Goal: Task Accomplishment & Management: Manage account settings

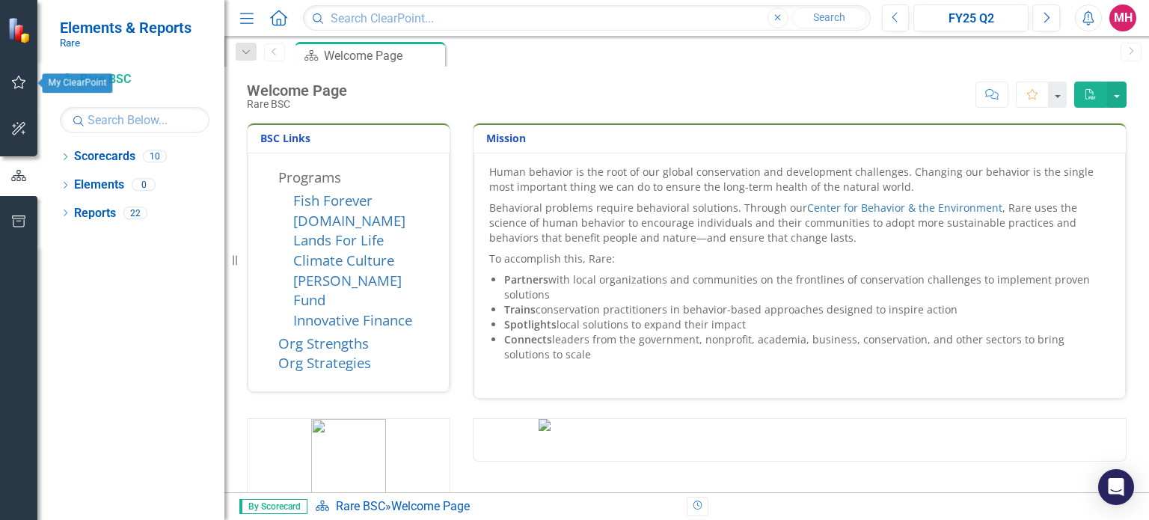
click at [17, 77] on icon "button" at bounding box center [19, 82] width 14 height 13
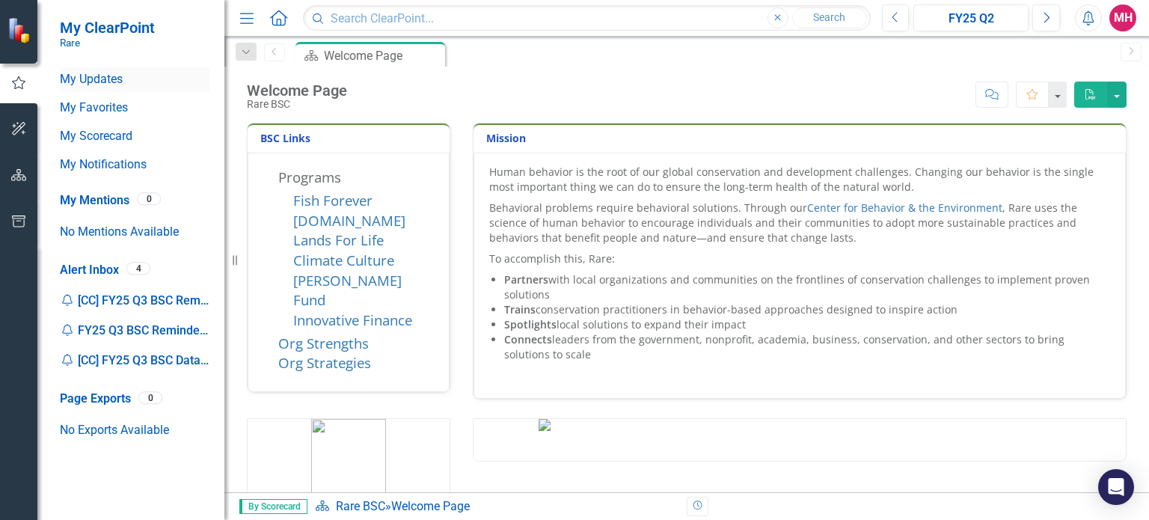
click at [111, 80] on link "My Updates" at bounding box center [135, 79] width 150 height 17
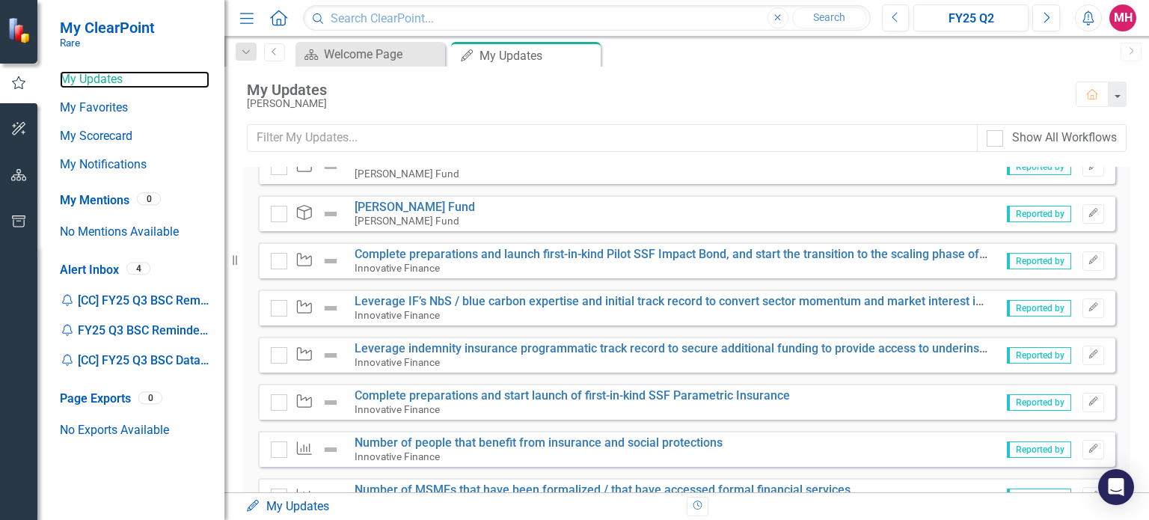
scroll to position [253, 0]
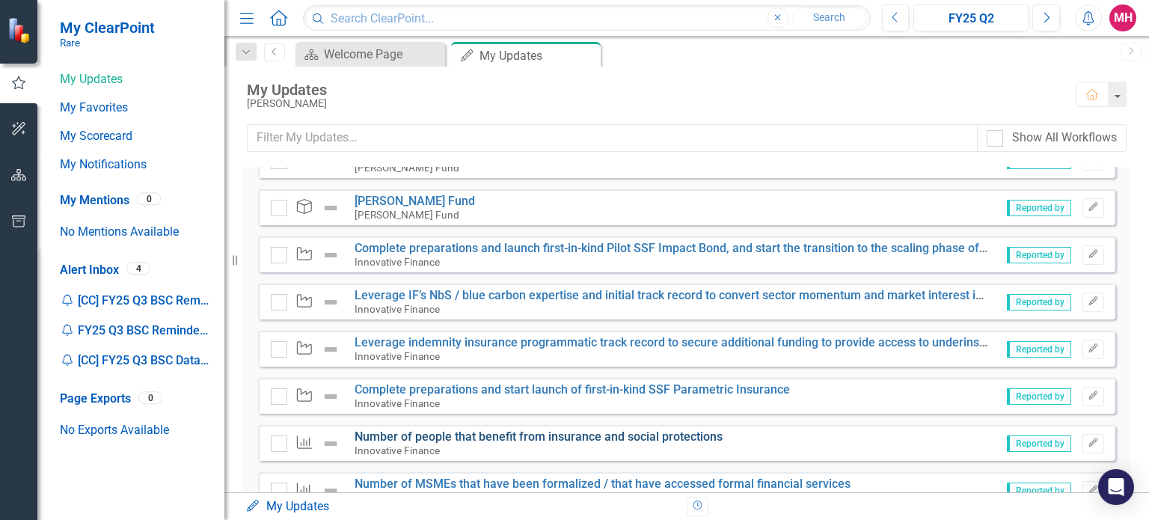
click at [647, 434] on link "Number of people that benefit from insurance and social protections" at bounding box center [539, 437] width 368 height 14
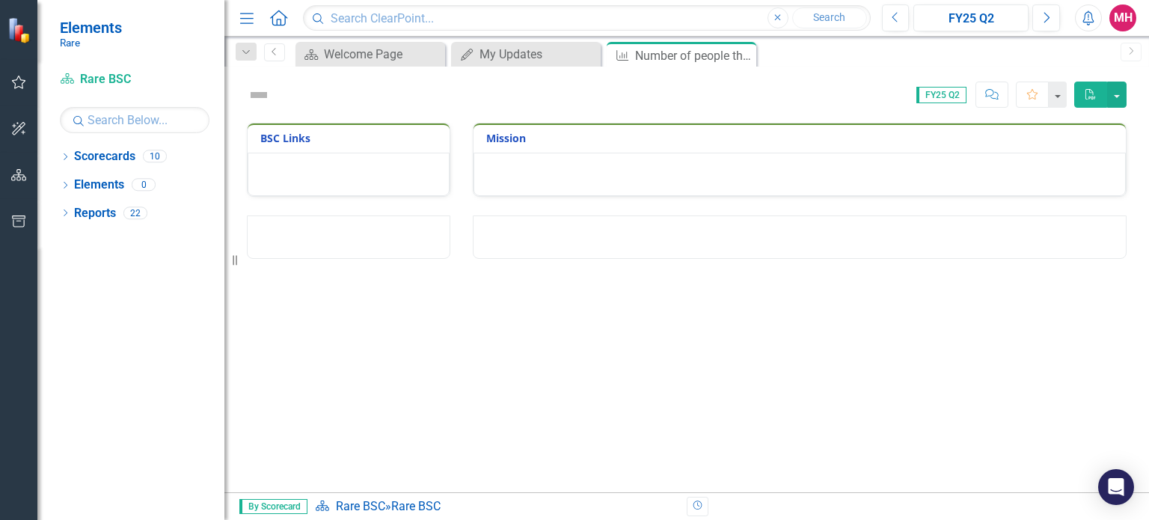
click at [647, 434] on div "BSC Links Mission" at bounding box center [686, 308] width 925 height 370
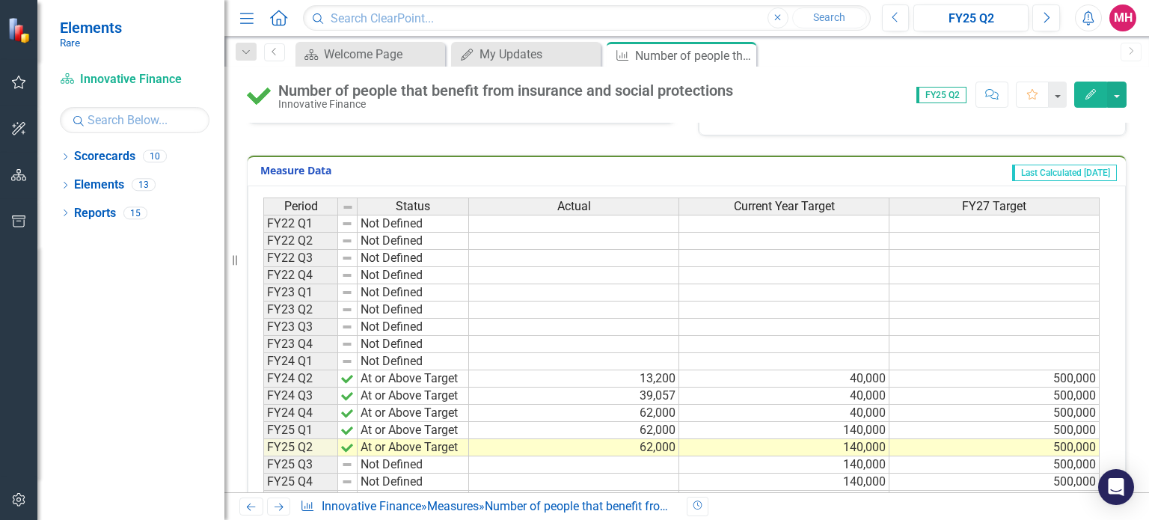
scroll to position [278, 0]
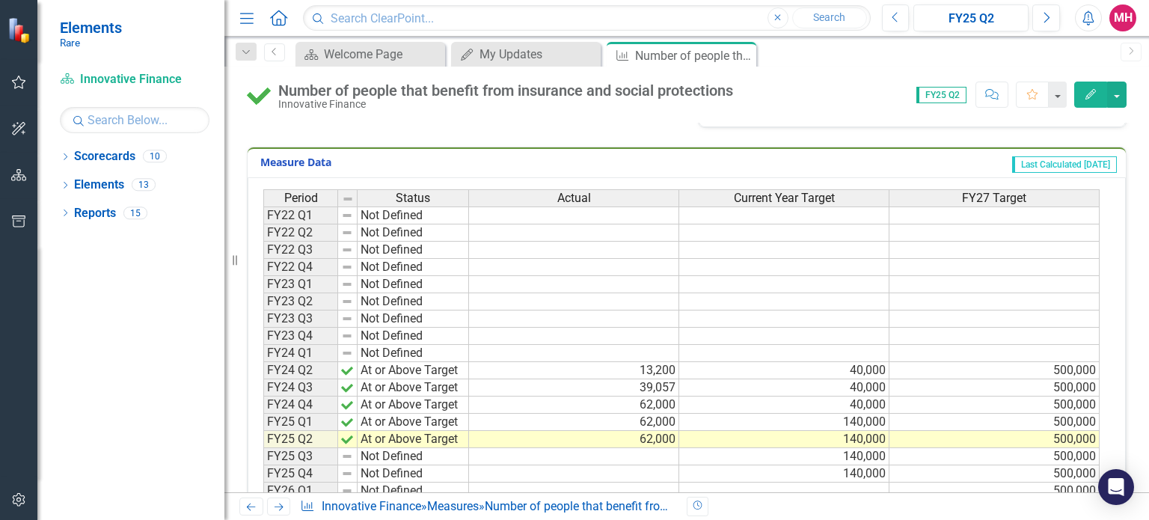
click at [442, 452] on td "Not Defined" at bounding box center [413, 456] width 111 height 17
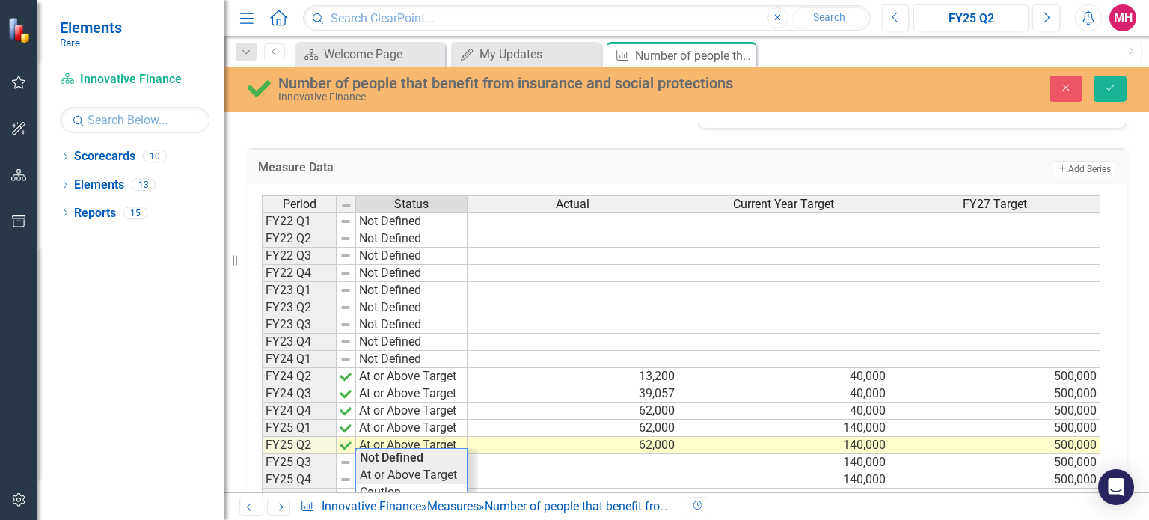
type textarea "At or Above Target"
click at [440, 469] on div "Period Status Actual Current Year Target FY27 Target FY22 Q1 Not Defined FY22 Q…" at bounding box center [681, 411] width 839 height 432
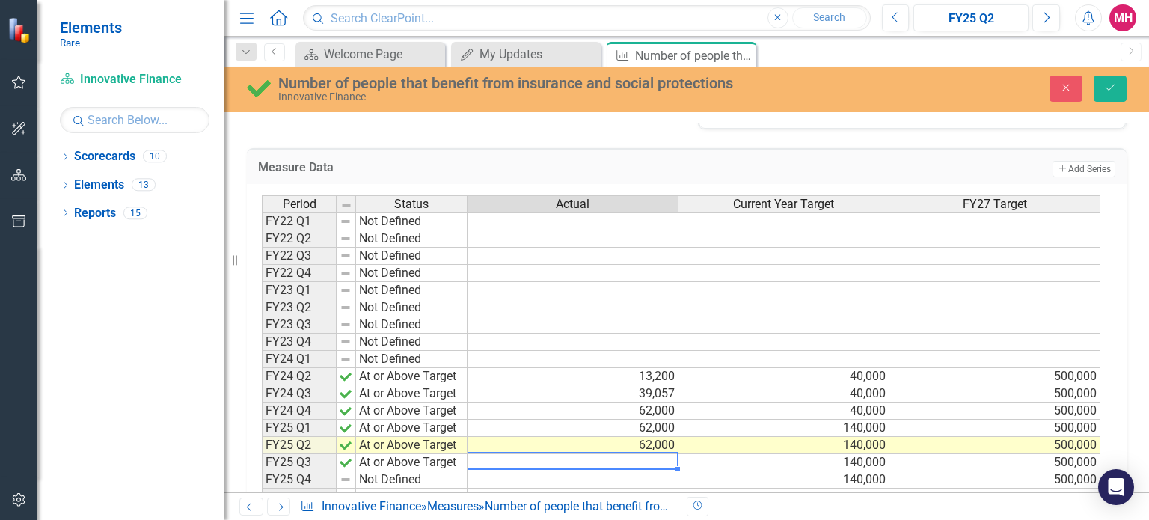
click at [646, 457] on td at bounding box center [573, 462] width 211 height 17
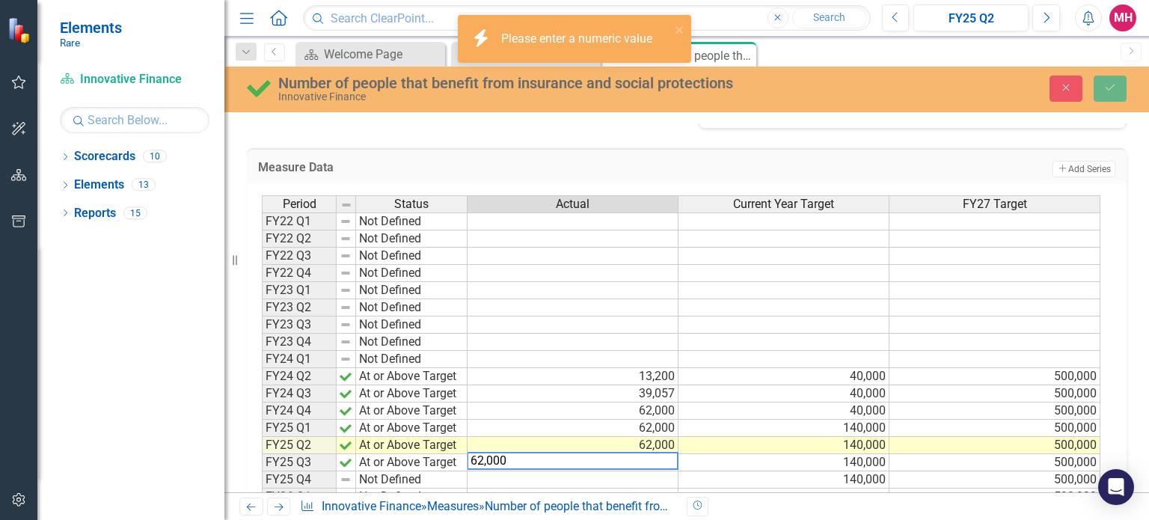
click at [718, 456] on td "140,000" at bounding box center [784, 462] width 211 height 17
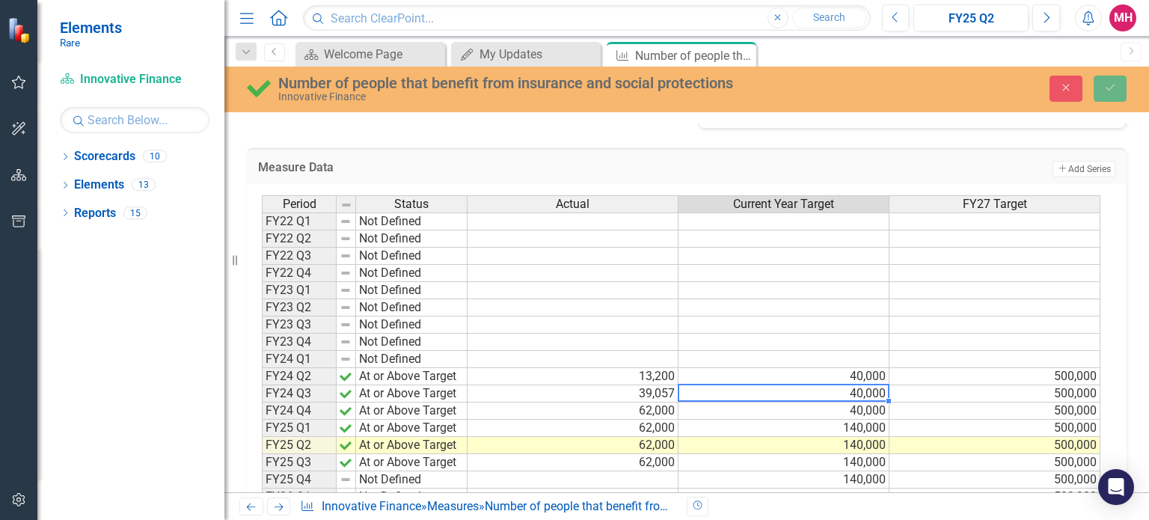
type textarea "40000"
click at [805, 387] on td "40,000" at bounding box center [784, 393] width 211 height 17
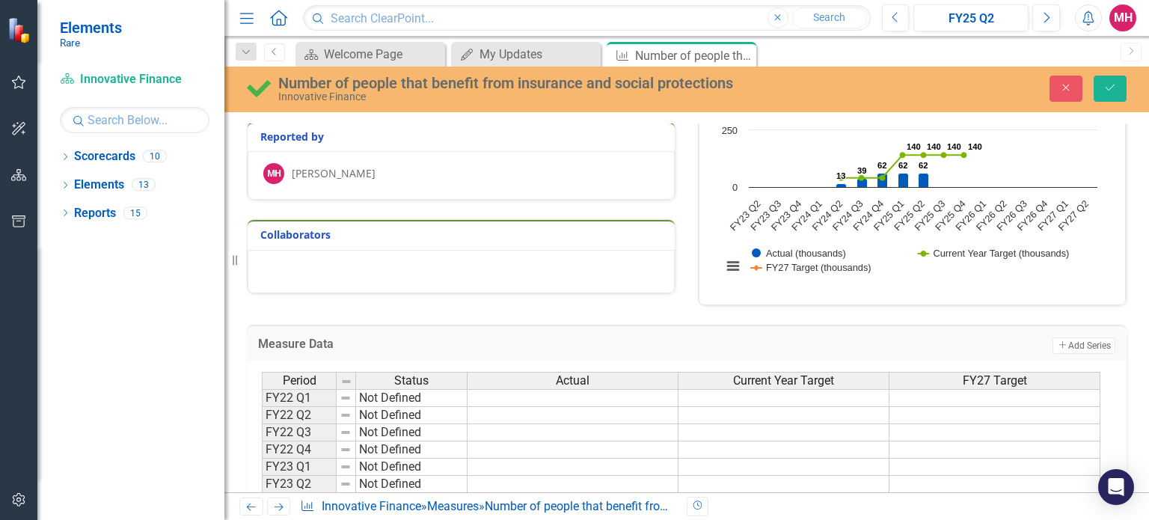
scroll to position [108, 0]
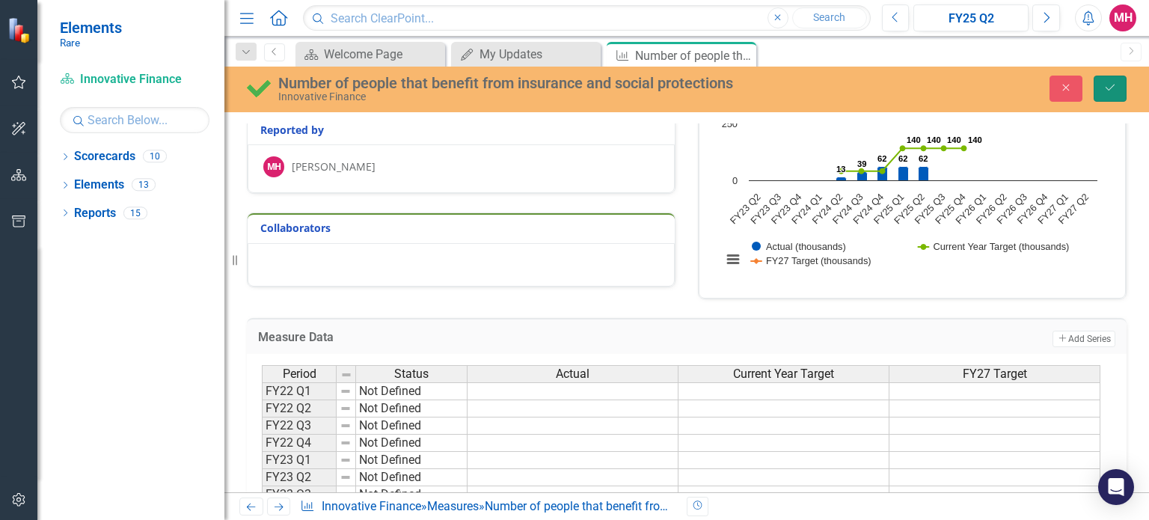
click at [1107, 90] on icon "Save" at bounding box center [1110, 87] width 13 height 10
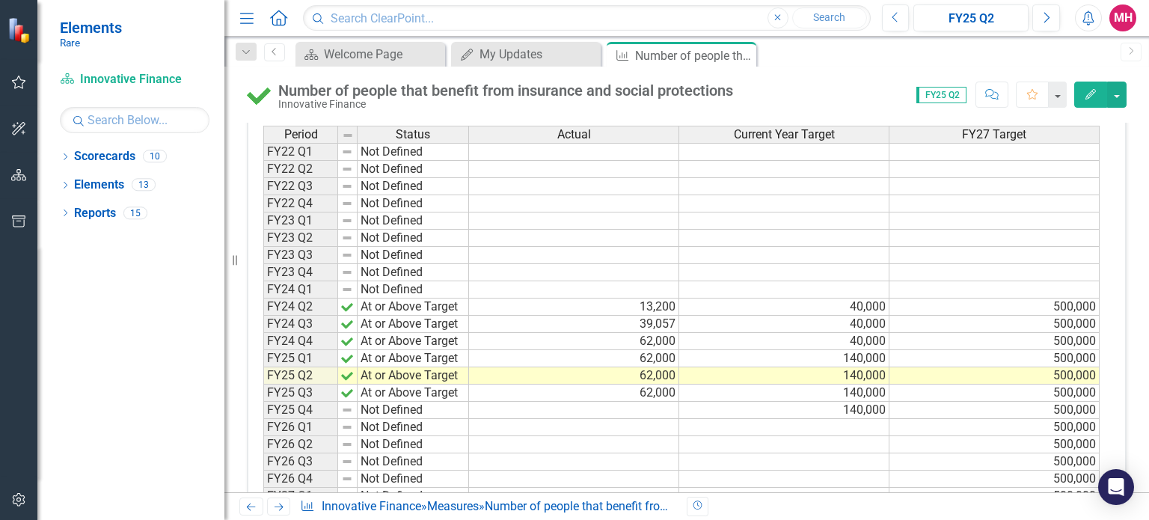
scroll to position [348, 0]
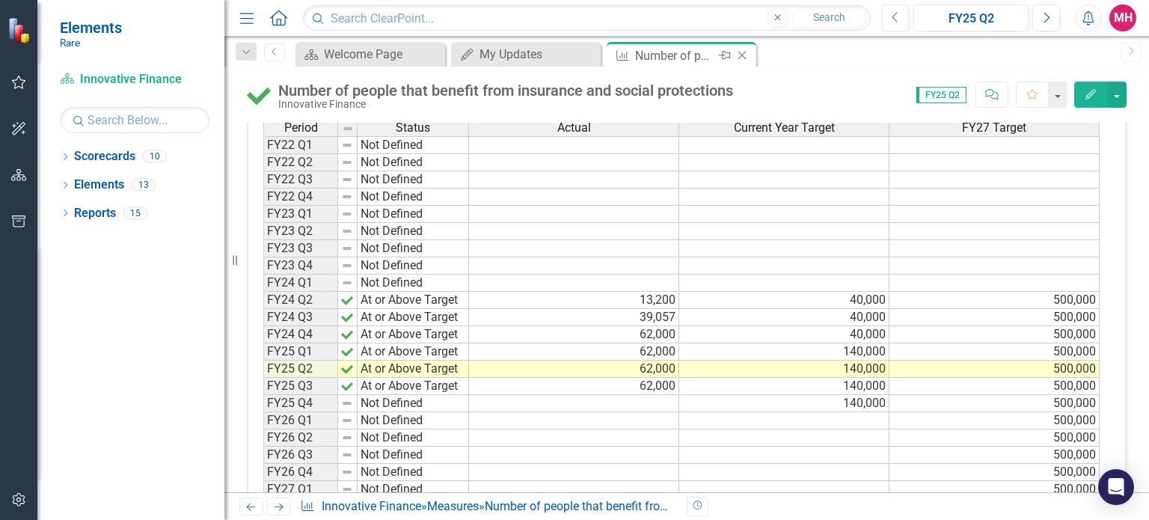
click at [744, 56] on icon "Close" at bounding box center [742, 55] width 15 height 12
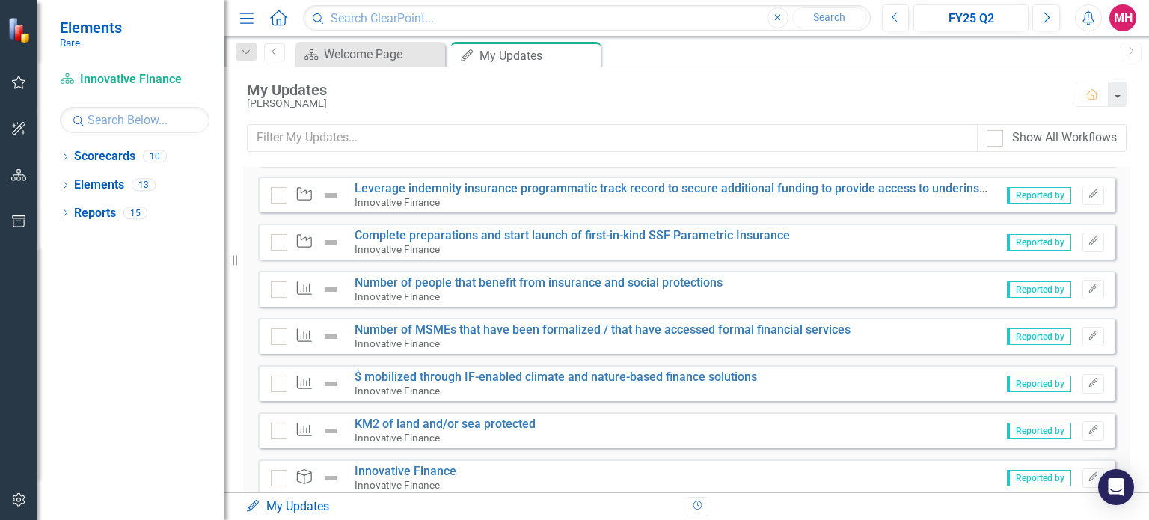
scroll to position [410, 0]
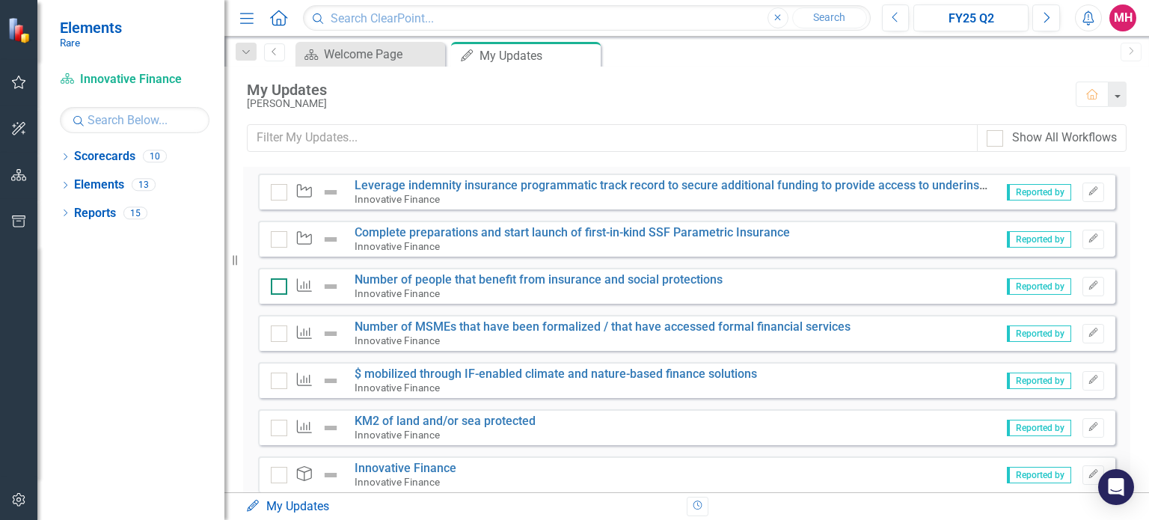
click at [274, 281] on input "checkbox" at bounding box center [276, 283] width 10 height 10
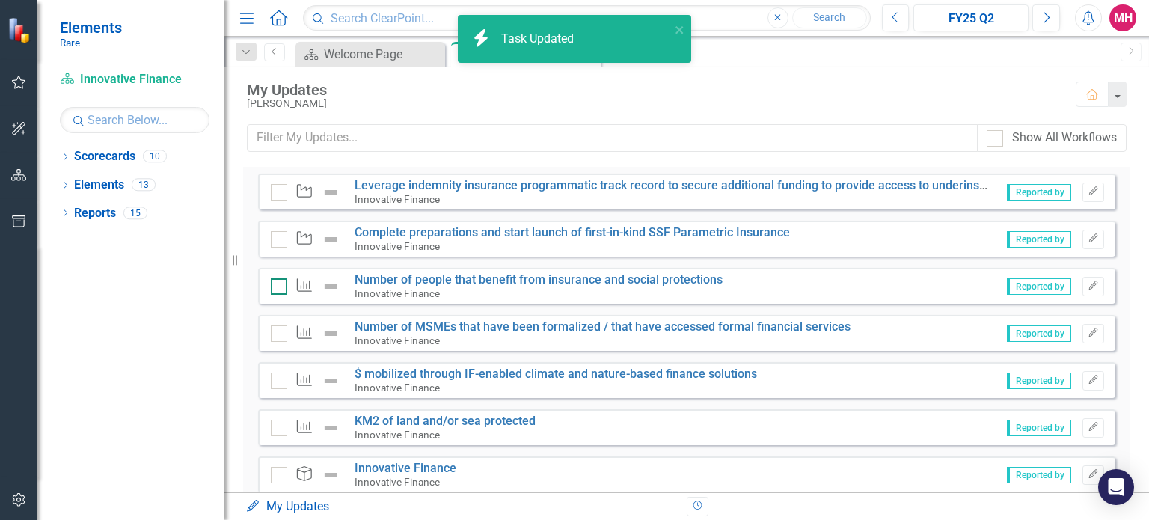
checkbox input "true"
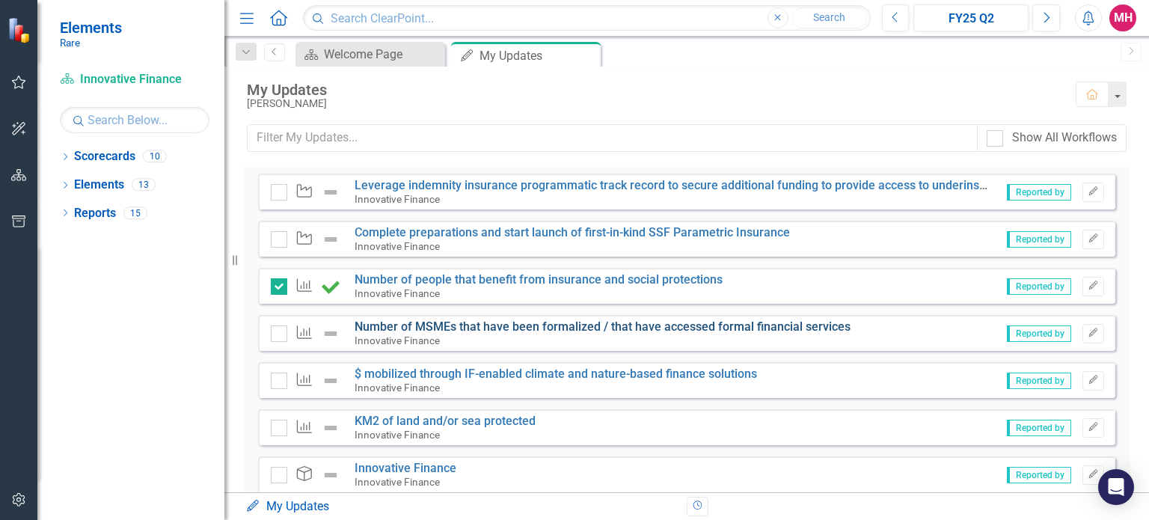
click at [539, 321] on link "Number of MSMEs that have been formalized / that have accessed formal financial…" at bounding box center [603, 327] width 496 height 14
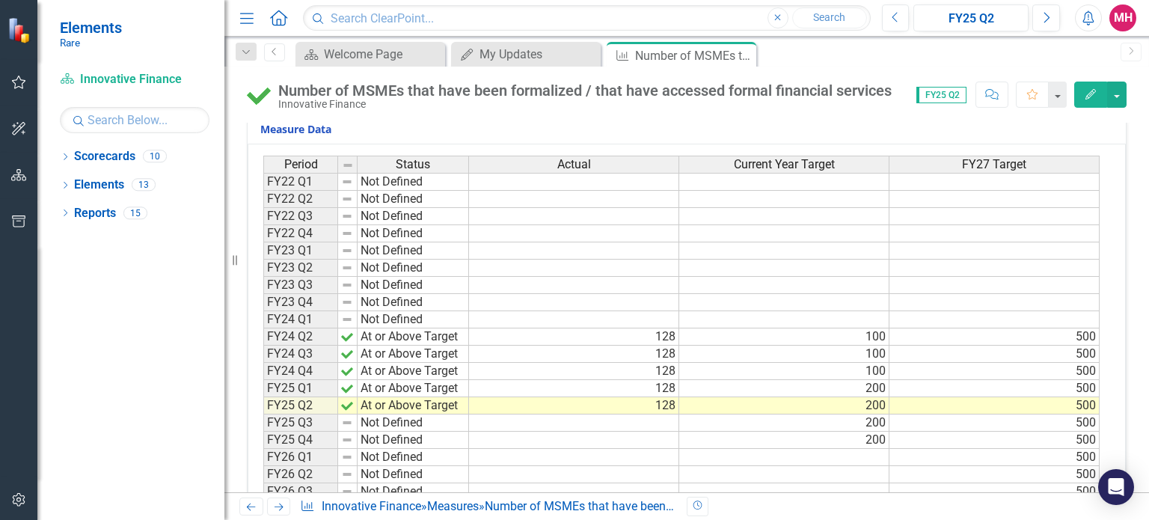
scroll to position [330, 0]
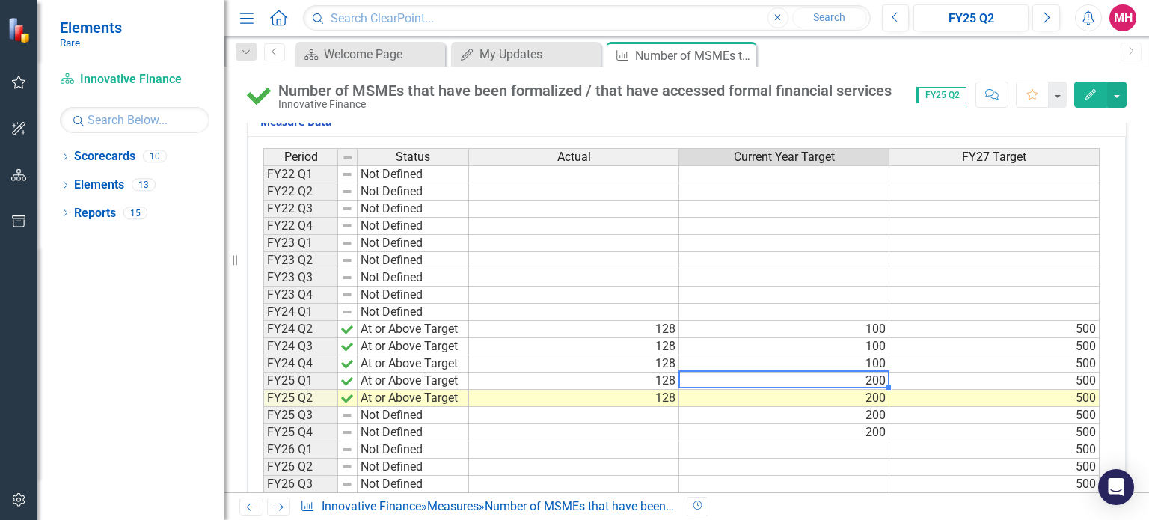
click at [847, 376] on td "200" at bounding box center [784, 381] width 210 height 17
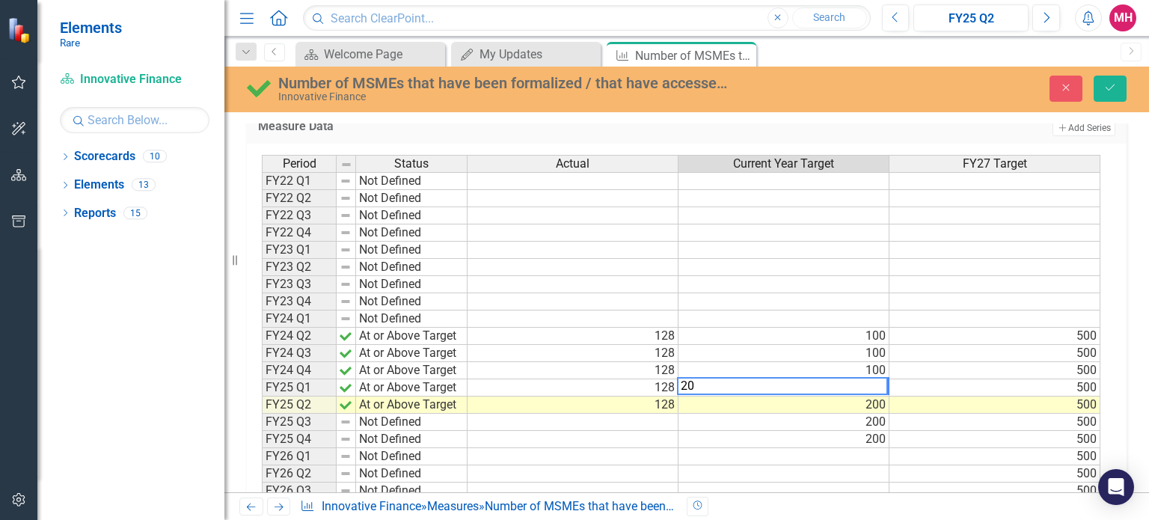
type textarea "2"
click at [844, 402] on td "200" at bounding box center [784, 405] width 211 height 17
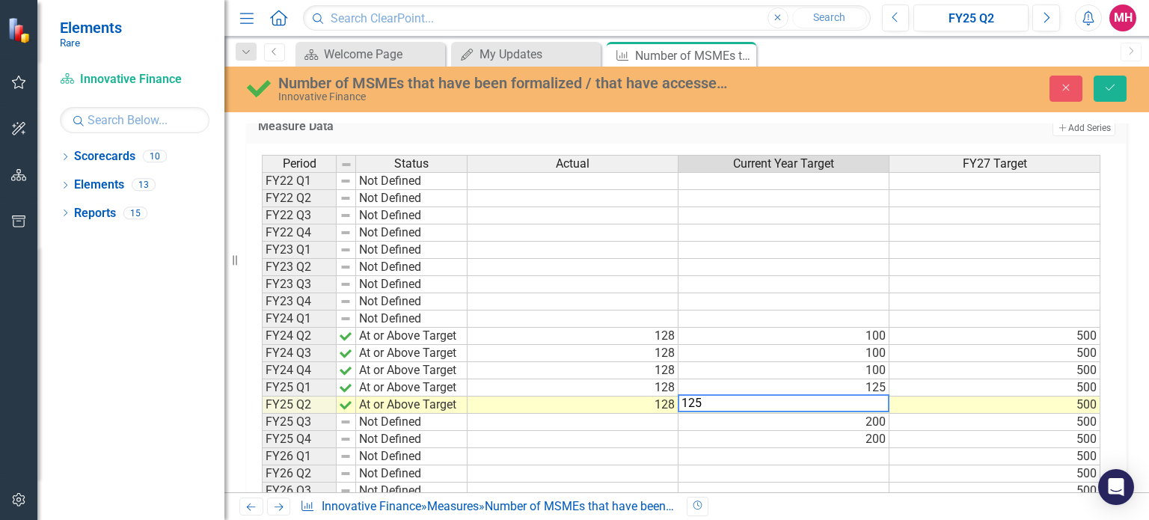
click at [844, 386] on td "125" at bounding box center [784, 387] width 211 height 17
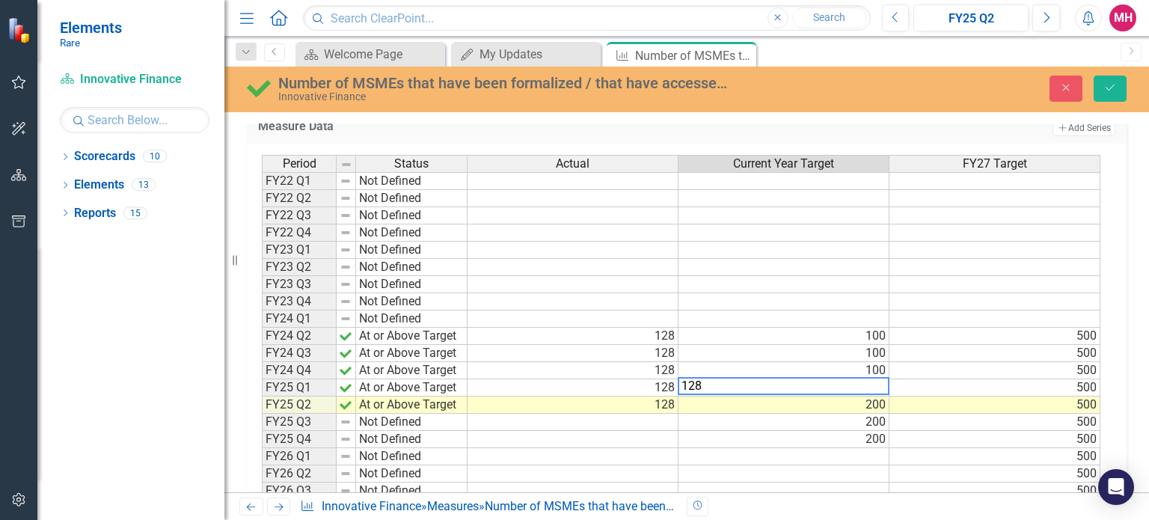
click at [844, 400] on td "200" at bounding box center [784, 405] width 211 height 17
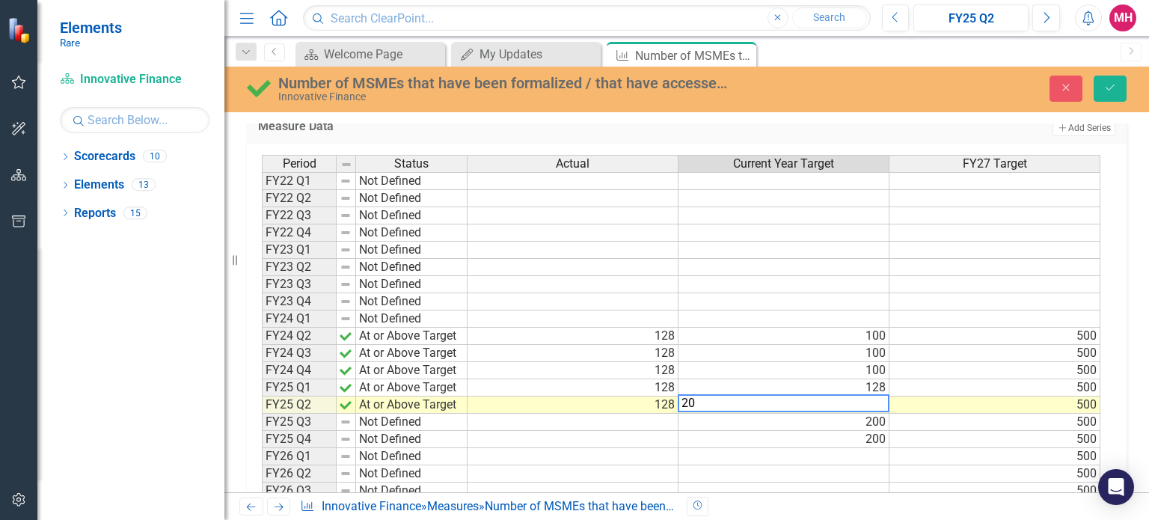
type textarea "2"
click at [846, 424] on td "200" at bounding box center [784, 422] width 211 height 17
type textarea "2"
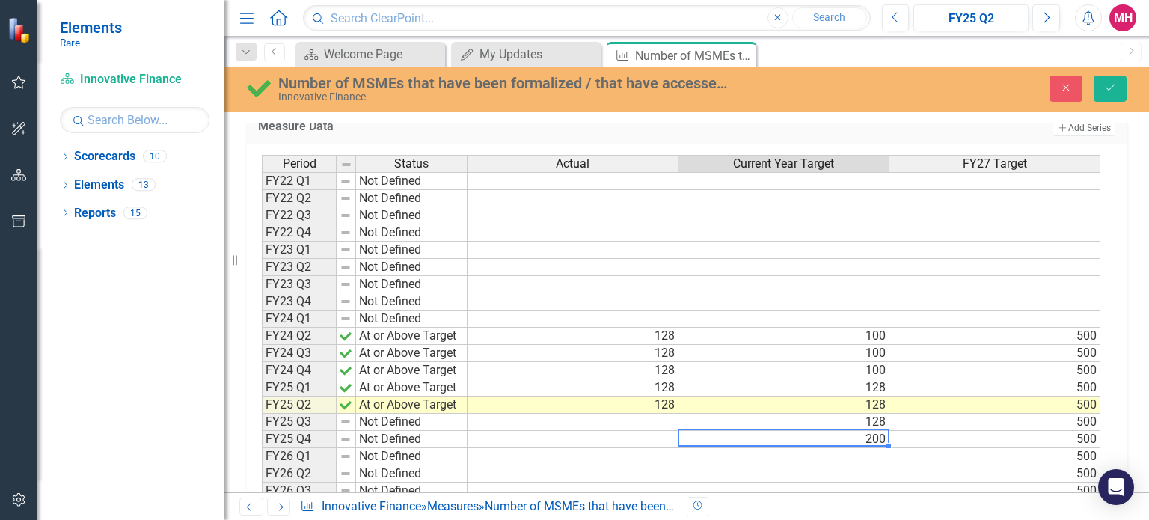
click at [847, 436] on td "200" at bounding box center [784, 439] width 211 height 17
type textarea "2"
type textarea "128"
click at [846, 454] on td at bounding box center [784, 456] width 211 height 17
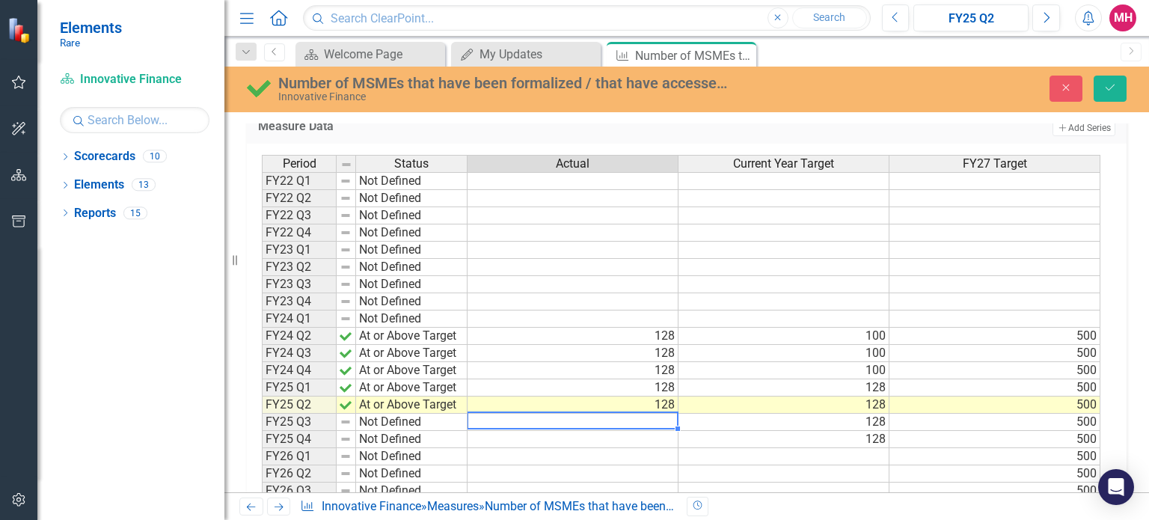
click at [658, 416] on td at bounding box center [573, 422] width 211 height 17
type textarea "128"
click at [364, 415] on td "Not Defined" at bounding box center [411, 422] width 111 height 17
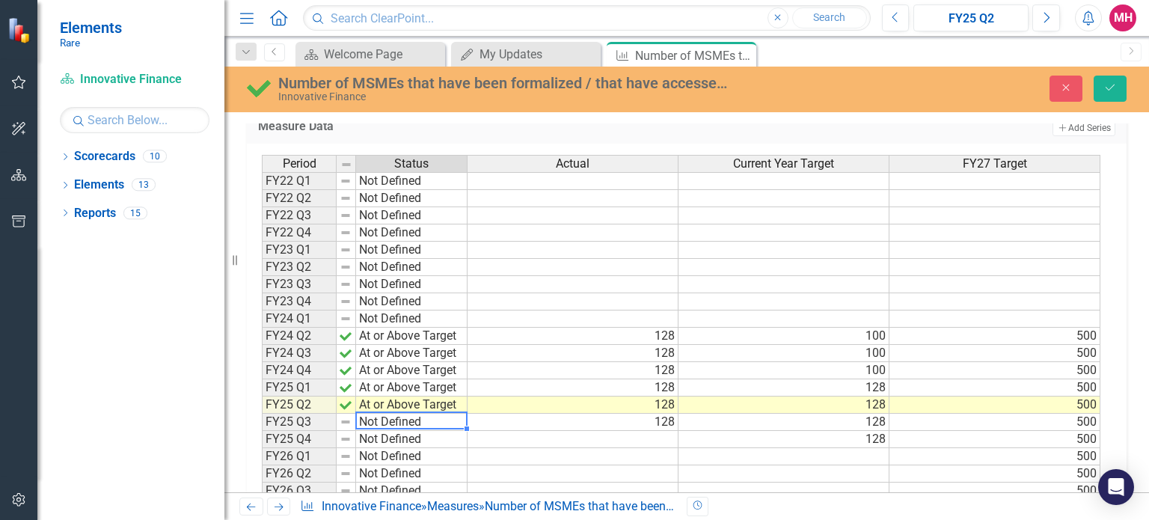
click at [364, 415] on td "Not Defined" at bounding box center [411, 422] width 111 height 17
click at [374, 430] on div "Period Status Actual Current Year Target FY27 Target FY22 Q1 Not Defined FY22 Q…" at bounding box center [681, 371] width 839 height 432
click at [1116, 88] on icon "Save" at bounding box center [1110, 87] width 13 height 10
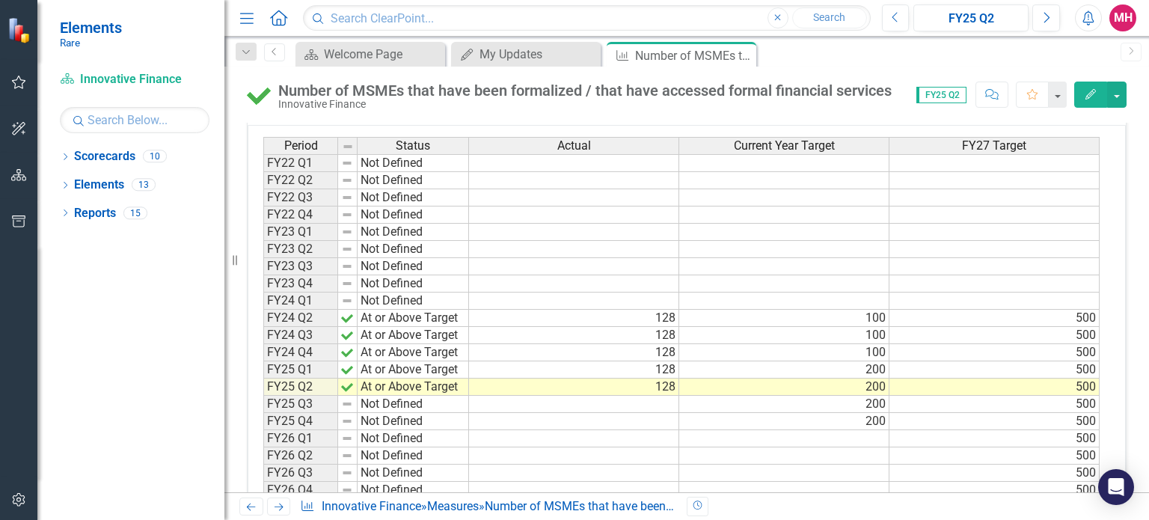
scroll to position [343, 0]
click at [743, 55] on icon "Close" at bounding box center [742, 55] width 15 height 12
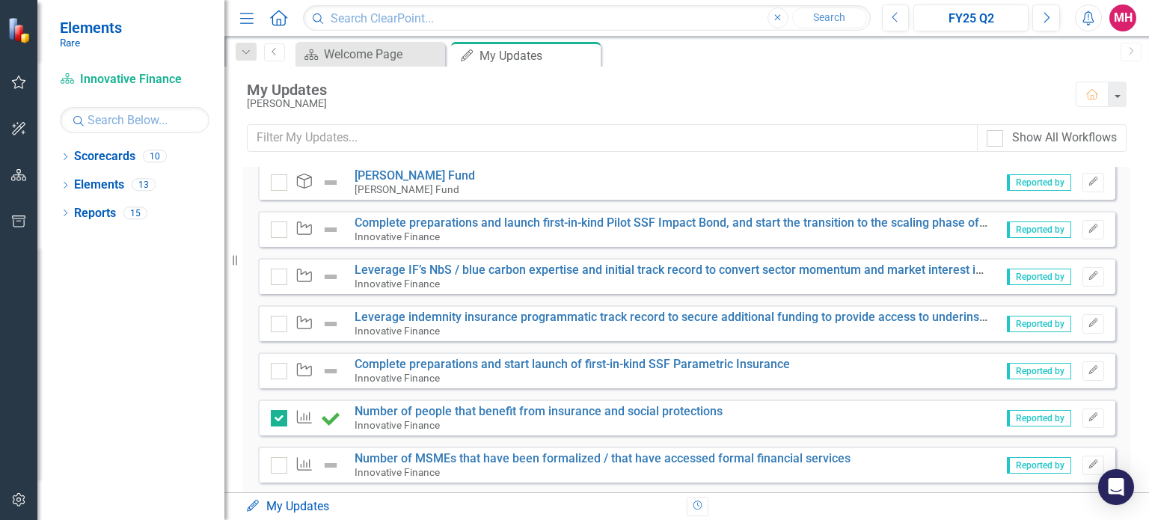
scroll to position [283, 0]
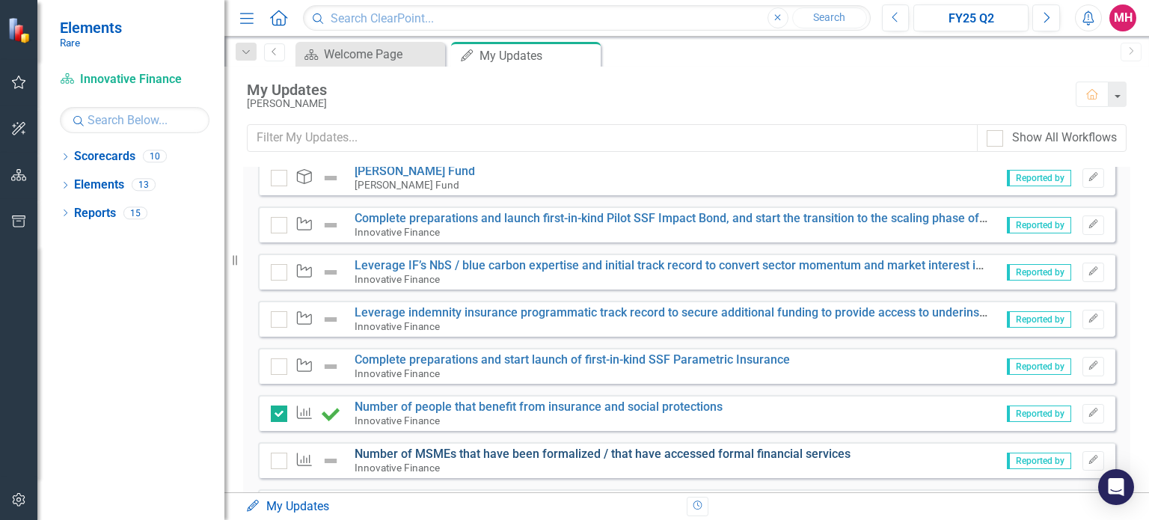
click at [667, 457] on link "Number of MSMEs that have been formalized / that have accessed formal financial…" at bounding box center [603, 454] width 496 height 14
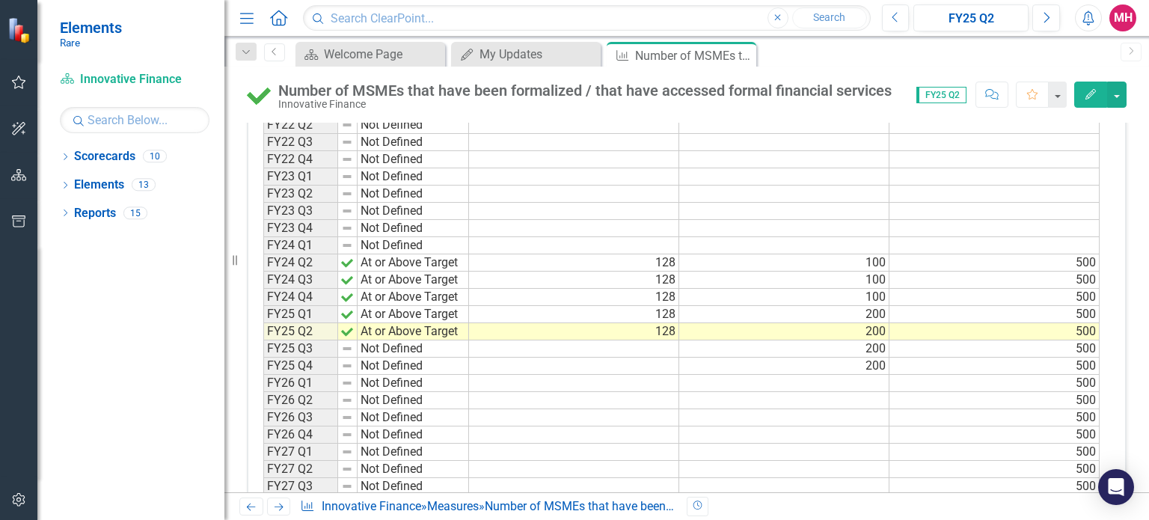
scroll to position [400, 0]
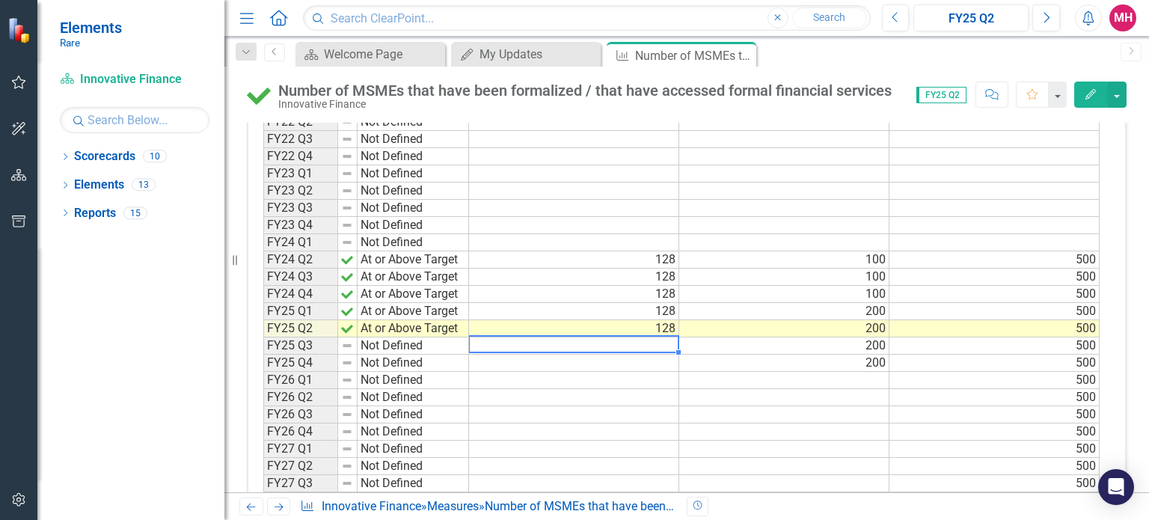
click at [656, 343] on td at bounding box center [574, 345] width 210 height 17
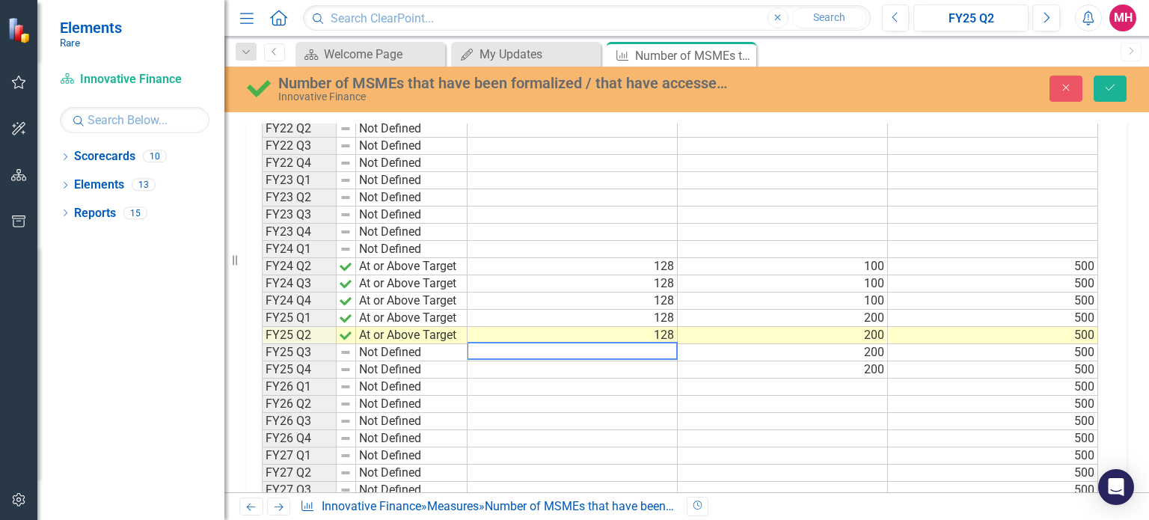
scroll to position [405, 0]
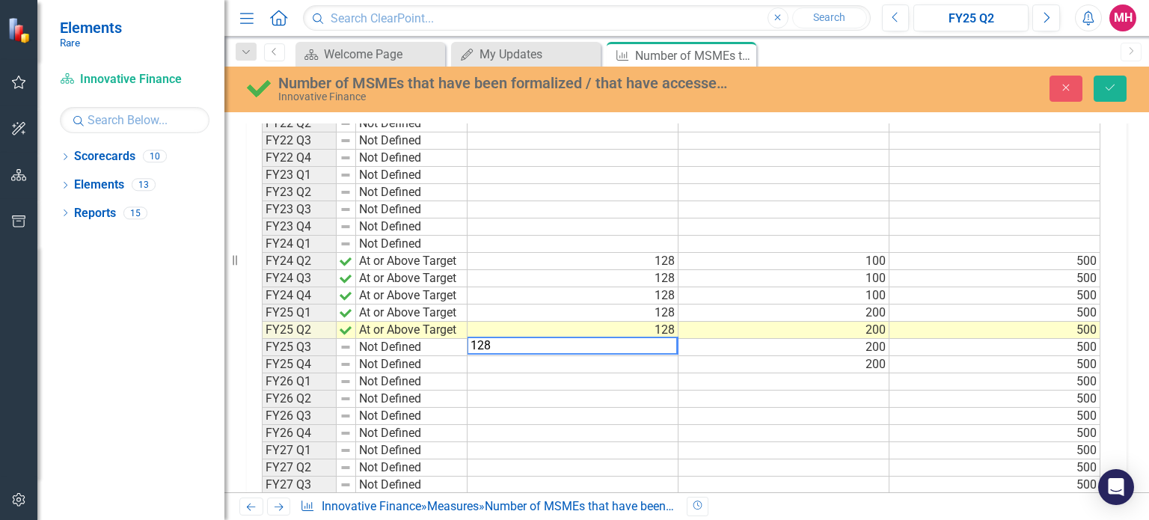
type textarea "128"
click at [407, 343] on td "Not Defined" at bounding box center [411, 347] width 111 height 17
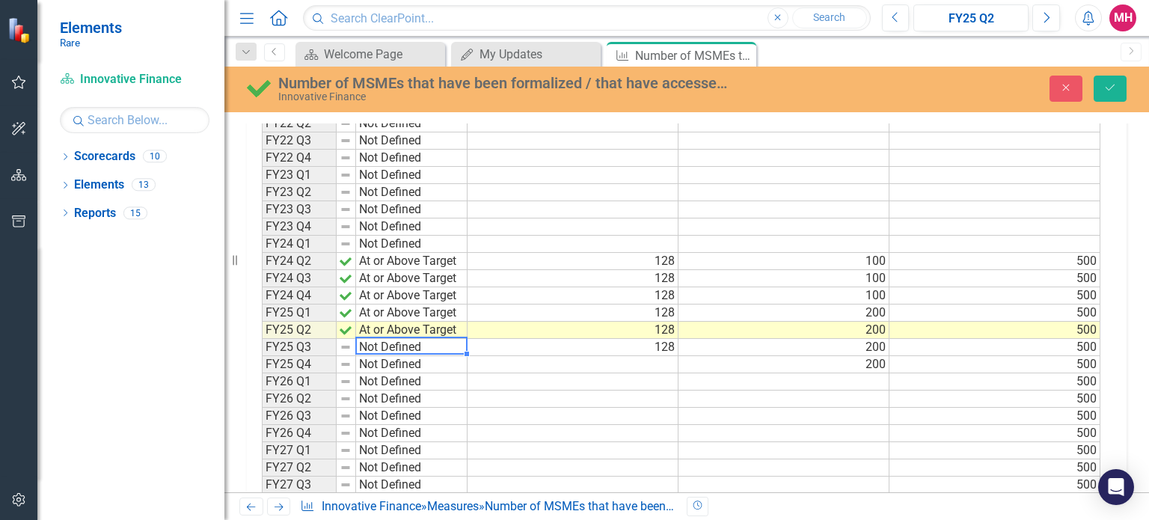
click at [407, 343] on td "Not Defined" at bounding box center [411, 347] width 111 height 17
click at [407, 354] on div "Period Status Actual Current Year Target FY27 Target FY22 Q1 Not Defined FY22 Q…" at bounding box center [681, 296] width 839 height 432
click at [1113, 82] on button "Save" at bounding box center [1110, 89] width 33 height 26
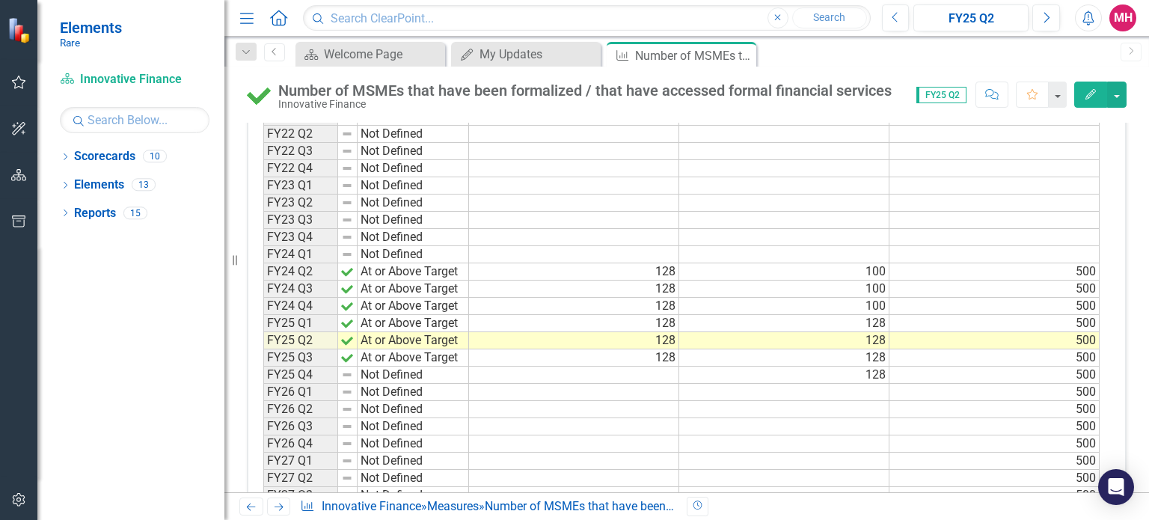
scroll to position [391, 0]
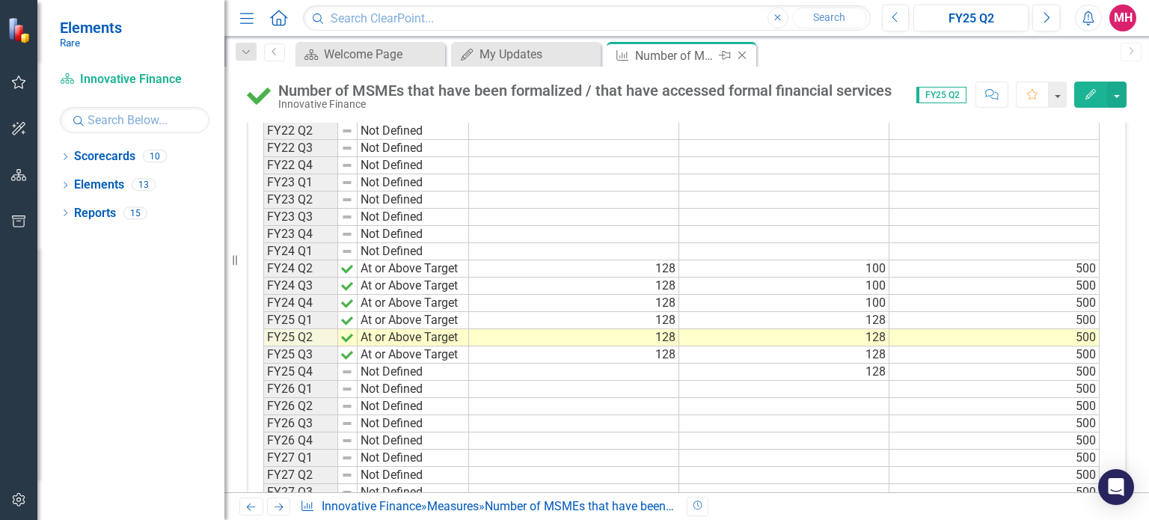
click at [742, 56] on icon "Close" at bounding box center [742, 55] width 15 height 12
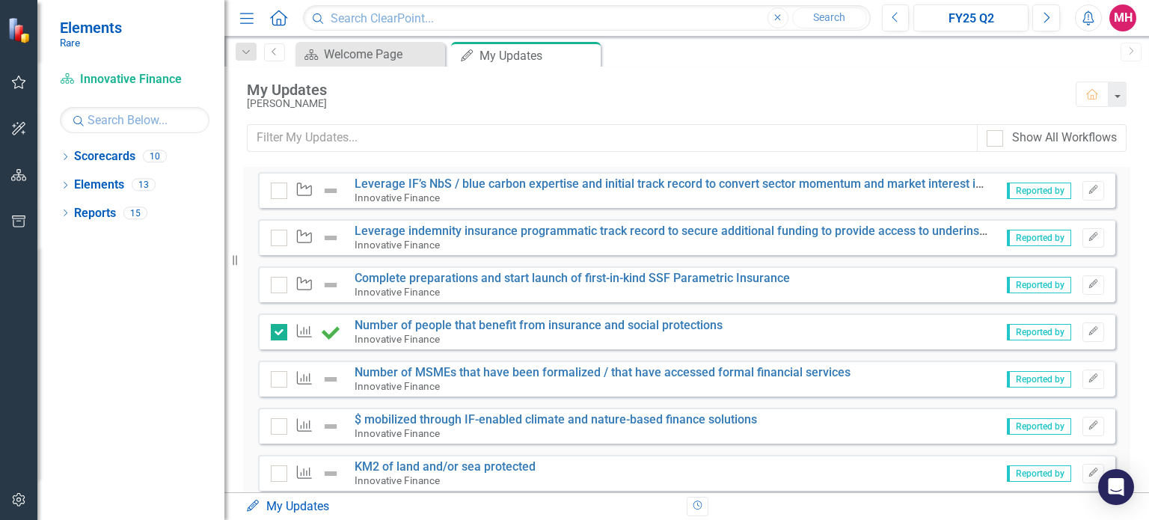
scroll to position [394, 0]
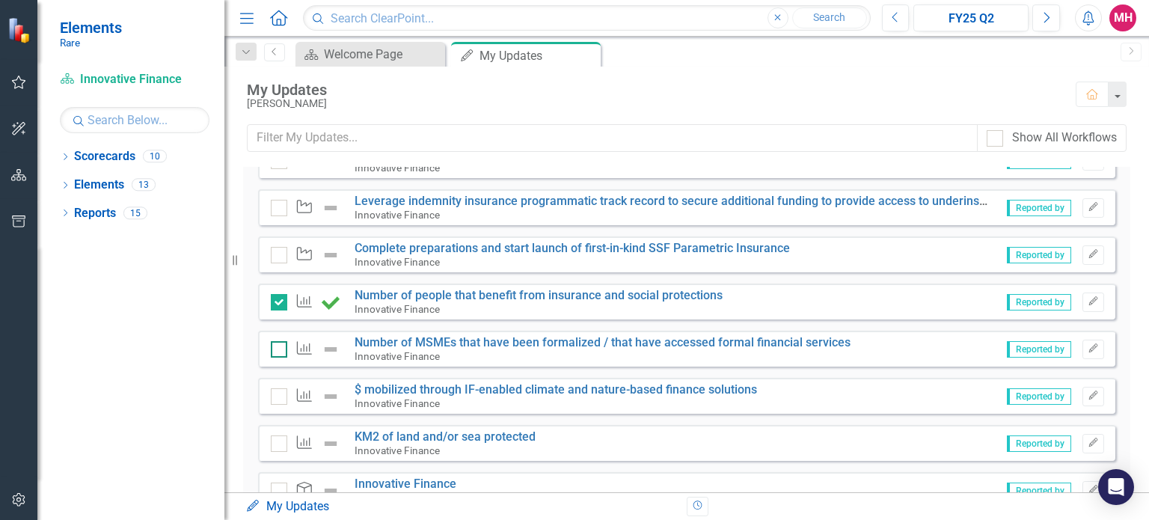
click at [275, 350] on div at bounding box center [279, 349] width 16 height 16
click at [275, 350] on input "checkbox" at bounding box center [276, 346] width 10 height 10
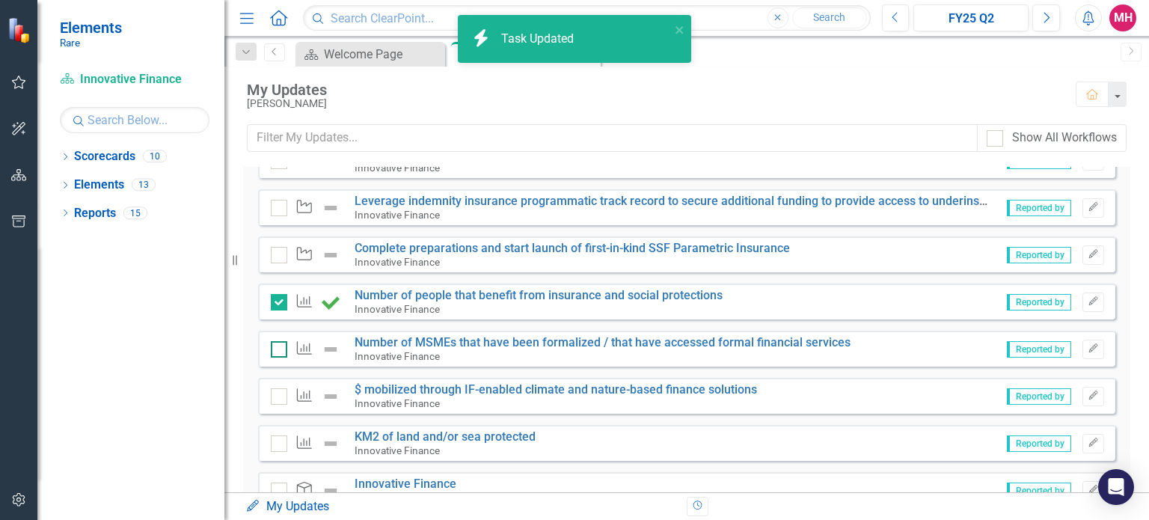
checkbox input "true"
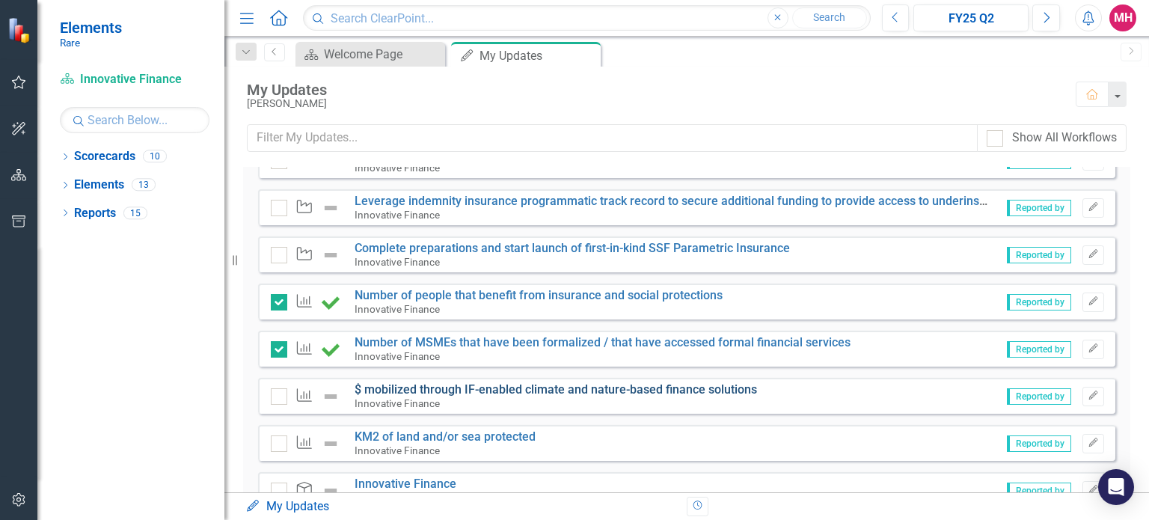
click at [691, 387] on link "$ mobilized through IF-enabled climate and nature-based finance solutions" at bounding box center [556, 389] width 403 height 14
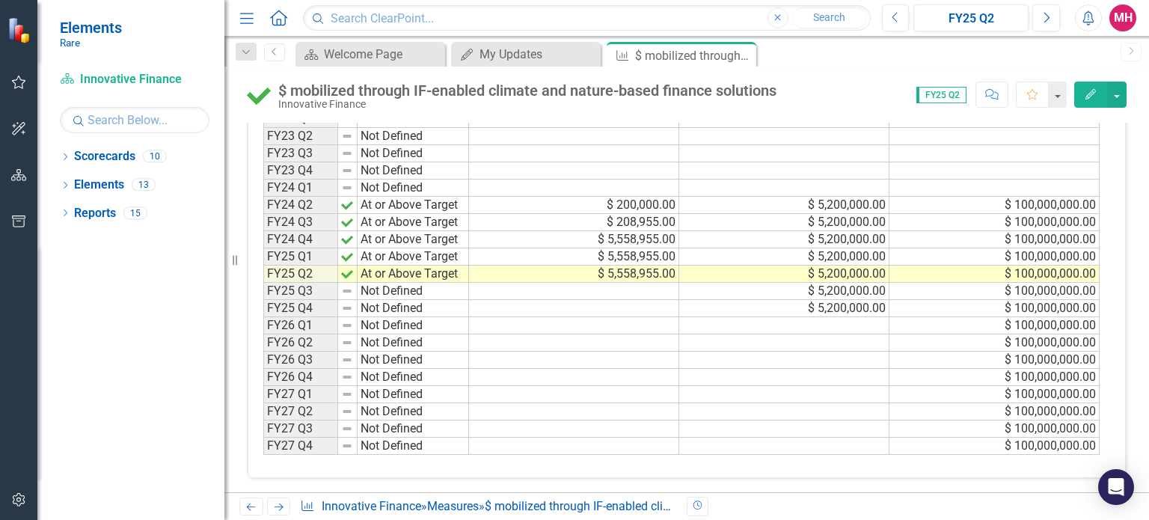
scroll to position [459, 0]
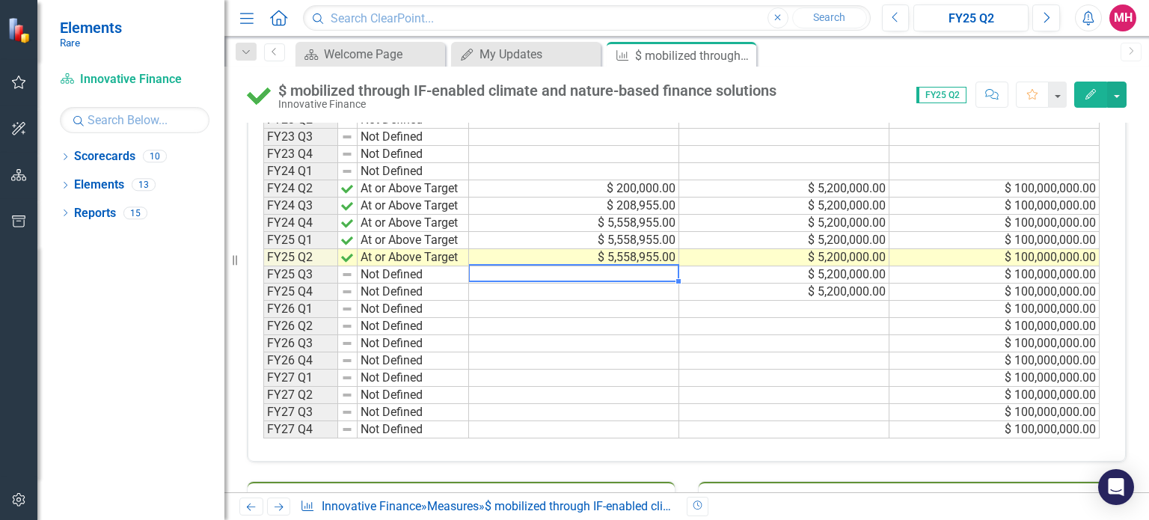
click at [664, 272] on td at bounding box center [574, 274] width 210 height 17
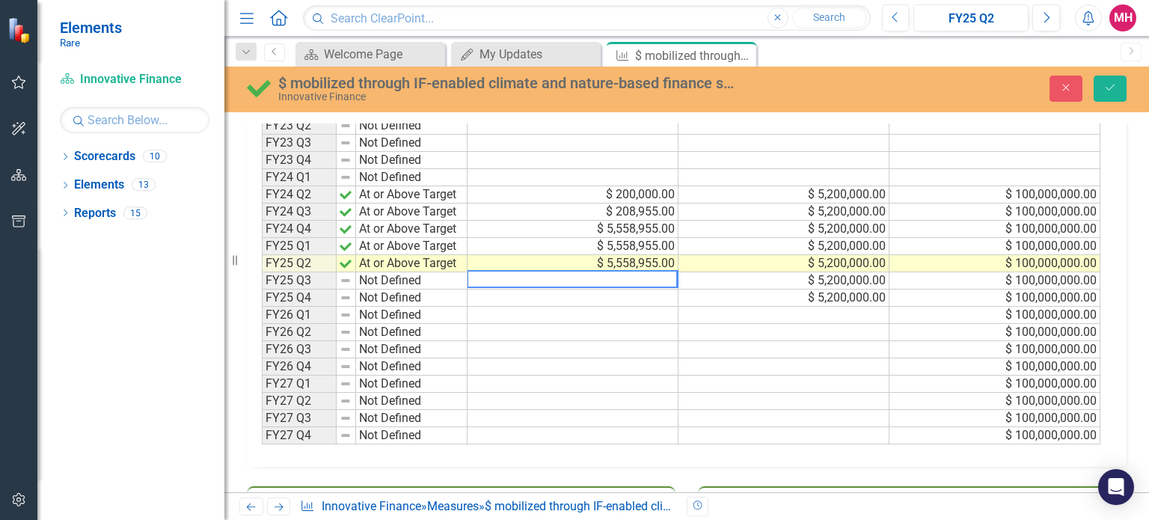
scroll to position [465, 0]
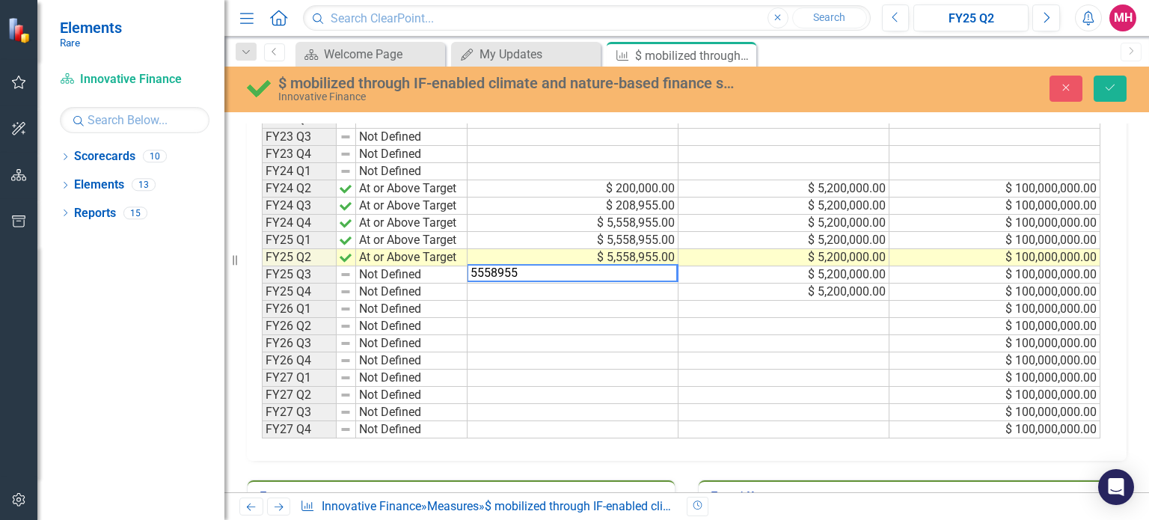
type textarea "5558955"
click at [662, 290] on td at bounding box center [573, 292] width 211 height 17
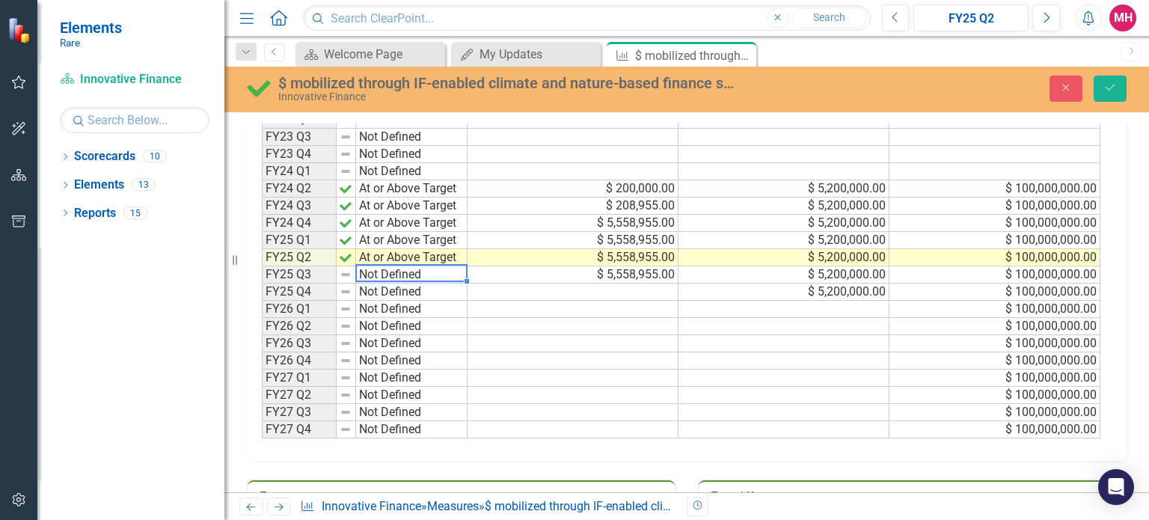
click at [377, 272] on td "Not Defined" at bounding box center [411, 274] width 111 height 17
click at [383, 284] on div "Period Status Actual Current Year Target FY27 Target FY22 Q1 Not Defined FY22 Q…" at bounding box center [681, 223] width 839 height 432
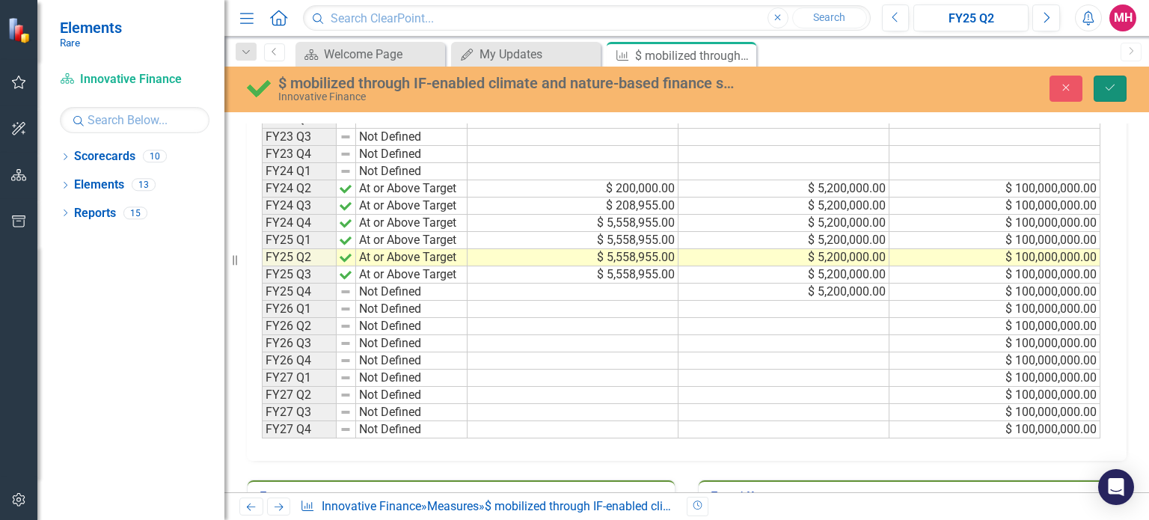
click at [1116, 86] on icon "Save" at bounding box center [1110, 87] width 13 height 10
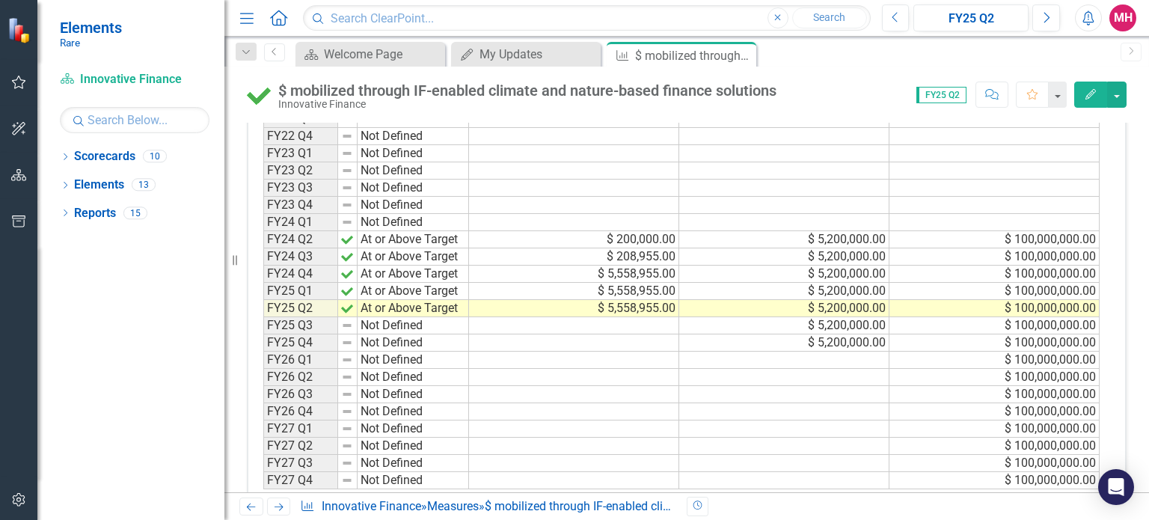
scroll to position [0, 0]
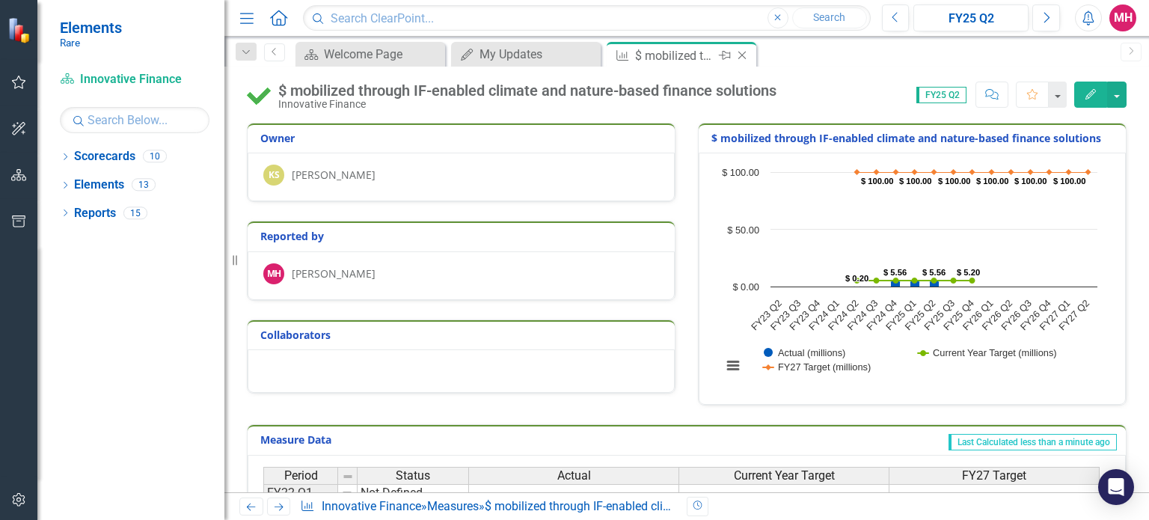
click at [742, 54] on icon at bounding box center [743, 56] width 8 height 8
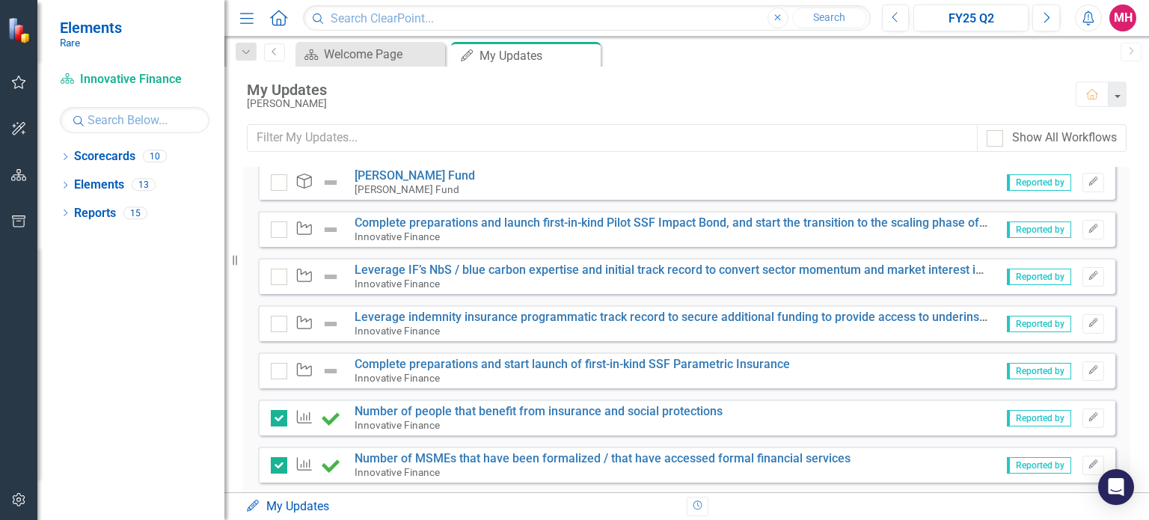
scroll to position [334, 0]
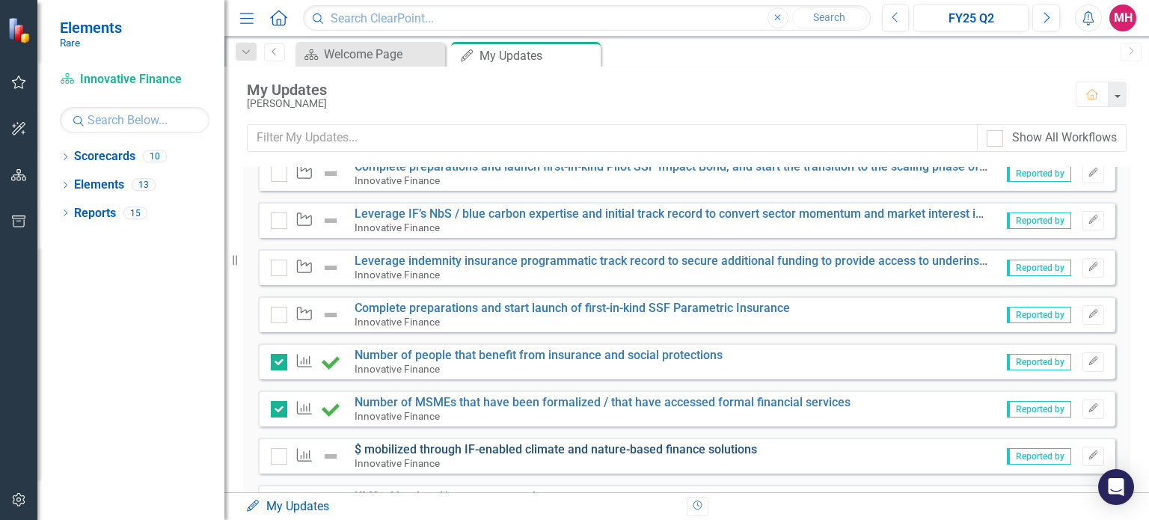
click at [644, 447] on link "$ mobilized through IF-enabled climate and nature-based finance solutions" at bounding box center [556, 449] width 403 height 14
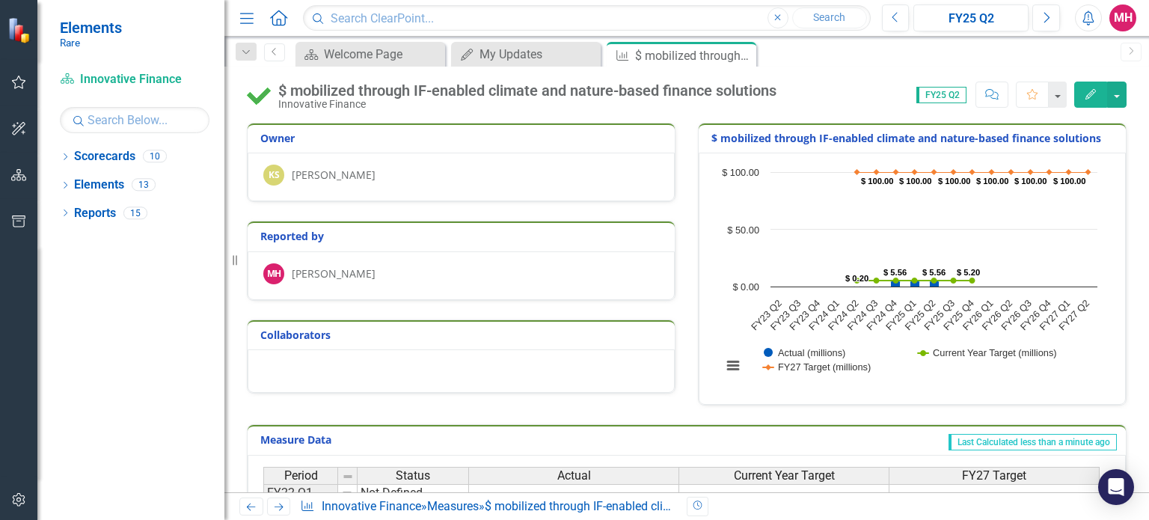
scroll to position [323, 0]
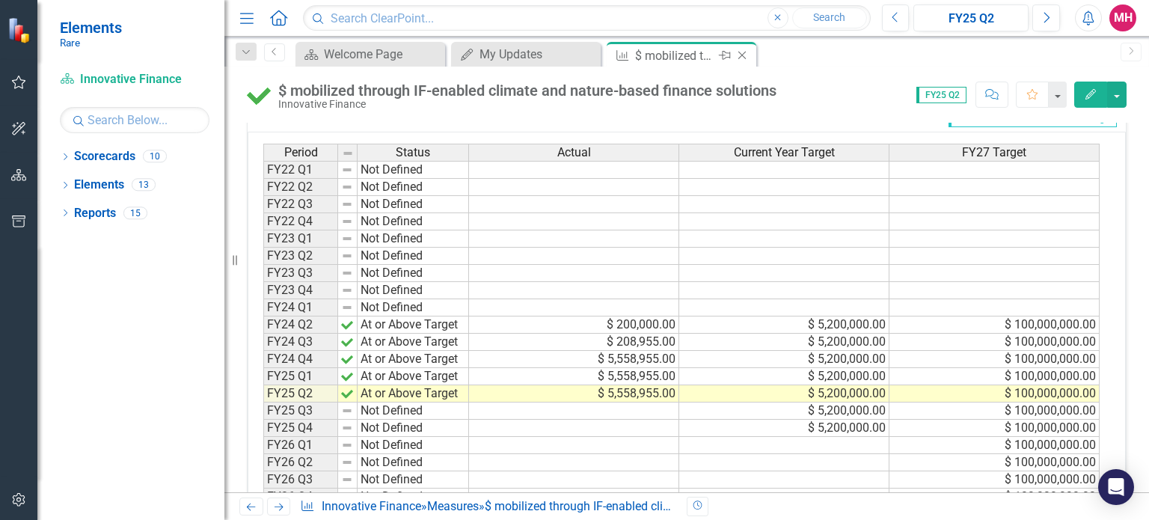
click at [740, 54] on icon "Close" at bounding box center [742, 55] width 15 height 12
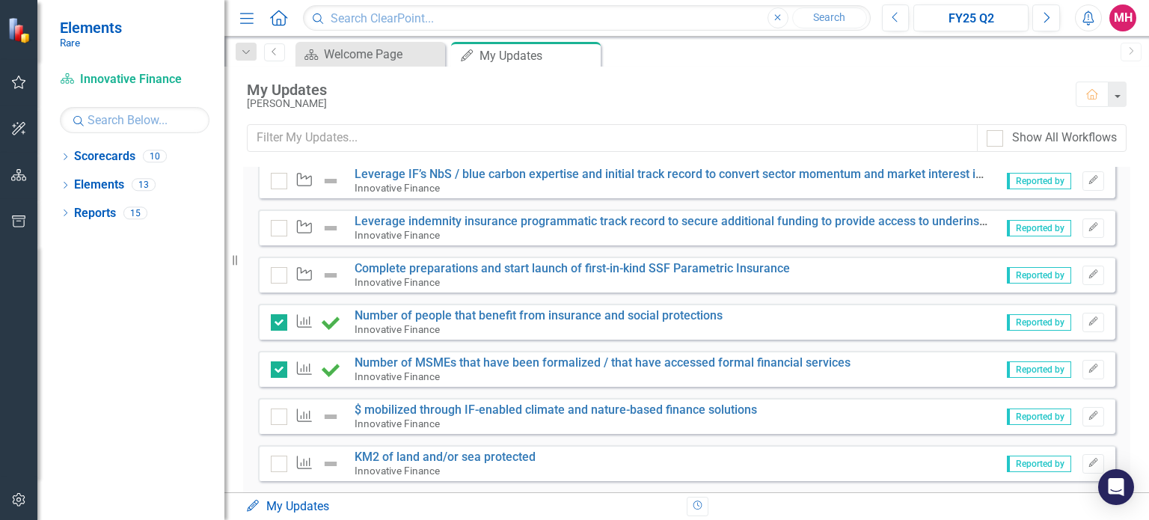
scroll to position [386, 0]
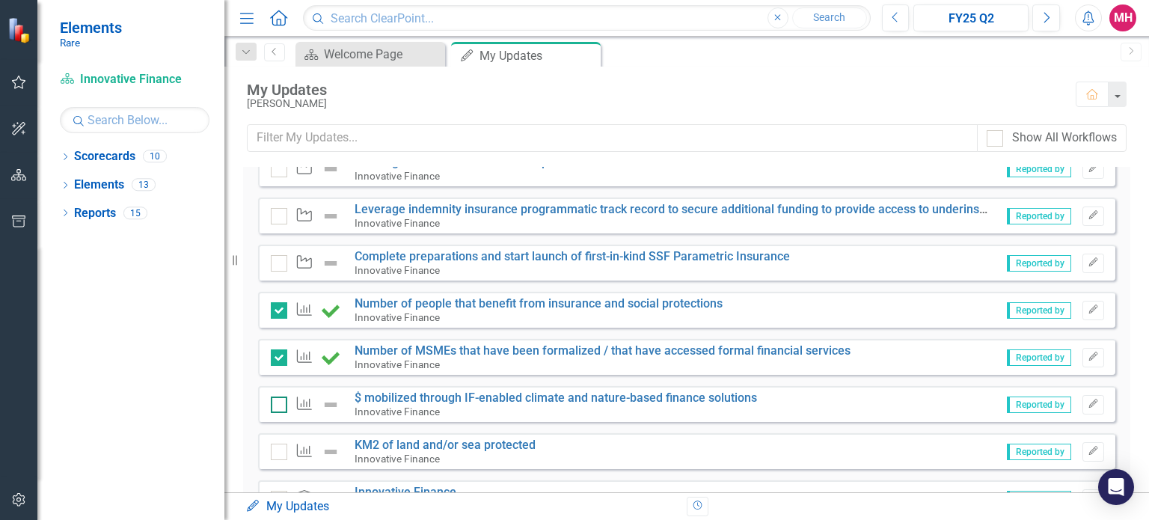
click at [279, 406] on div at bounding box center [279, 405] width 16 height 16
click at [279, 406] on input "checkbox" at bounding box center [276, 402] width 10 height 10
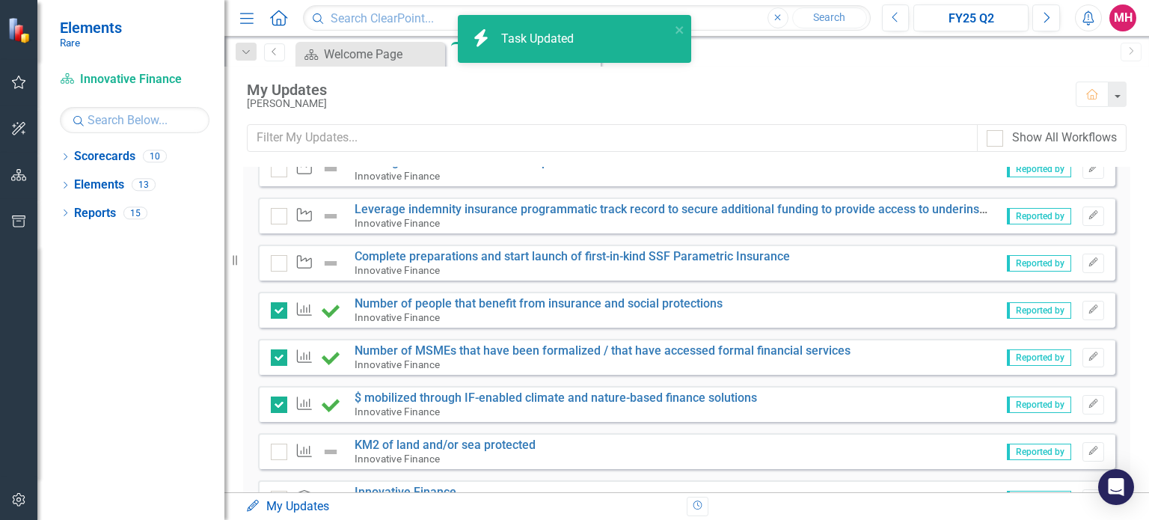
checkbox input "true"
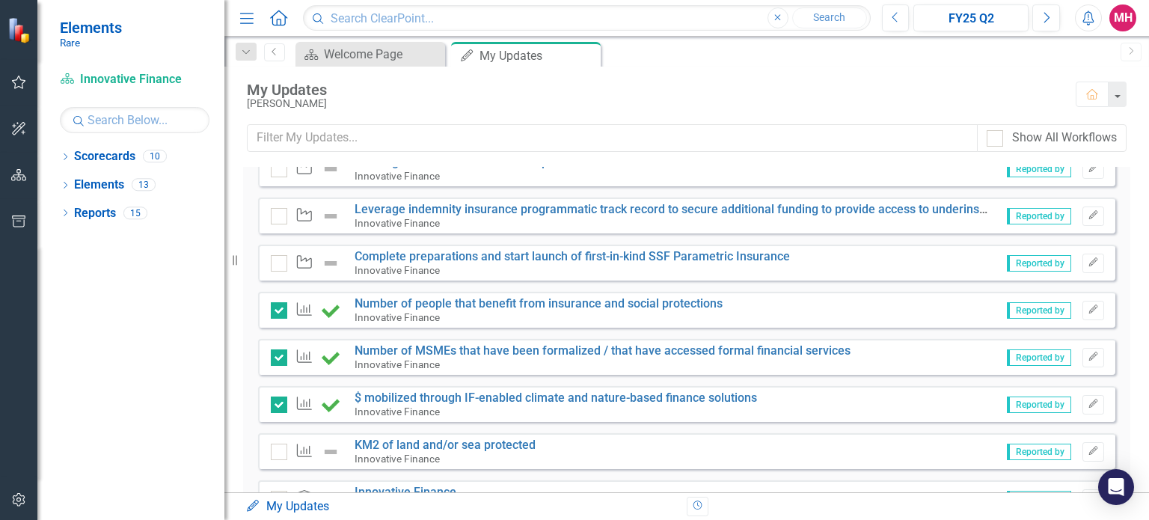
click at [1022, 310] on span "Reported by" at bounding box center [1039, 310] width 64 height 16
click at [1088, 308] on icon "Edit" at bounding box center [1093, 309] width 11 height 9
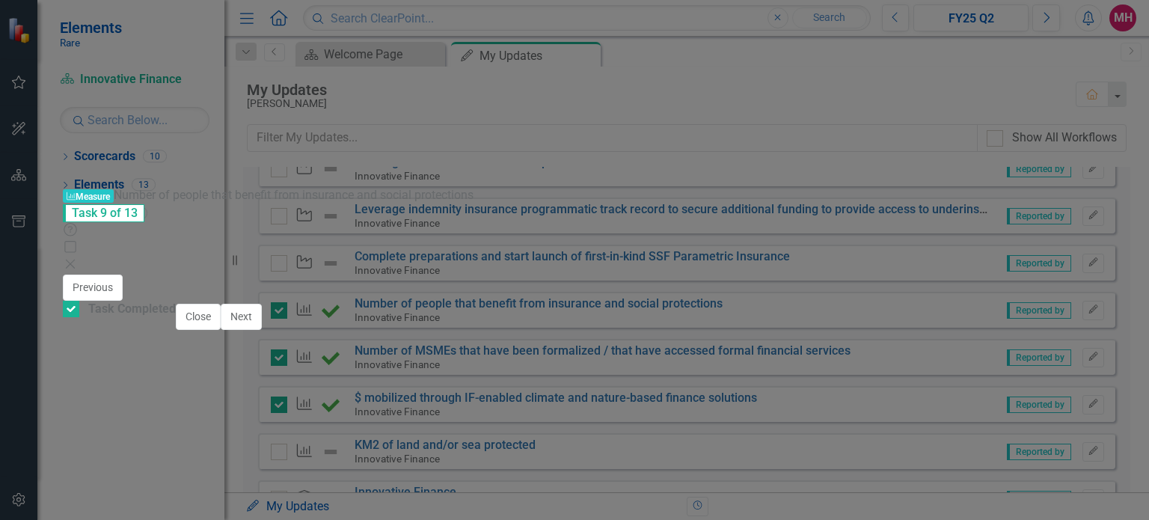
scroll to position [0, 0]
click at [78, 258] on icon "Close" at bounding box center [70, 264] width 15 height 12
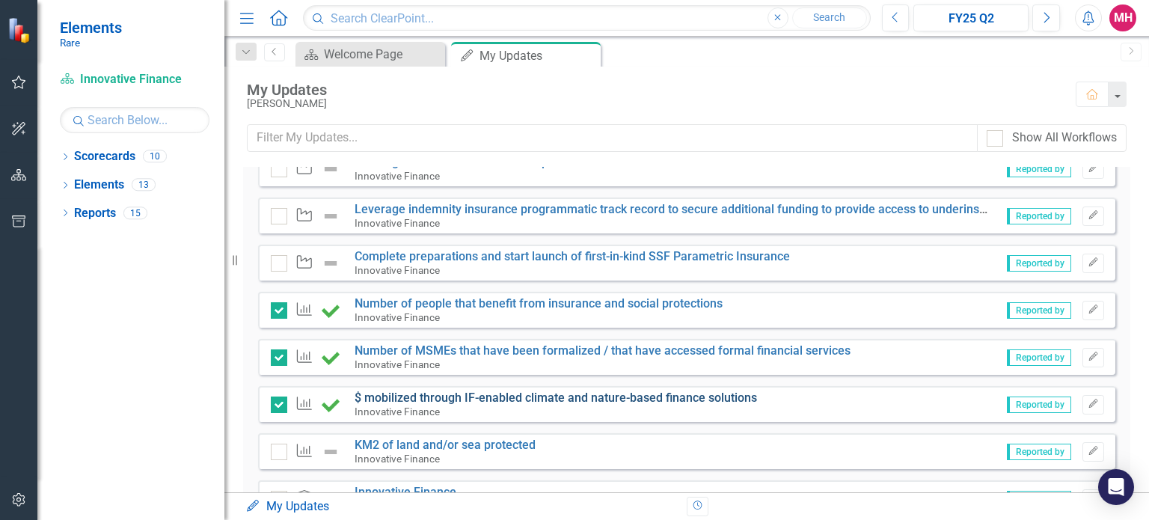
click at [566, 392] on link "$ mobilized through IF-enabled climate and nature-based finance solutions" at bounding box center [556, 398] width 403 height 14
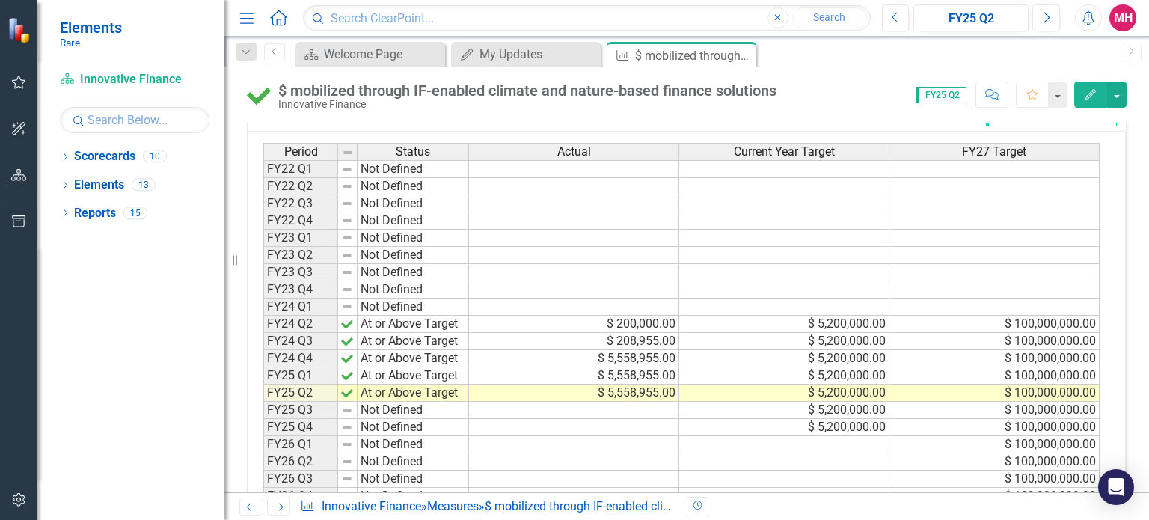
scroll to position [350, 0]
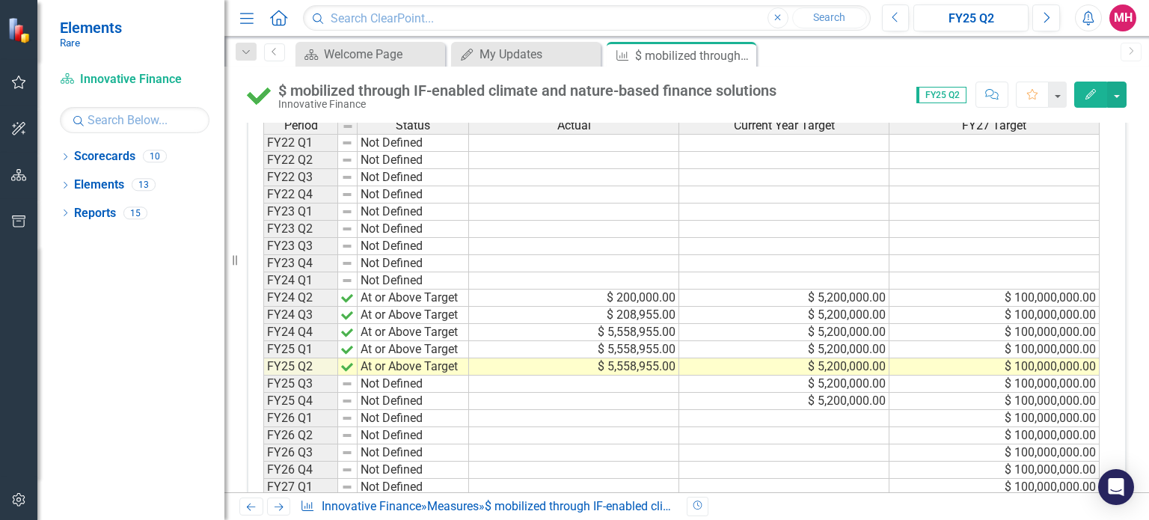
click at [621, 379] on td at bounding box center [574, 384] width 210 height 17
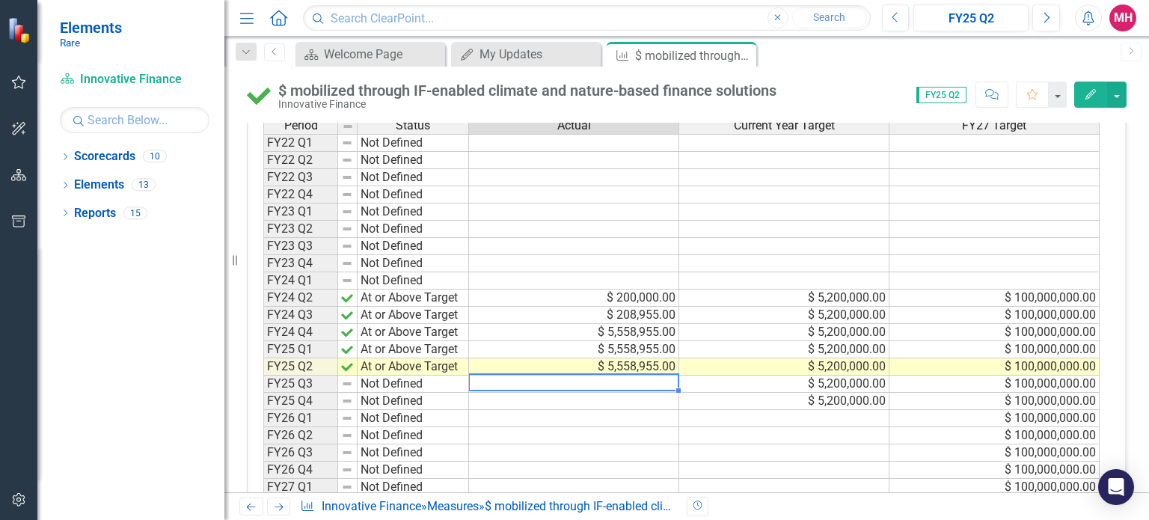
click at [621, 379] on td at bounding box center [574, 384] width 210 height 17
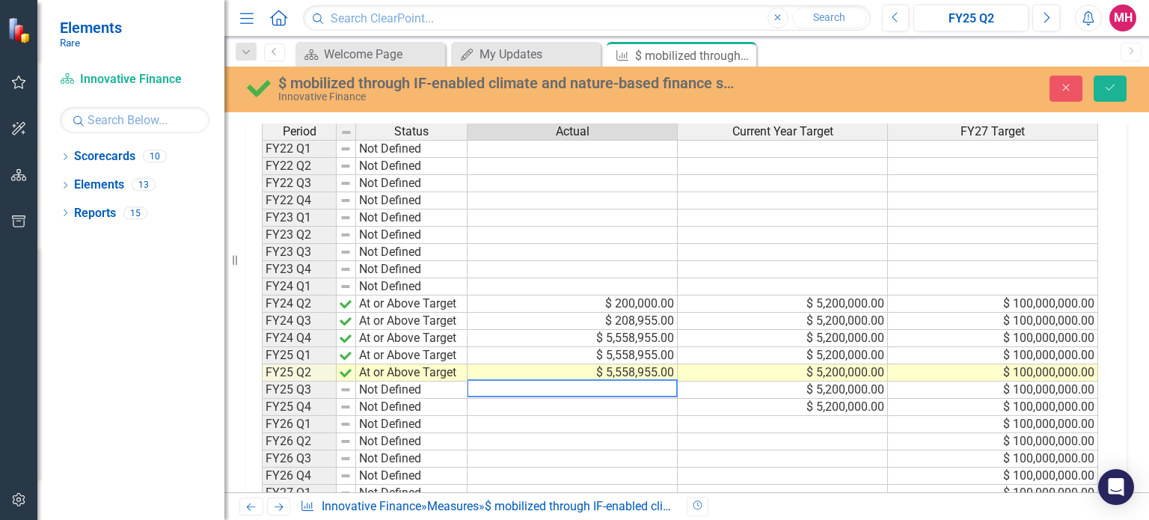
scroll to position [356, 0]
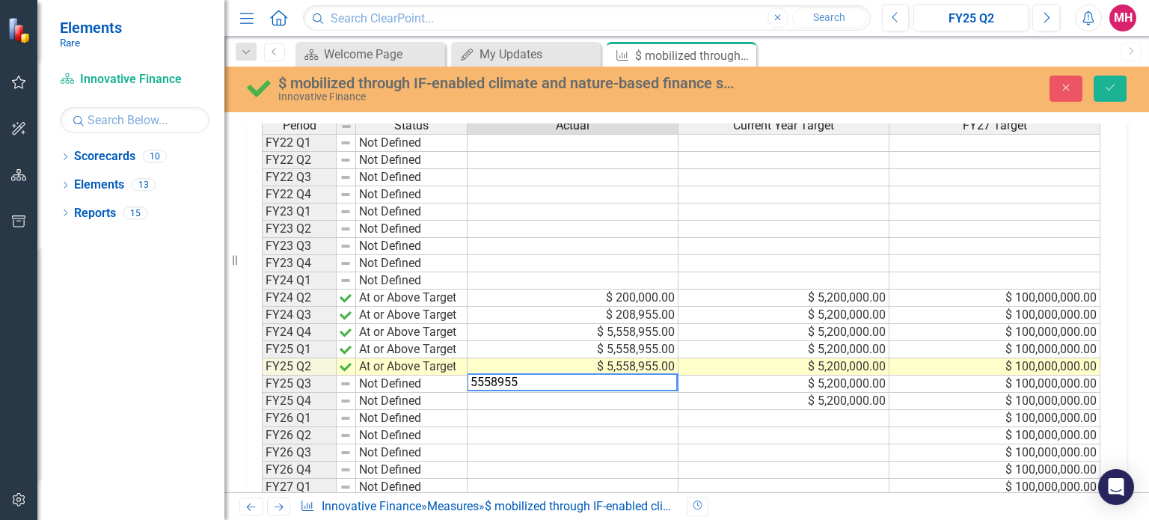
type textarea "5558955"
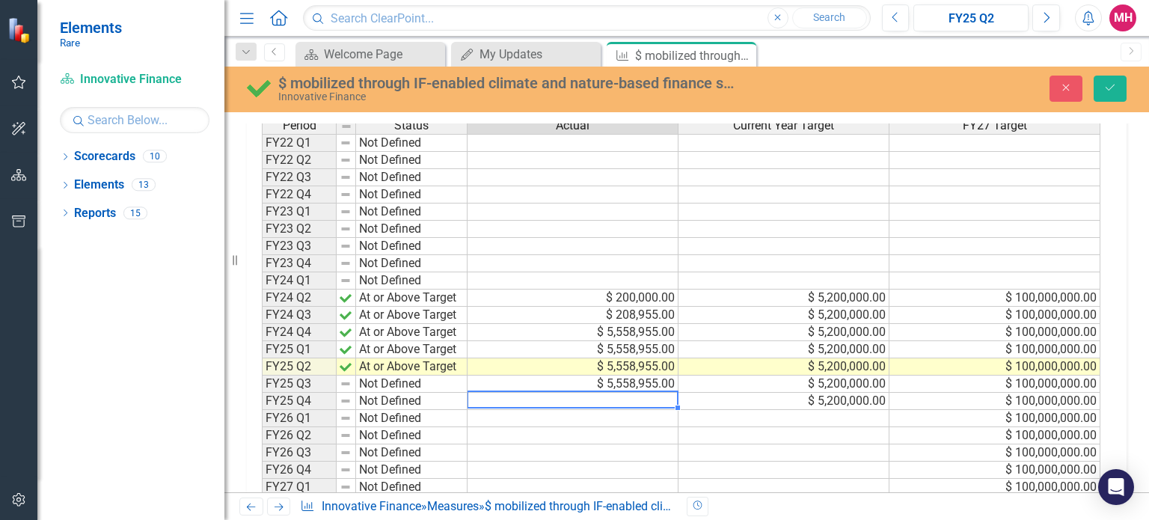
click at [614, 398] on td at bounding box center [573, 401] width 211 height 17
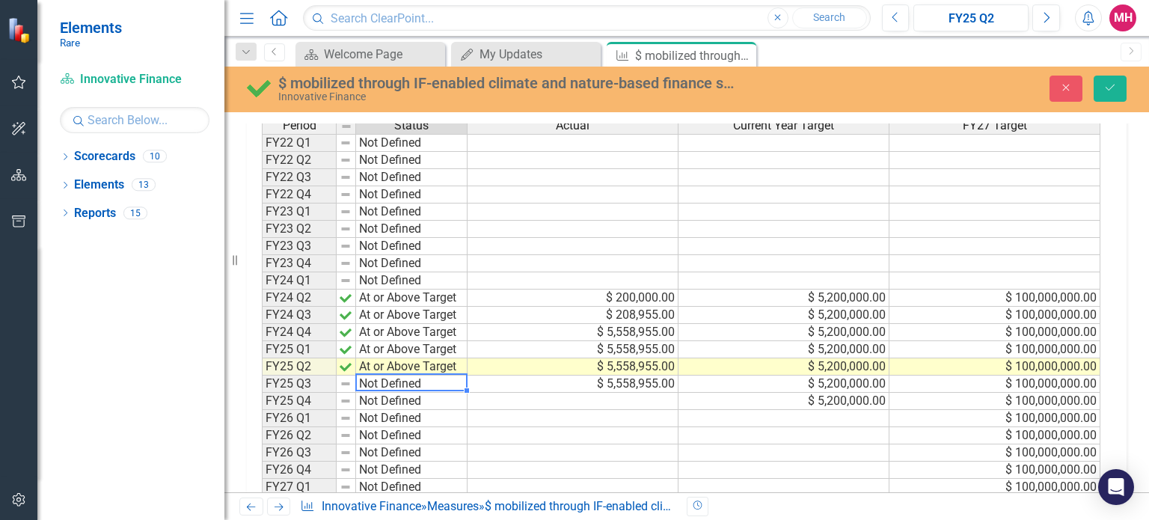
click at [379, 379] on td "Not Defined" at bounding box center [411, 384] width 111 height 17
click at [388, 392] on div "Period Status Actual Current Year Target FY27 Target FY22 Q1 Not Defined FY22 Q…" at bounding box center [681, 333] width 839 height 432
click at [1118, 87] on button "Save" at bounding box center [1110, 89] width 33 height 26
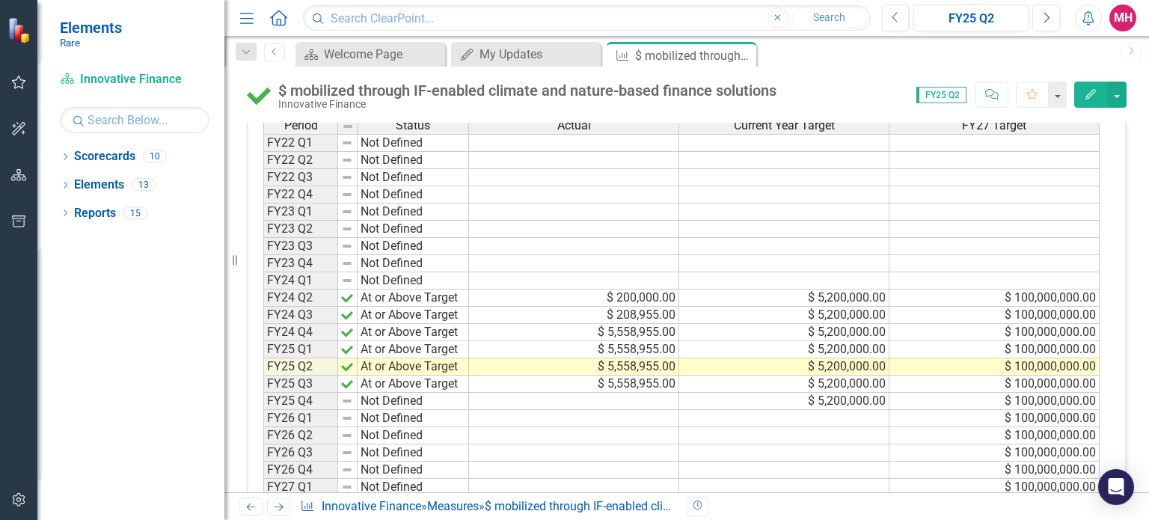
scroll to position [45, 0]
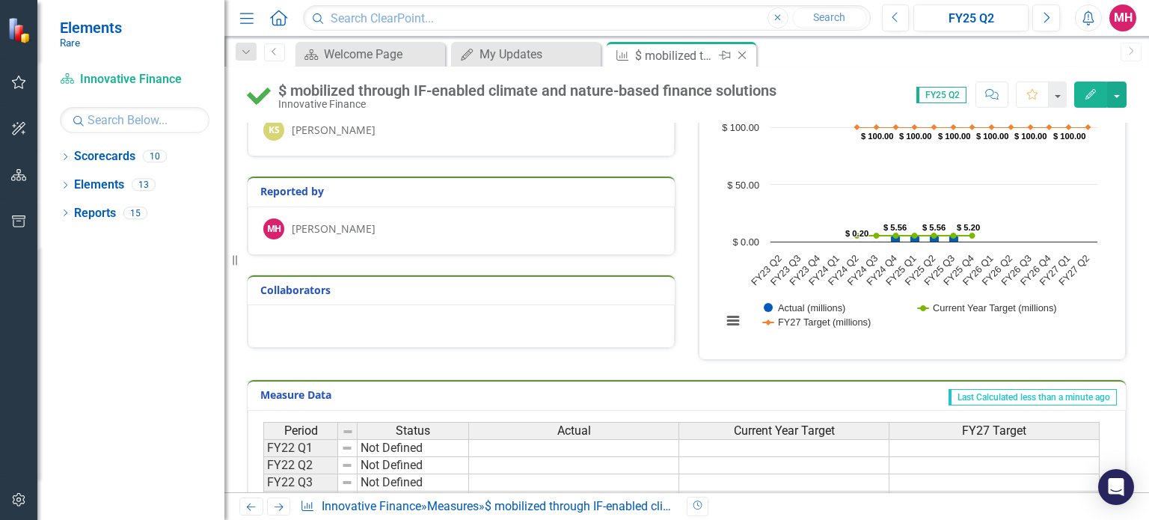
click at [744, 55] on icon "Close" at bounding box center [742, 55] width 15 height 12
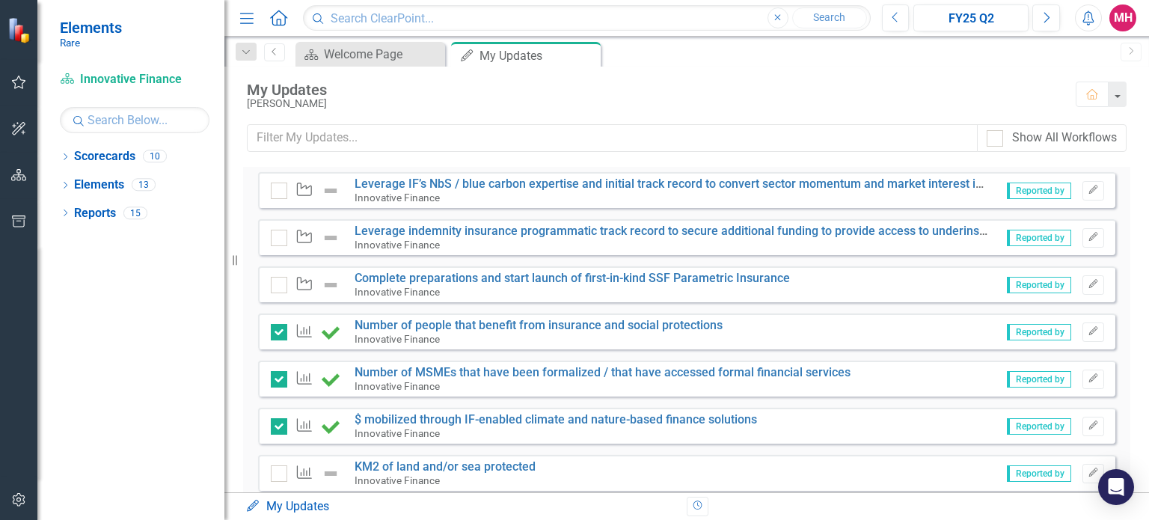
scroll to position [393, 0]
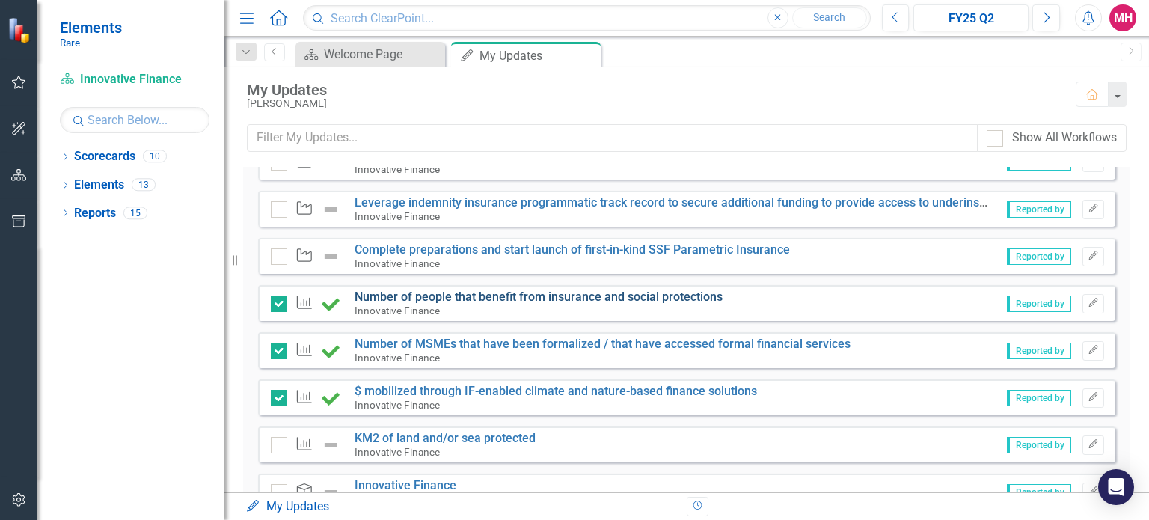
click at [672, 293] on link "Number of people that benefit from insurance and social protections" at bounding box center [539, 297] width 368 height 14
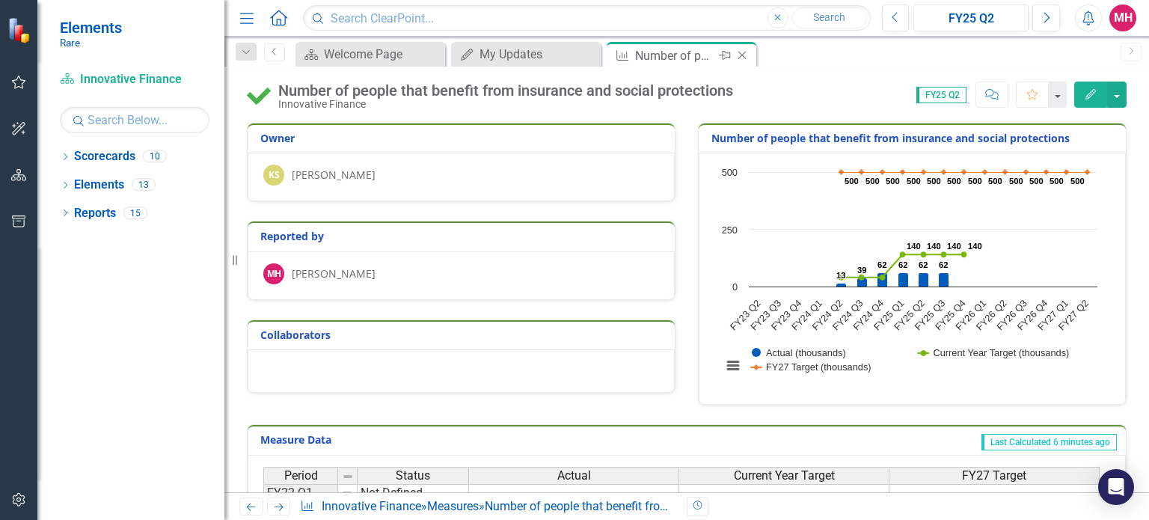
click at [743, 55] on icon "Close" at bounding box center [742, 55] width 15 height 12
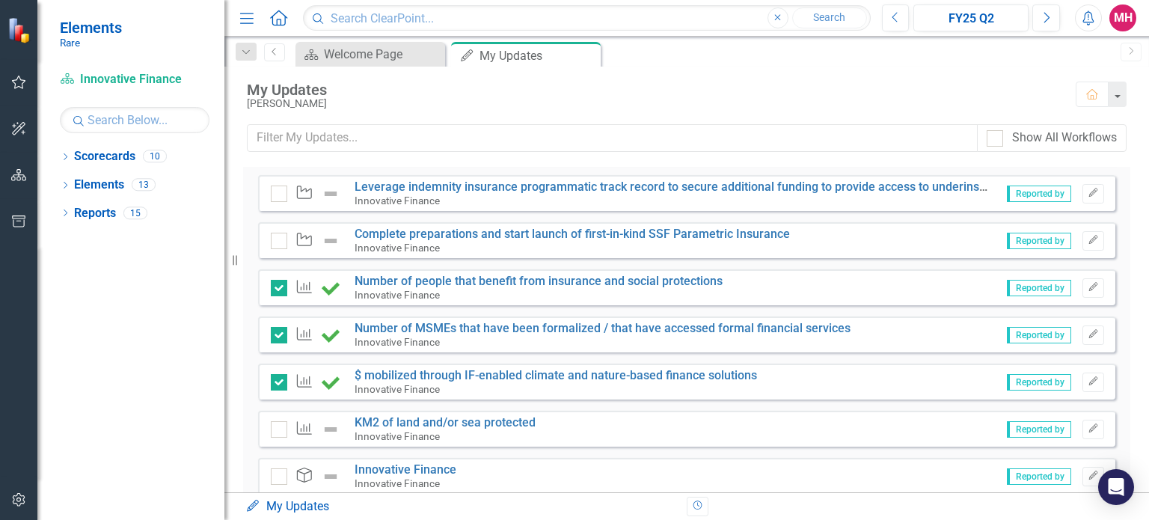
scroll to position [417, 0]
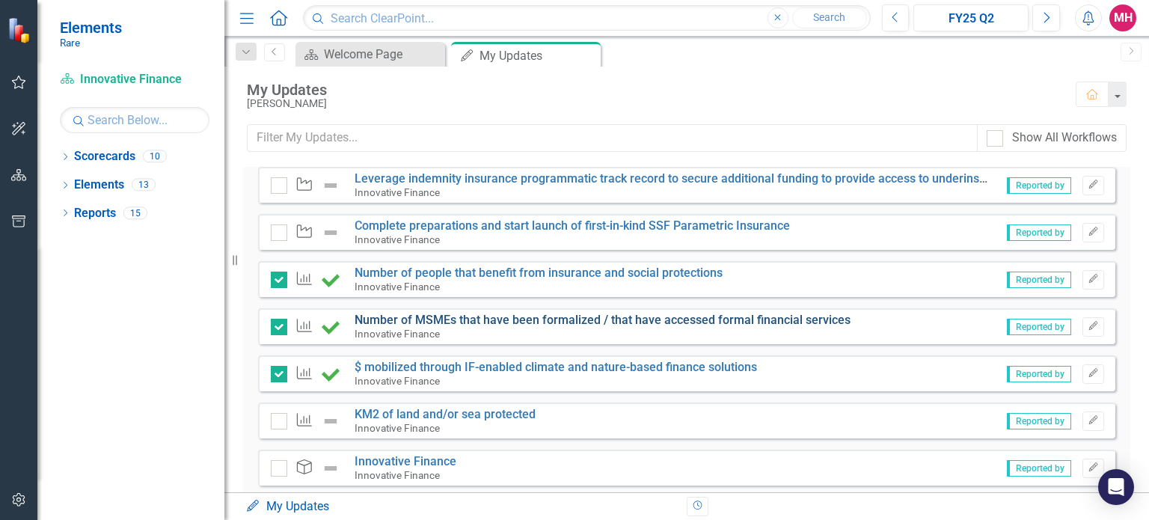
click at [791, 313] on link "Number of MSMEs that have been formalized / that have accessed formal financial…" at bounding box center [603, 320] width 496 height 14
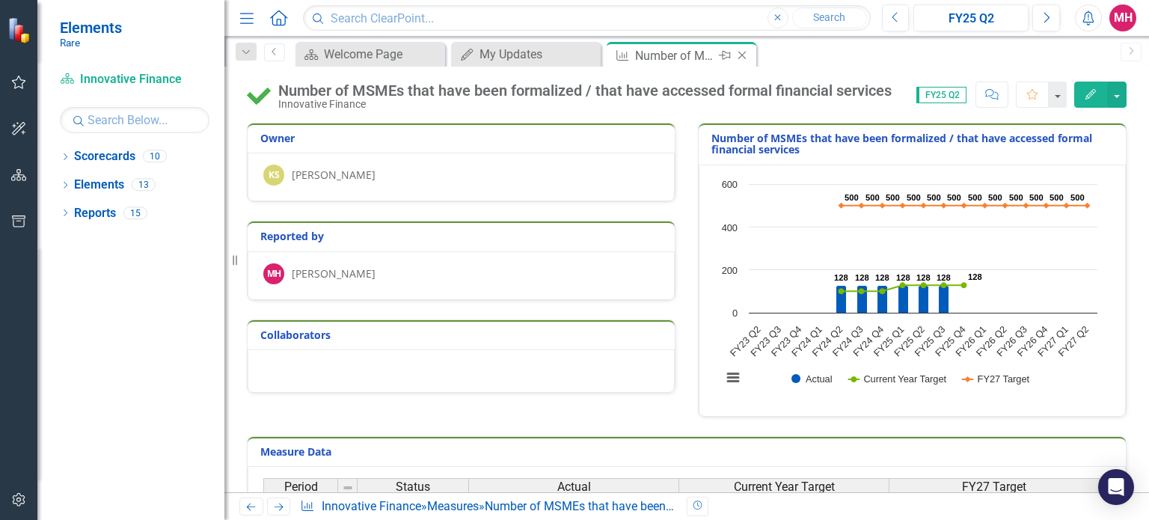
click at [742, 52] on icon "Close" at bounding box center [742, 55] width 15 height 12
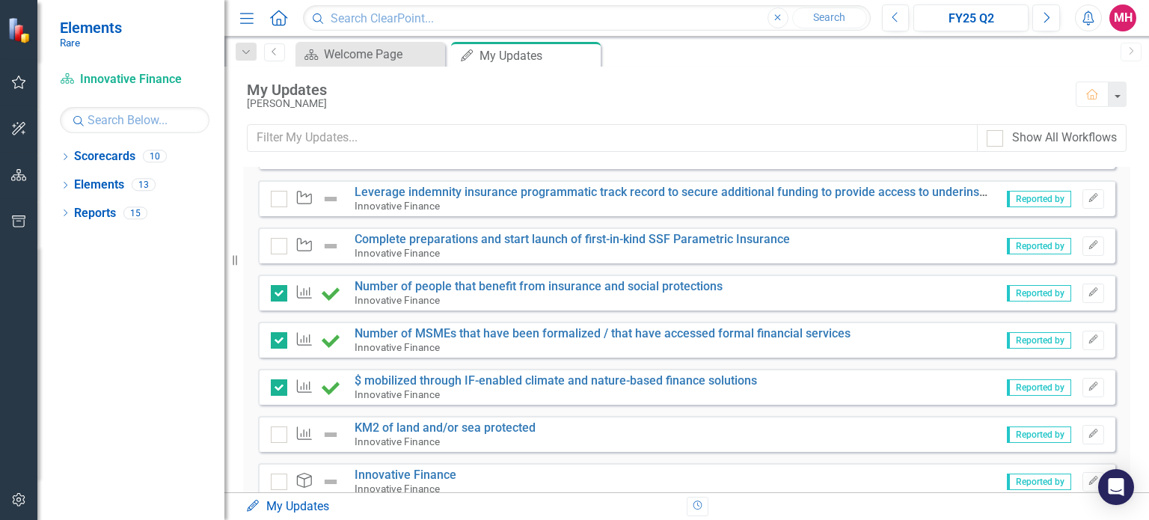
scroll to position [407, 0]
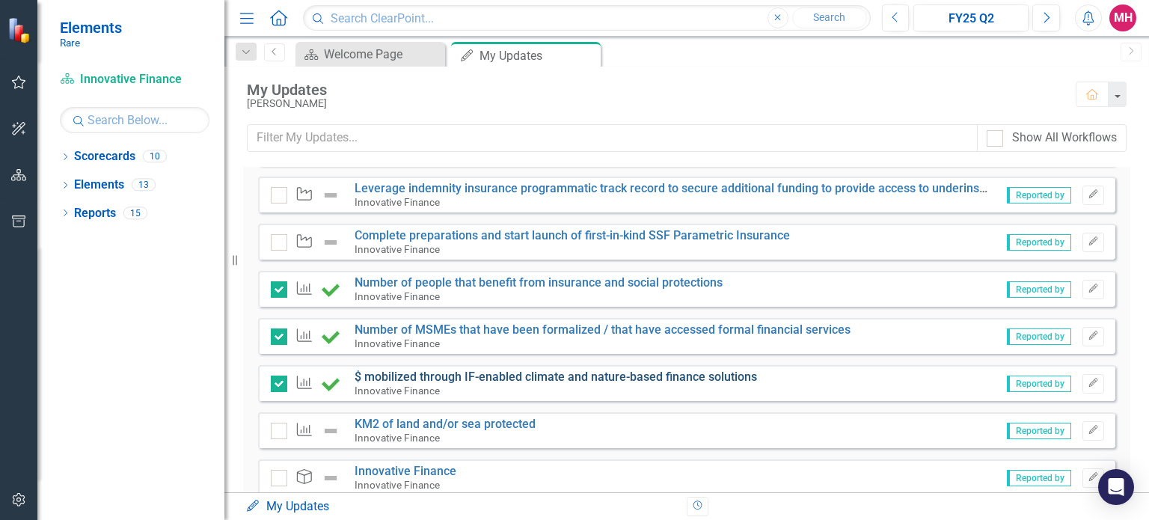
click at [739, 373] on link "$ mobilized through IF-enabled climate and nature-based finance solutions" at bounding box center [556, 377] width 403 height 14
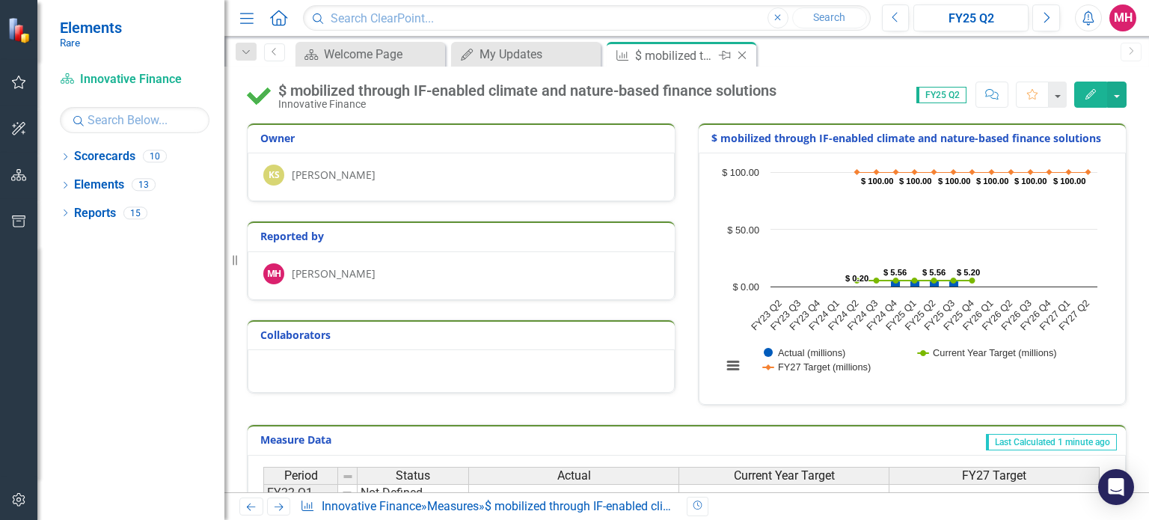
click at [741, 52] on icon "Close" at bounding box center [742, 55] width 15 height 12
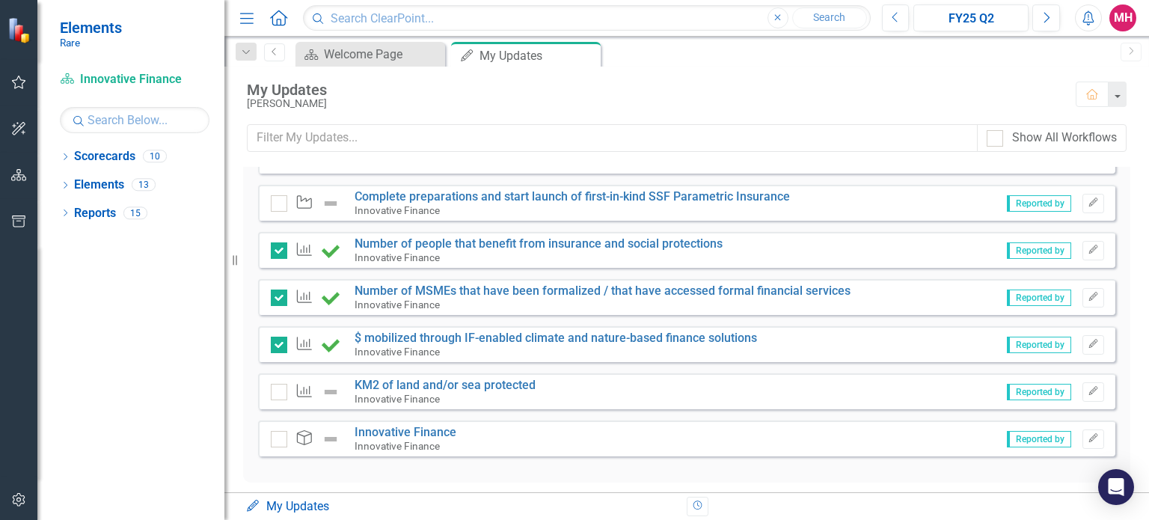
scroll to position [453, 0]
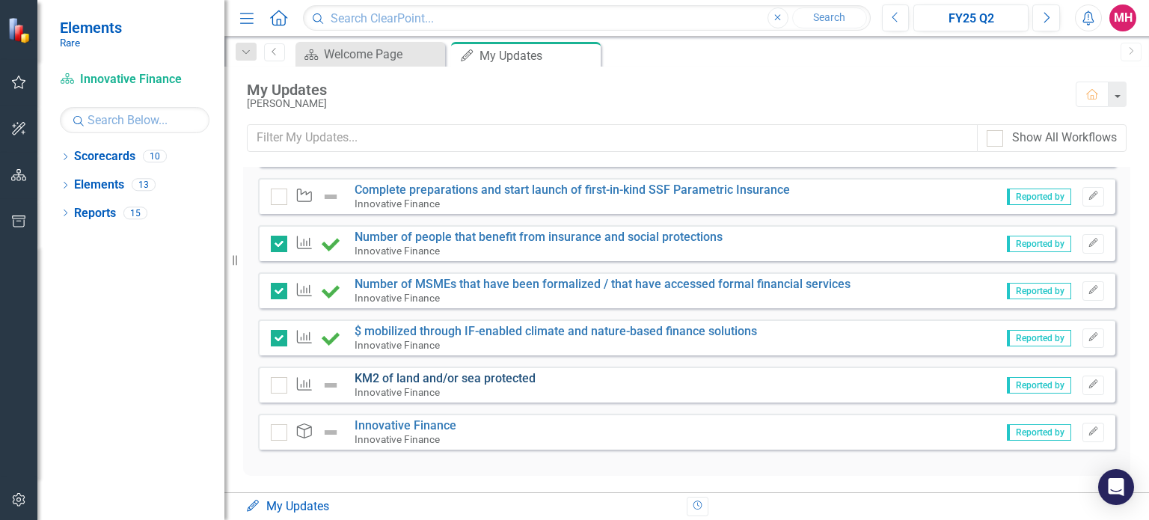
click at [488, 376] on link "KM2 of land and/or sea protected" at bounding box center [445, 378] width 181 height 14
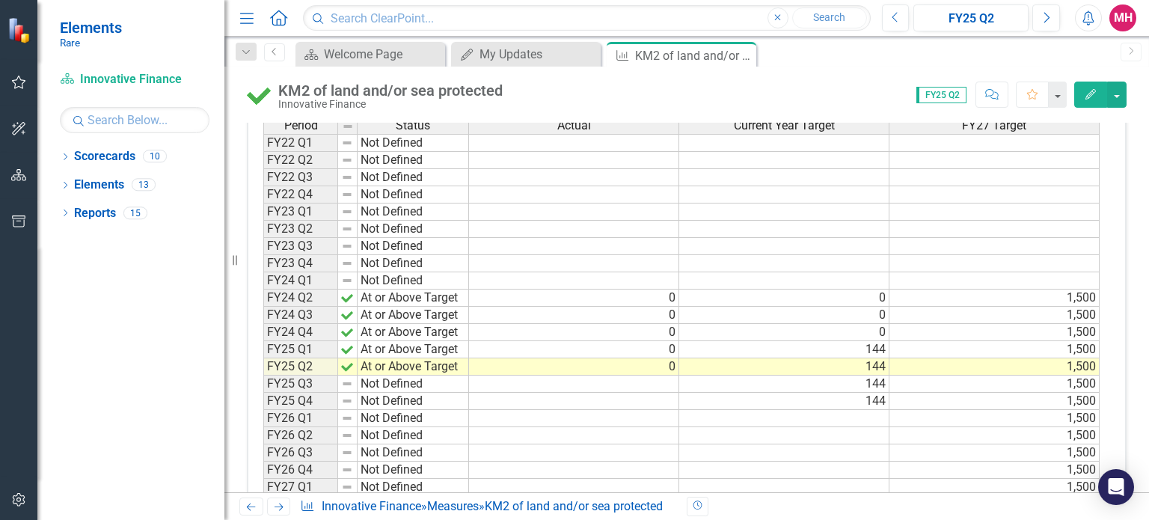
scroll to position [352, 0]
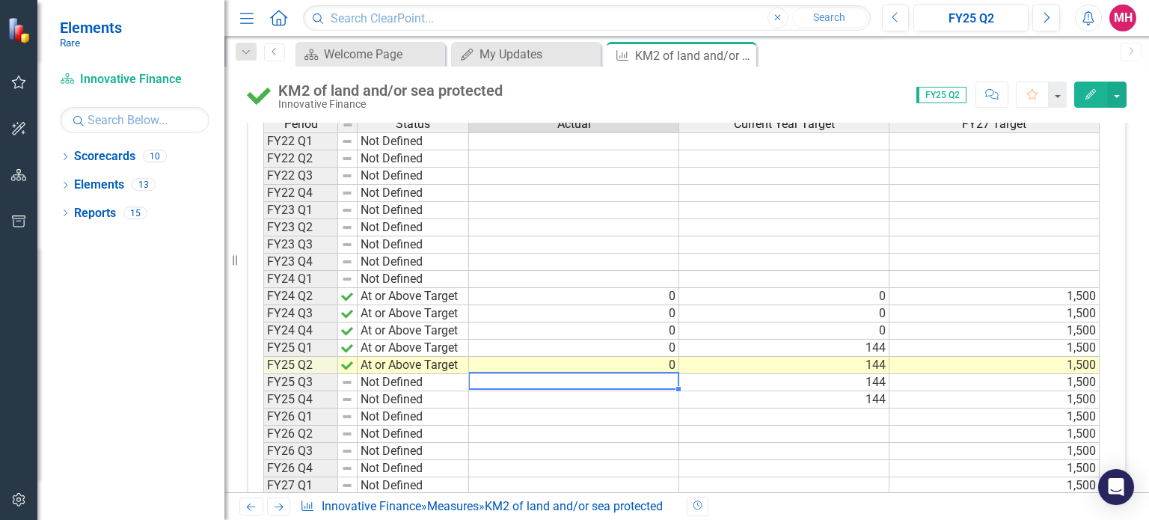
click at [646, 382] on td at bounding box center [574, 382] width 210 height 17
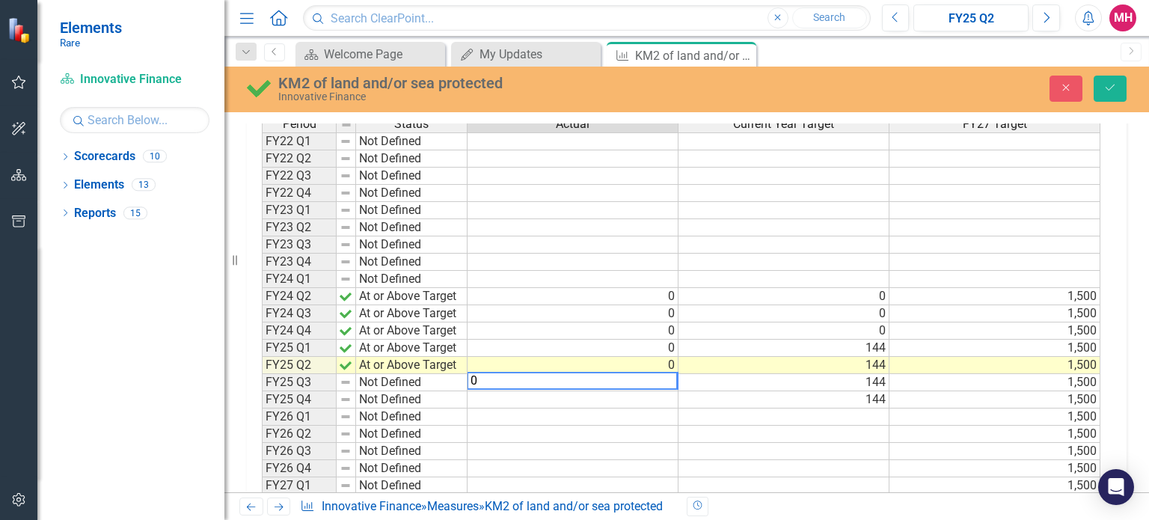
type textarea "0"
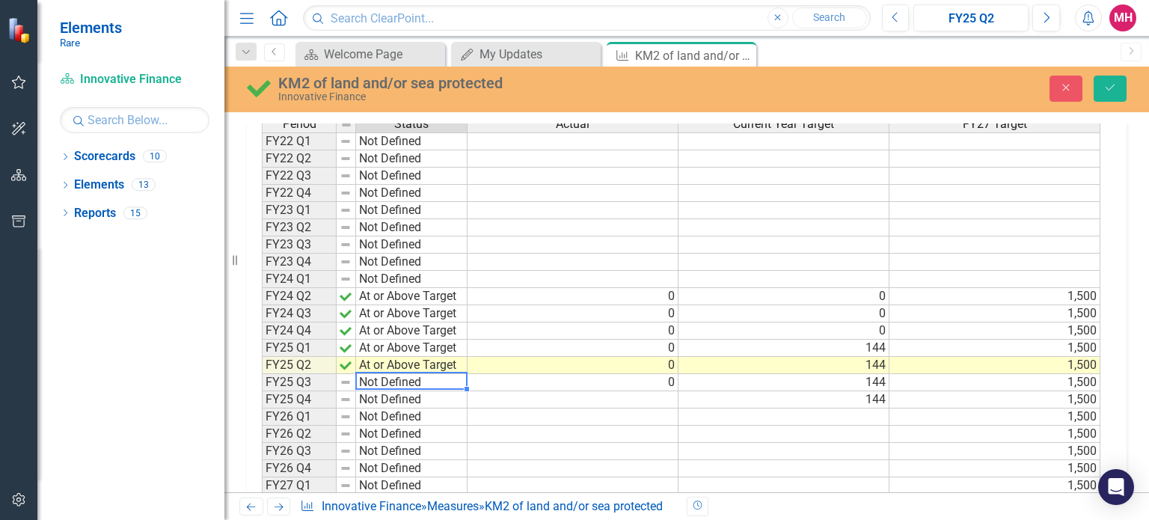
click at [414, 379] on td "Not Defined" at bounding box center [411, 382] width 111 height 17
click at [414, 390] on div "Period Status Actual Current Year Target FY27 Target FY22 Q1 Not Defined FY22 Q…" at bounding box center [681, 331] width 839 height 432
click at [1110, 88] on icon "Save" at bounding box center [1110, 87] width 13 height 10
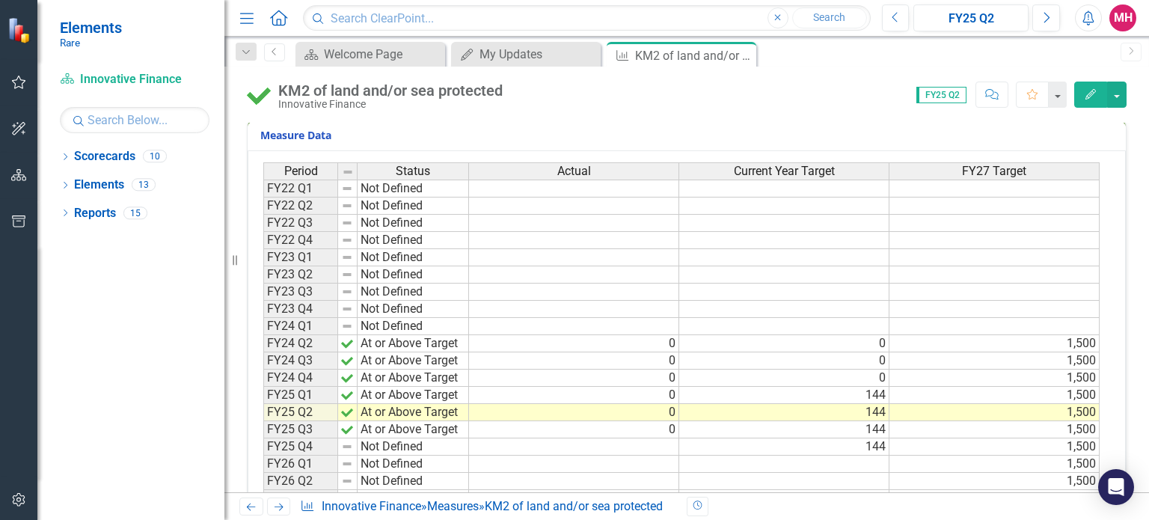
scroll to position [323, 0]
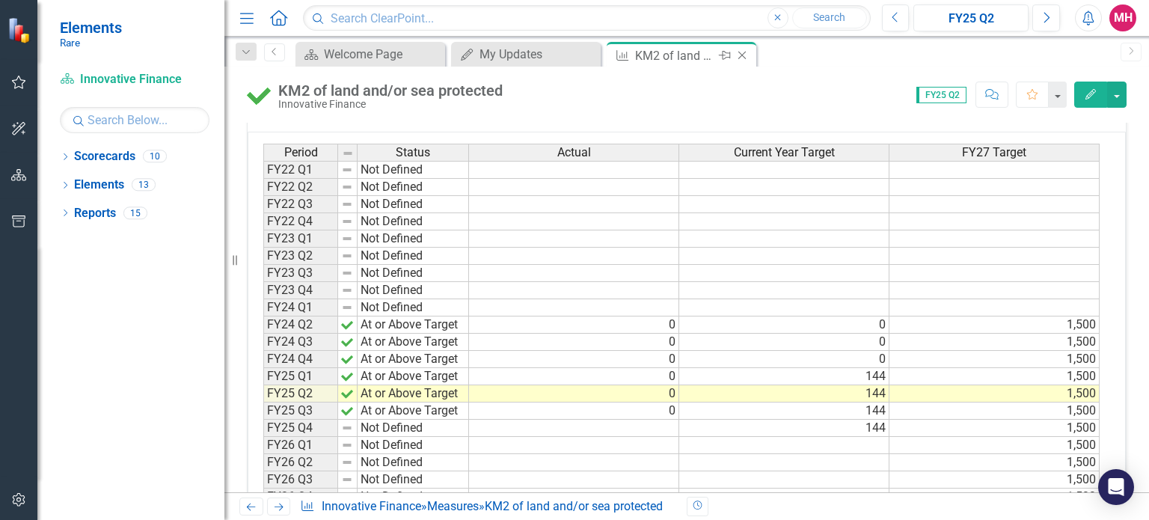
click at [745, 55] on icon "Close" at bounding box center [742, 55] width 15 height 12
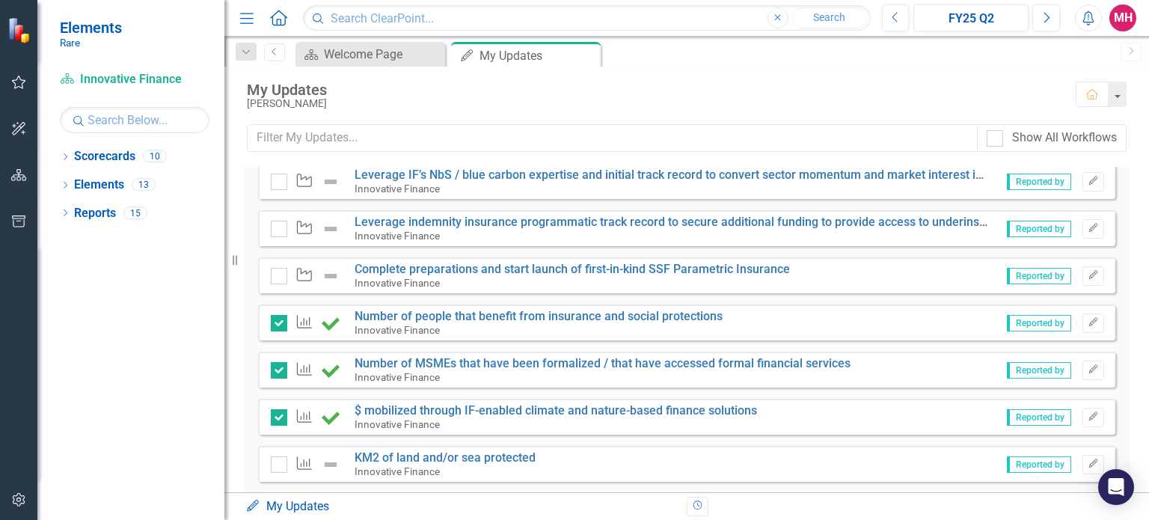
scroll to position [387, 0]
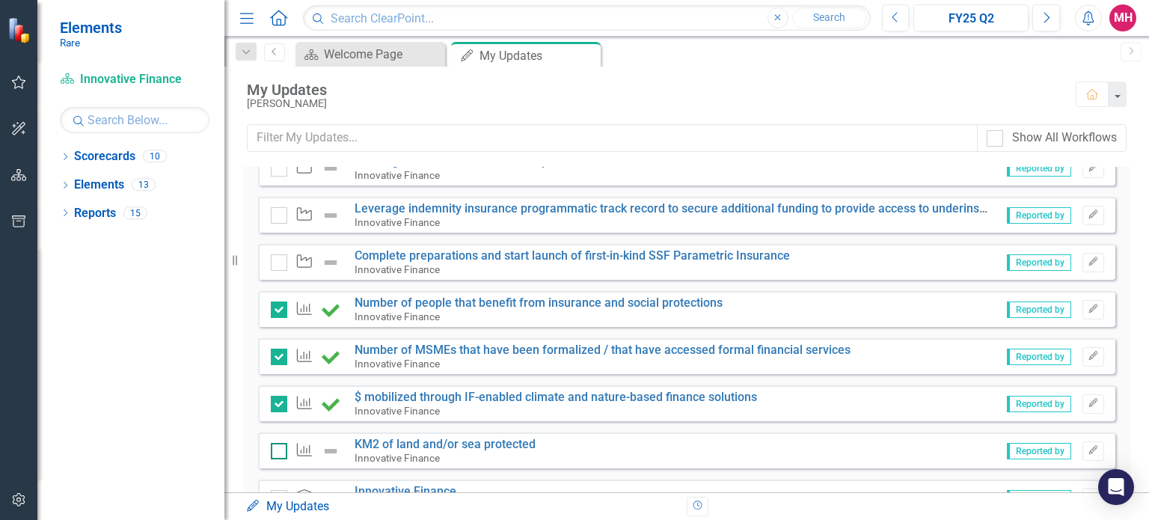
click at [278, 450] on input "checkbox" at bounding box center [276, 448] width 10 height 10
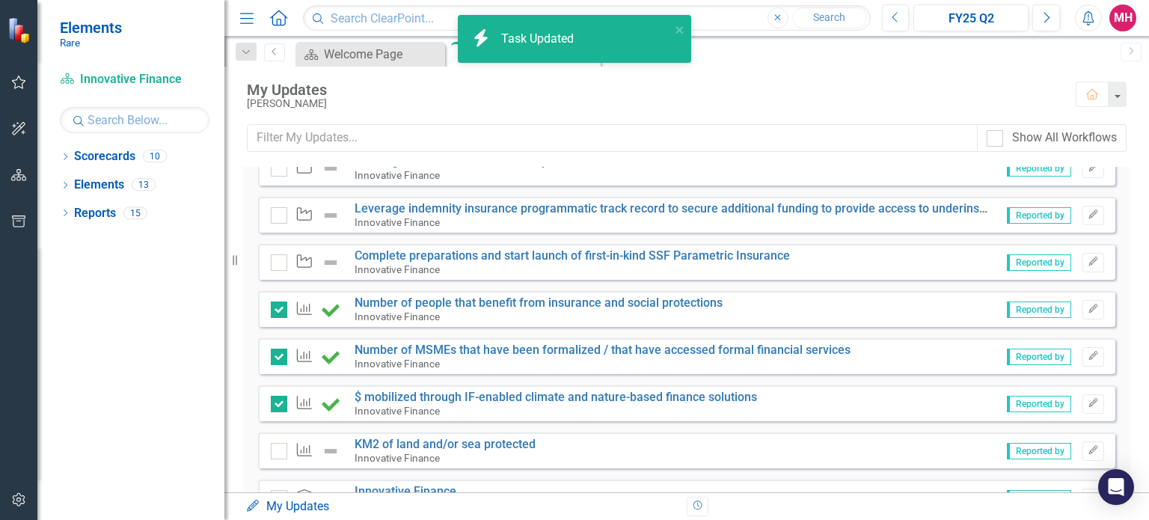
checkbox input "true"
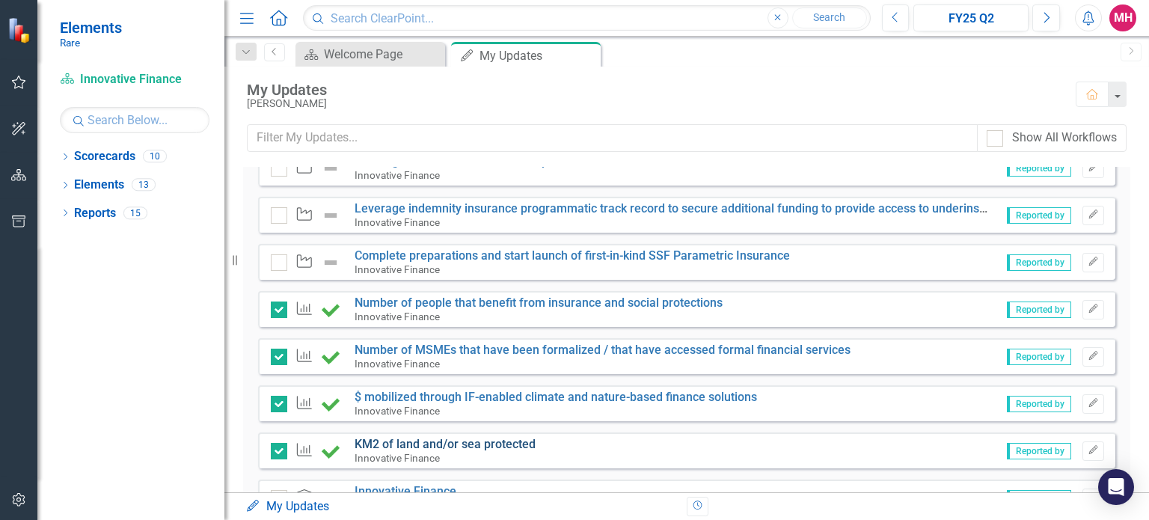
click at [514, 444] on link "KM2 of land and/or sea protected" at bounding box center [445, 444] width 181 height 14
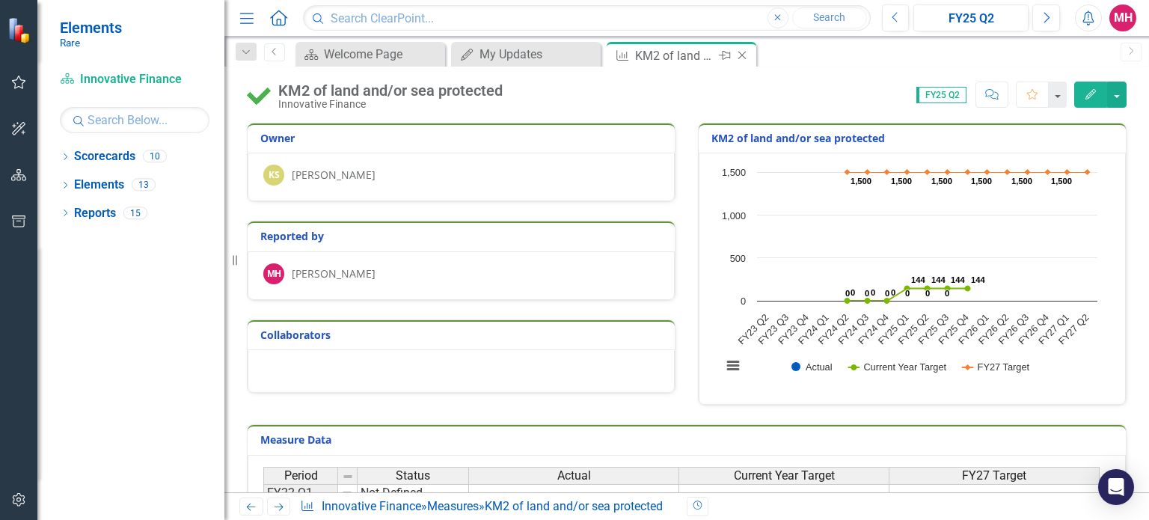
click at [742, 50] on icon "Close" at bounding box center [742, 55] width 15 height 12
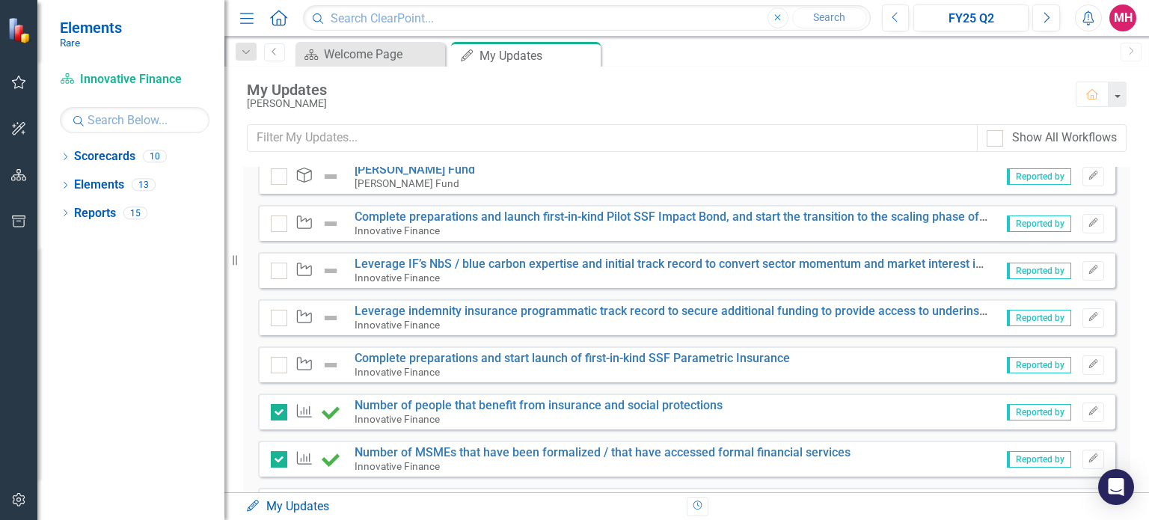
scroll to position [281, 0]
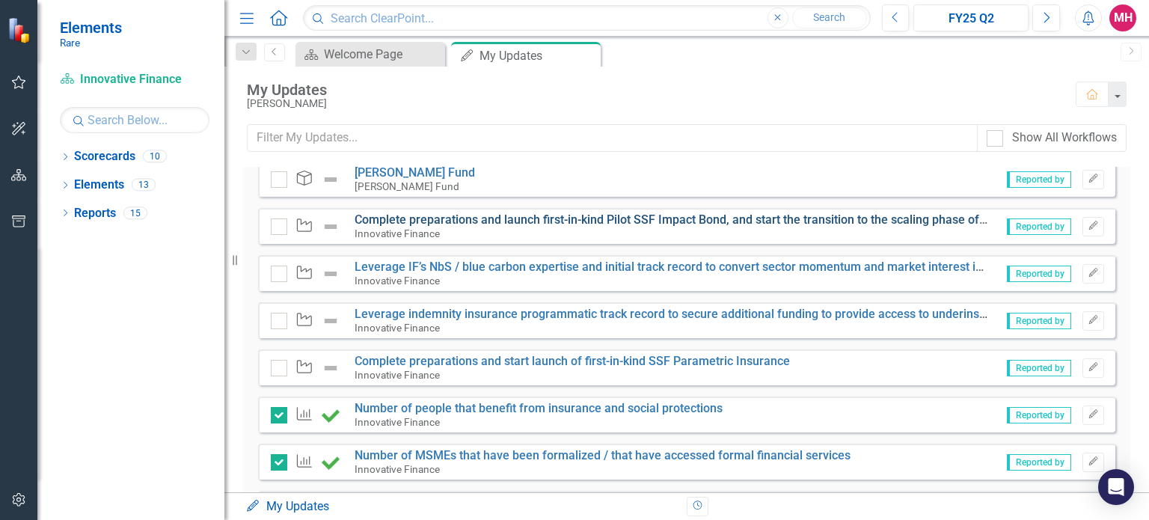
click at [509, 219] on link "Complete preparations and launch first-in-kind Pilot SSF Impact Bond, and start…" at bounding box center [770, 220] width 831 height 14
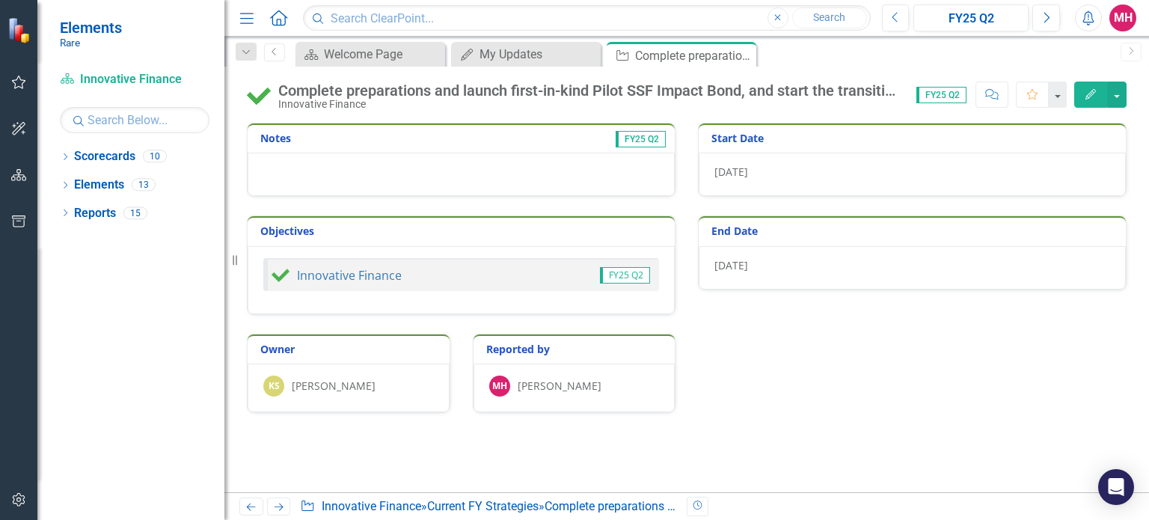
click at [1069, 390] on div "Owner KS [PERSON_NAME] Reported by MH [PERSON_NAME]" at bounding box center [687, 364] width 902 height 98
click at [1119, 100] on button "button" at bounding box center [1116, 95] width 19 height 26
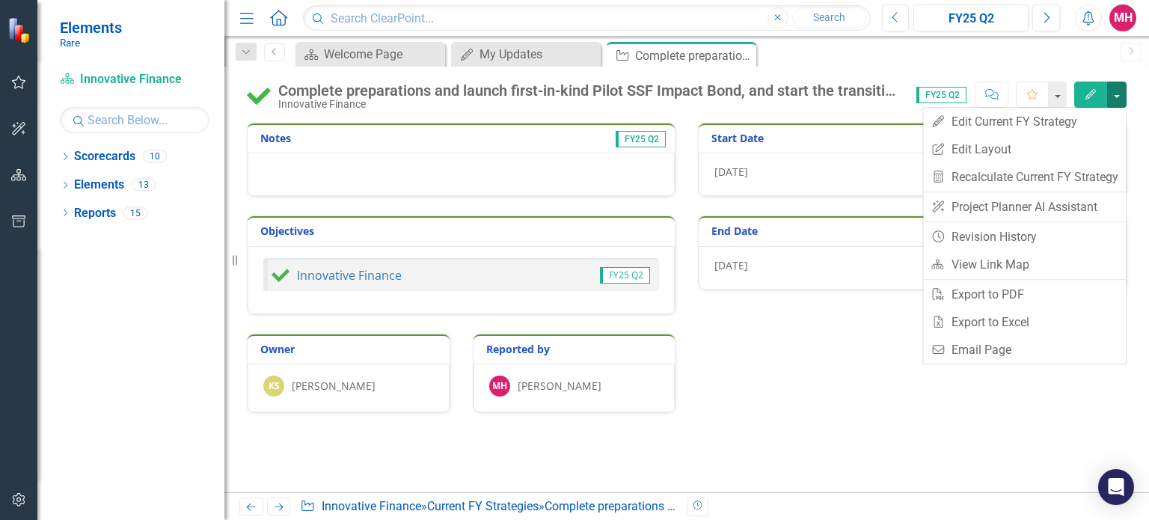
click at [804, 430] on div "Notes FY25 Q2 Objectives Innovative Finance FY25 Q2 Start Date [DATE] End Date …" at bounding box center [686, 308] width 925 height 370
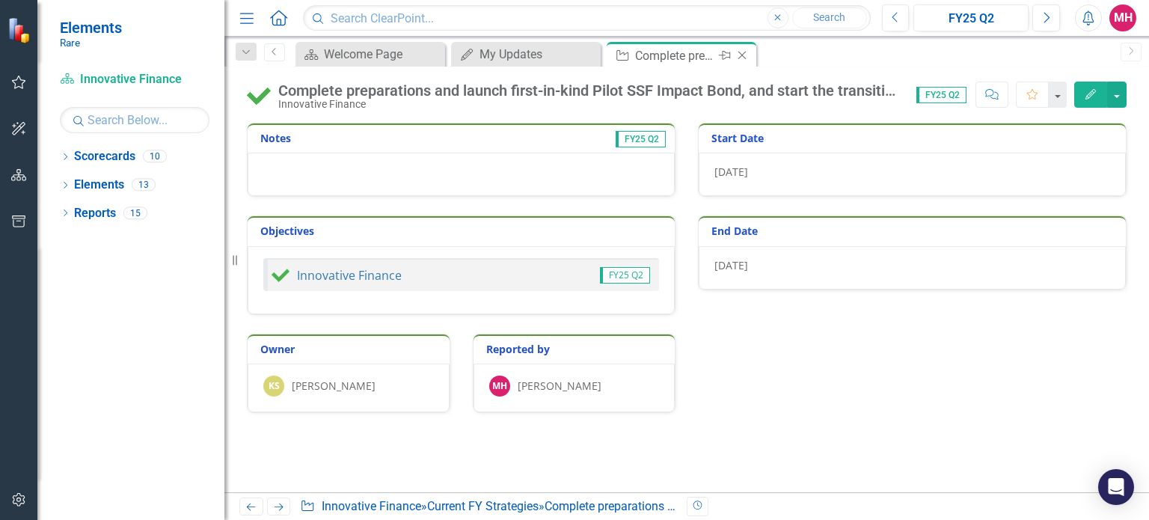
click at [742, 58] on icon "Close" at bounding box center [742, 55] width 15 height 12
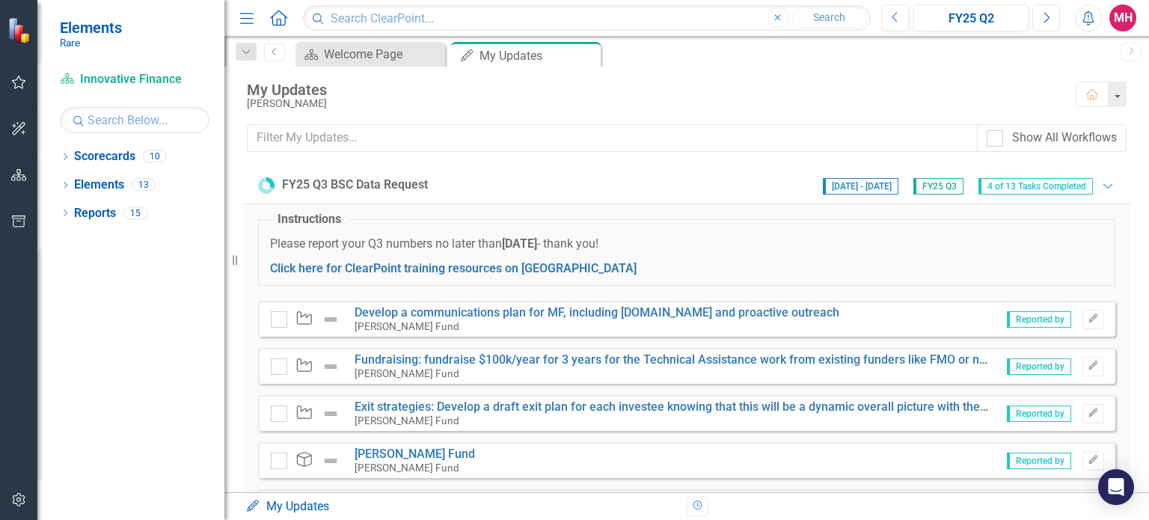
click at [1048, 18] on icon "Next" at bounding box center [1046, 17] width 8 height 13
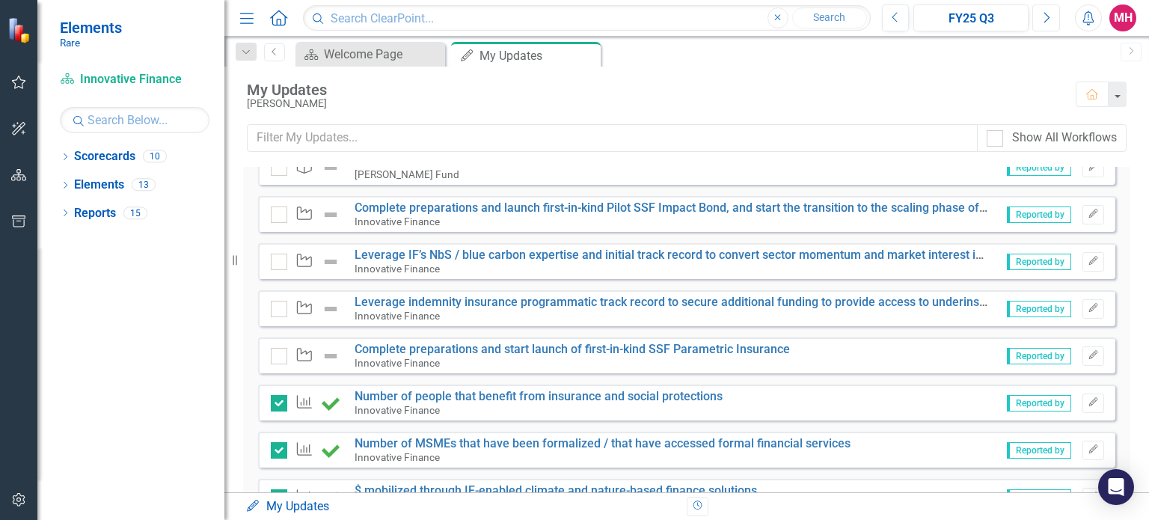
scroll to position [291, 0]
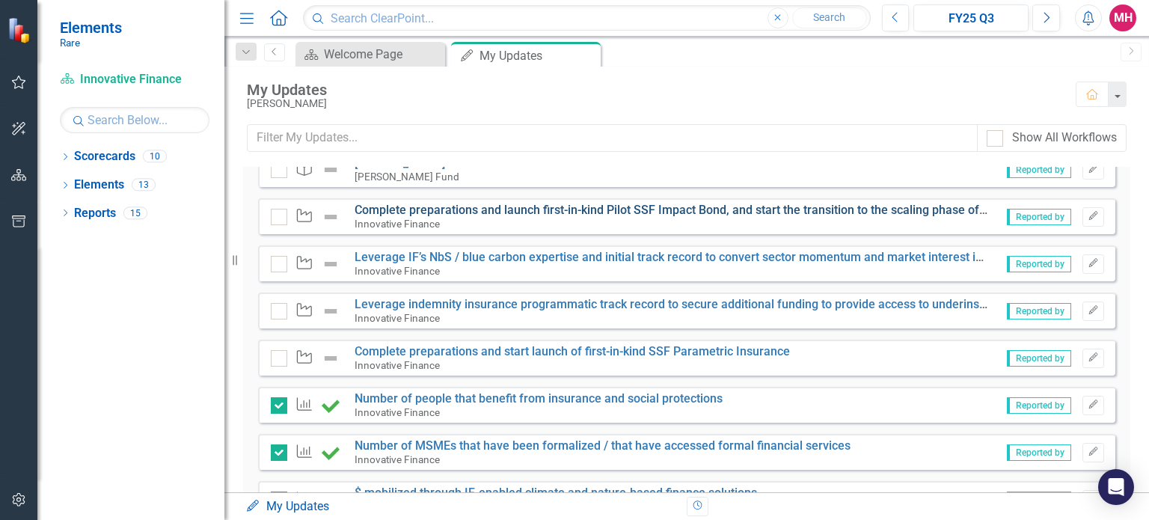
click at [609, 209] on link "Complete preparations and launch first-in-kind Pilot SSF Impact Bond, and start…" at bounding box center [770, 210] width 831 height 14
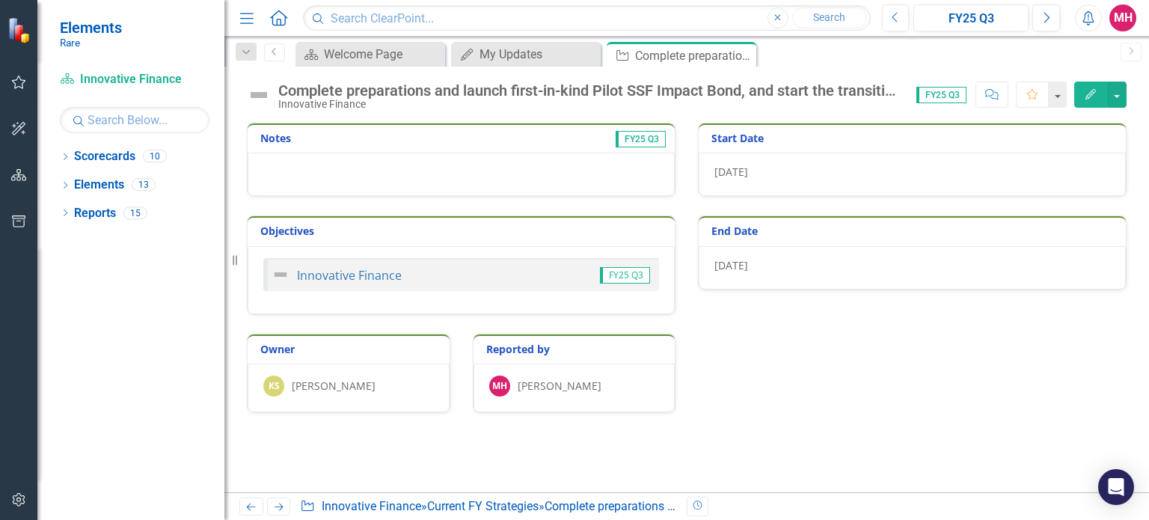
click at [946, 97] on span "FY25 Q3" at bounding box center [942, 95] width 50 height 16
click at [626, 141] on span "FY25 Q3" at bounding box center [641, 139] width 50 height 16
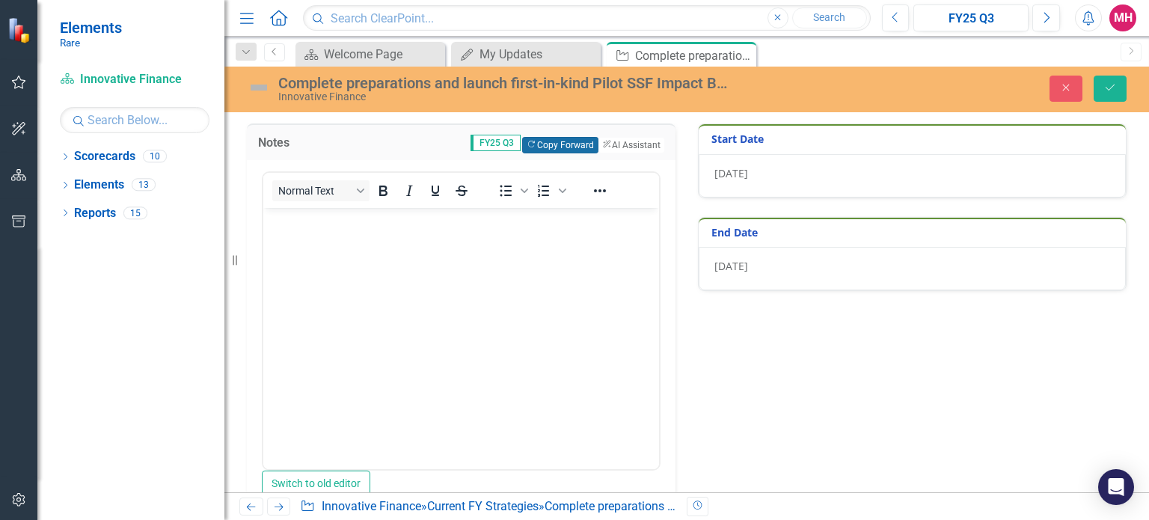
click at [542, 144] on button "Copy Forward Copy Forward" at bounding box center [560, 145] width 76 height 16
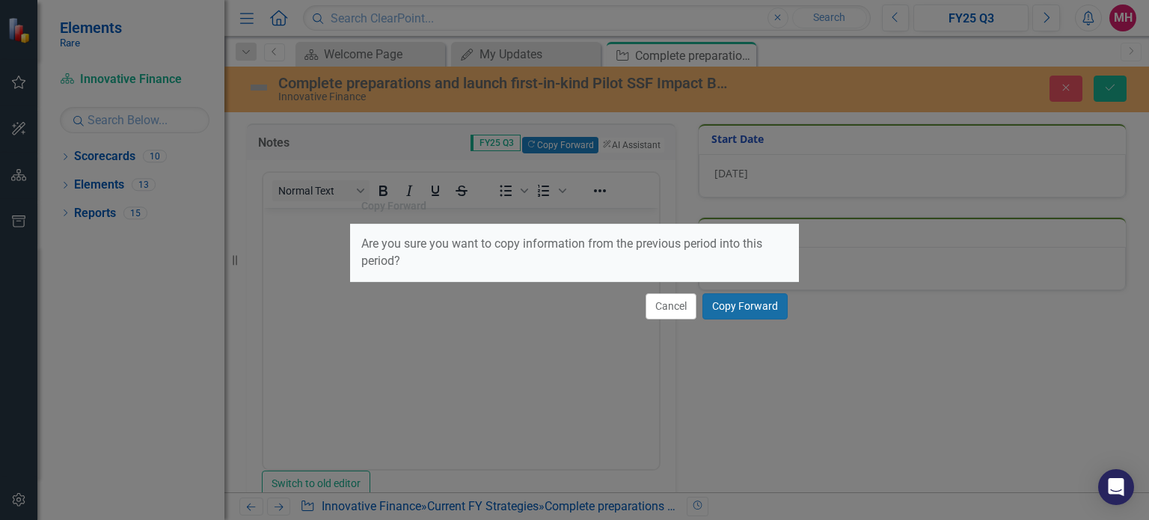
click at [745, 305] on button "Copy Forward" at bounding box center [745, 306] width 85 height 26
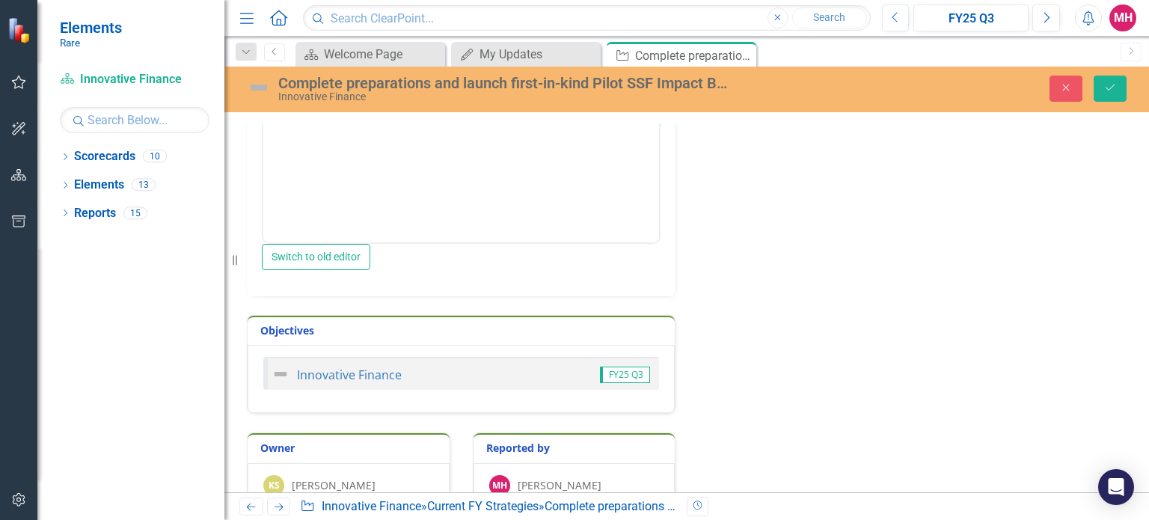
scroll to position [228, 0]
click at [370, 254] on button "Switch to old editor" at bounding box center [316, 255] width 109 height 26
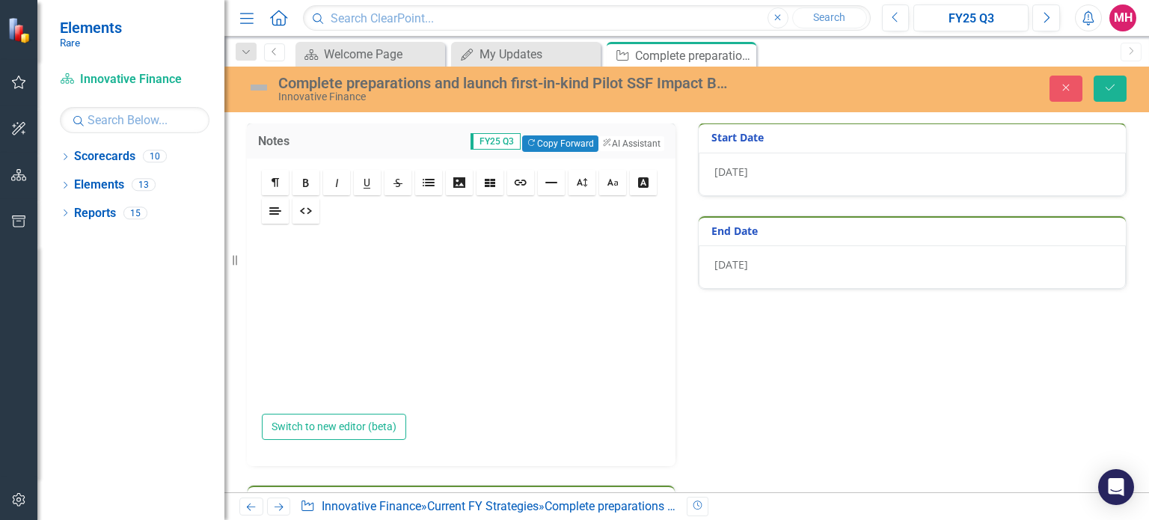
scroll to position [0, 0]
click at [562, 140] on button "Copy Forward Copy Forward" at bounding box center [560, 145] width 76 height 16
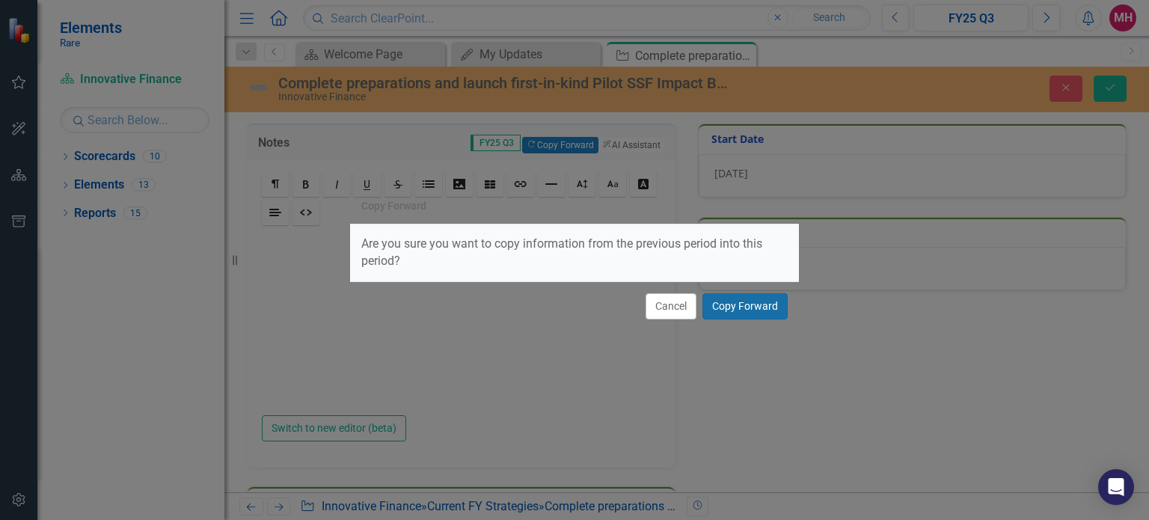
click at [764, 301] on button "Copy Forward" at bounding box center [745, 306] width 85 height 26
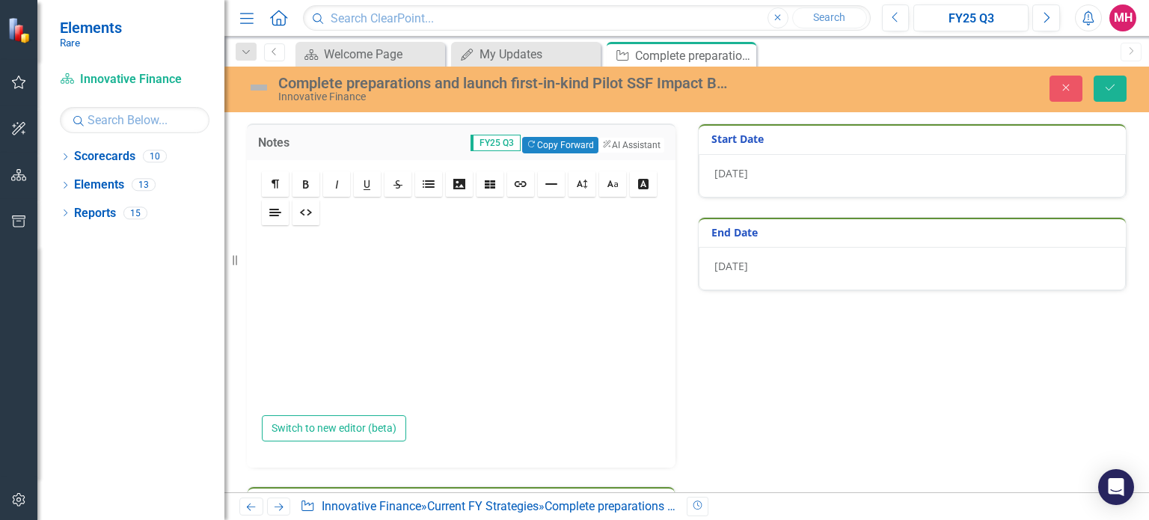
click at [403, 298] on div at bounding box center [461, 321] width 399 height 187
click at [746, 53] on icon "Close" at bounding box center [742, 55] width 15 height 12
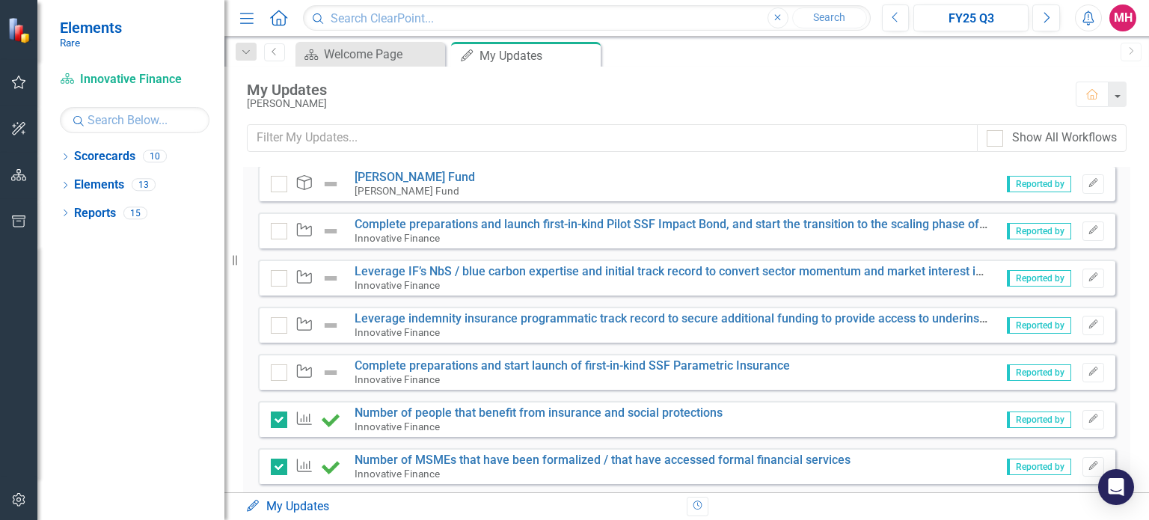
scroll to position [278, 0]
click at [586, 51] on icon "Close" at bounding box center [586, 55] width 15 height 12
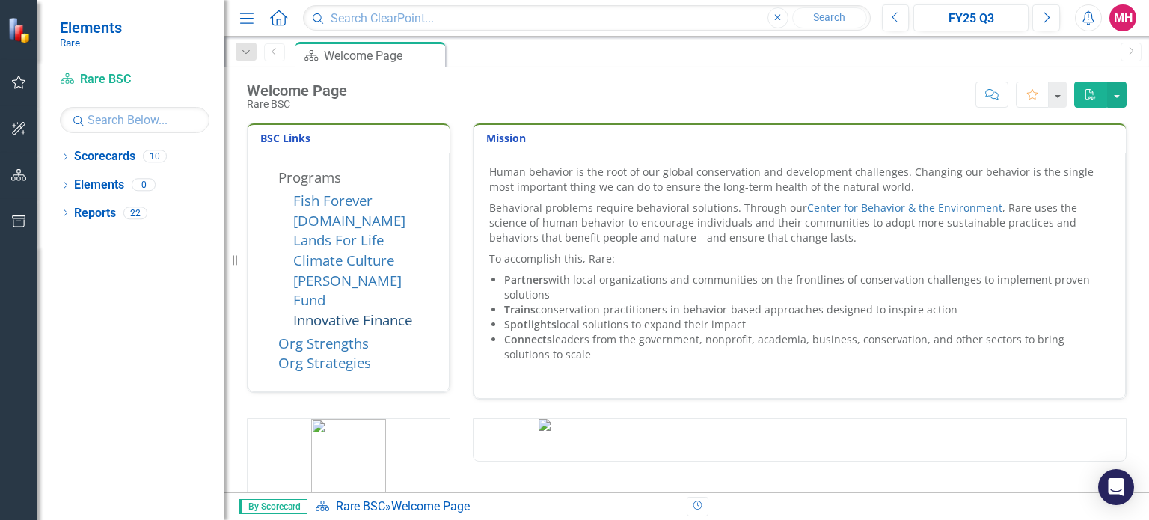
click at [393, 311] on link "Innovative Finance" at bounding box center [352, 320] width 119 height 19
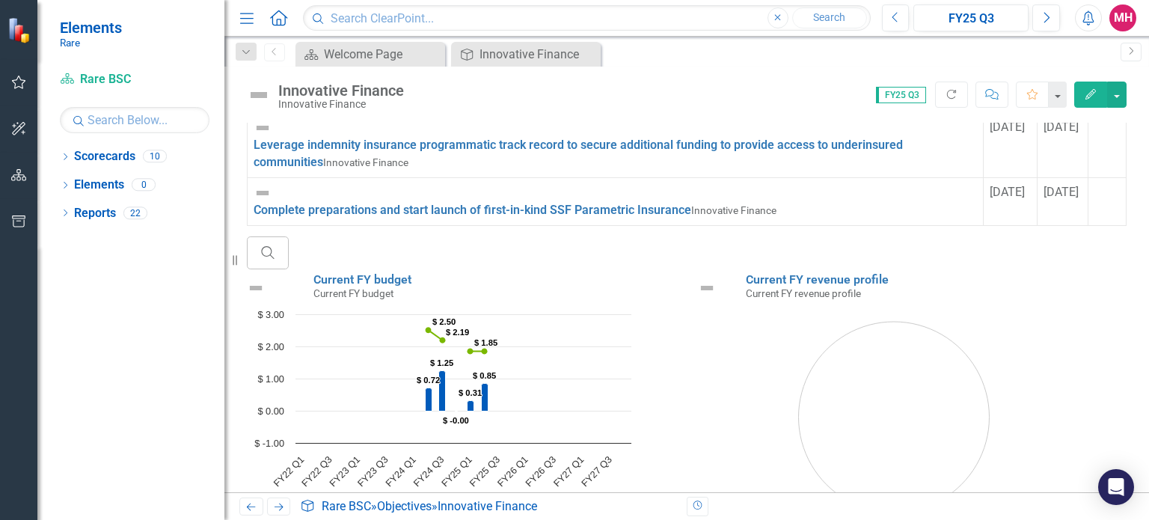
scroll to position [1298, 0]
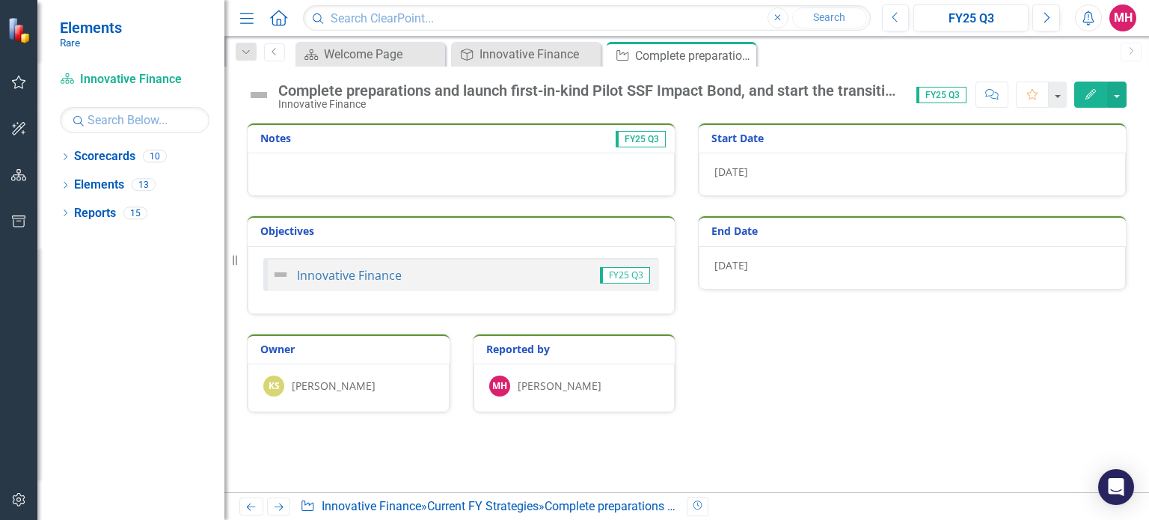
click at [944, 92] on span "FY25 Q3" at bounding box center [942, 95] width 50 height 16
click at [962, 95] on span "FY25 Q3" at bounding box center [942, 95] width 50 height 16
click at [898, 15] on icon "Previous" at bounding box center [896, 17] width 8 height 13
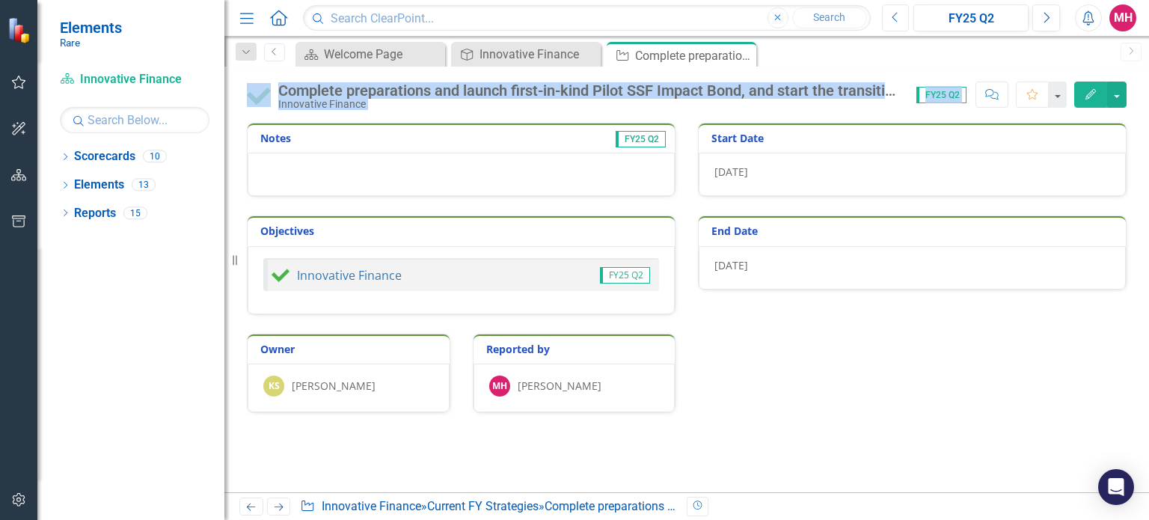
click at [898, 15] on icon "Previous" at bounding box center [896, 17] width 8 height 13
click at [900, 9] on button "Previous" at bounding box center [896, 17] width 28 height 27
click at [1040, 16] on button "Next" at bounding box center [1047, 17] width 28 height 27
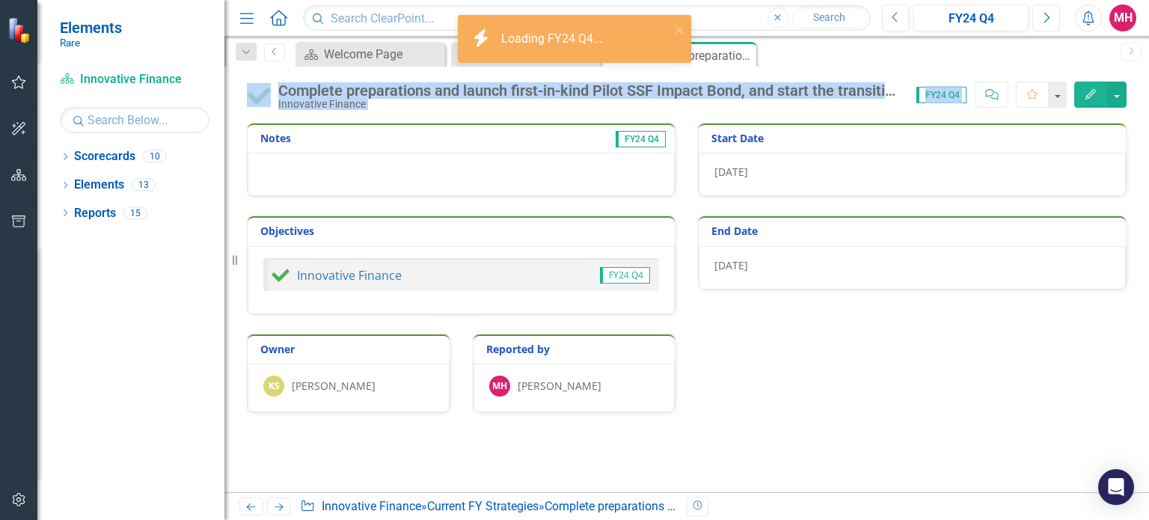
click at [1040, 16] on button "Next" at bounding box center [1047, 17] width 28 height 27
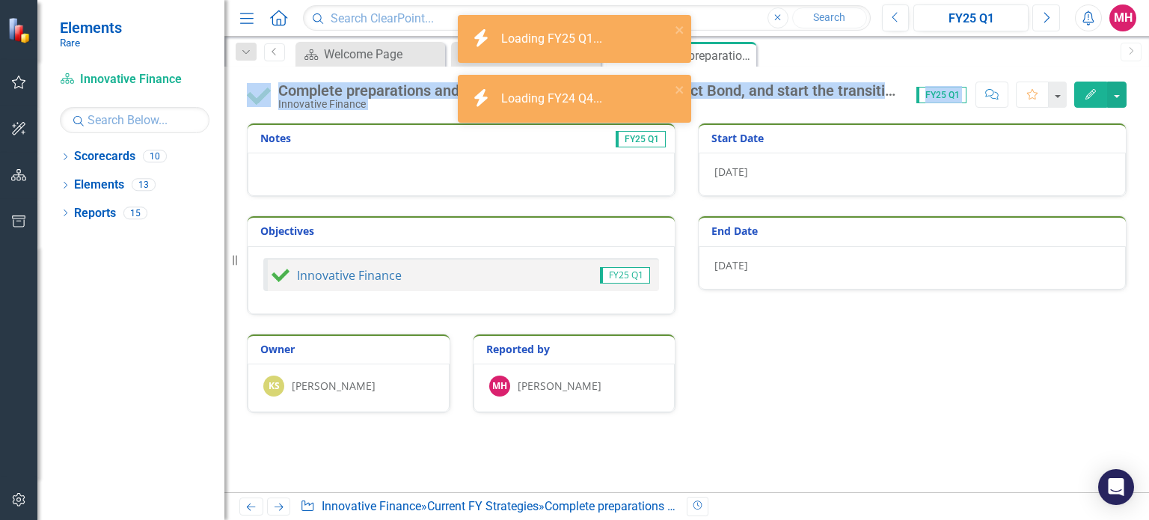
click at [1040, 16] on button "Next" at bounding box center [1047, 17] width 28 height 27
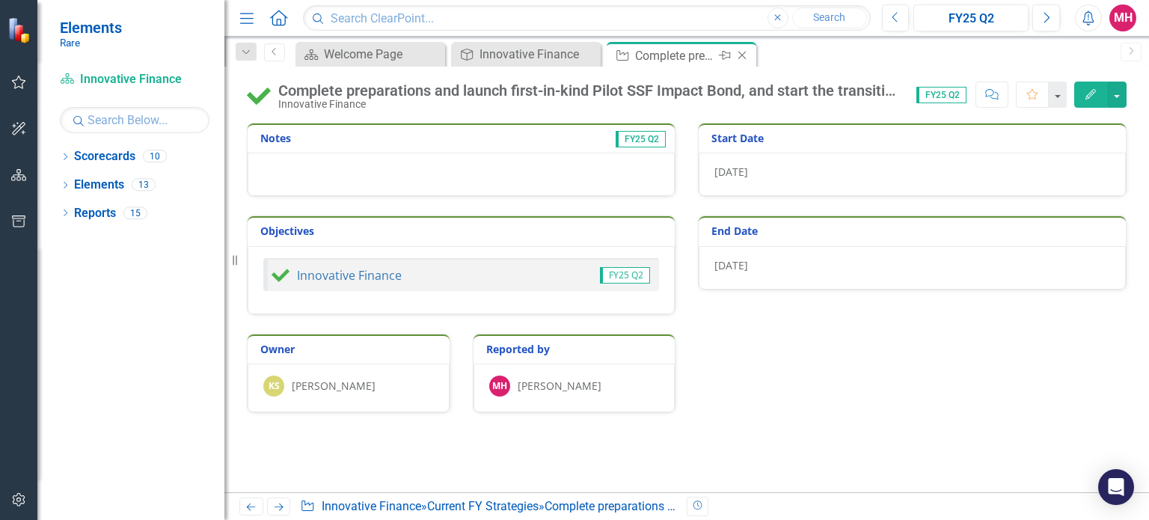
click at [745, 51] on icon "Close" at bounding box center [742, 55] width 15 height 12
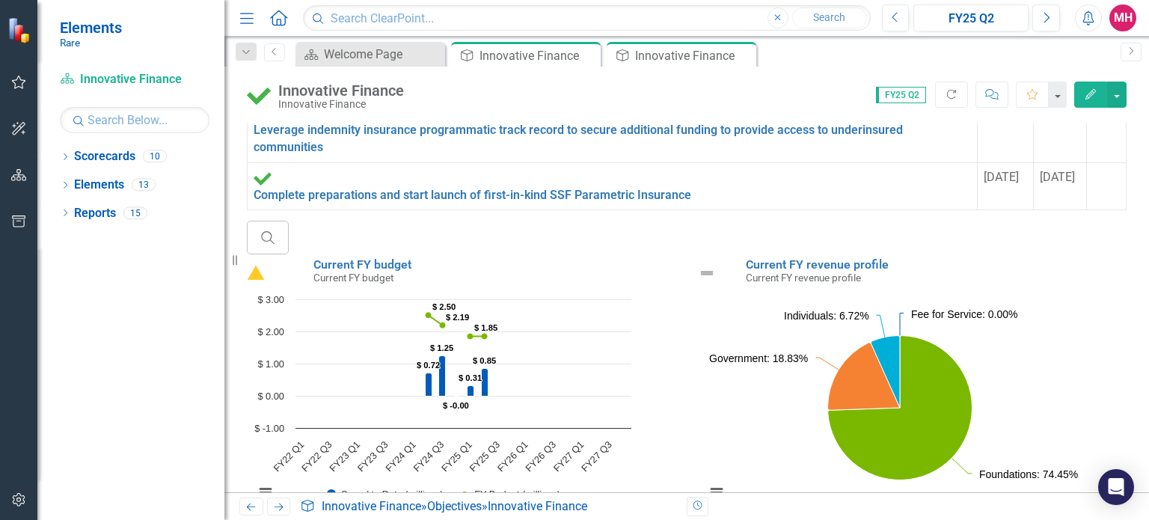
scroll to position [1300, 0]
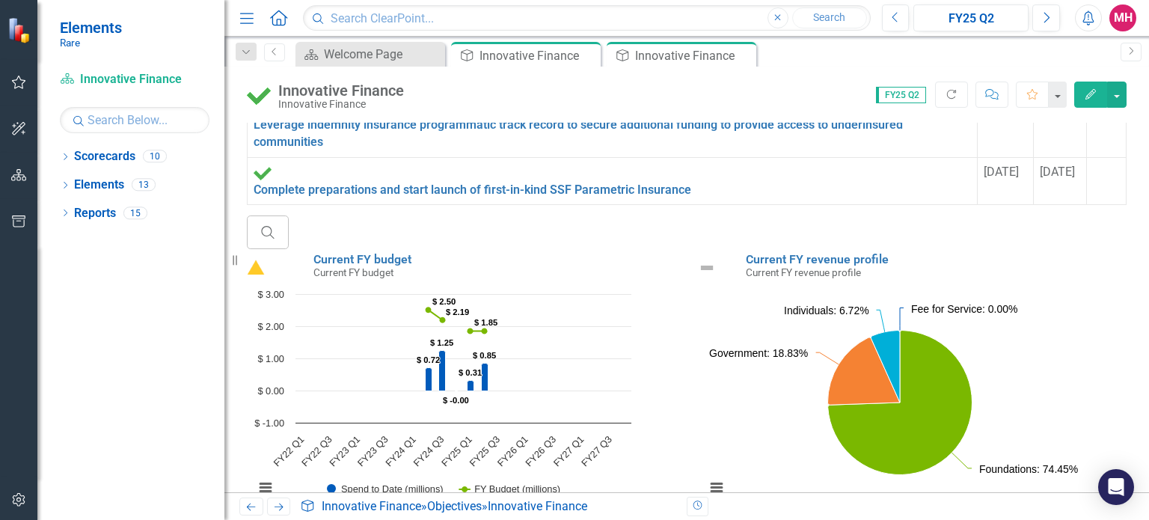
click at [331, 19] on link "Complete preparations and launch first-in-kind Pilot SSF Impact Bond, and start…" at bounding box center [598, 3] width 688 height 31
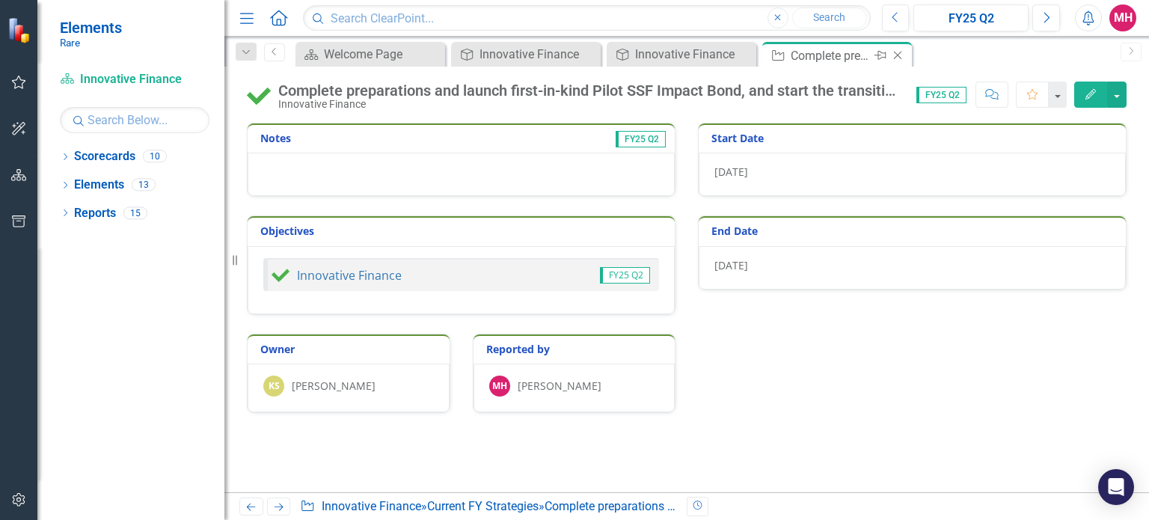
click at [900, 54] on icon "Close" at bounding box center [897, 55] width 15 height 12
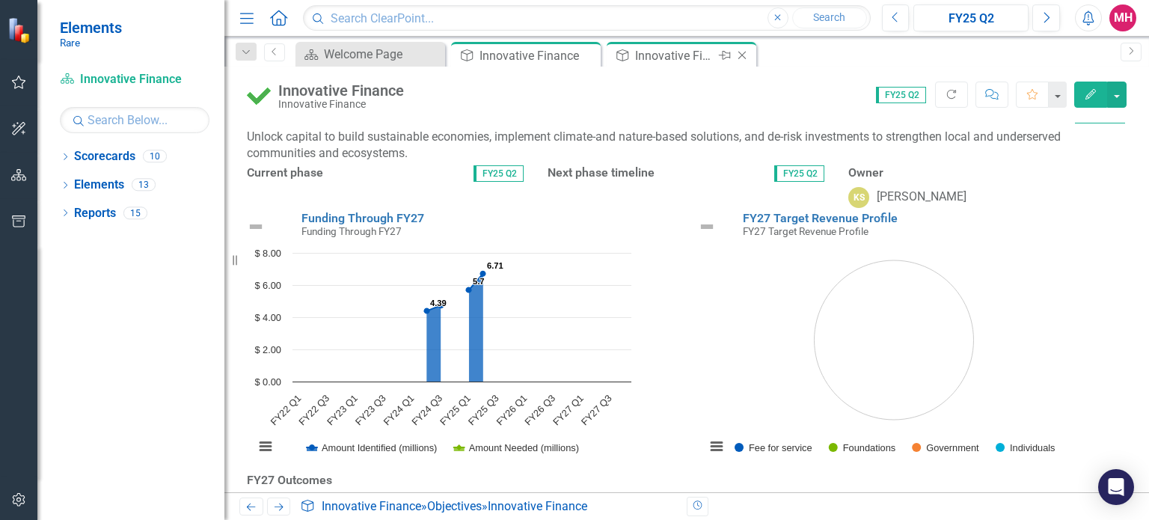
click at [709, 56] on div "Innovative Finance" at bounding box center [675, 55] width 80 height 19
click at [742, 52] on icon "Close" at bounding box center [742, 55] width 15 height 12
click at [742, 55] on icon at bounding box center [743, 56] width 8 height 8
click at [584, 57] on icon "Close" at bounding box center [586, 55] width 15 height 12
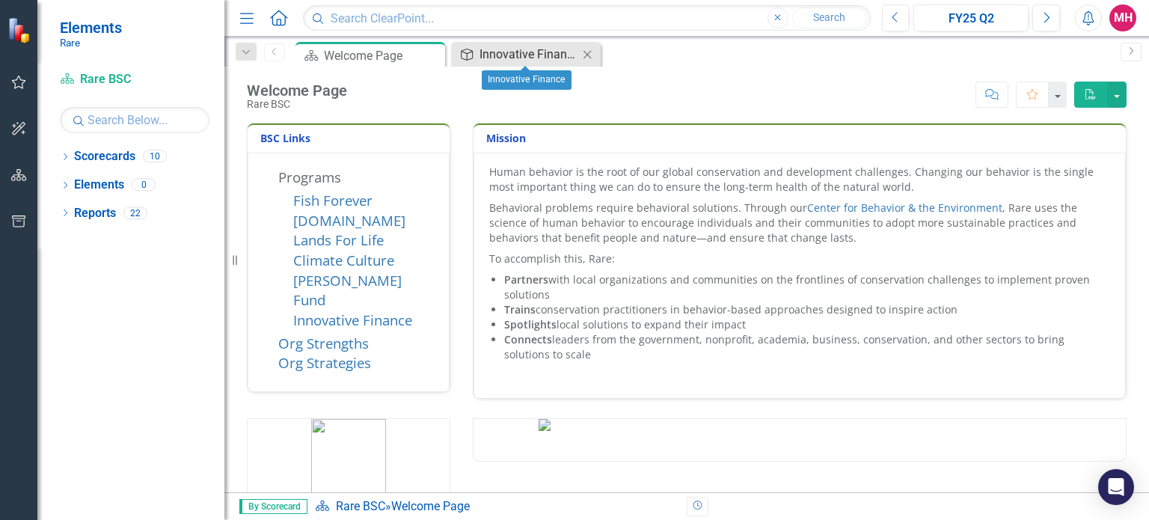
click at [539, 54] on div "Innovative Finance" at bounding box center [529, 54] width 99 height 19
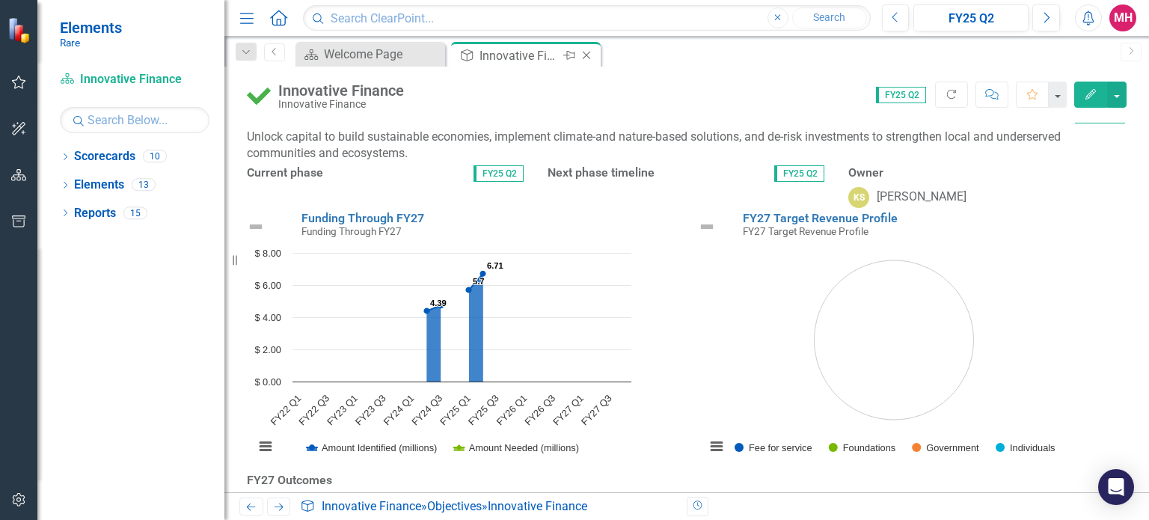
click at [584, 56] on icon at bounding box center [587, 56] width 8 height 8
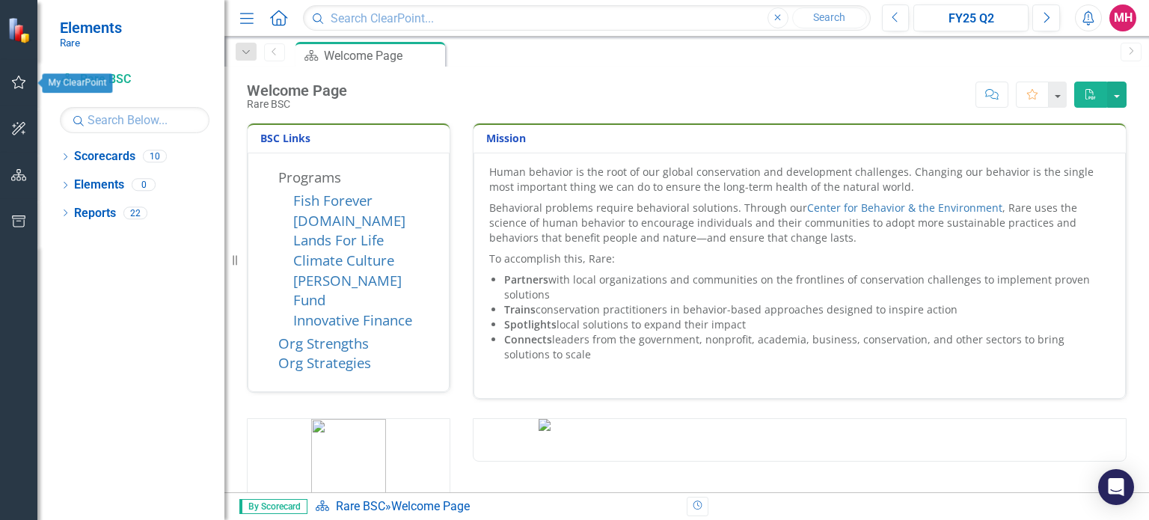
click at [18, 82] on icon "button" at bounding box center [19, 82] width 16 height 12
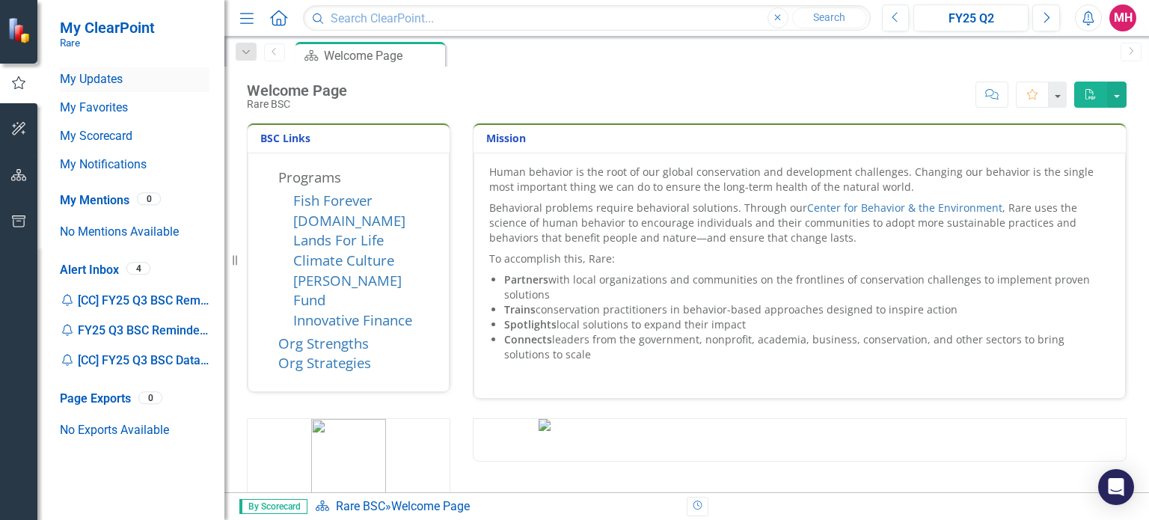
click at [95, 76] on link "My Updates" at bounding box center [135, 79] width 150 height 17
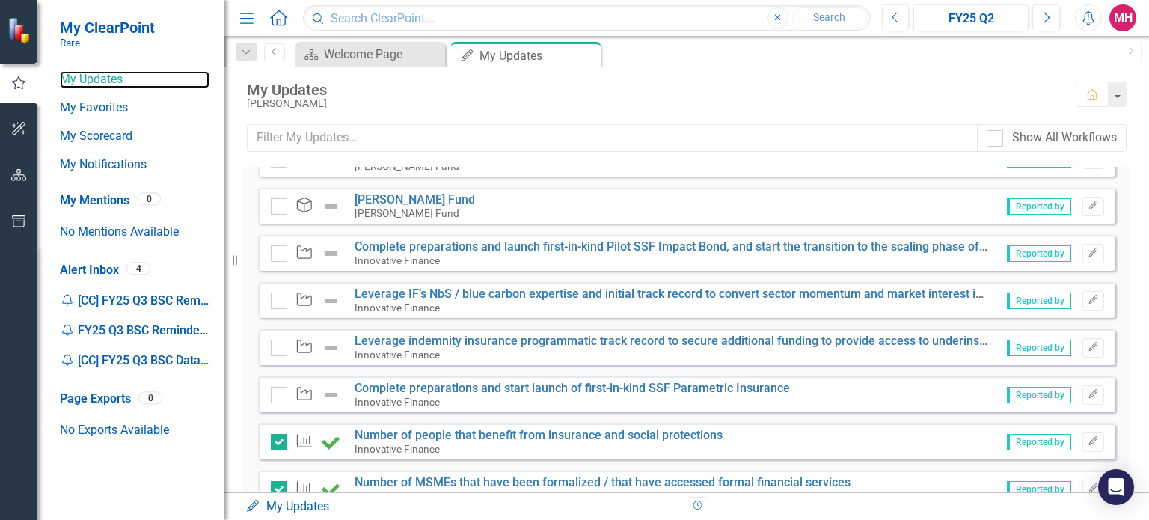
scroll to position [248, 0]
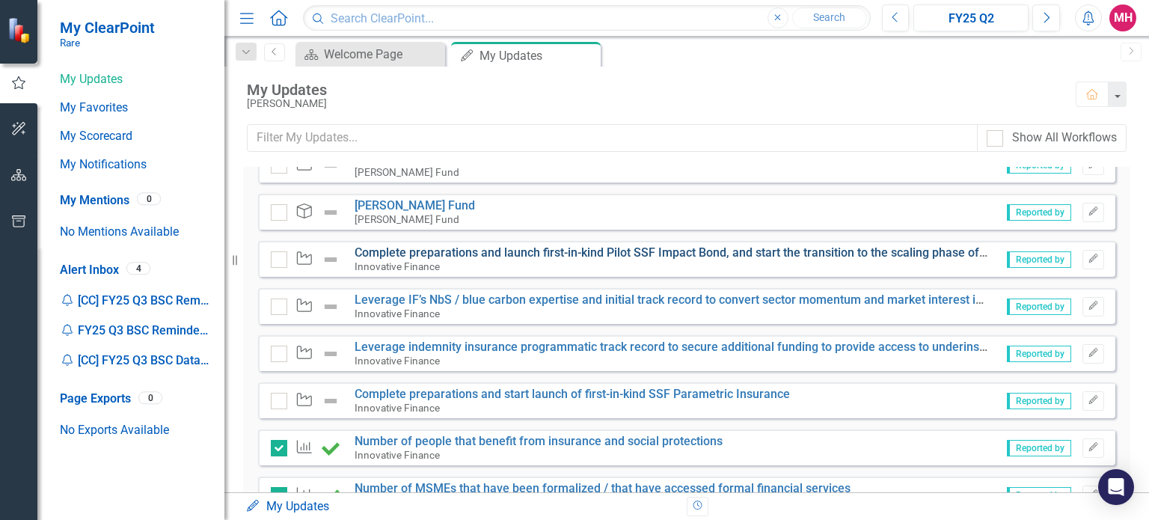
click at [700, 253] on link "Complete preparations and launch first-in-kind Pilot SSF Impact Bond, and start…" at bounding box center [770, 252] width 831 height 14
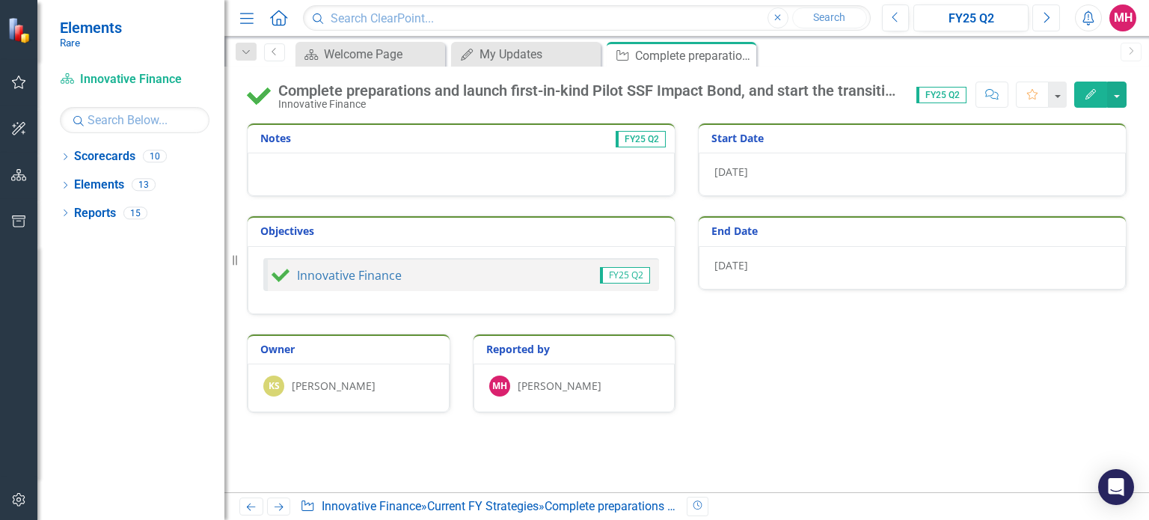
click at [1048, 23] on icon "Next" at bounding box center [1046, 17] width 8 height 13
click at [259, 88] on img at bounding box center [259, 95] width 24 height 24
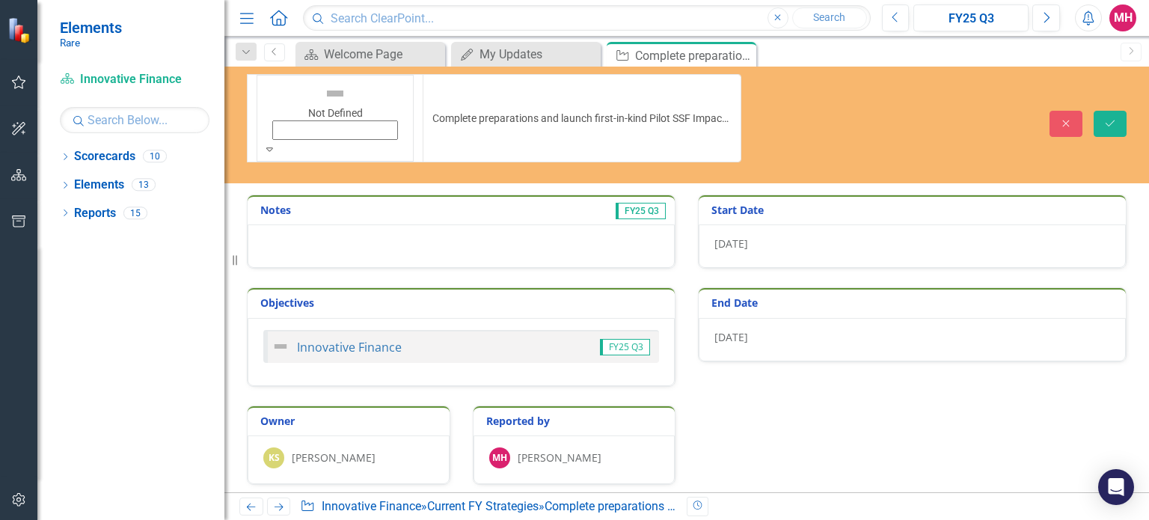
click at [323, 85] on img at bounding box center [335, 94] width 24 height 24
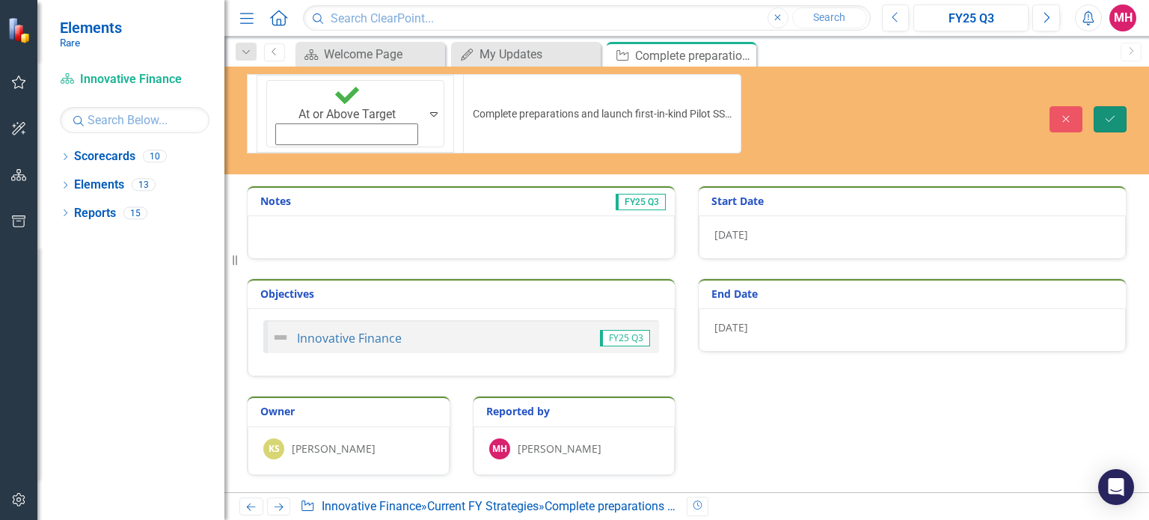
click at [1114, 114] on icon "Save" at bounding box center [1110, 119] width 13 height 10
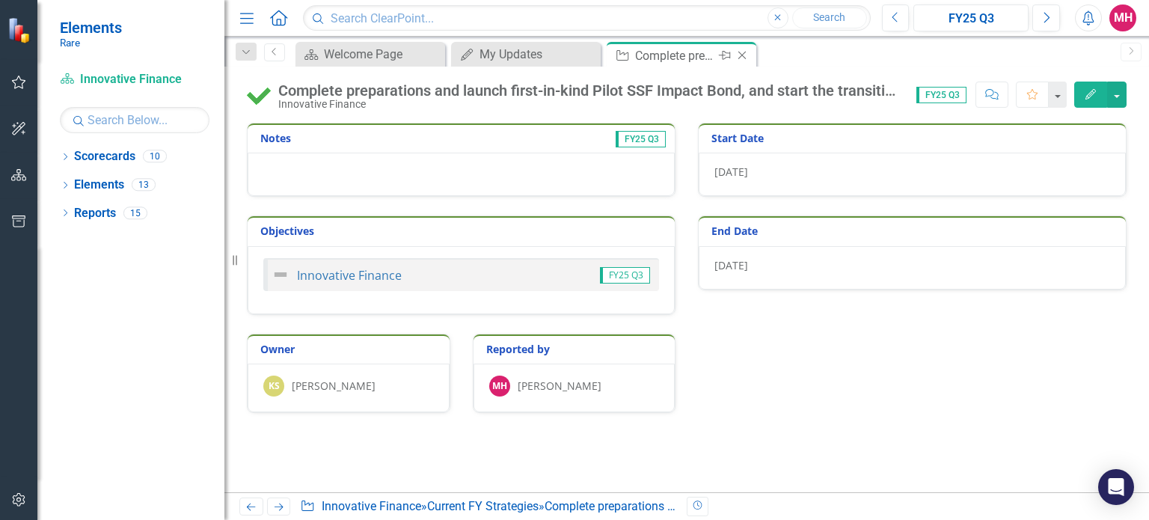
click at [742, 55] on icon at bounding box center [743, 56] width 8 height 8
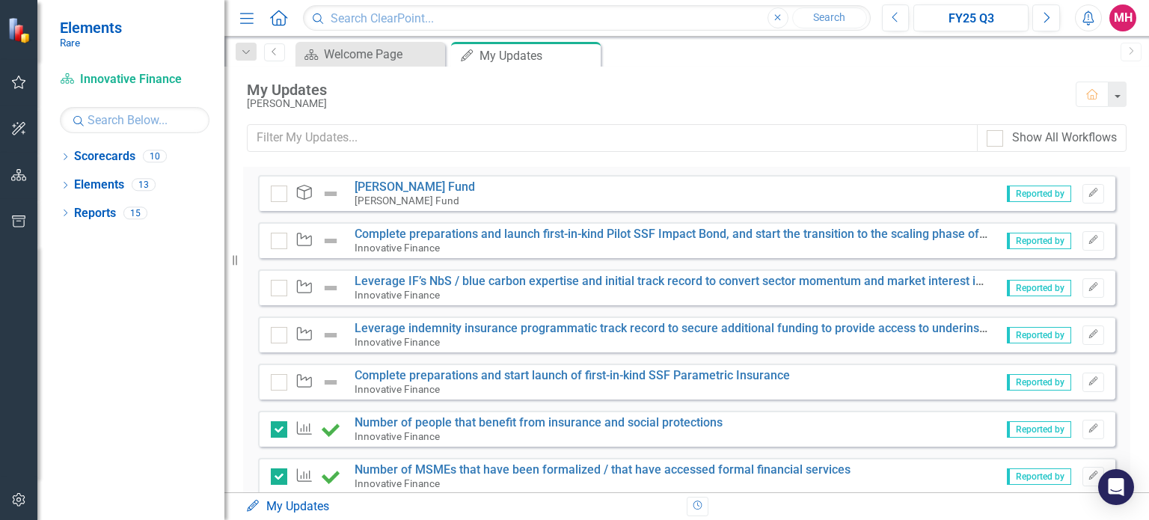
scroll to position [263, 0]
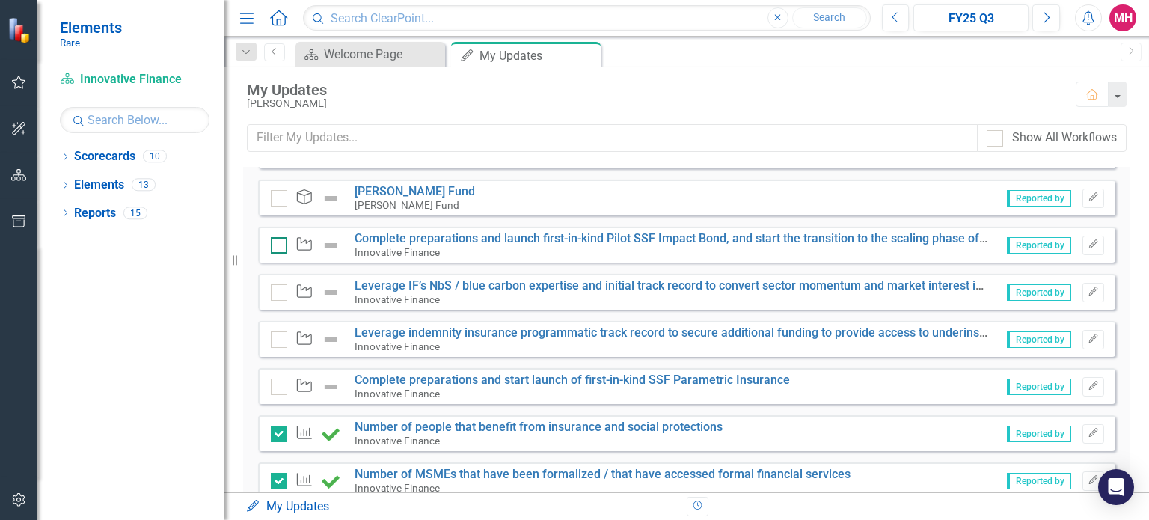
click at [276, 243] on input "checkbox" at bounding box center [276, 242] width 10 height 10
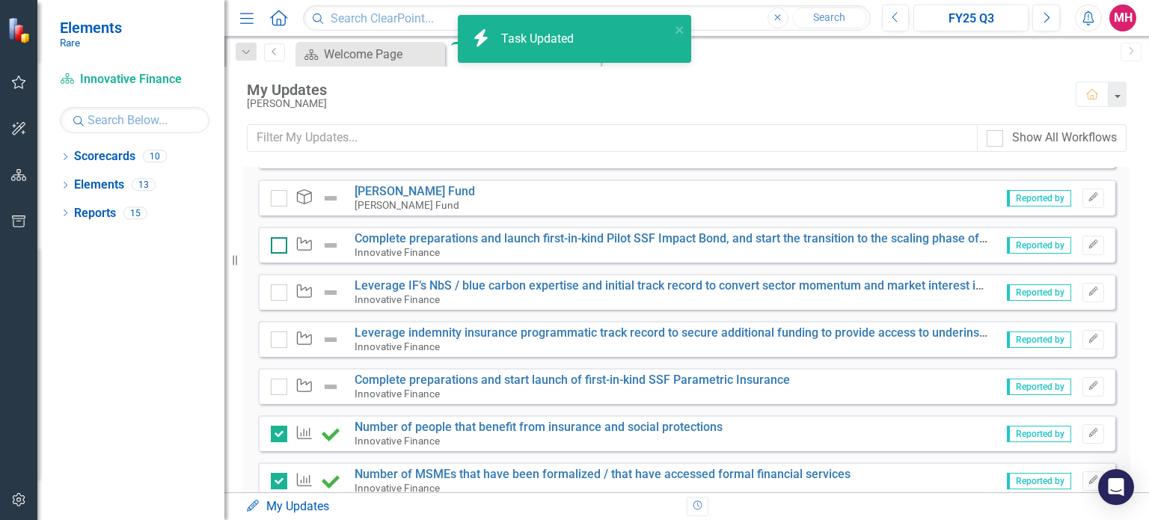
checkbox input "true"
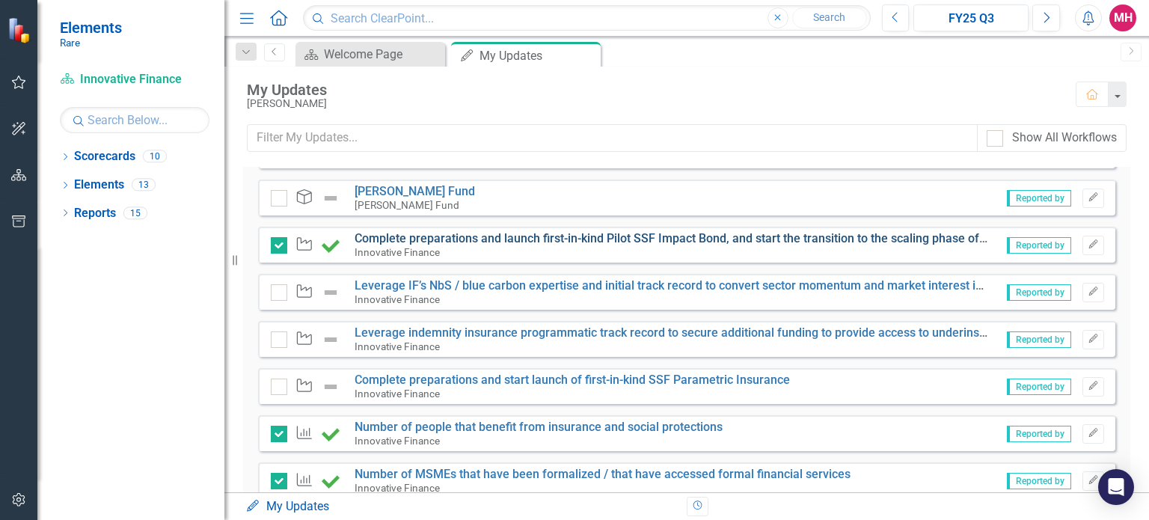
click at [752, 236] on link "Complete preparations and launch first-in-kind Pilot SSF Impact Bond, and start…" at bounding box center [770, 238] width 831 height 14
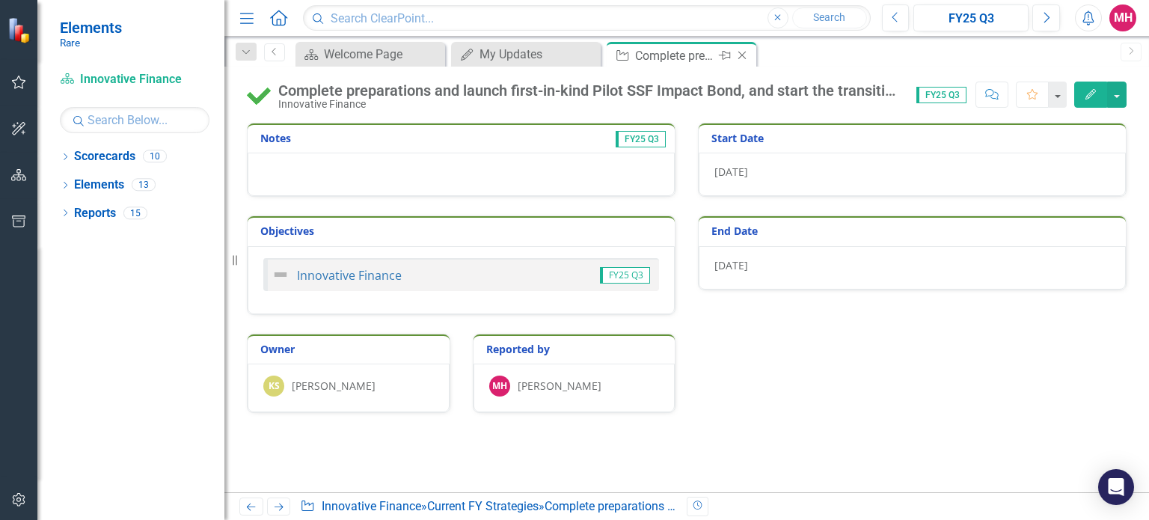
click at [742, 52] on icon "Close" at bounding box center [742, 55] width 15 height 12
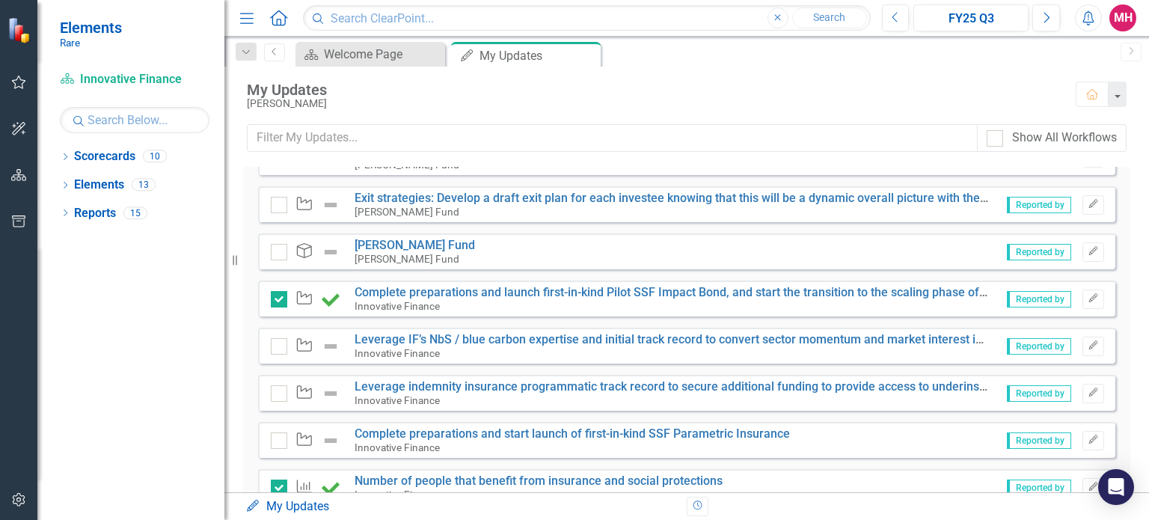
scroll to position [214, 0]
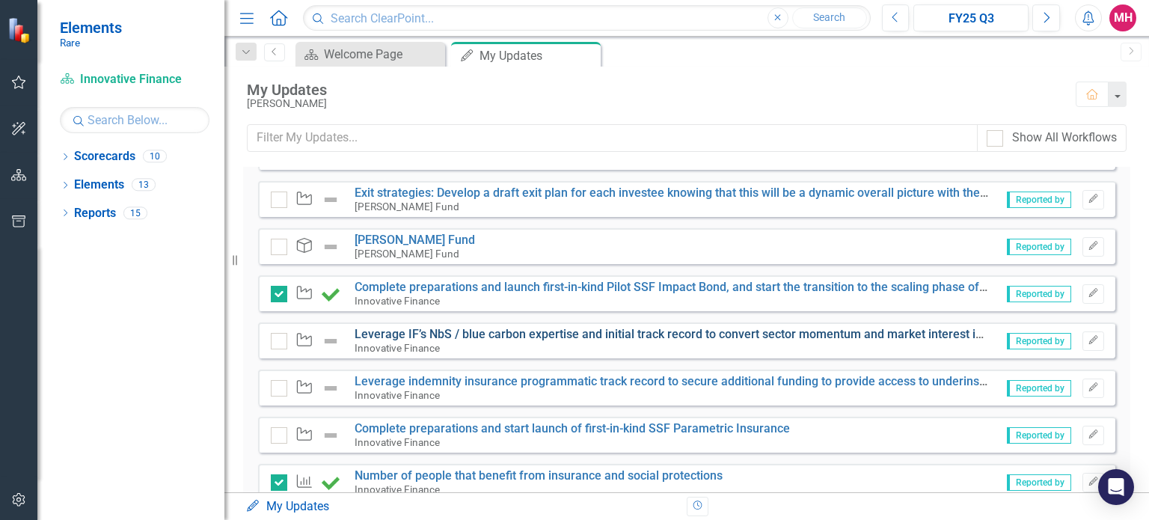
click at [715, 328] on link "Leverage IF’s NbS / blue carbon expertise and initial track record to convert s…" at bounding box center [839, 334] width 968 height 14
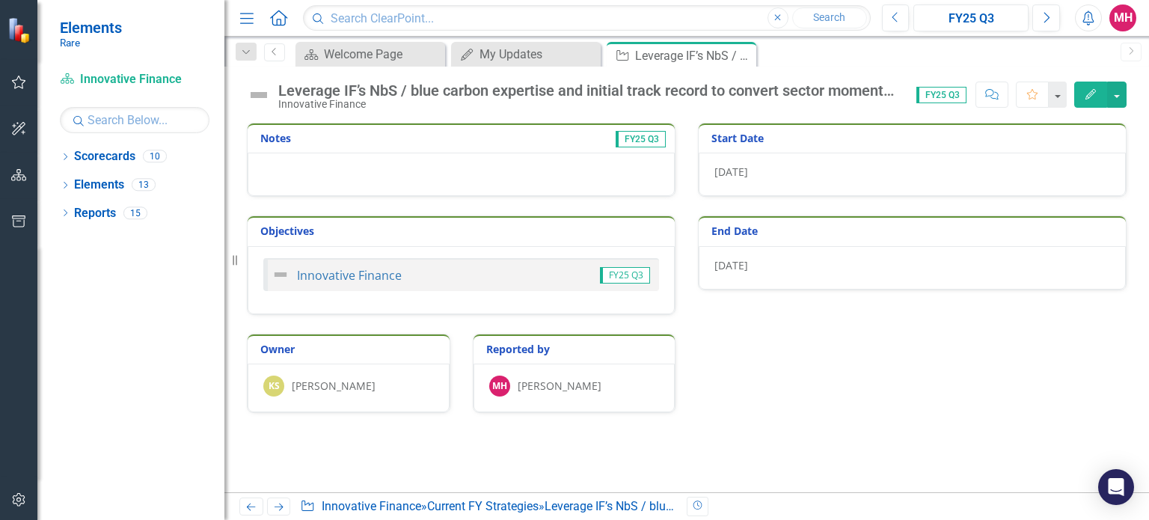
click at [261, 95] on img at bounding box center [259, 95] width 24 height 24
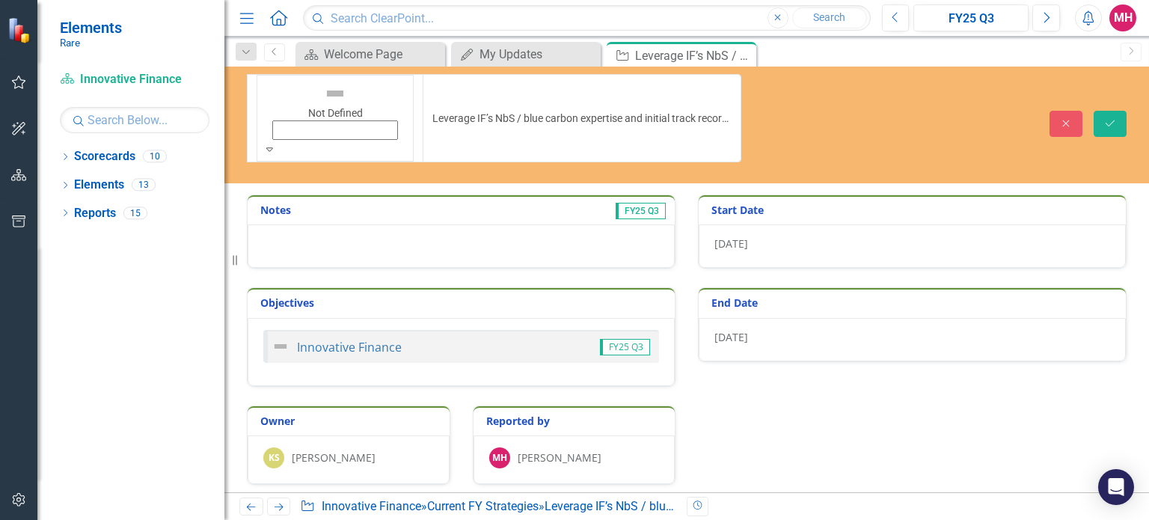
click at [273, 147] on icon at bounding box center [269, 149] width 7 height 4
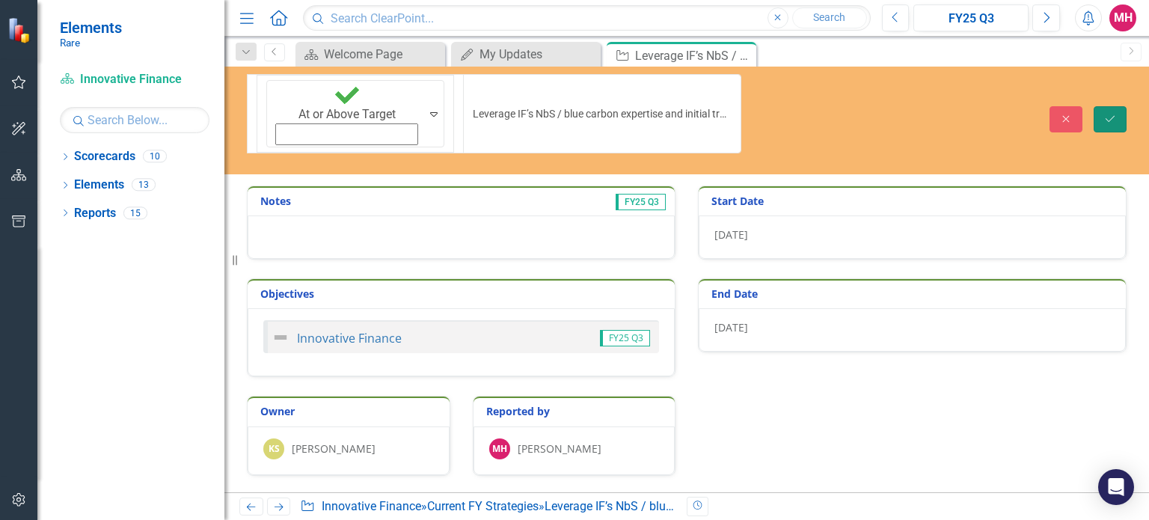
click at [1113, 115] on icon "submit" at bounding box center [1110, 118] width 9 height 6
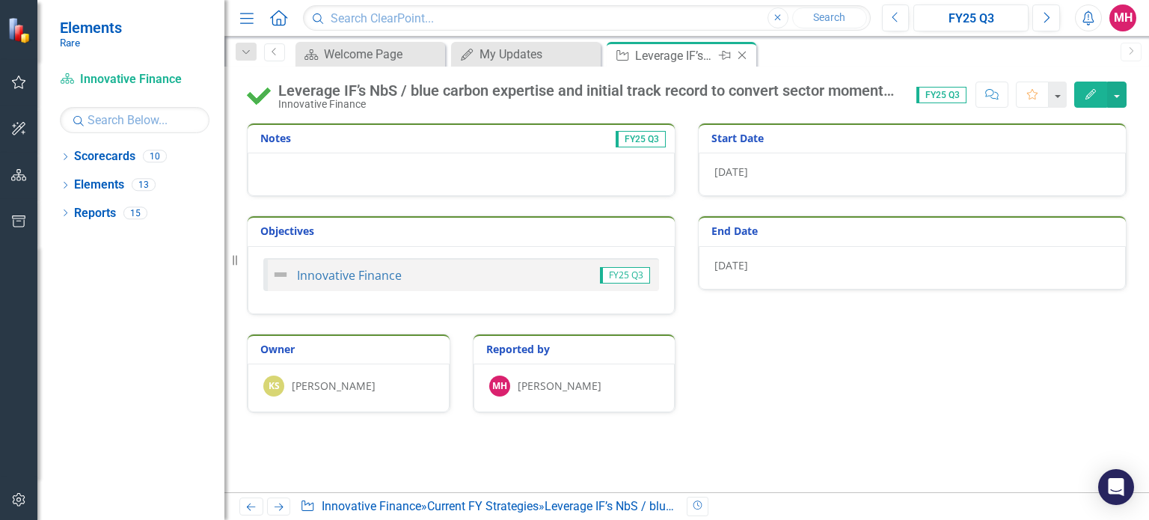
click at [742, 55] on icon at bounding box center [743, 56] width 8 height 8
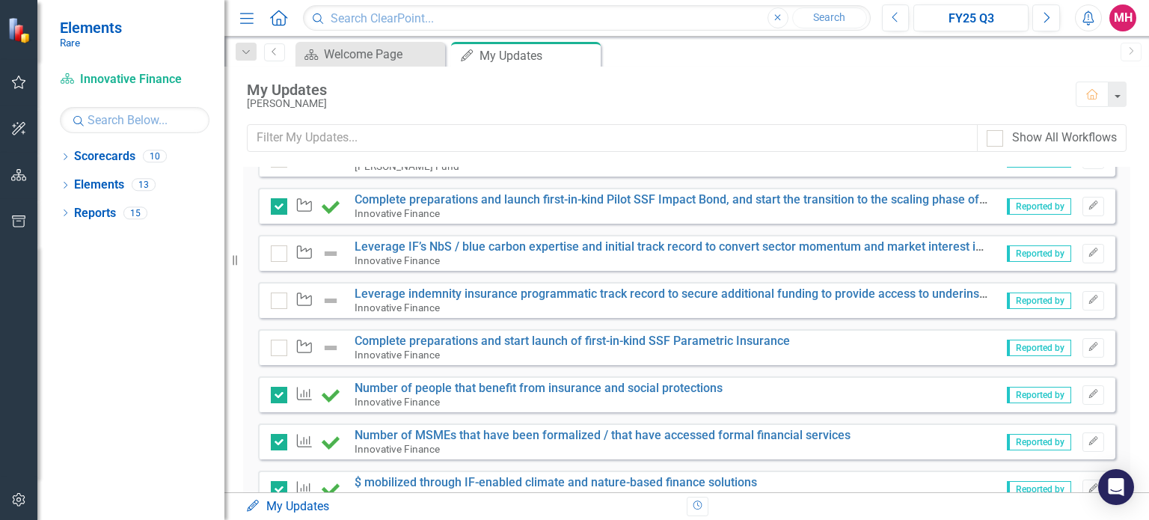
scroll to position [304, 0]
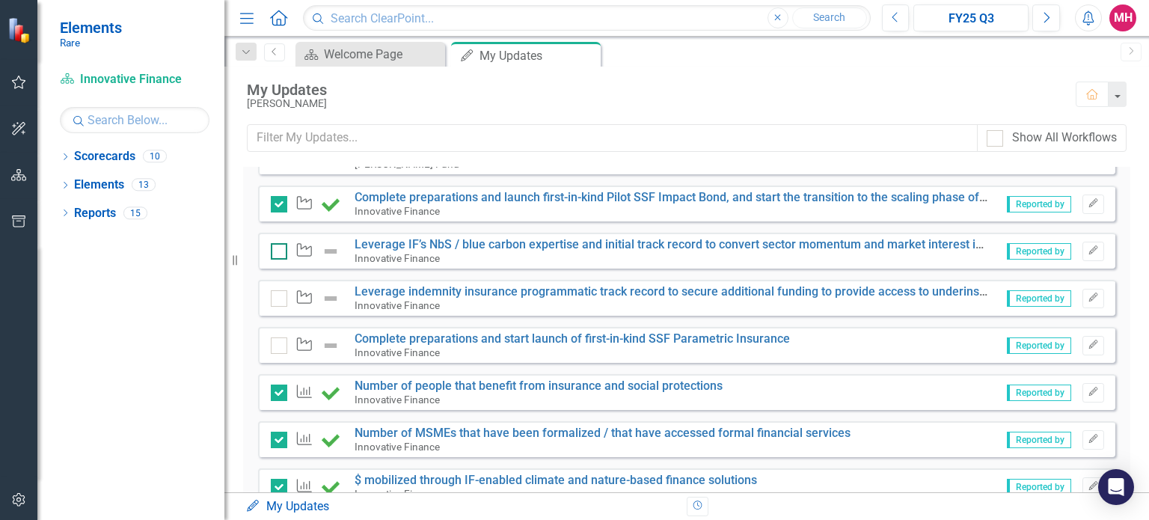
click at [274, 248] on input "checkbox" at bounding box center [276, 248] width 10 height 10
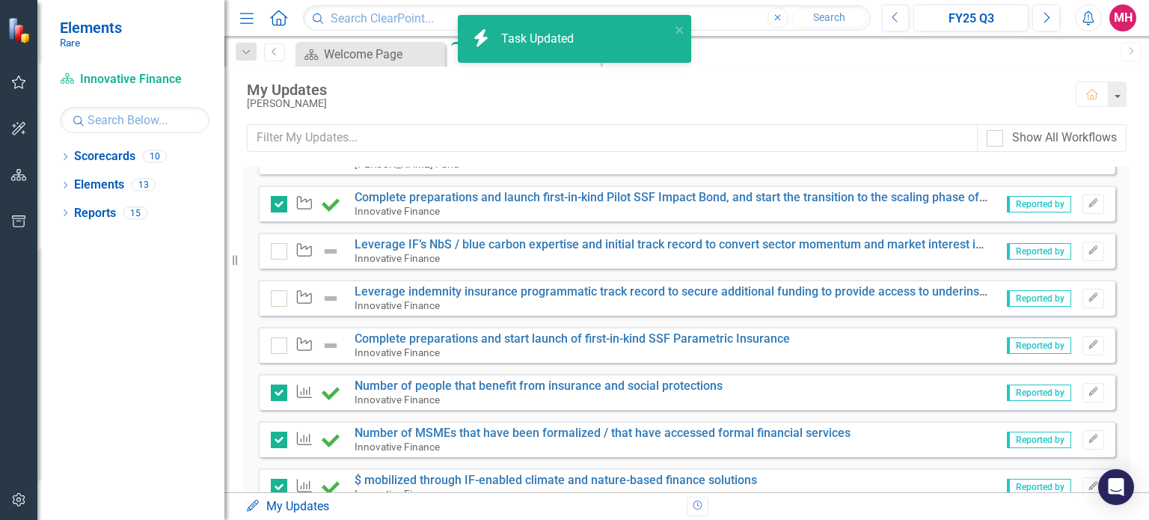
checkbox input "true"
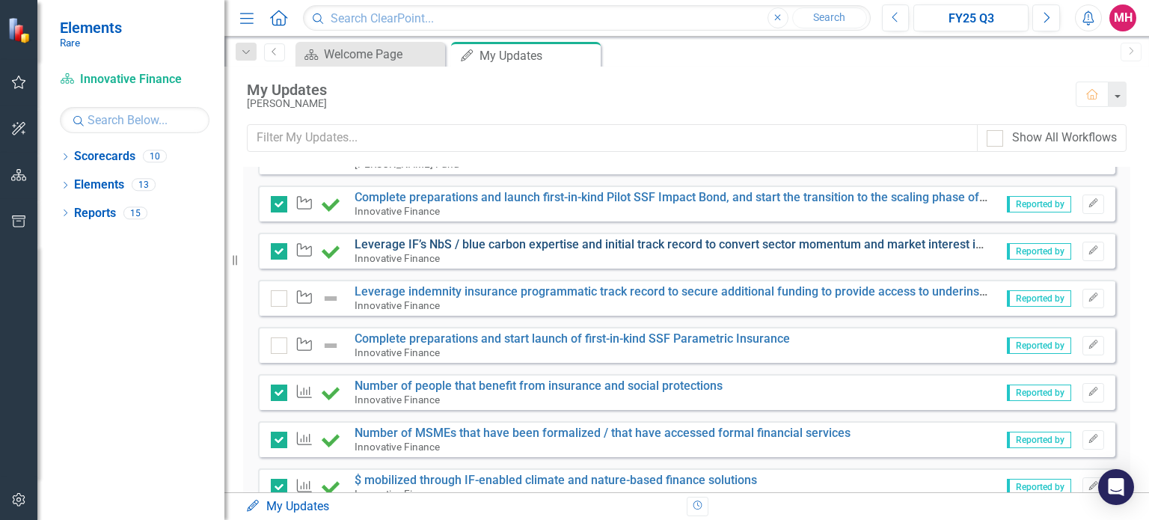
click at [624, 240] on link "Leverage IF’s NbS / blue carbon expertise and initial track record to convert s…" at bounding box center [839, 244] width 968 height 14
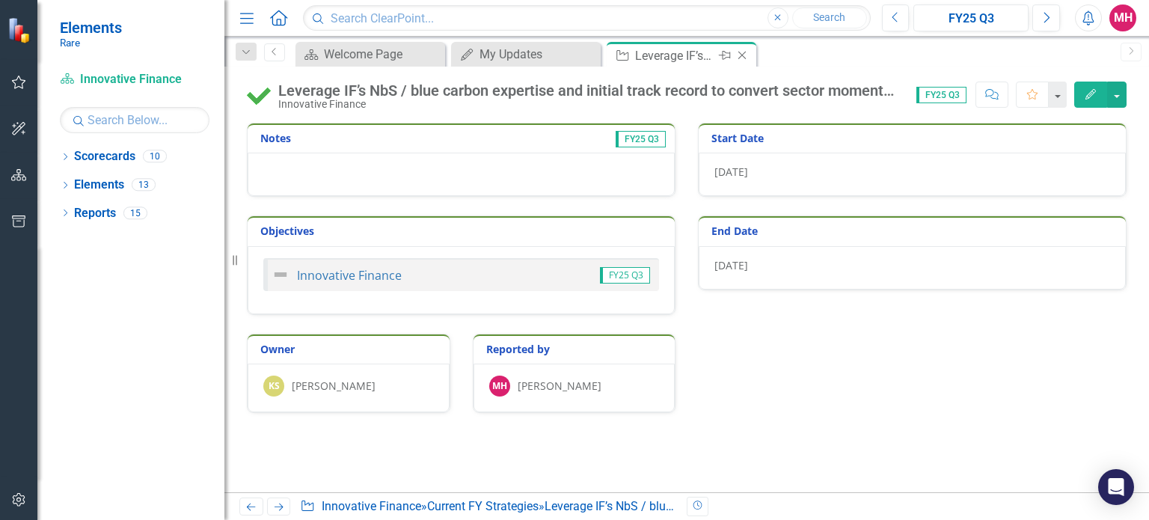
click at [744, 56] on icon "Close" at bounding box center [742, 55] width 15 height 12
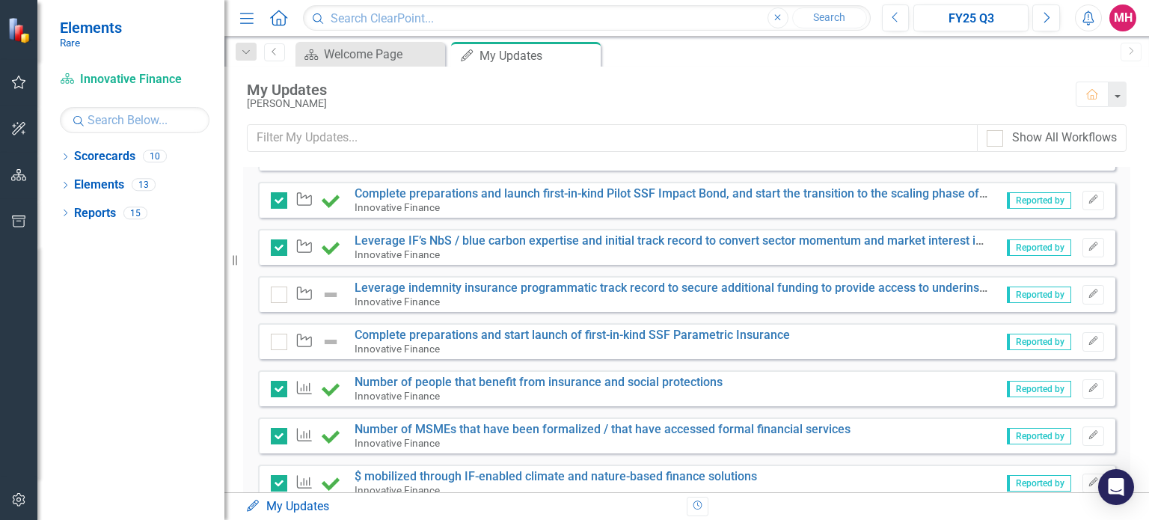
scroll to position [320, 0]
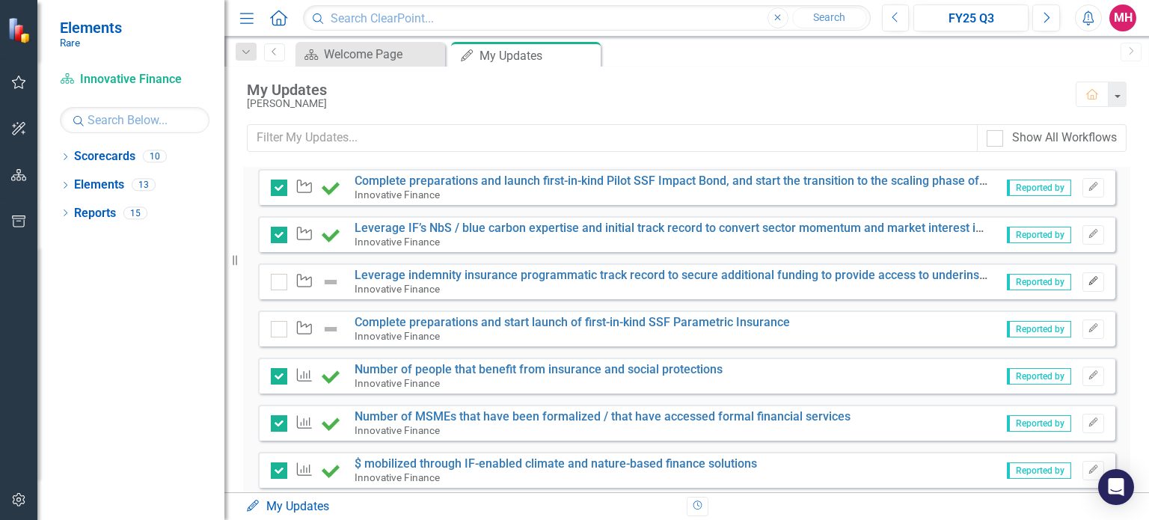
click at [1088, 277] on icon "Edit" at bounding box center [1093, 281] width 11 height 9
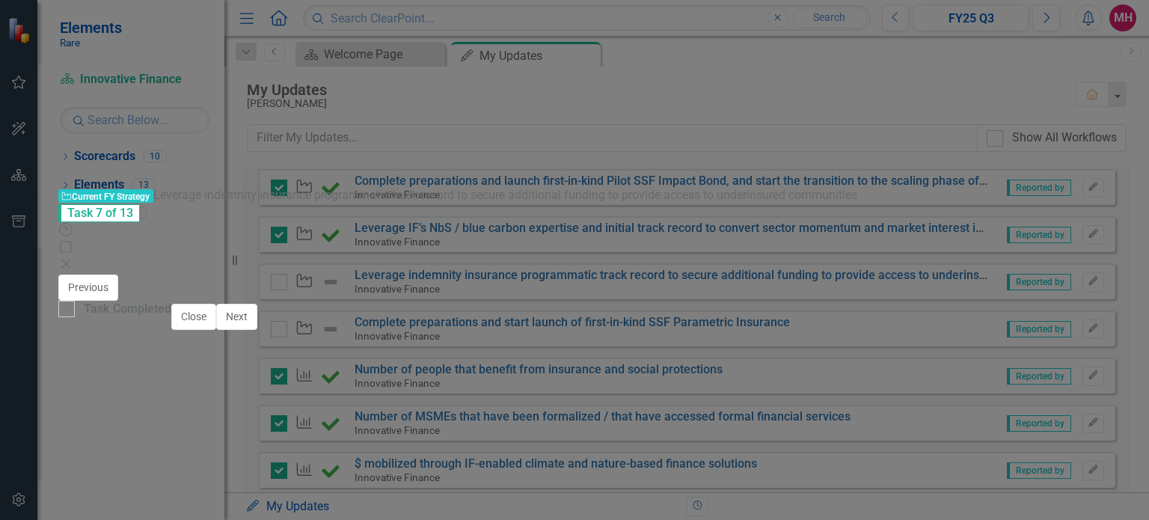
click at [1003, 290] on div "Leverage indemnity insurance programmatic track record to secure additional fun…" at bounding box center [557, 298] width 890 height 16
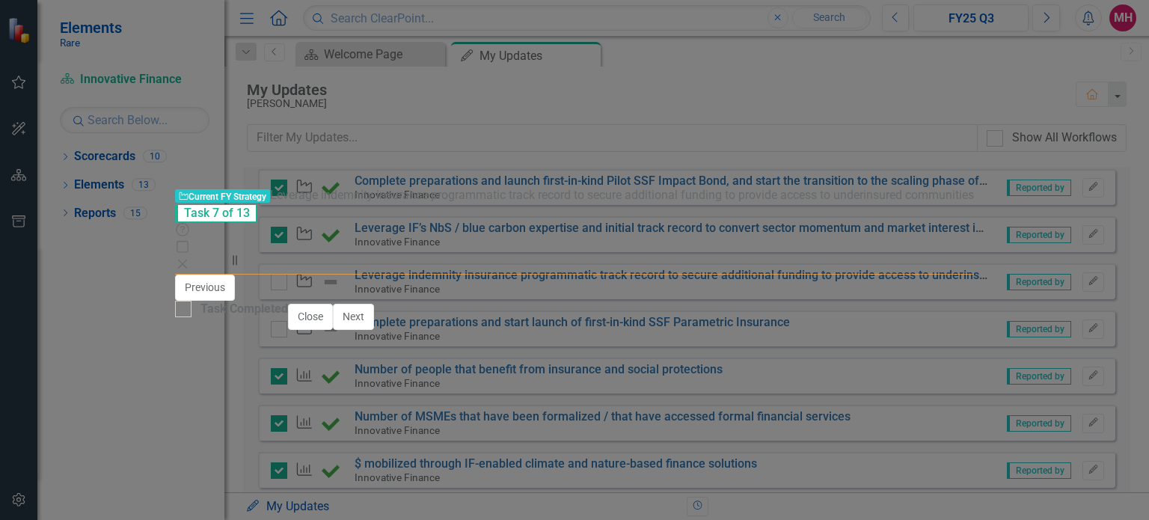
click at [414, 281] on input "Leverage indemnity insurance programmatic track record to secure additional fun…" at bounding box center [516, 320] width 205 height 79
type input "Leverage insurance programmatic track record to secure additional funding to pr…"
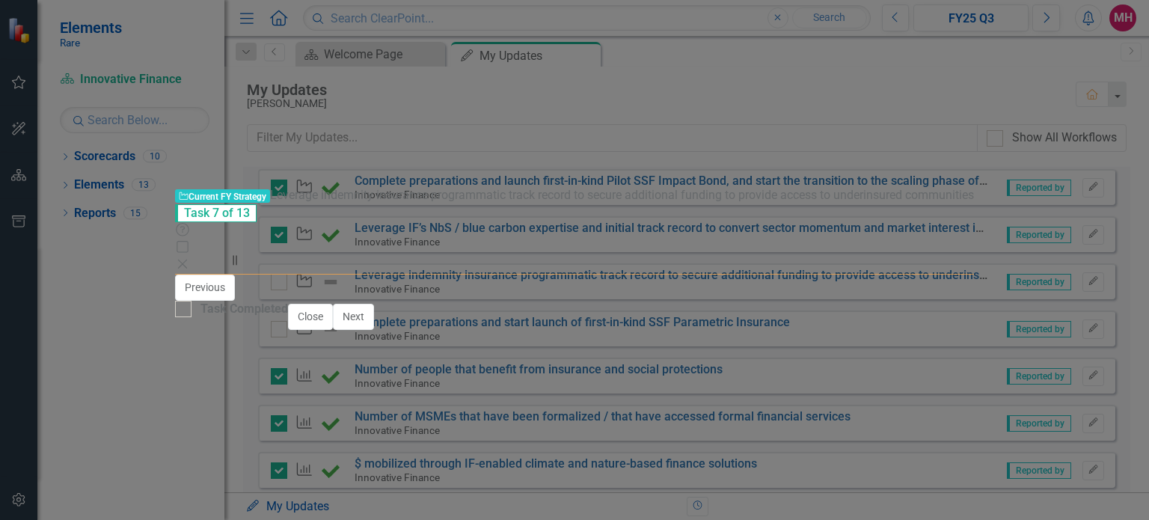
click at [942, 320] on icon "Save" at bounding box center [935, 325] width 13 height 10
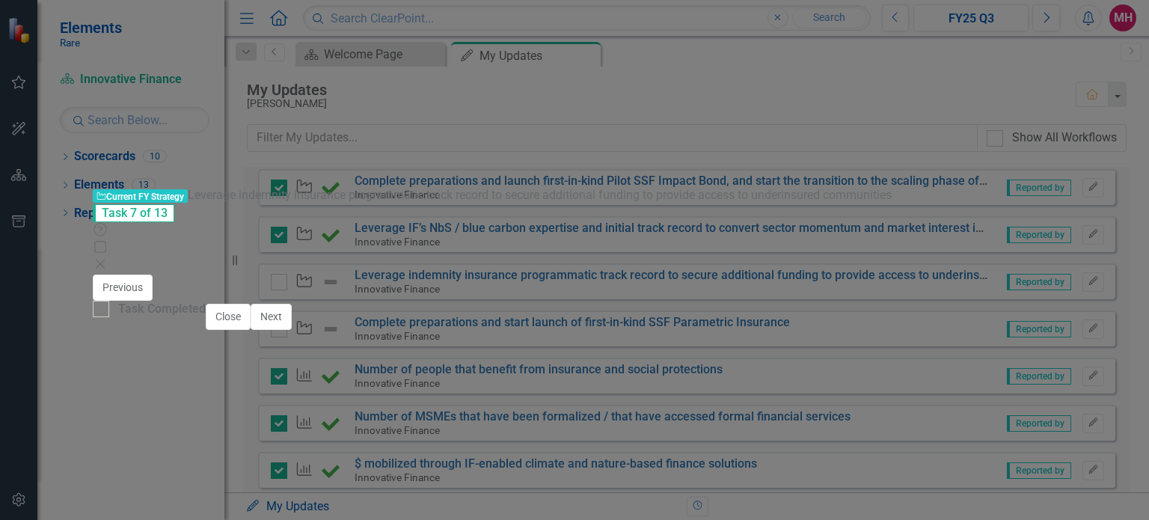
click at [139, 290] on img at bounding box center [127, 302] width 24 height 24
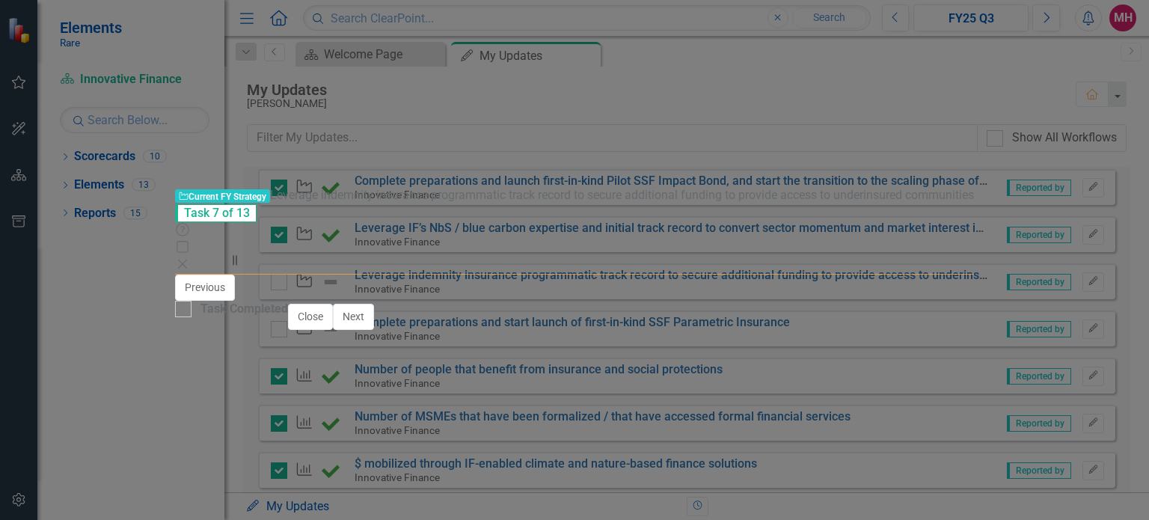
click at [274, 289] on img at bounding box center [286, 301] width 24 height 24
click at [942, 320] on icon "Save" at bounding box center [935, 325] width 13 height 10
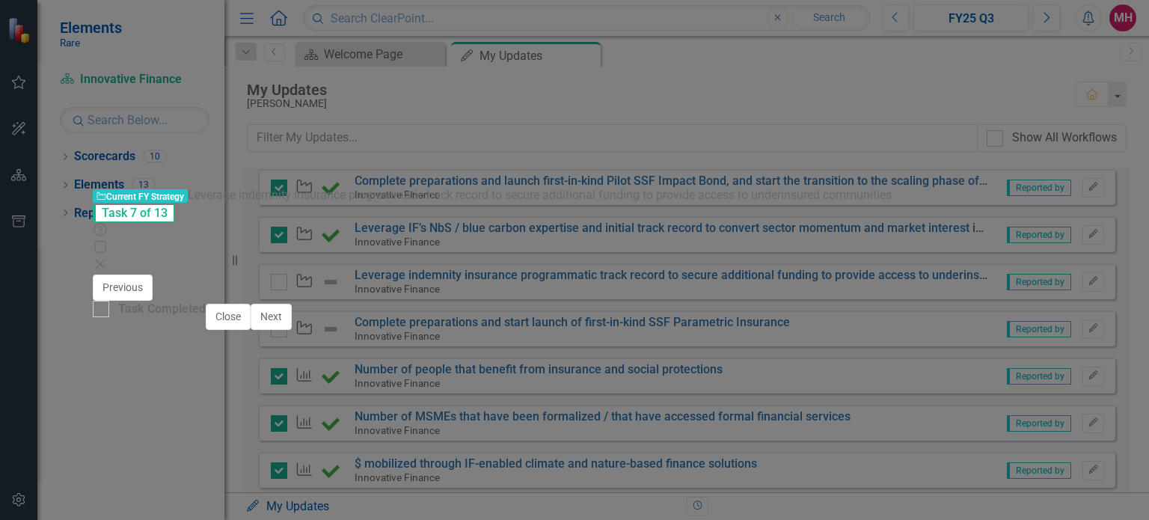
click at [108, 258] on icon "Close" at bounding box center [100, 264] width 15 height 12
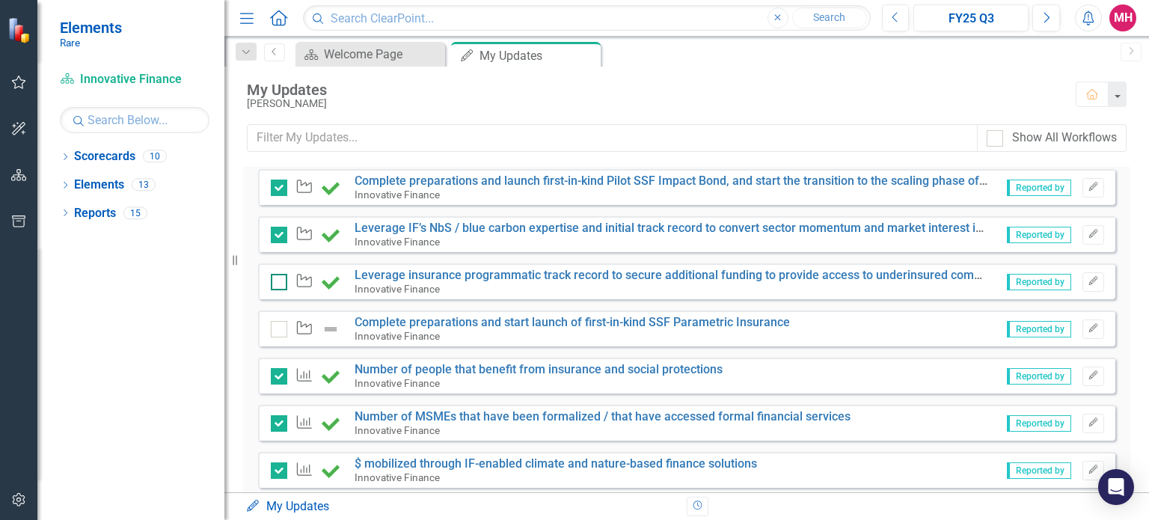
click at [281, 281] on div at bounding box center [279, 282] width 16 height 16
click at [281, 281] on input "checkbox" at bounding box center [276, 279] width 10 height 10
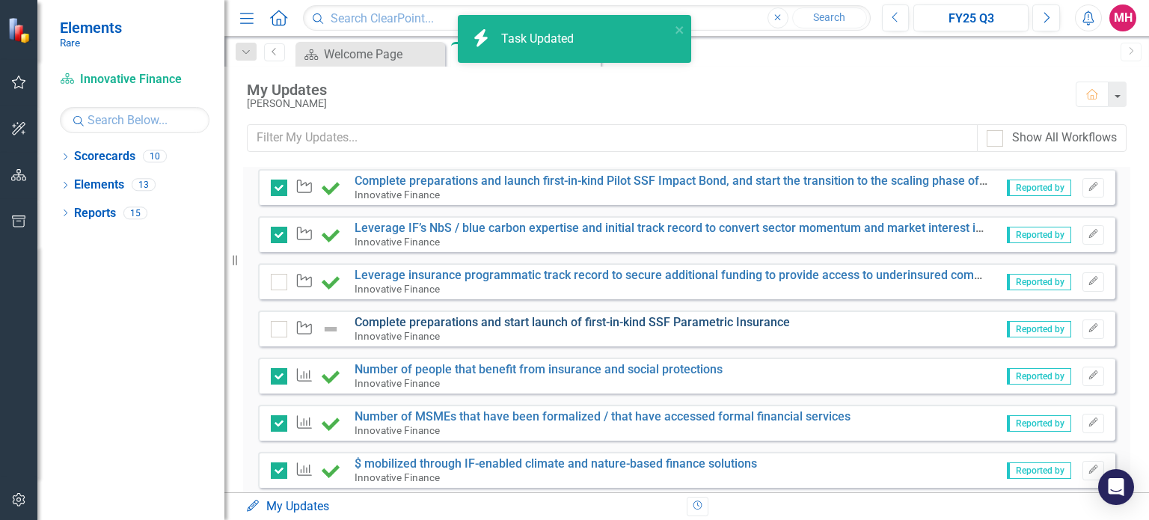
checkbox input "true"
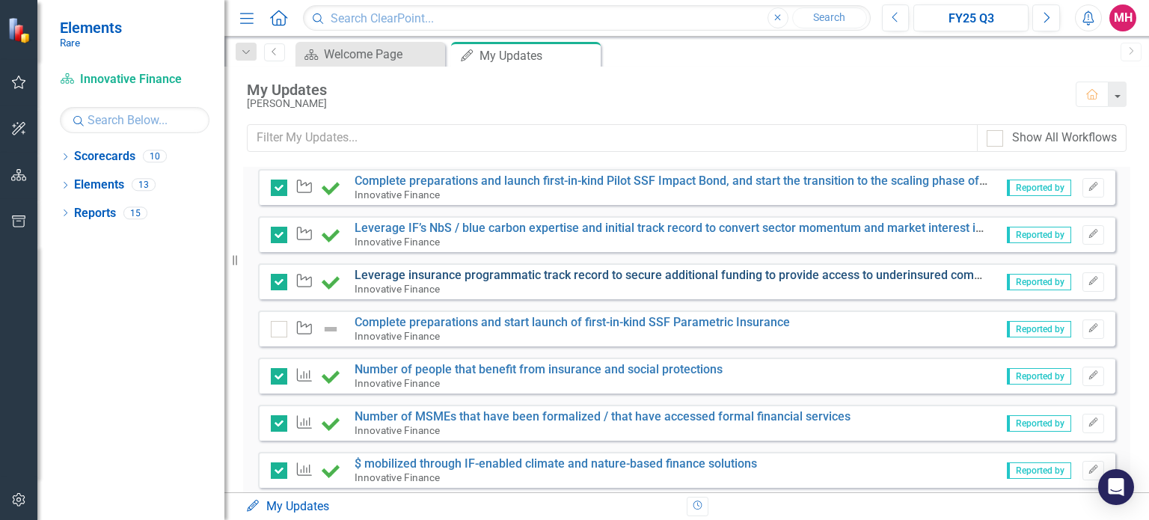
click at [767, 275] on link "Leverage insurance programmatic track record to secure additional funding to pr…" at bounding box center [688, 275] width 666 height 14
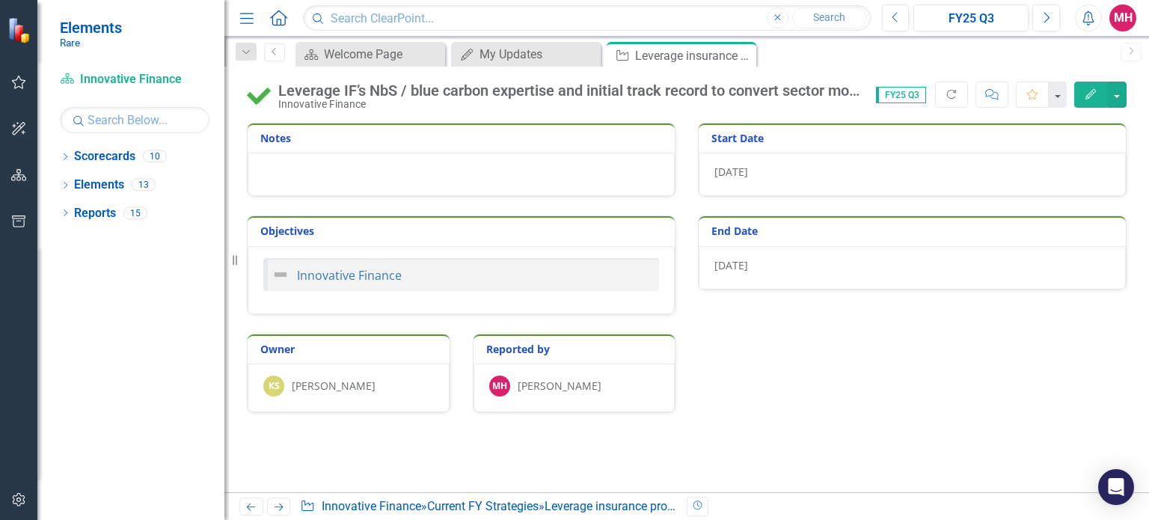
click at [767, 275] on div "[DATE]" at bounding box center [912, 267] width 427 height 43
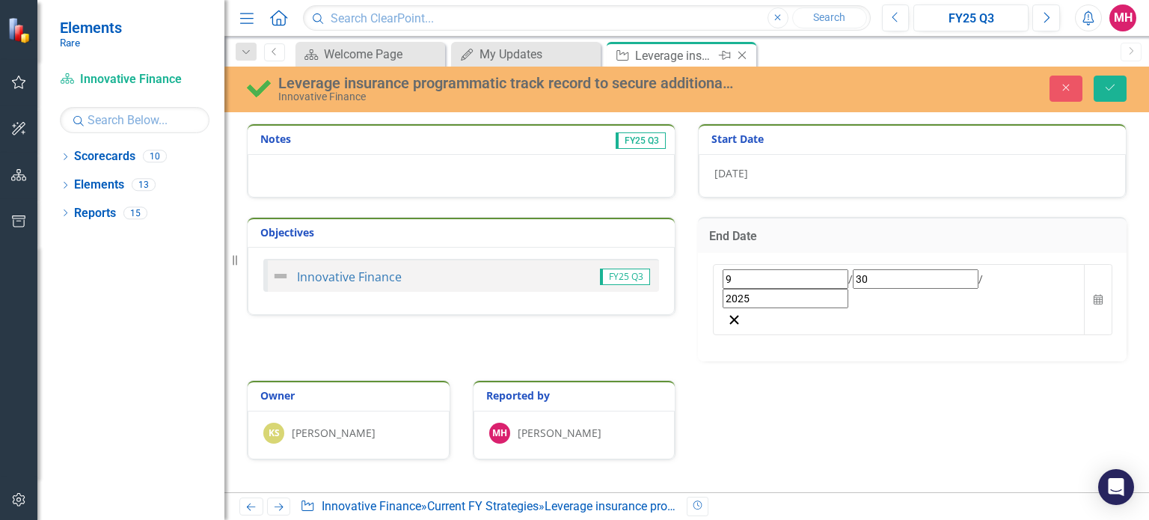
click at [743, 50] on icon "Close" at bounding box center [742, 55] width 15 height 12
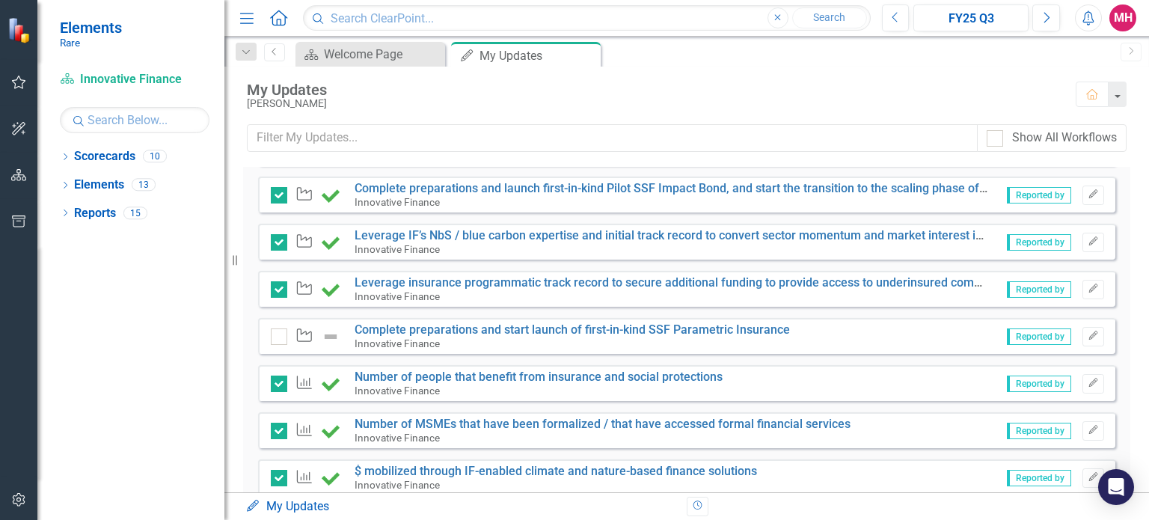
scroll to position [324, 0]
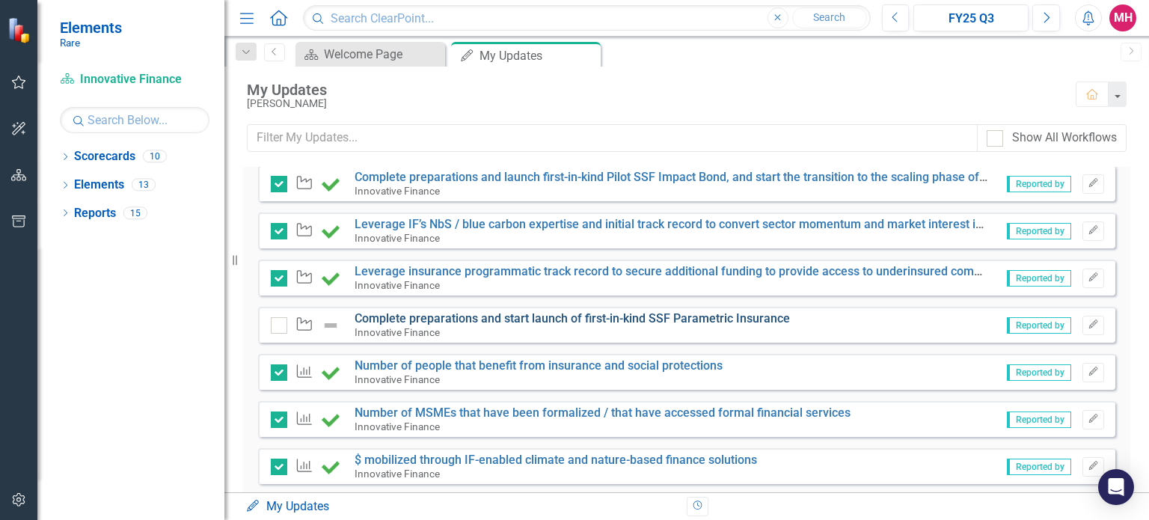
click at [595, 319] on link "Complete preparations and start launch of first-in-kind SSF Parametric Insurance" at bounding box center [573, 318] width 436 height 14
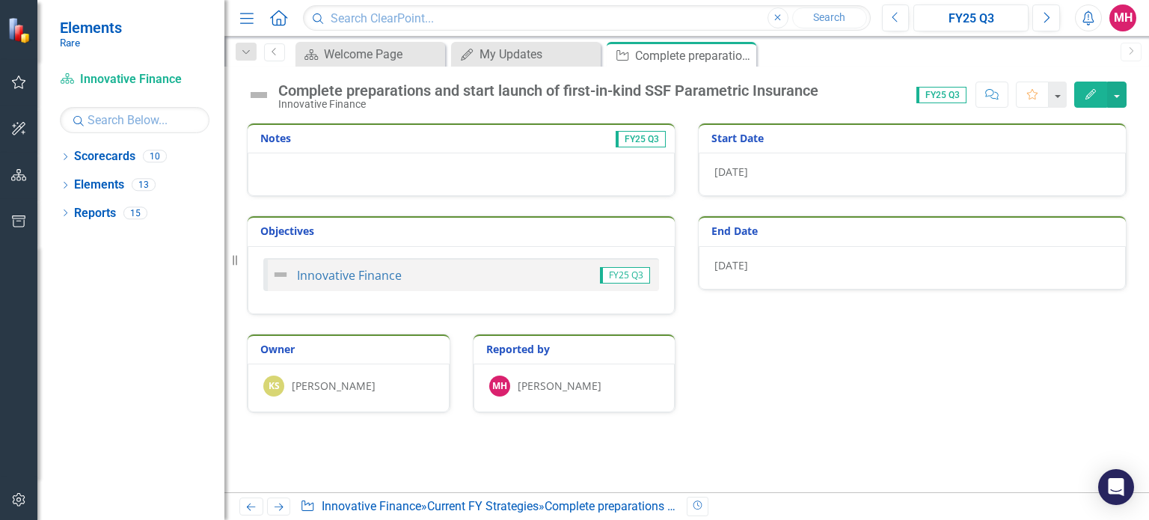
click at [260, 92] on img at bounding box center [259, 95] width 24 height 24
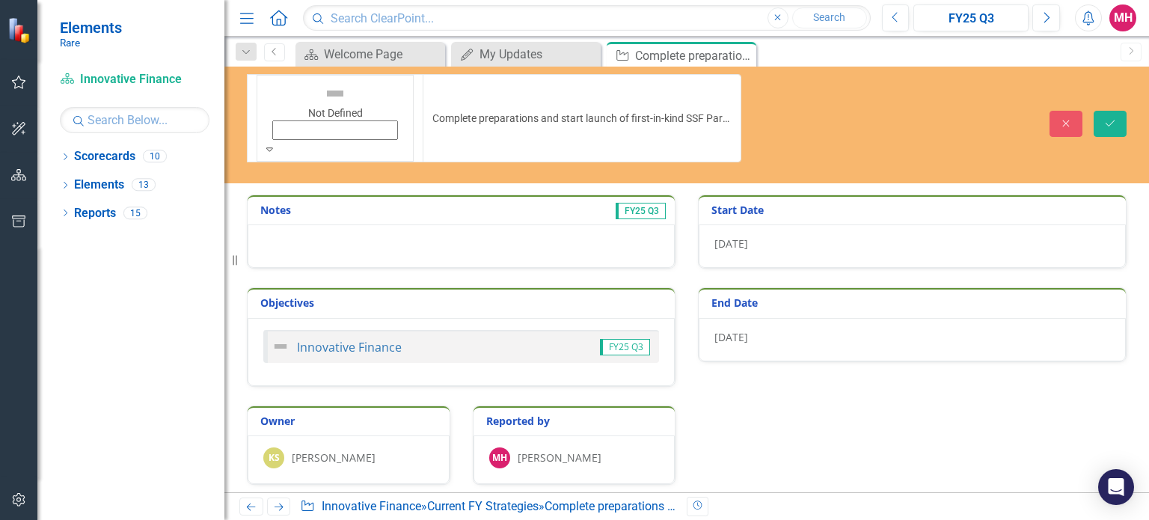
click at [323, 94] on img at bounding box center [335, 94] width 24 height 24
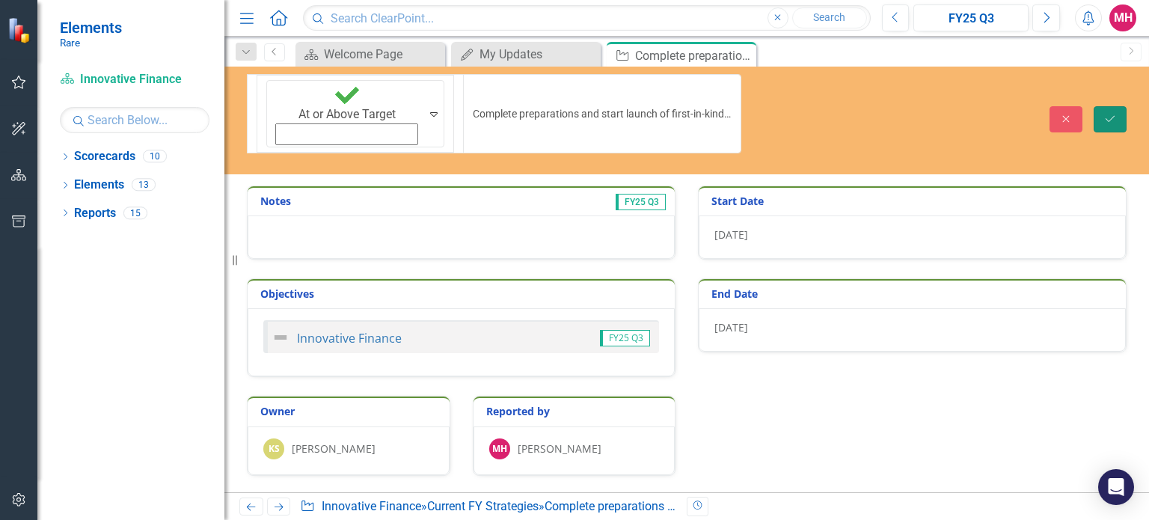
click at [1110, 114] on icon "Save" at bounding box center [1110, 119] width 13 height 10
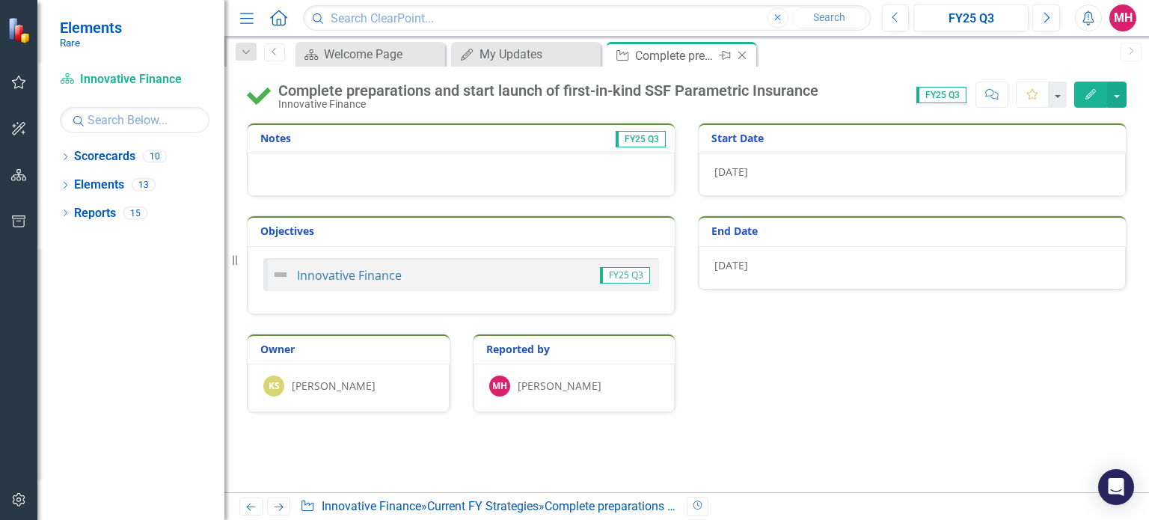
click at [740, 56] on icon "Close" at bounding box center [742, 55] width 15 height 12
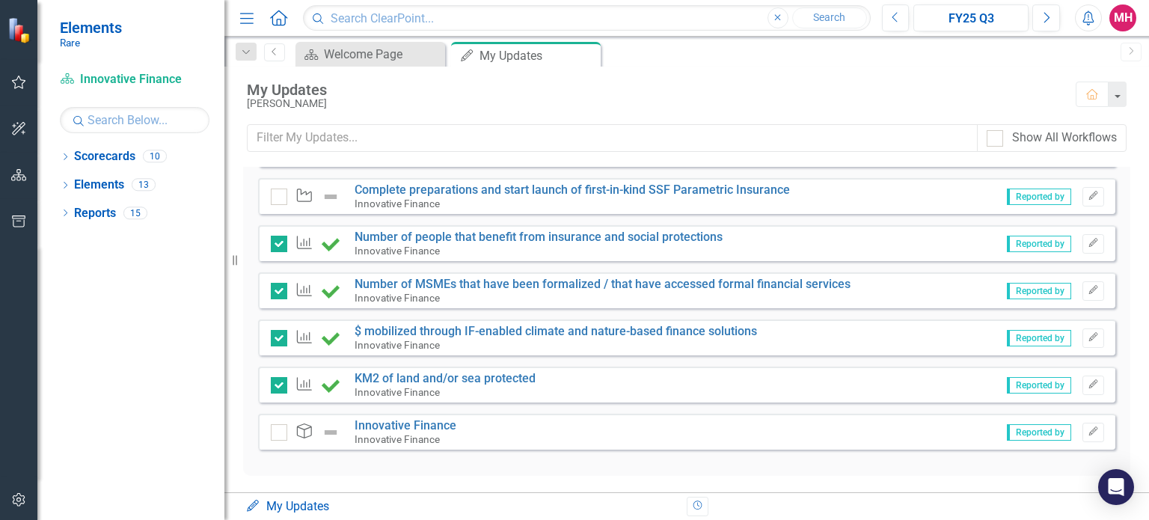
scroll to position [410, 0]
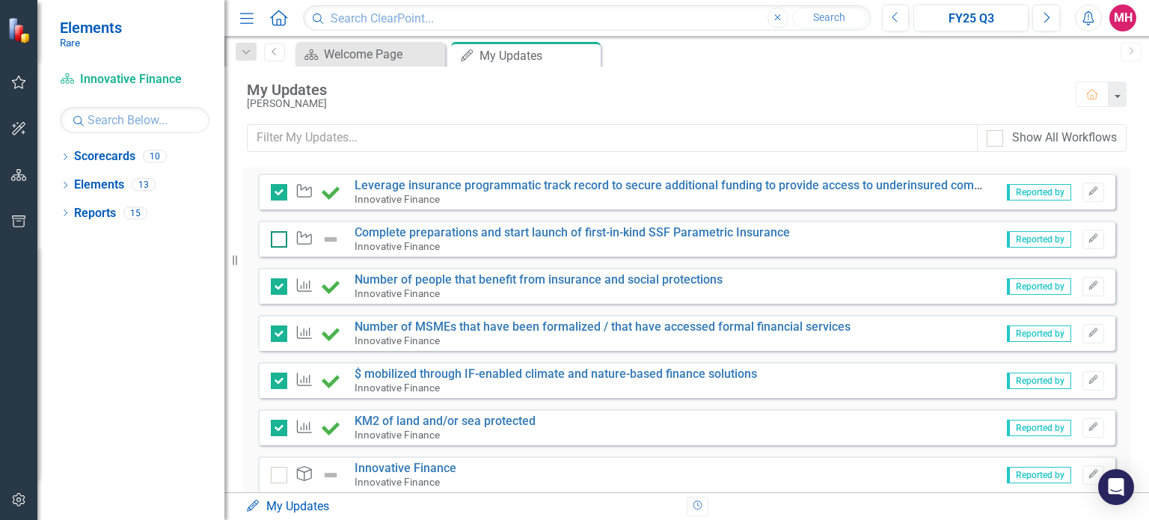
click at [275, 239] on input "checkbox" at bounding box center [276, 236] width 10 height 10
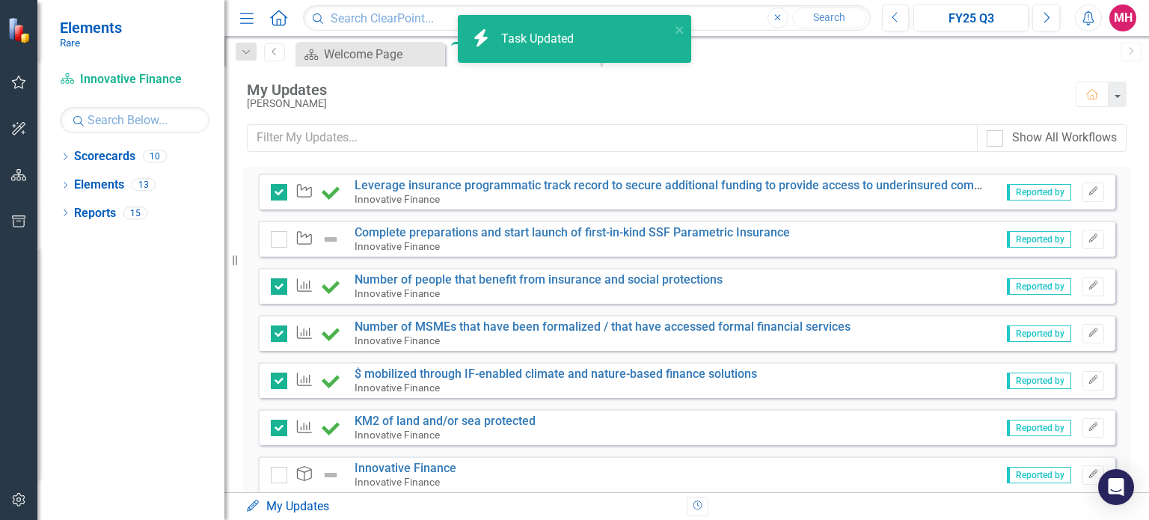
checkbox input "true"
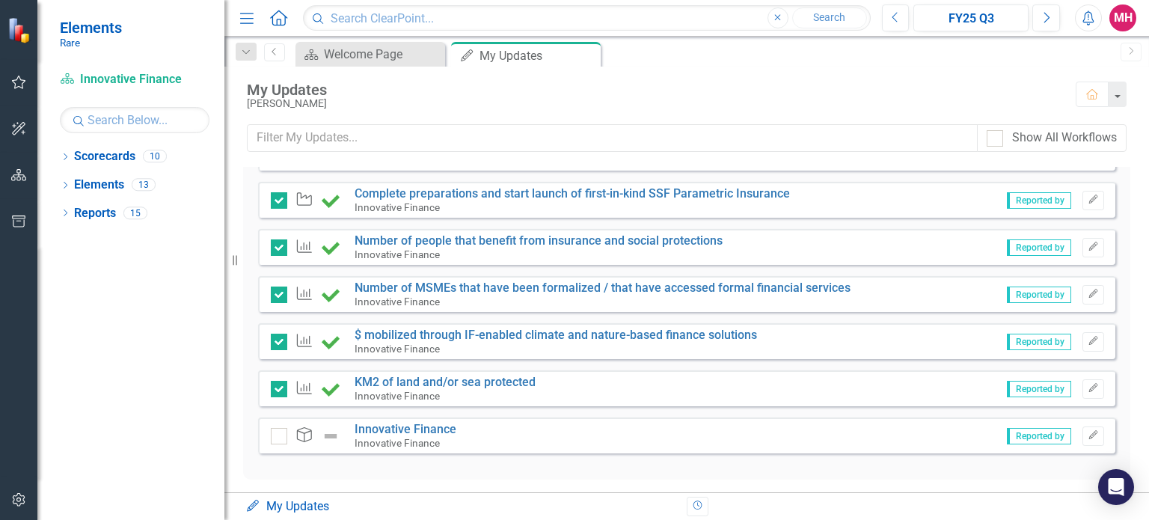
scroll to position [453, 0]
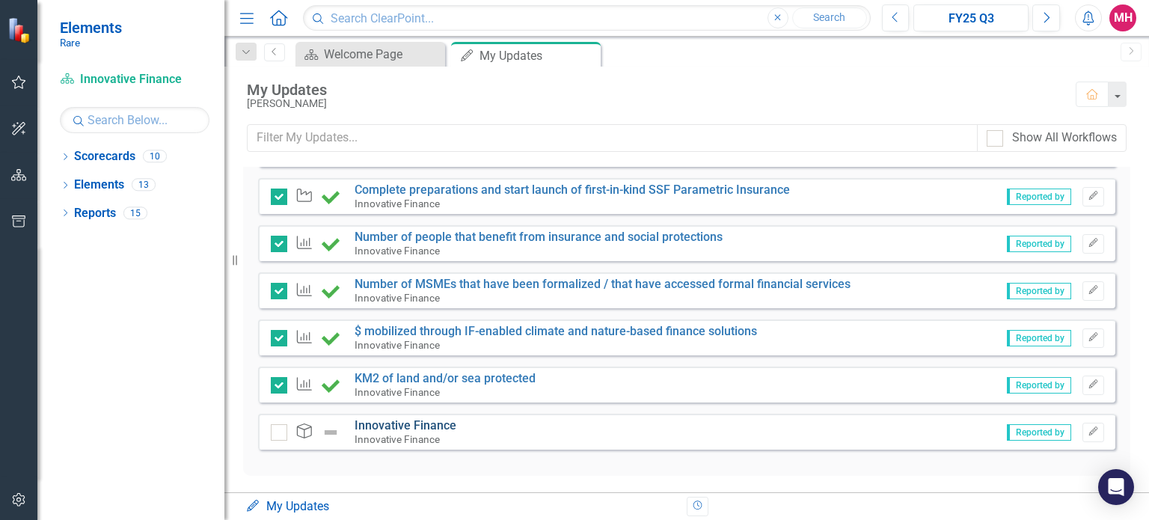
click at [421, 421] on link "Innovative Finance" at bounding box center [406, 425] width 102 height 14
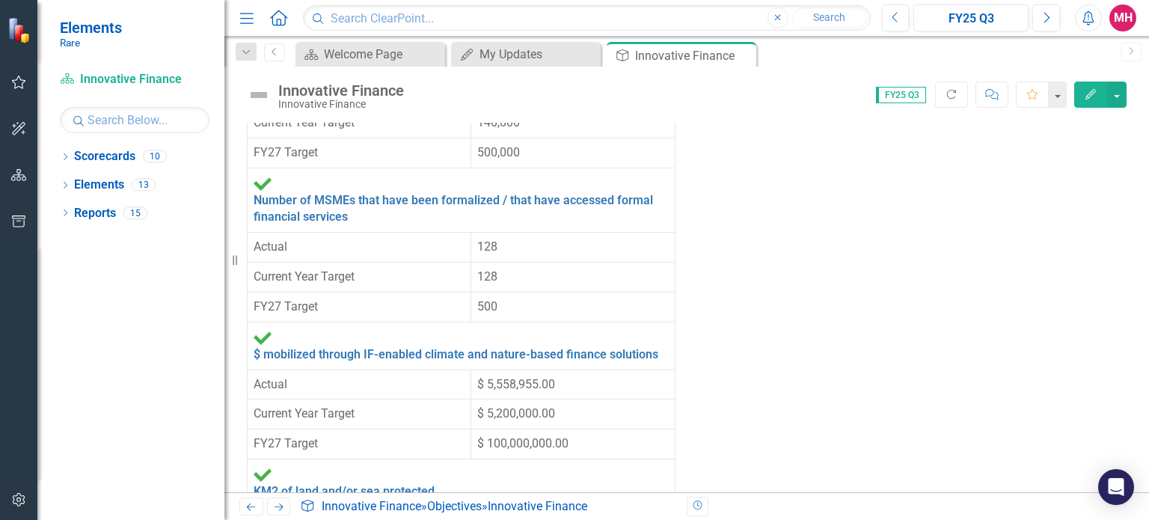
scroll to position [1862, 0]
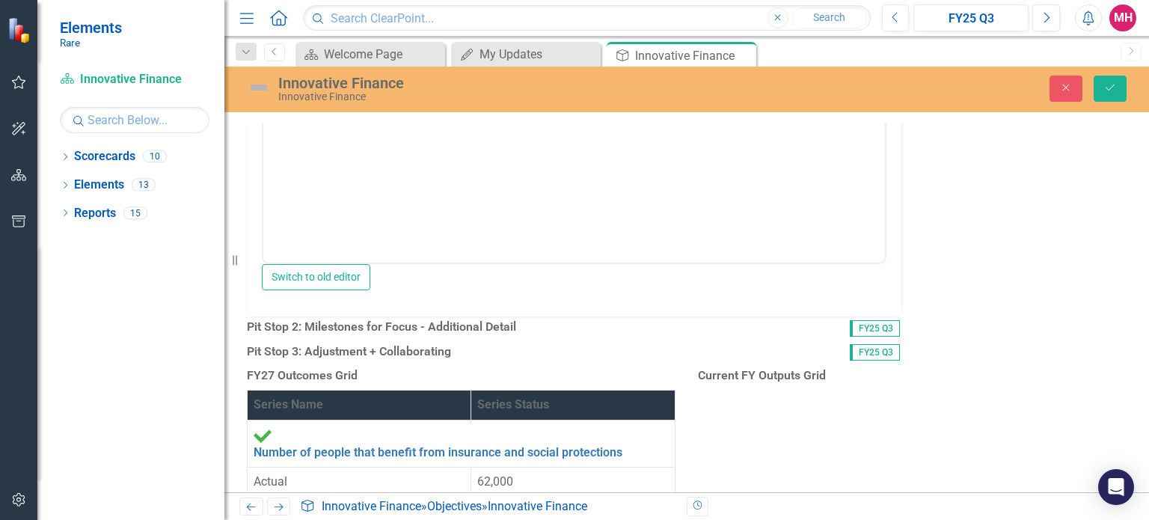
scroll to position [0, 0]
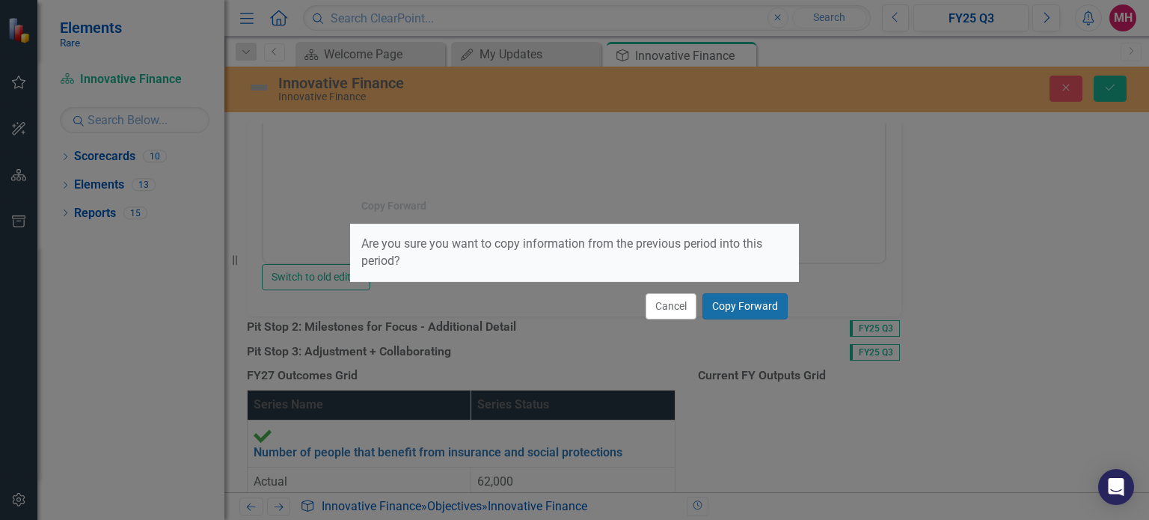
click at [746, 303] on button "Copy Forward" at bounding box center [745, 306] width 85 height 26
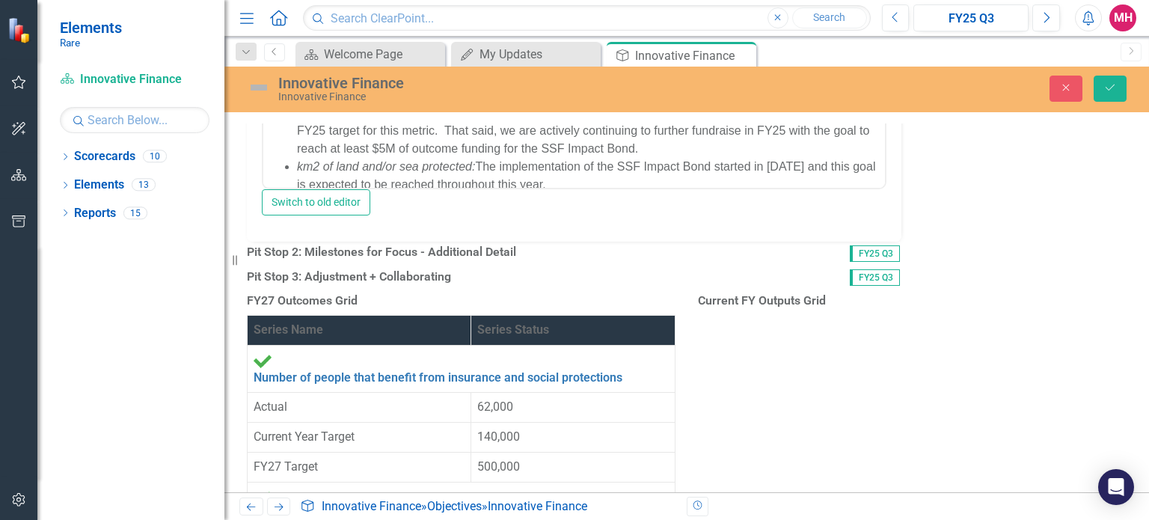
scroll to position [1943, 0]
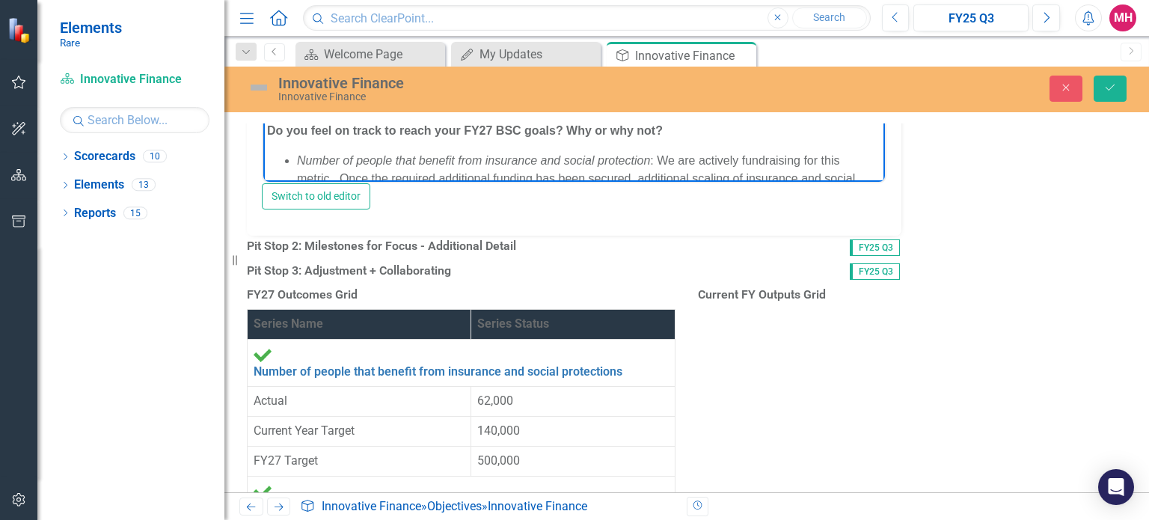
scroll to position [99, 0]
click at [706, 25] on li "$ mobilized through IF-enabled climate- and nature-based finance solutions: We …" at bounding box center [589, 45] width 584 height 54
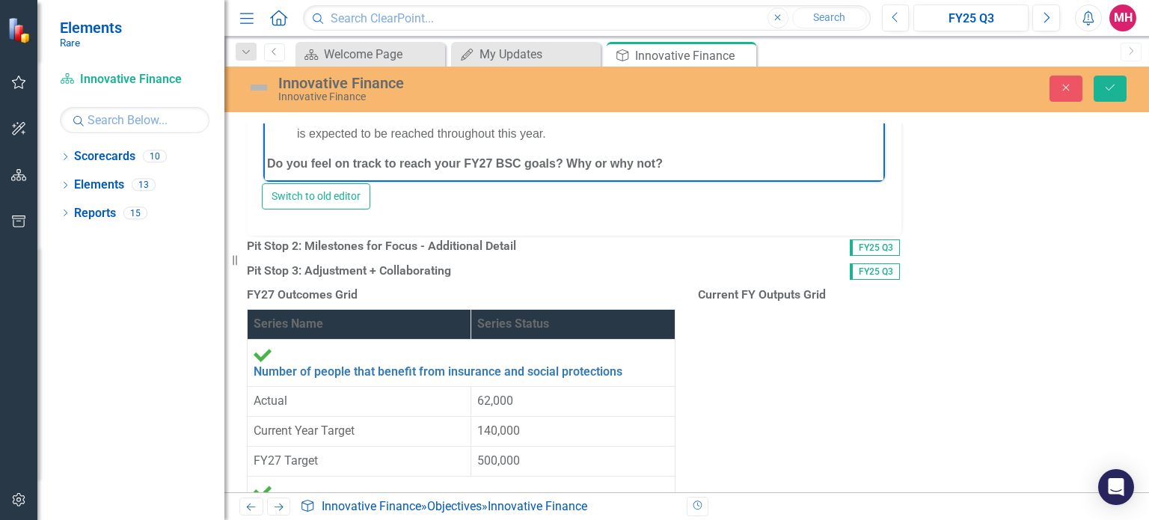
click at [668, 117] on li "km2 of land and/or sea protected: The implementation of the SSF Impact Bond sta…" at bounding box center [589, 126] width 584 height 36
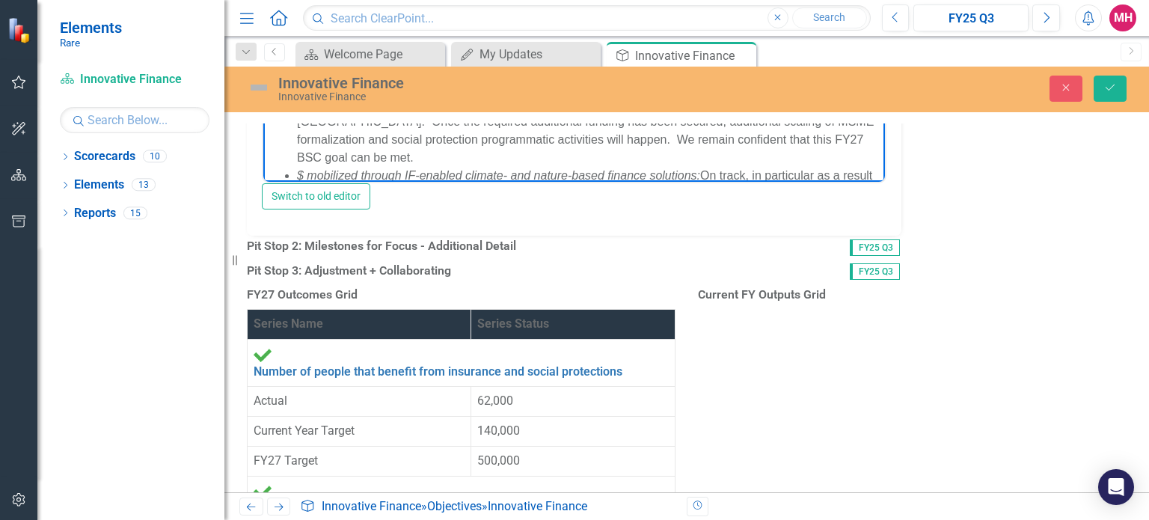
scroll to position [263, 0]
click at [661, 21] on li "Number of people that benefit from insurance and social protection : We are act…" at bounding box center [589, 48] width 584 height 54
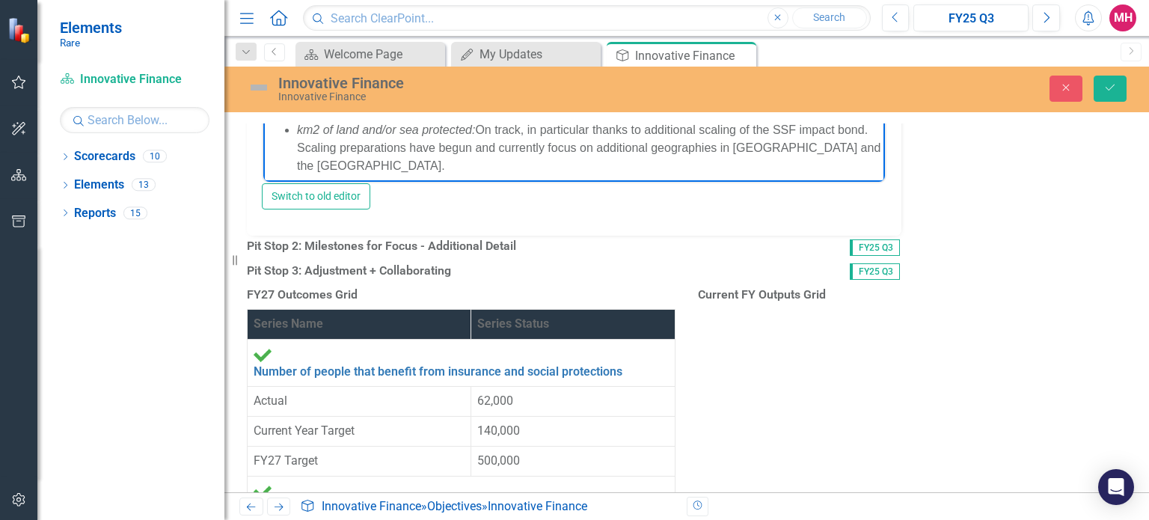
scroll to position [420, 0]
click at [688, 67] on li "$ mobilized through IF-enabled climate- and nature-based finance solutions: On …" at bounding box center [589, 71] width 584 height 90
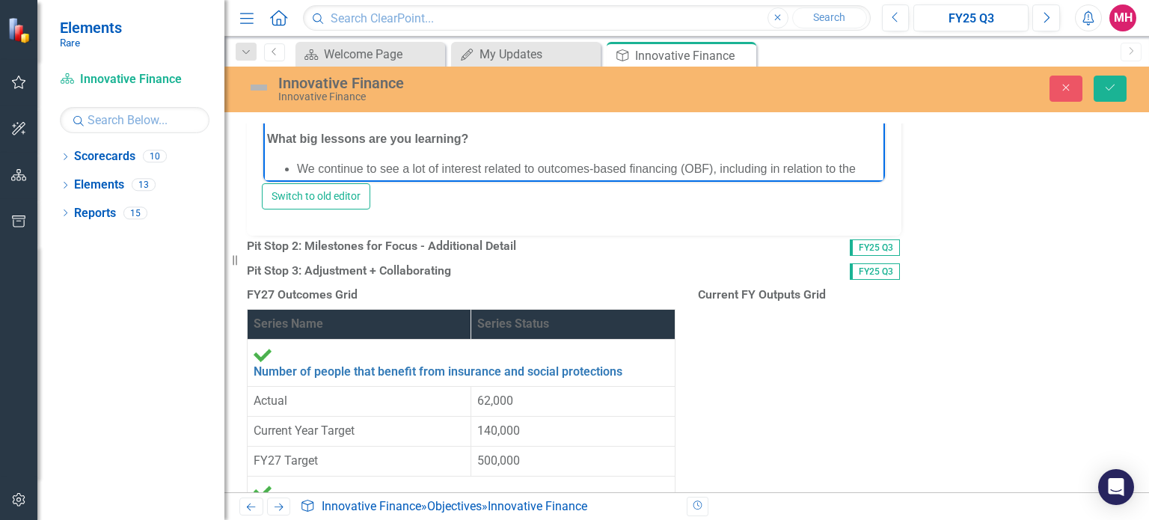
scroll to position [475, 0]
copy li "On track, in particular as a result of additional scaling of the SSF impact bon…"
click at [717, 11] on li "$ mobilized through IF-enabled climate- and nature-based finance solutions: On …" at bounding box center [589, 16] width 584 height 90
copy li "On track, in particular as a result of additional scaling of the SSF impact bon…"
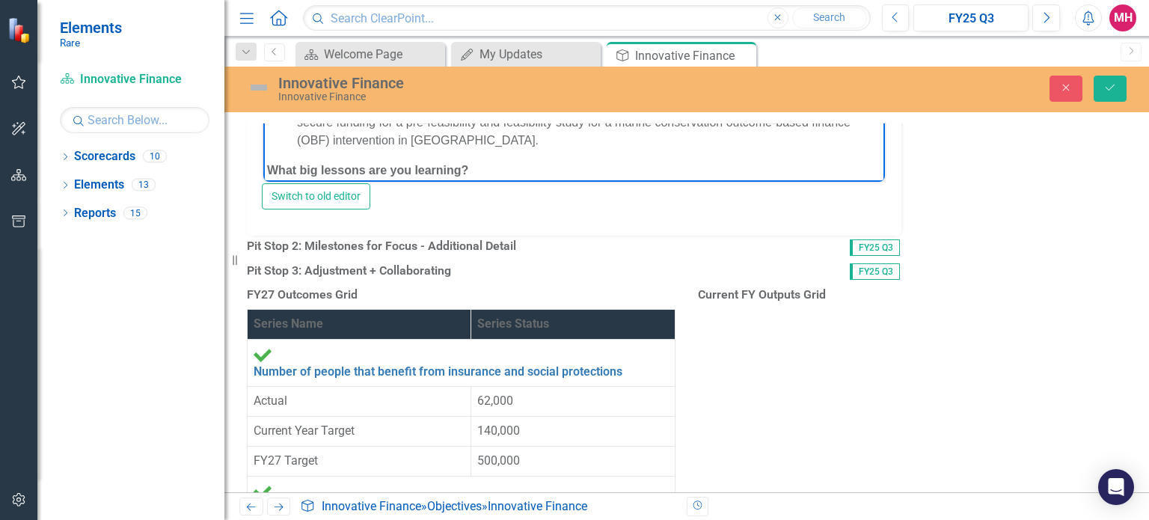
scroll to position [554, 0]
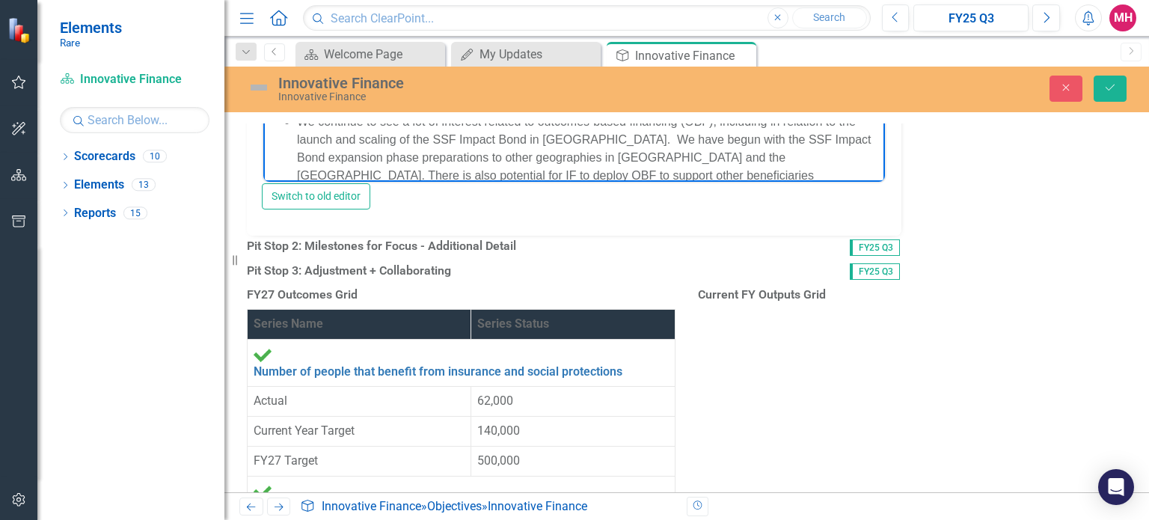
click at [566, 24] on li "km2 of land and/or sea protected: On track, in particular as a result of additi…" at bounding box center [589, 27] width 584 height 90
click at [297, 114] on p "We continue to see a lot of interest related to OBF, including in relation to t…" at bounding box center [589, 159] width 584 height 90
drag, startPoint x: 873, startPoint y: 148, endPoint x: 1142, endPoint y: 400, distance: 368.5
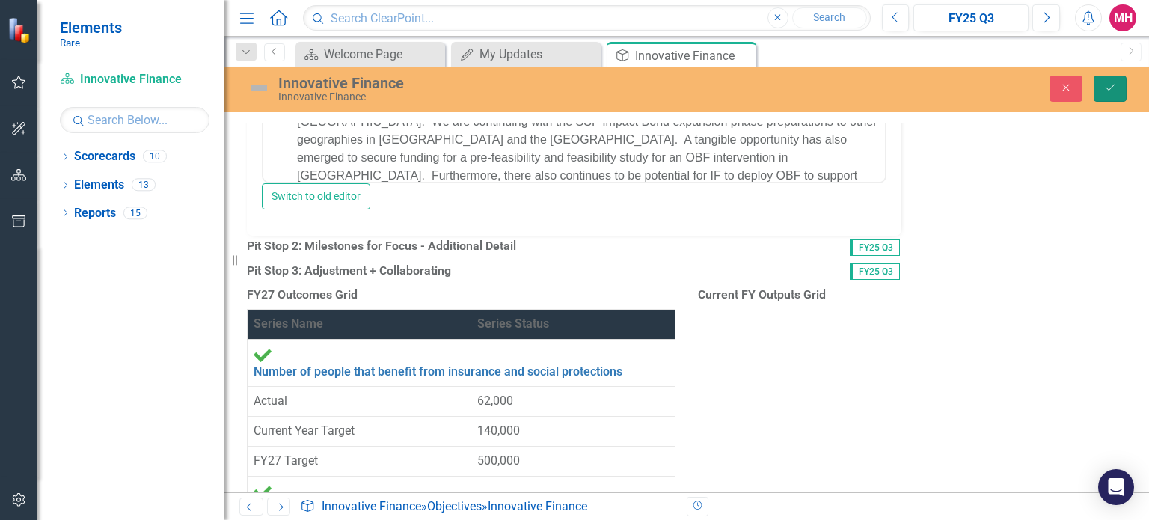
click at [1110, 80] on button "Save" at bounding box center [1110, 89] width 33 height 26
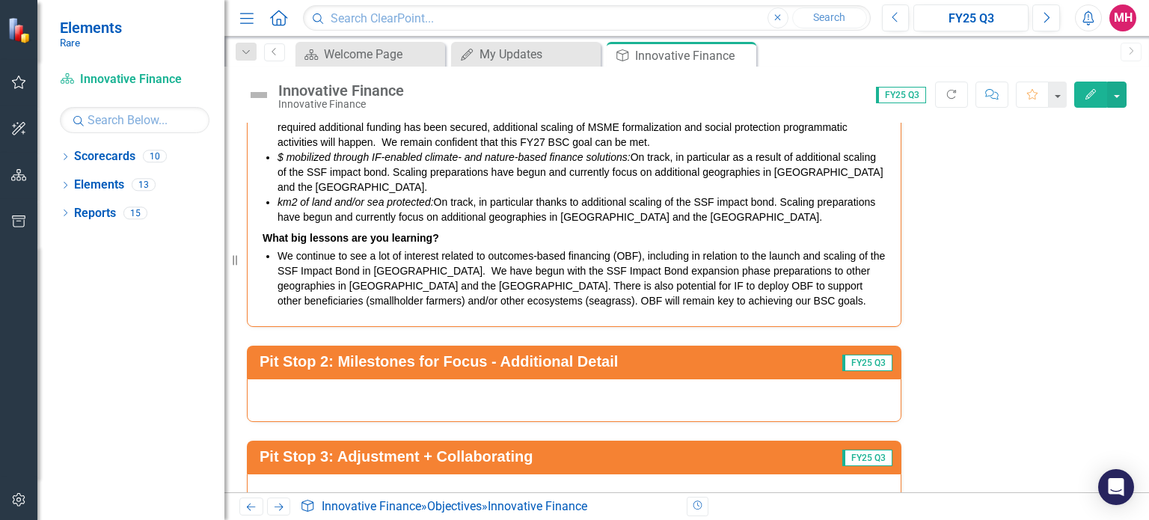
scroll to position [2341, 0]
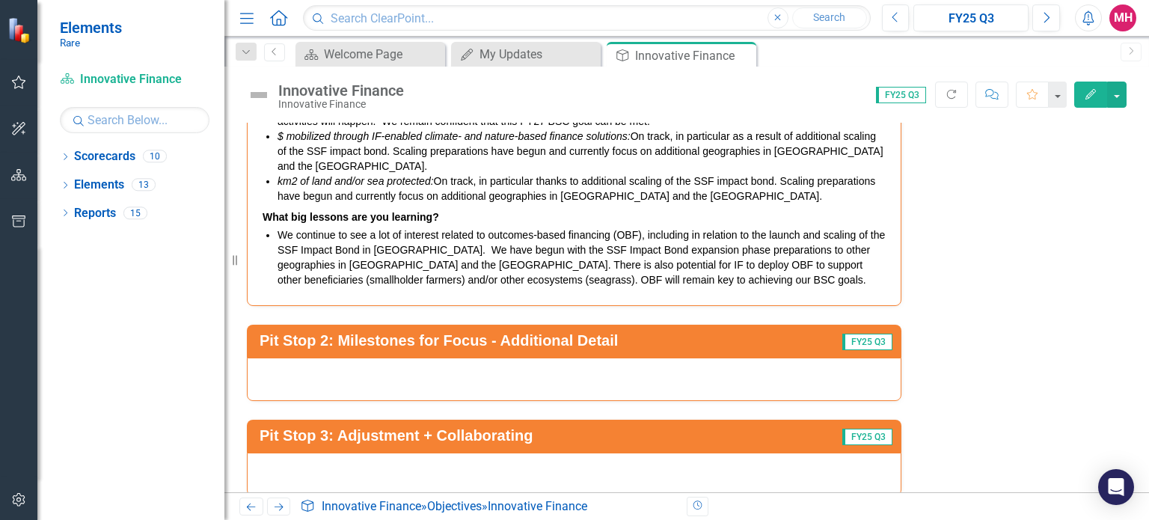
click at [688, 358] on div at bounding box center [574, 379] width 655 height 43
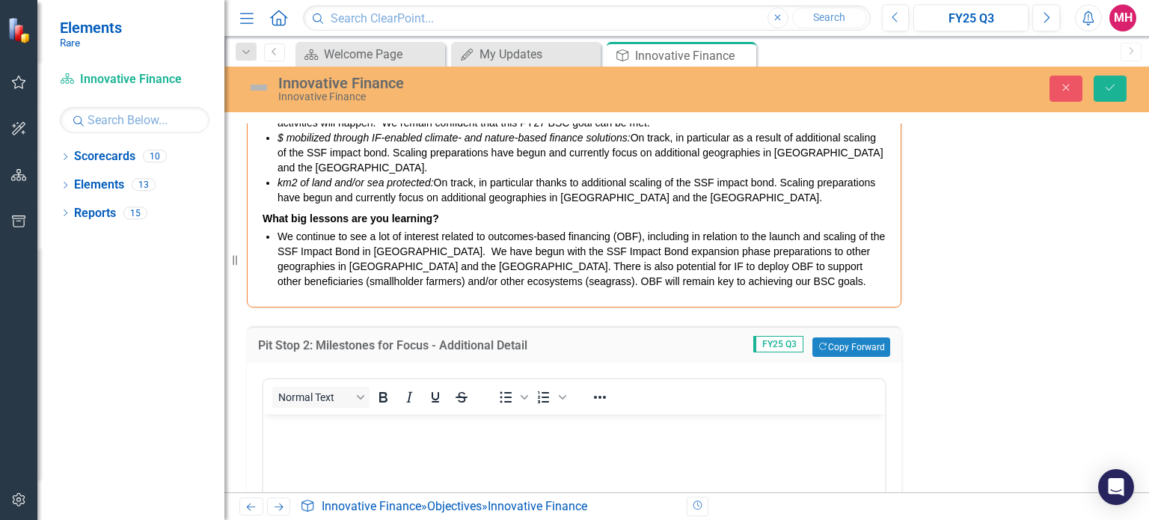
scroll to position [0, 0]
click at [862, 337] on button "Copy Forward Copy Forward" at bounding box center [851, 346] width 77 height 19
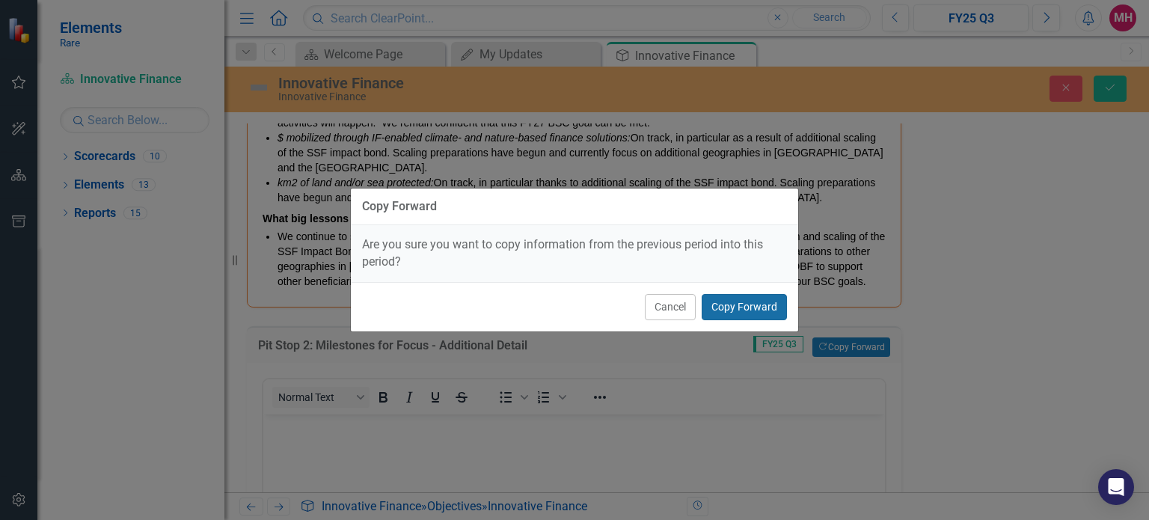
click at [744, 299] on button "Copy Forward" at bounding box center [744, 307] width 85 height 26
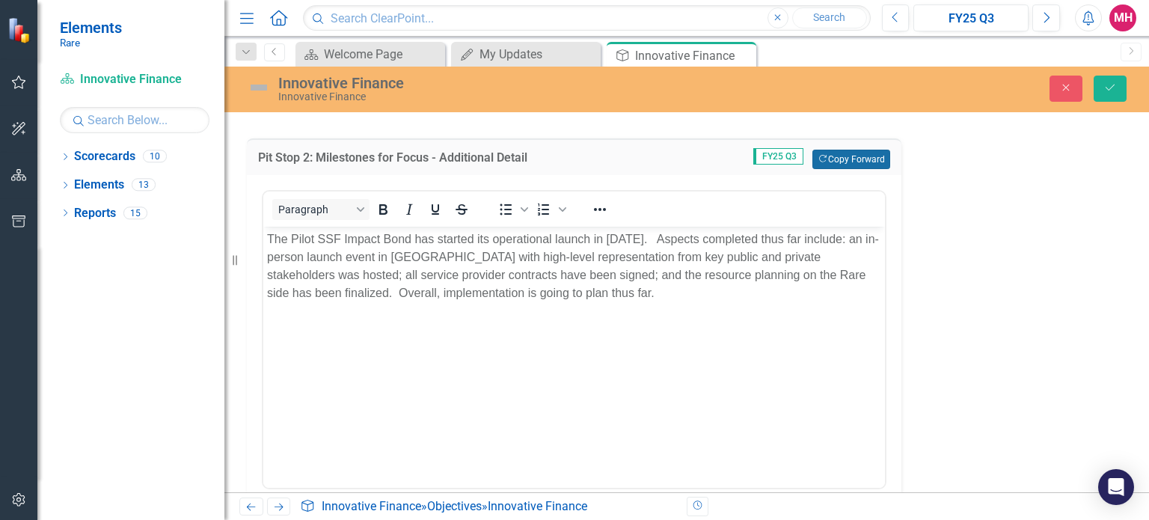
scroll to position [2517, 0]
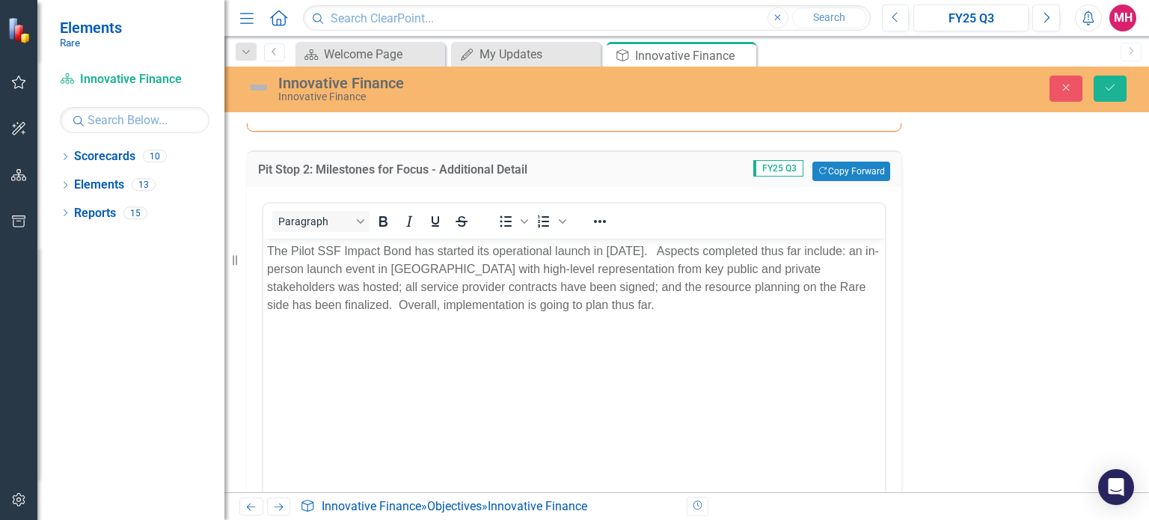
click at [701, 323] on body "The Pilot SSF Impact Bond has started its operational launch in [DATE]. Aspects…" at bounding box center [574, 350] width 622 height 224
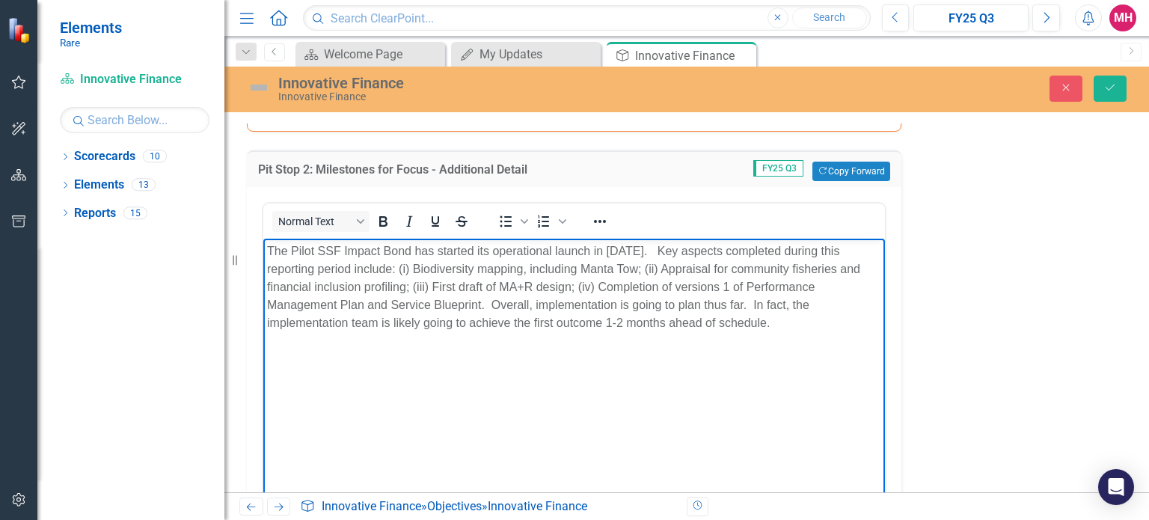
click at [600, 281] on p "The Pilot SSF Impact Bond has started its operational launch in January 2025. K…" at bounding box center [574, 287] width 614 height 90
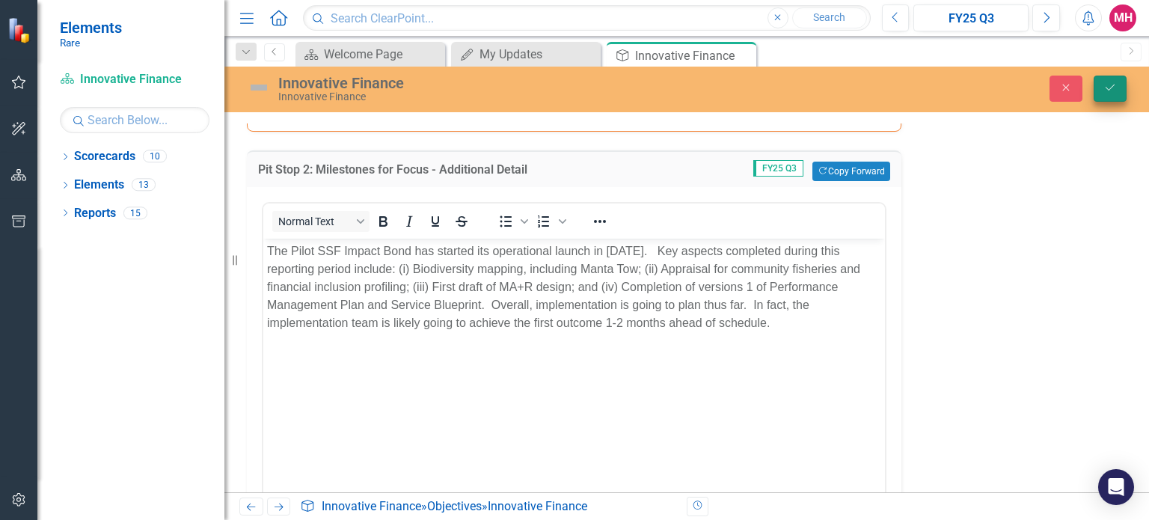
click at [1121, 93] on button "Save" at bounding box center [1110, 89] width 33 height 26
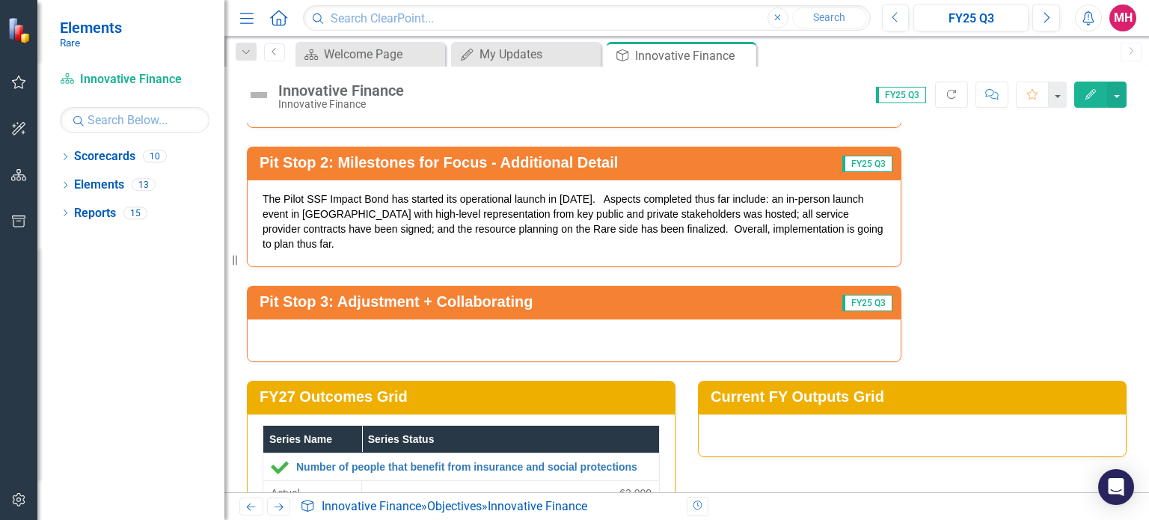
scroll to position [2523, 0]
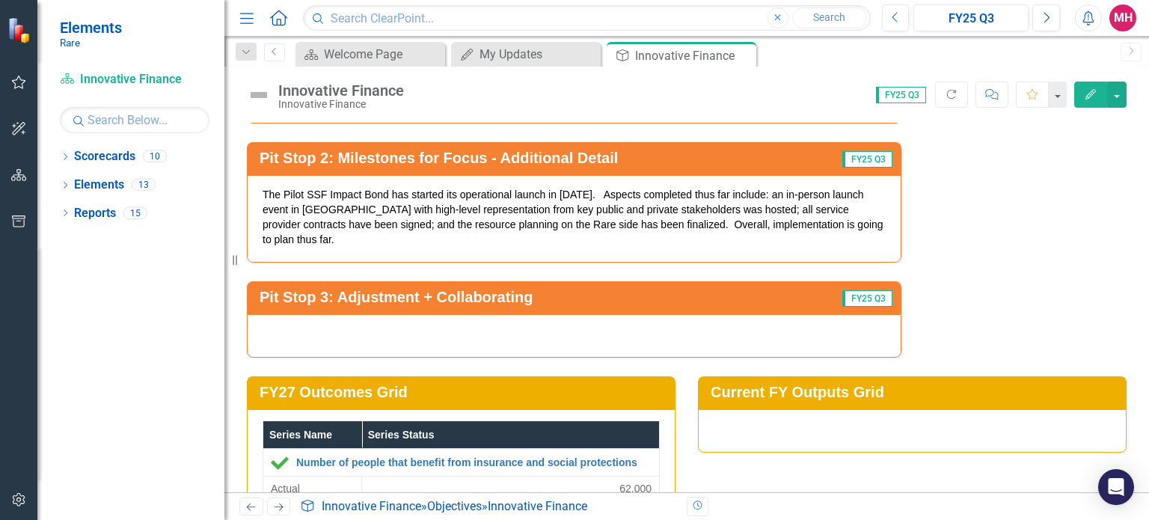
click at [578, 314] on div at bounding box center [574, 335] width 655 height 43
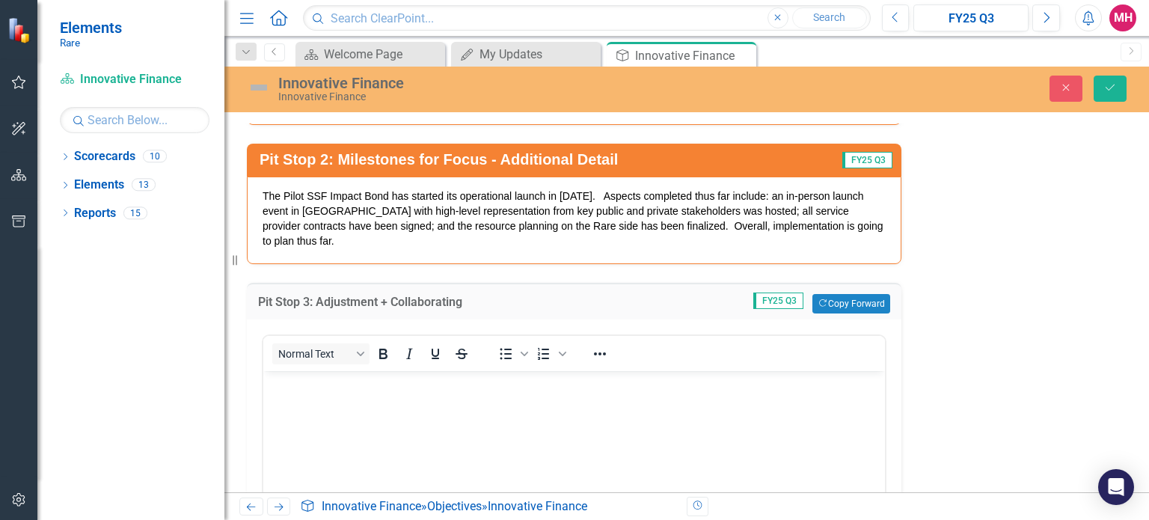
scroll to position [0, 0]
click at [835, 294] on button "Copy Forward Copy Forward" at bounding box center [851, 303] width 77 height 19
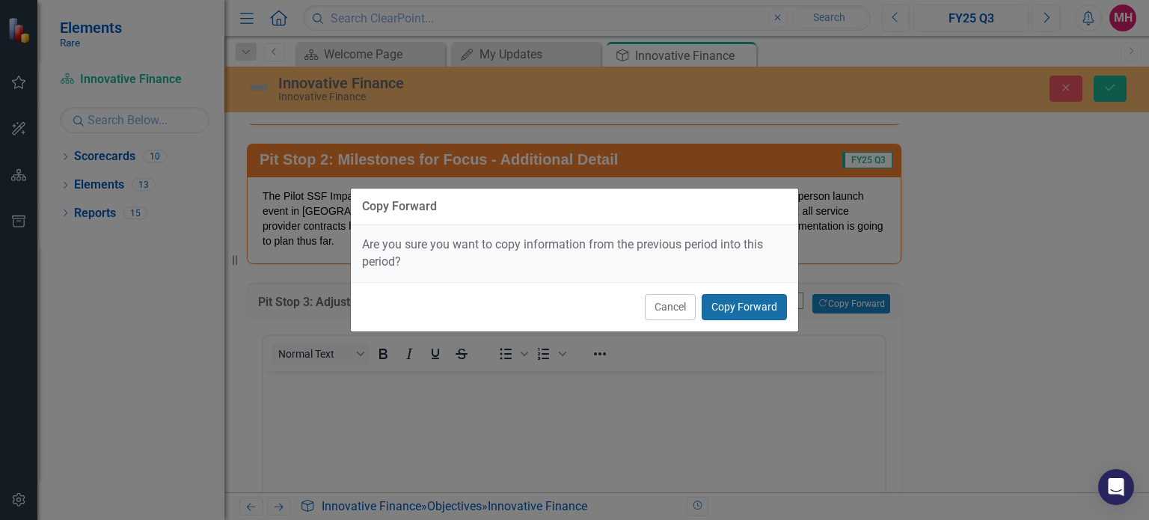
click at [757, 305] on button "Copy Forward" at bounding box center [744, 307] width 85 height 26
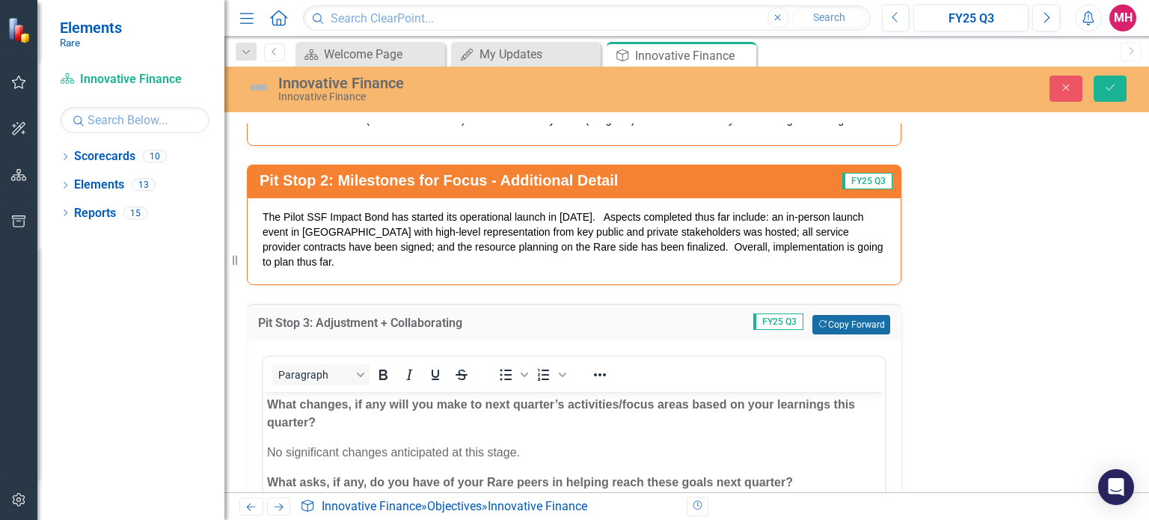
scroll to position [2496, 0]
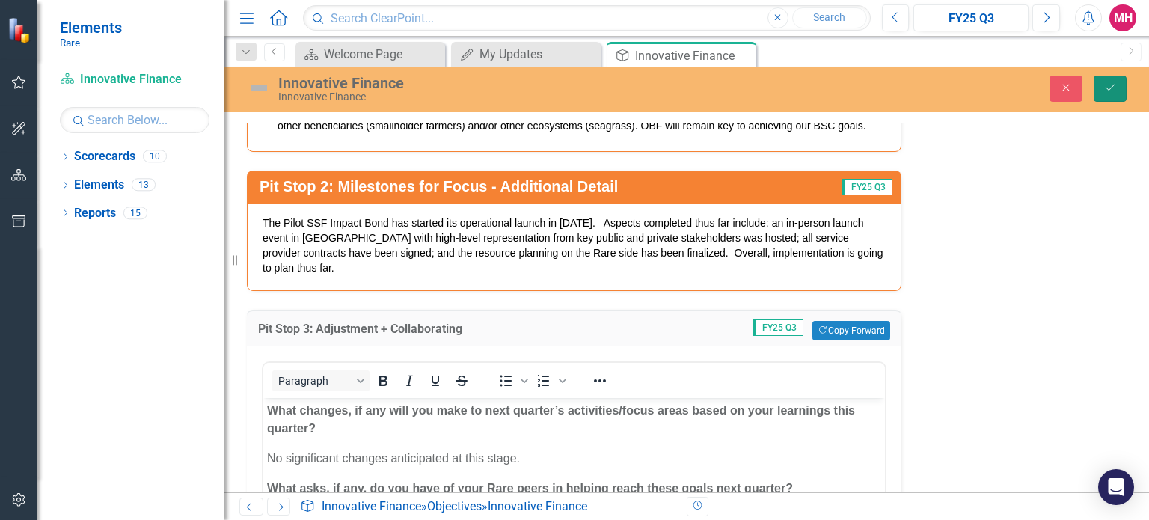
click at [1114, 89] on icon "Save" at bounding box center [1110, 87] width 13 height 10
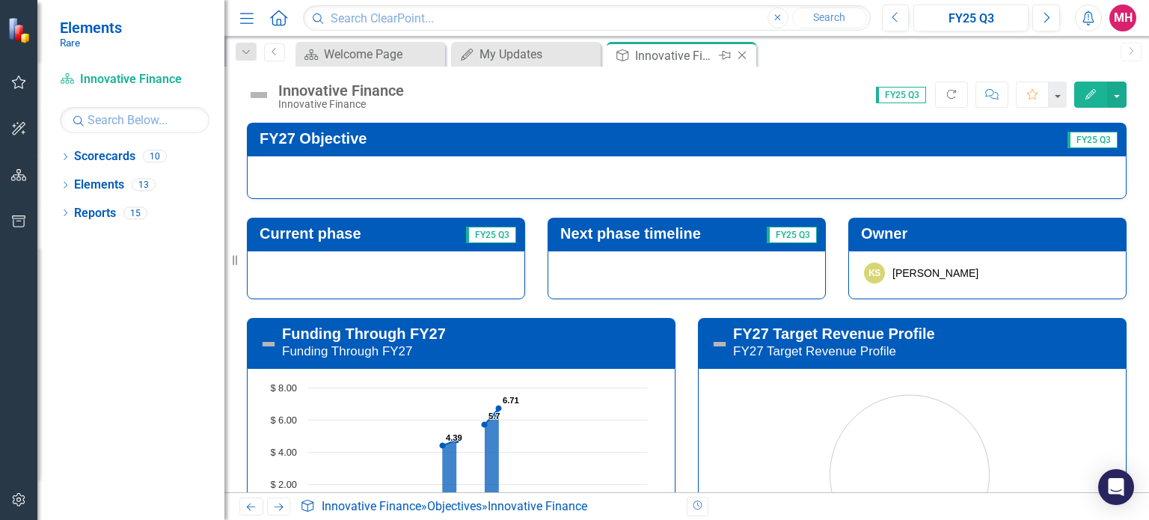
click at [741, 56] on icon at bounding box center [743, 56] width 8 height 8
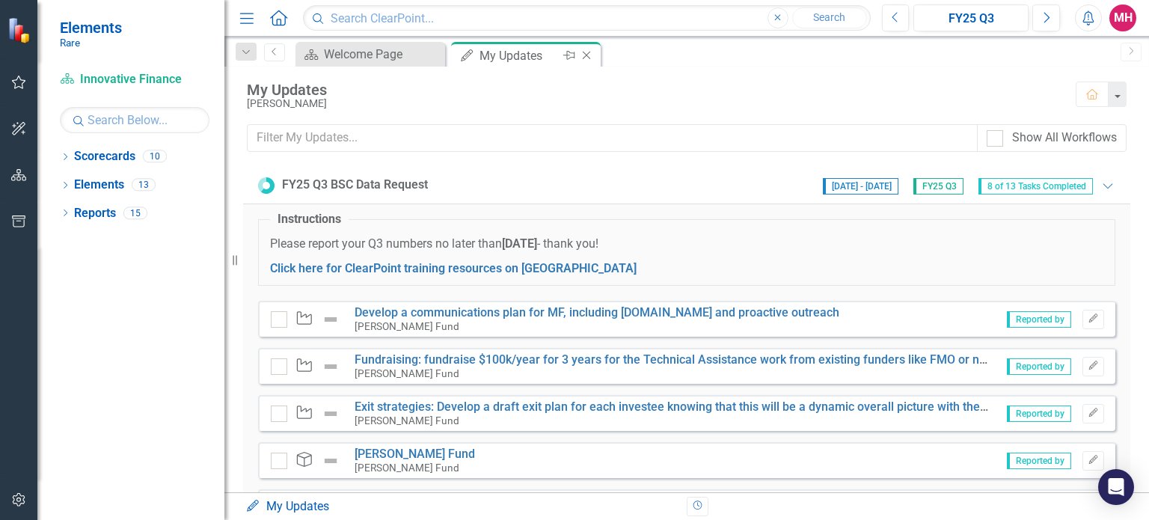
click at [533, 52] on div "My Updates" at bounding box center [520, 55] width 80 height 19
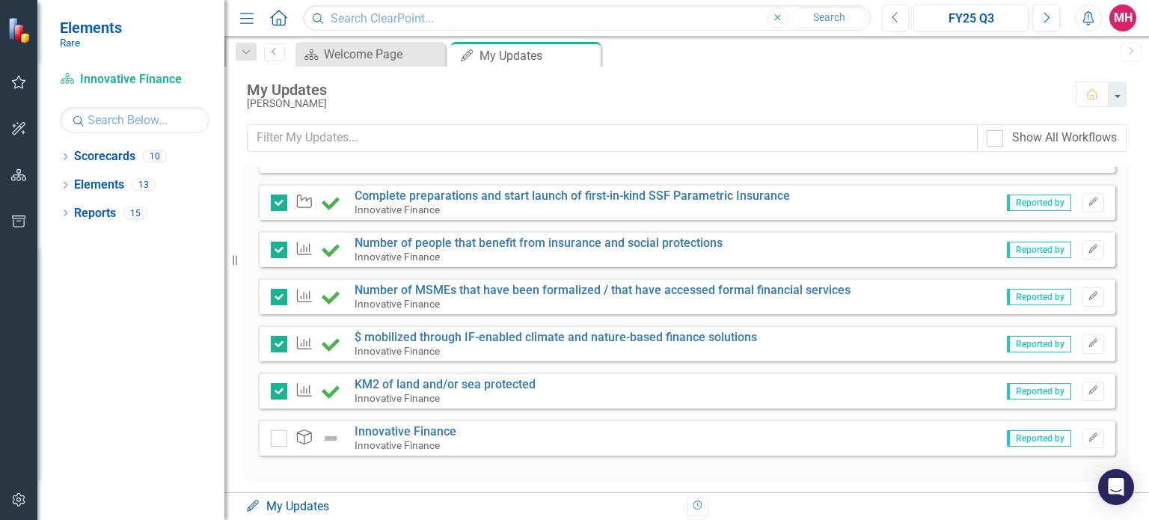
scroll to position [453, 0]
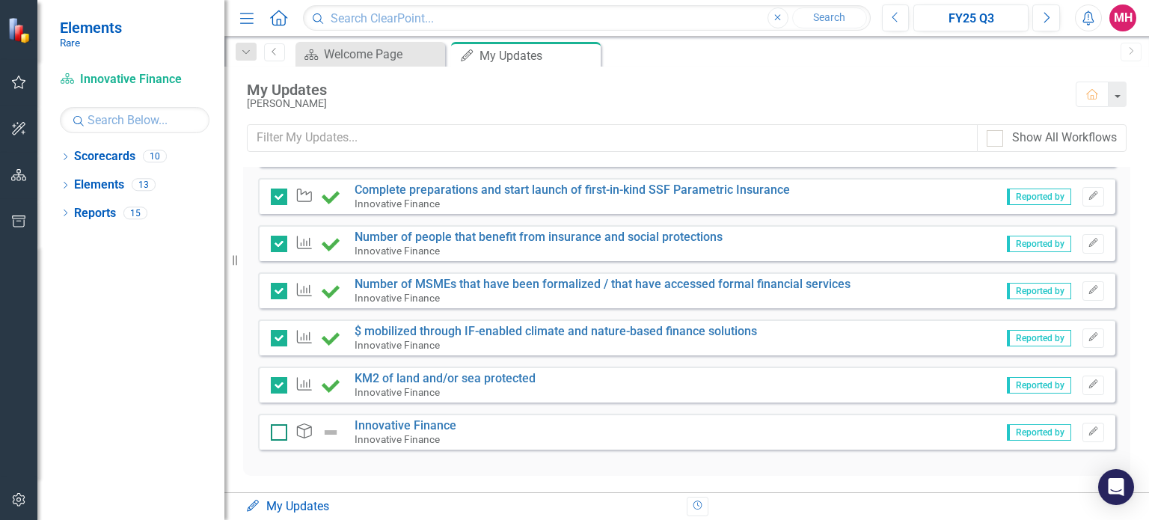
click at [275, 433] on div at bounding box center [279, 432] width 16 height 16
click at [275, 433] on input "checkbox" at bounding box center [276, 429] width 10 height 10
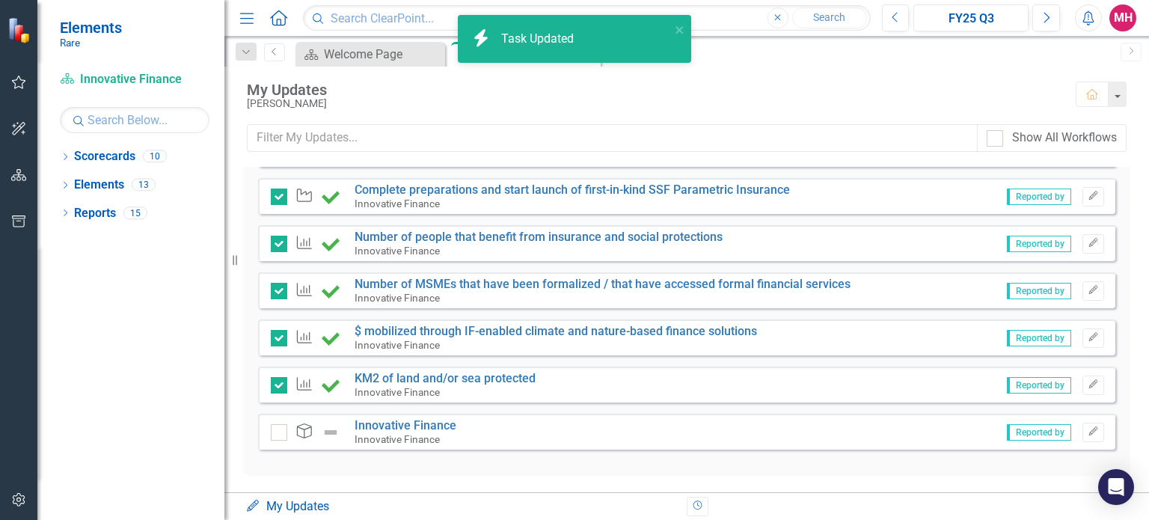
checkbox input "true"
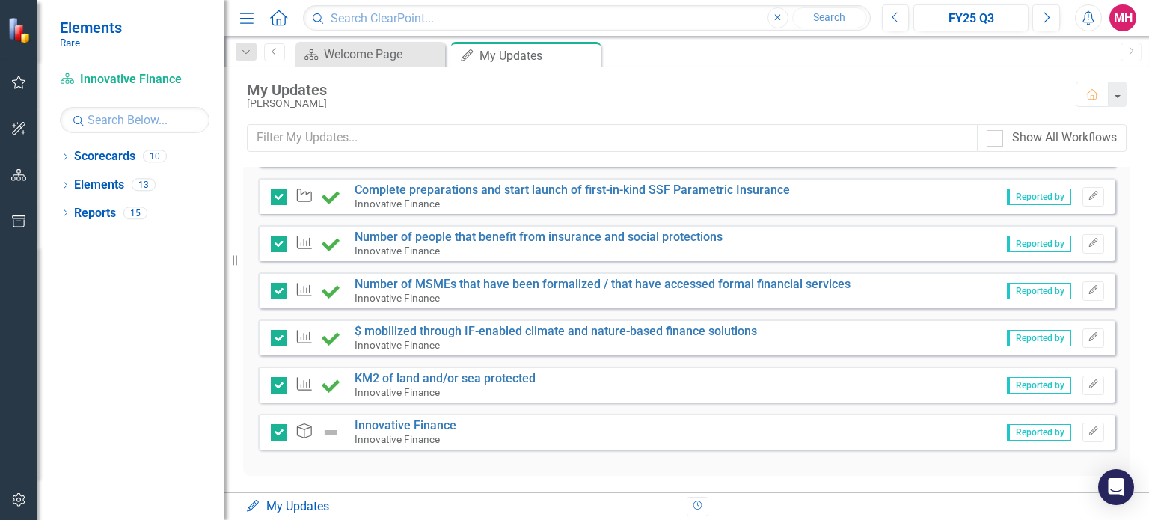
click at [328, 433] on img at bounding box center [331, 433] width 18 height 18
click at [329, 427] on img at bounding box center [331, 433] width 18 height 18
click at [397, 424] on link "Innovative Finance" at bounding box center [406, 425] width 102 height 14
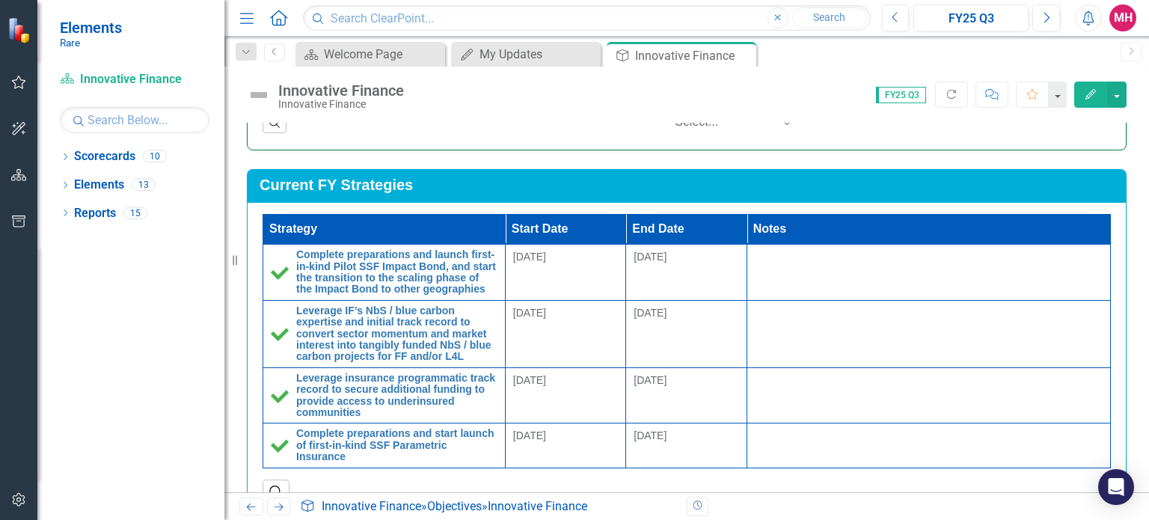
scroll to position [1235, 0]
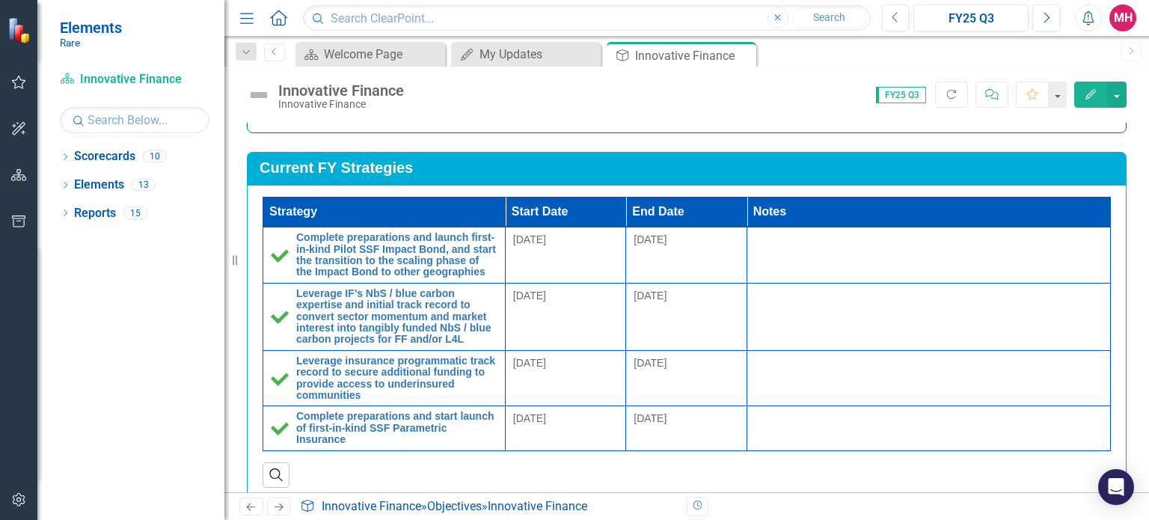
click at [381, 161] on h3 "Current FY Strategies" at bounding box center [690, 167] width 860 height 16
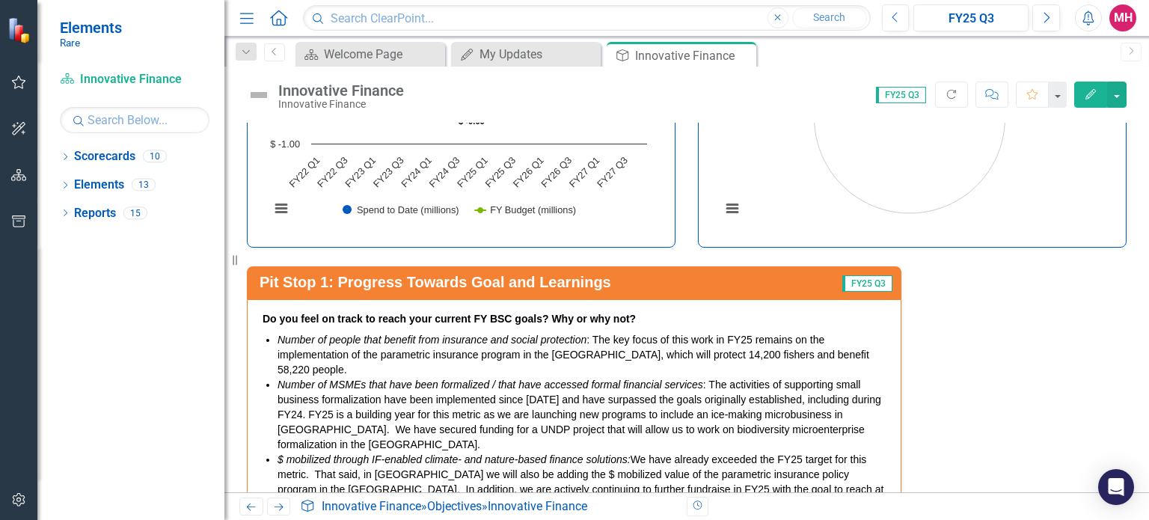
scroll to position [1823, 0]
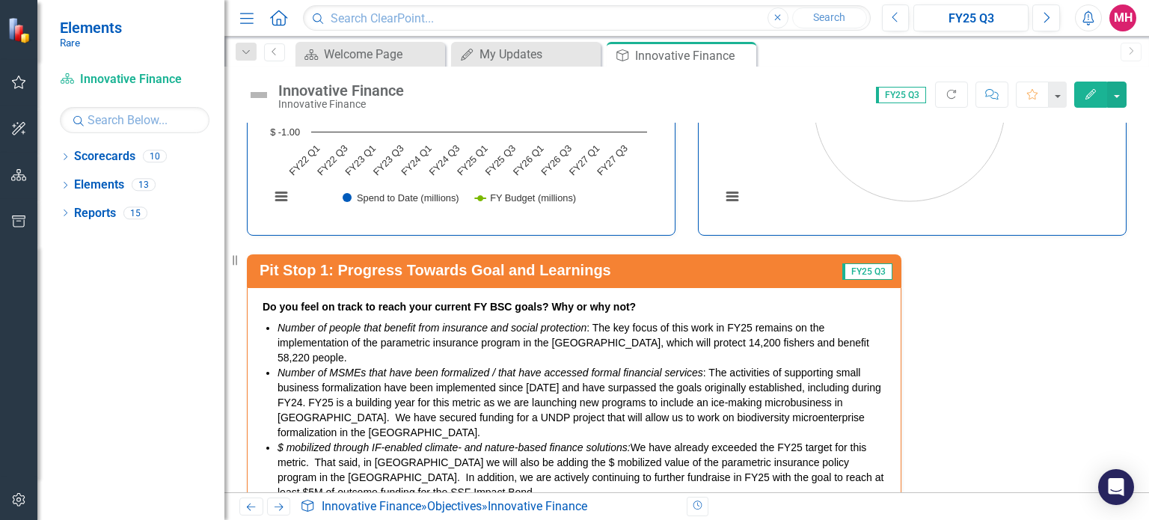
click at [602, 335] on li "Number of people that benefit from insurance and social protection : The key fo…" at bounding box center [582, 342] width 608 height 45
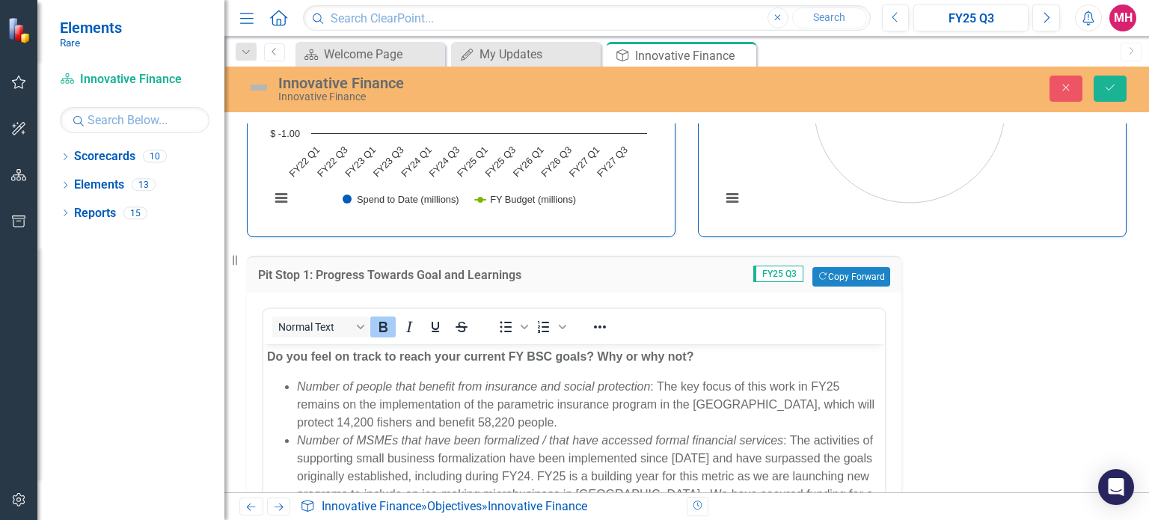
scroll to position [0, 0]
click at [352, 277] on h3 "Pit Stop 1: Progress Towards Goal and Learnings" at bounding box center [466, 275] width 416 height 13
click at [268, 280] on h3 "Pit Stop 1: Progress Towards Goal and Learnings" at bounding box center [466, 275] width 416 height 13
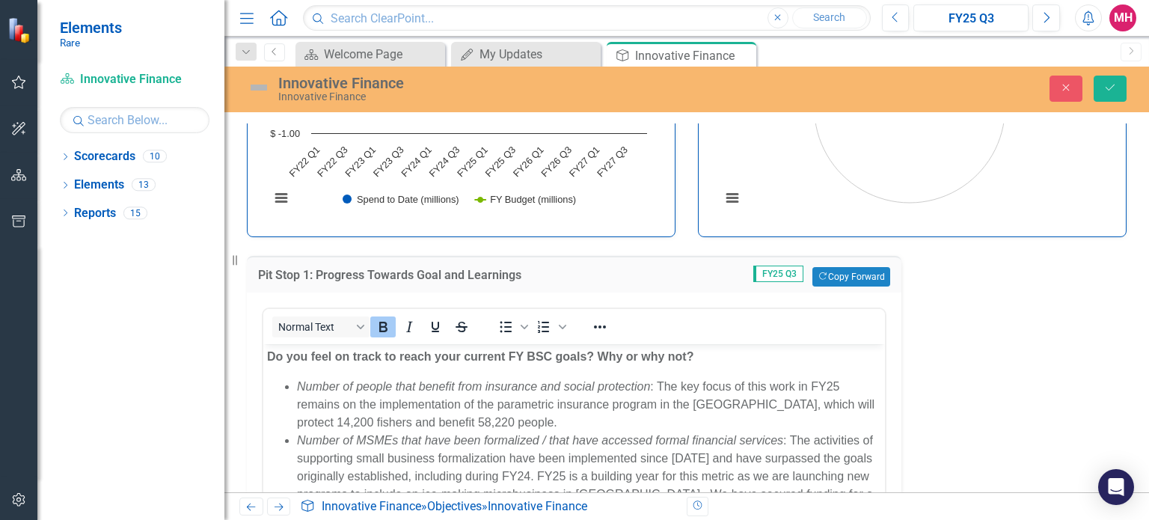
click at [257, 88] on img at bounding box center [259, 88] width 24 height 24
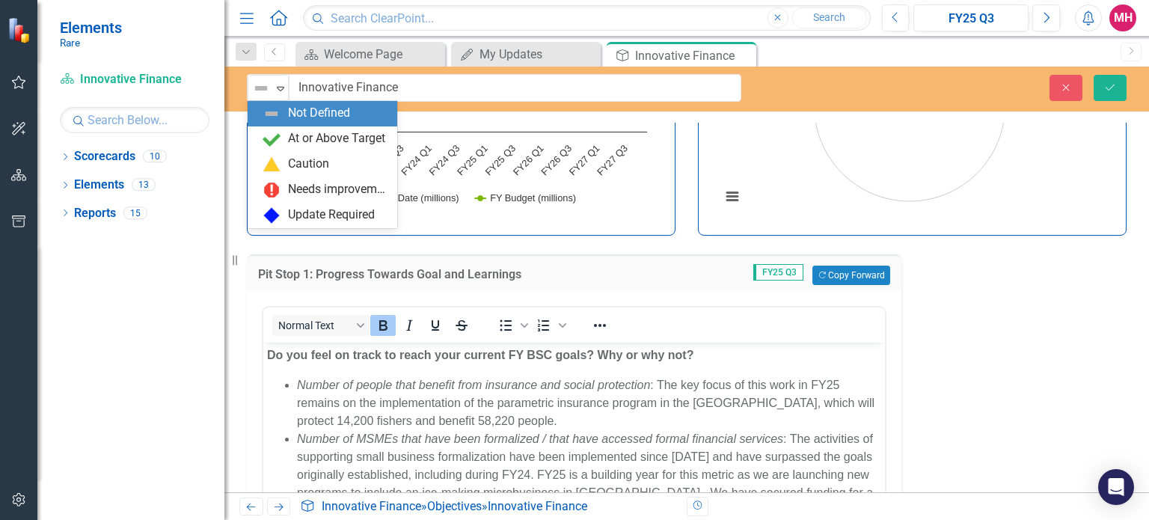
click at [257, 88] on img at bounding box center [261, 88] width 18 height 18
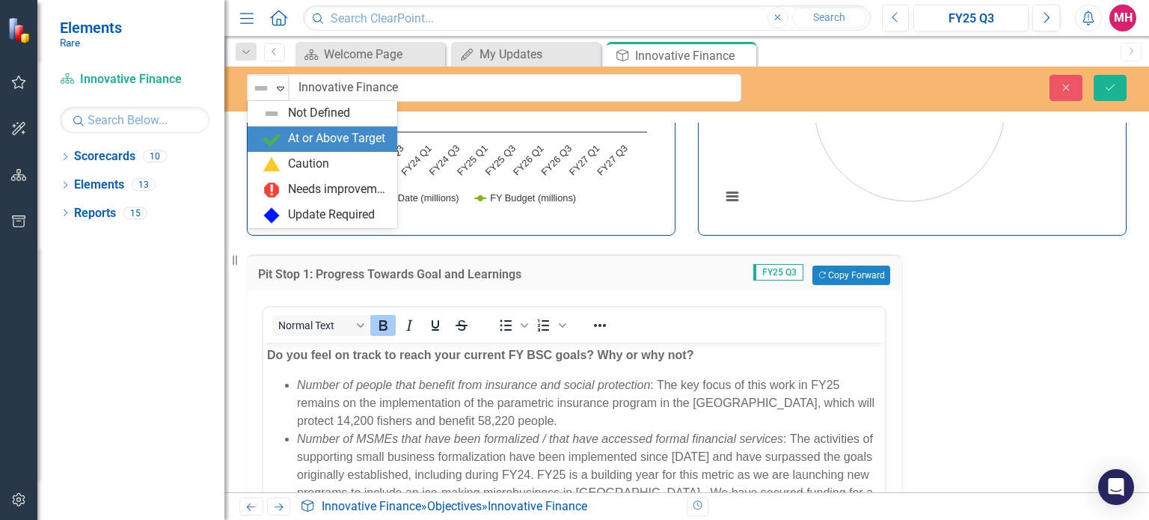
click at [286, 134] on div "At or Above Target" at bounding box center [326, 139] width 126 height 18
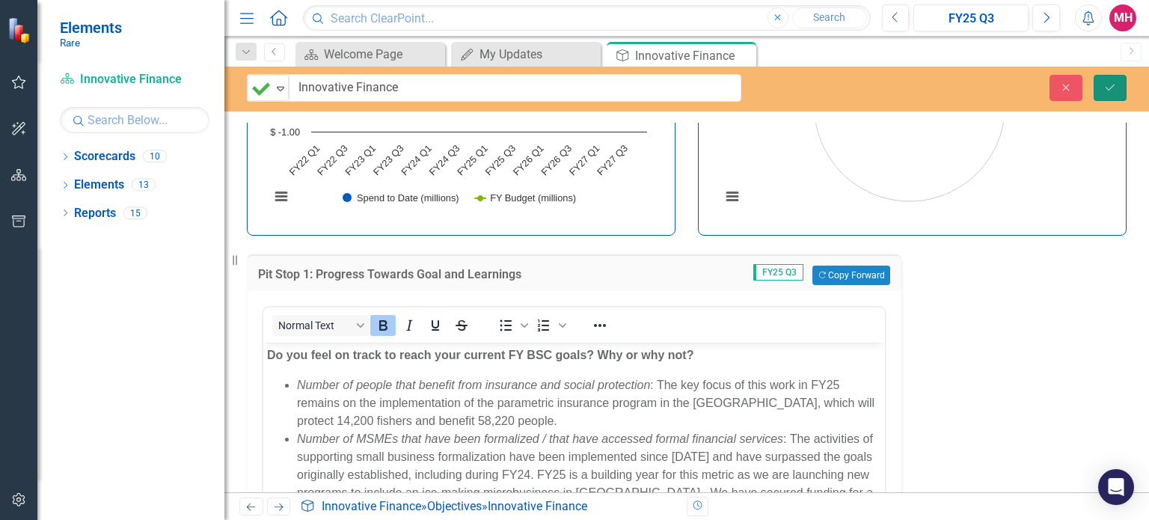
click at [1116, 95] on button "Save" at bounding box center [1110, 88] width 33 height 26
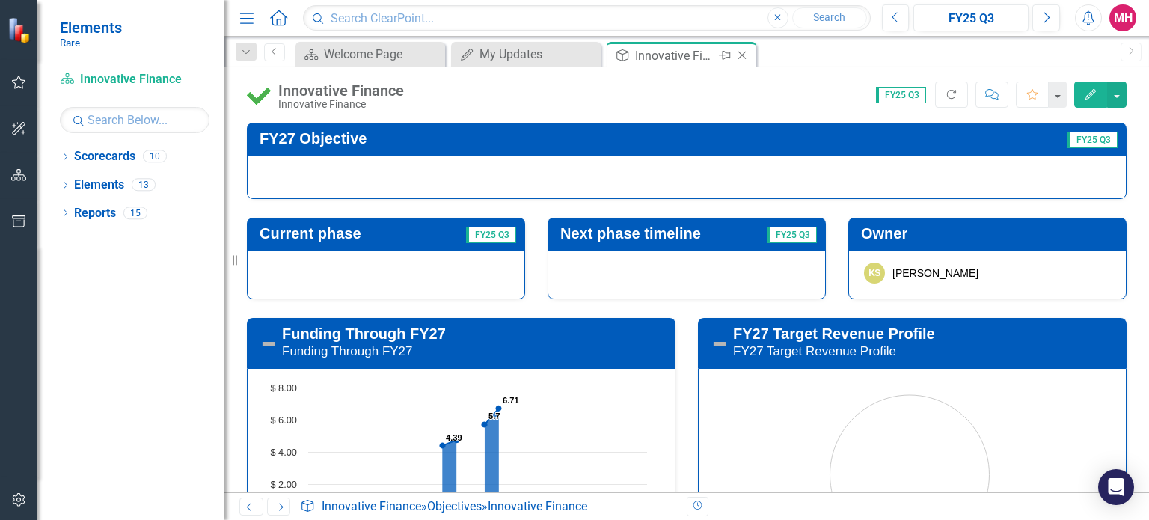
click at [742, 55] on icon at bounding box center [743, 56] width 8 height 8
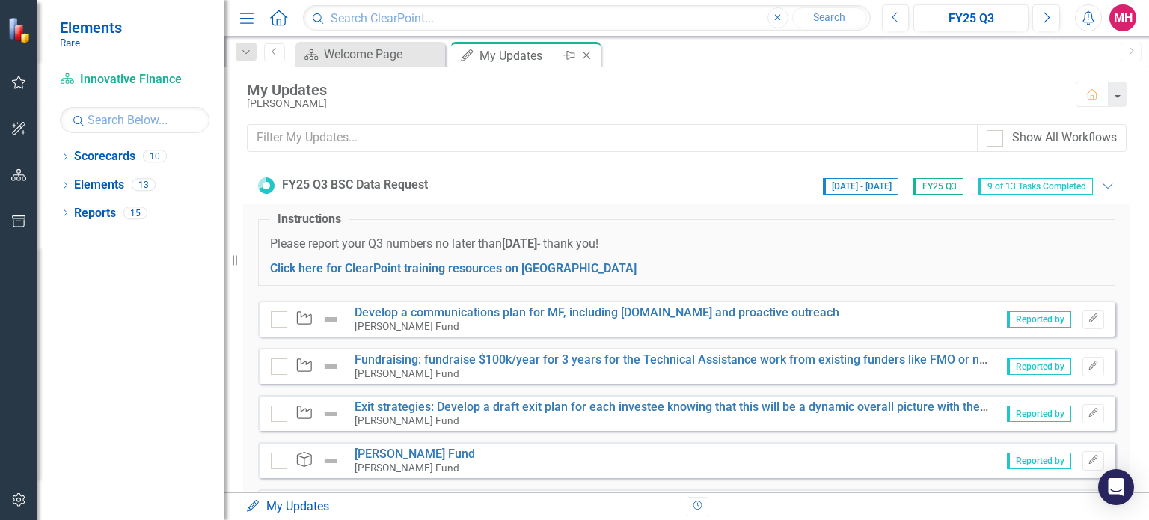
click at [590, 54] on icon "Close" at bounding box center [586, 55] width 15 height 12
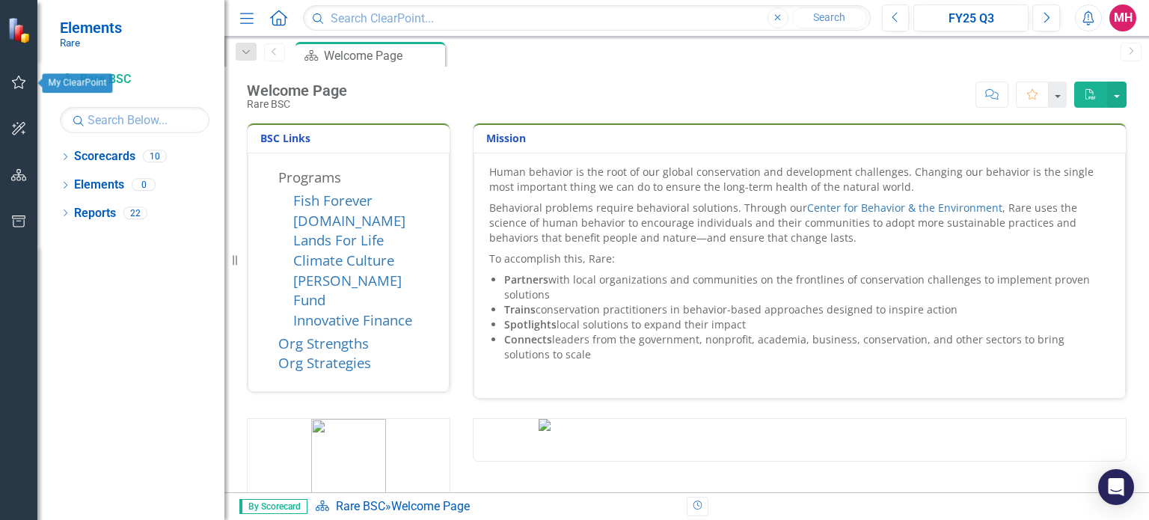
click at [18, 87] on icon "button" at bounding box center [19, 82] width 16 height 12
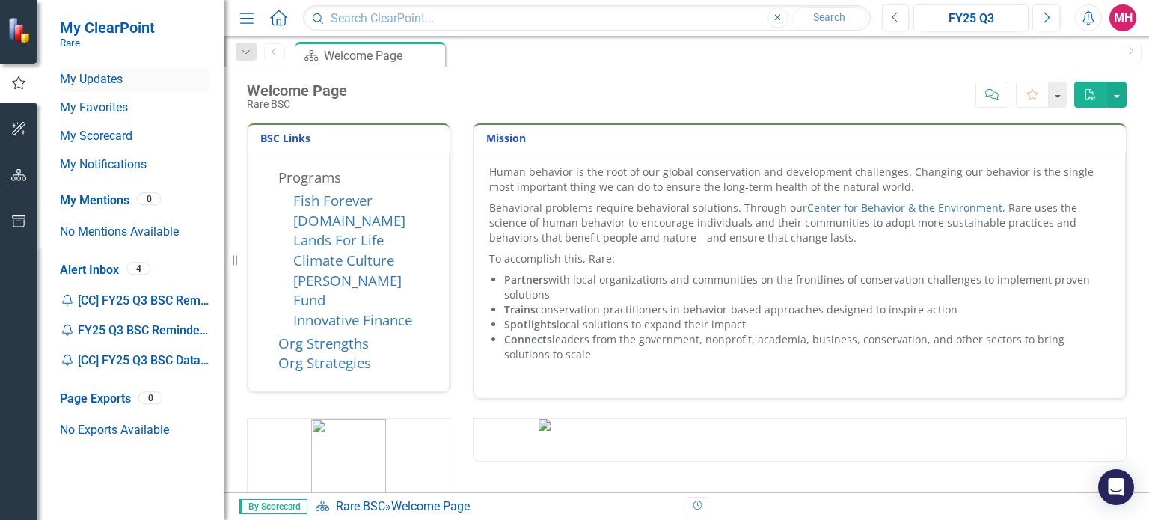
click at [100, 79] on link "My Updates" at bounding box center [135, 79] width 150 height 17
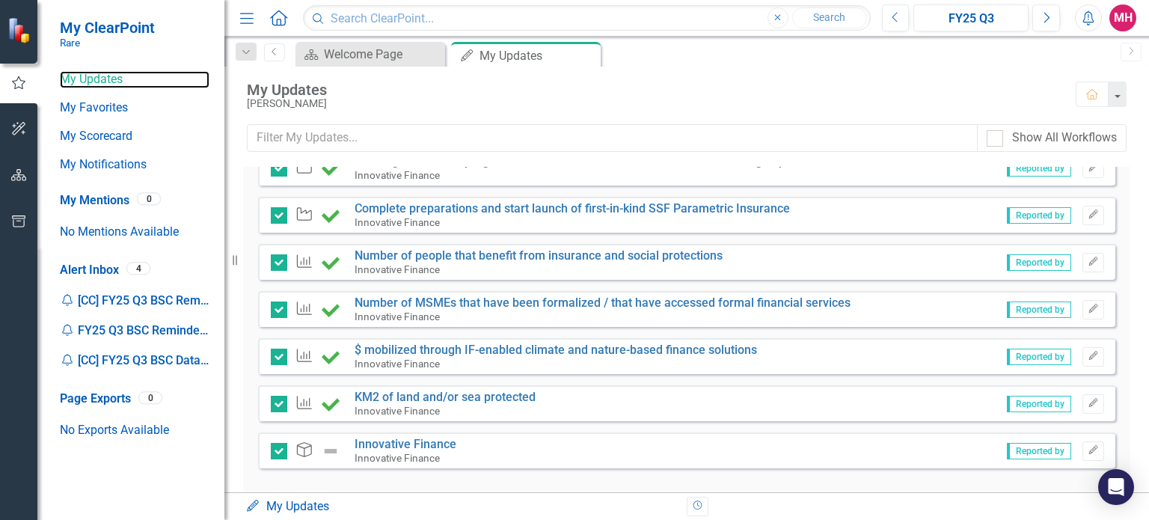
scroll to position [453, 0]
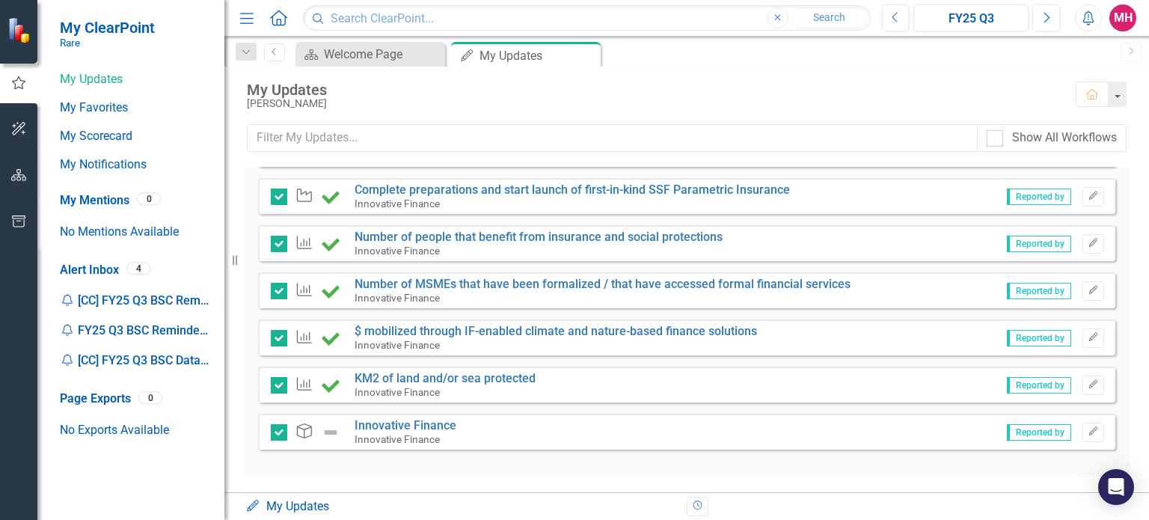
click at [332, 431] on img at bounding box center [331, 433] width 18 height 18
click at [395, 426] on link "Innovative Finance" at bounding box center [406, 425] width 102 height 14
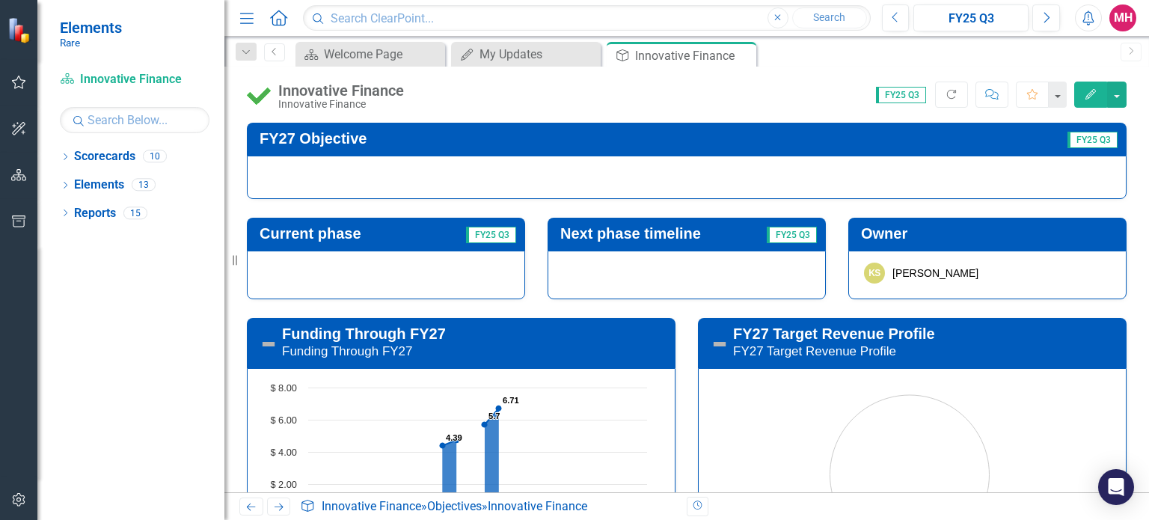
click at [262, 98] on img at bounding box center [259, 95] width 24 height 24
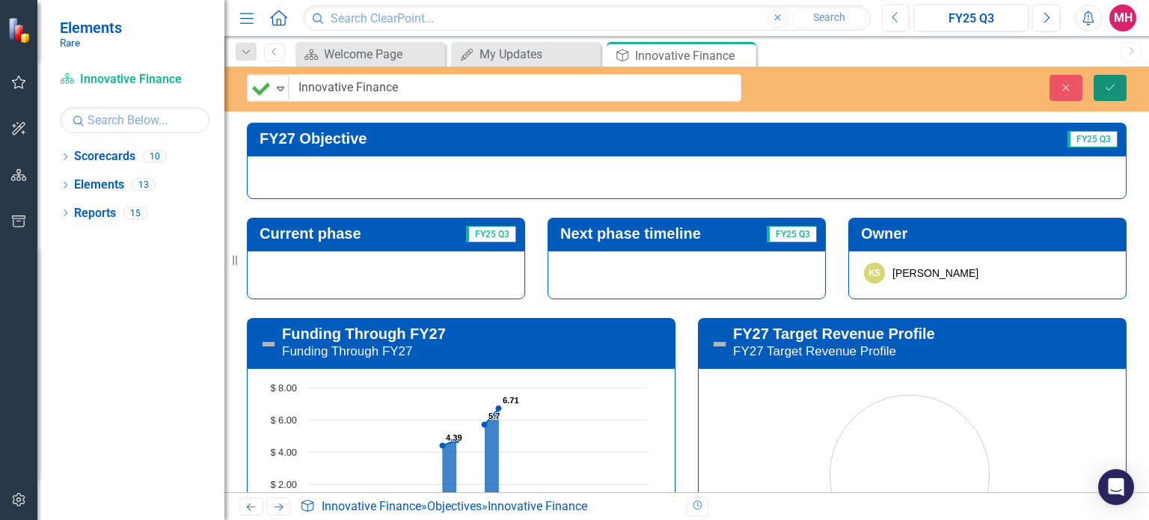
click at [1109, 85] on icon "Save" at bounding box center [1110, 87] width 13 height 10
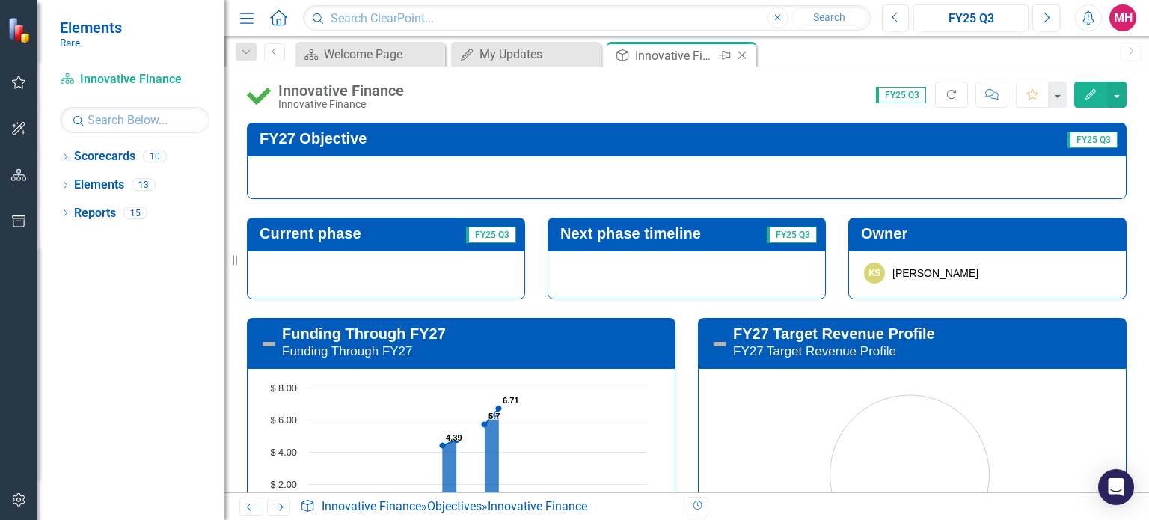
click at [741, 55] on icon "Close" at bounding box center [742, 55] width 15 height 12
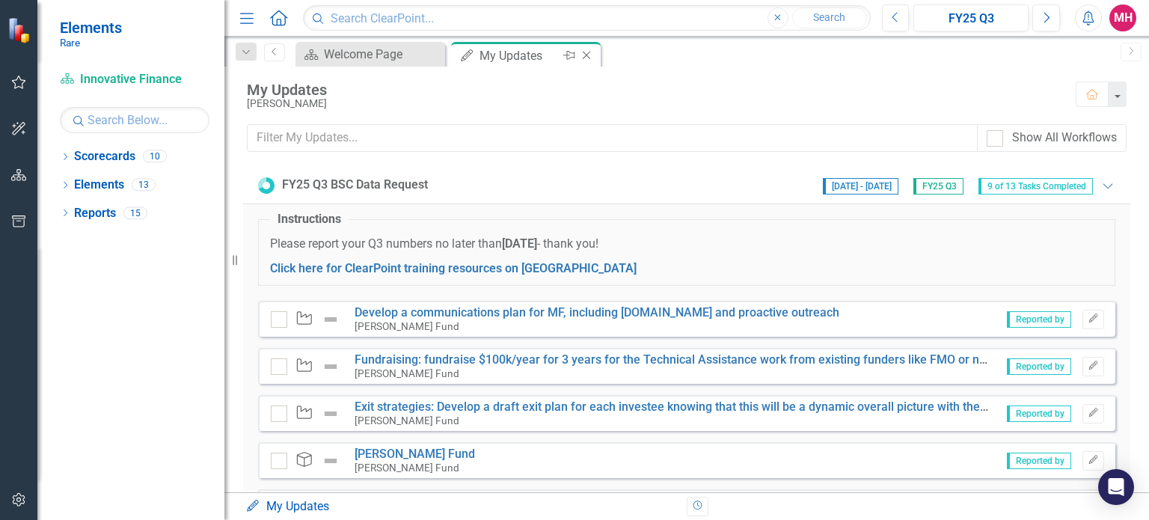
click at [590, 55] on icon "Close" at bounding box center [586, 55] width 15 height 12
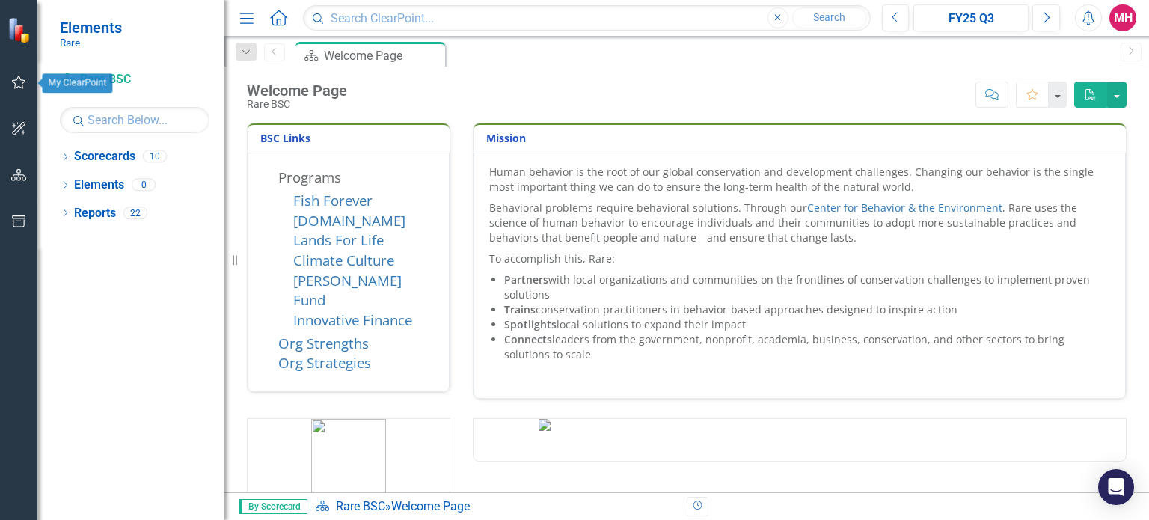
click at [19, 78] on icon "button" at bounding box center [19, 82] width 16 height 12
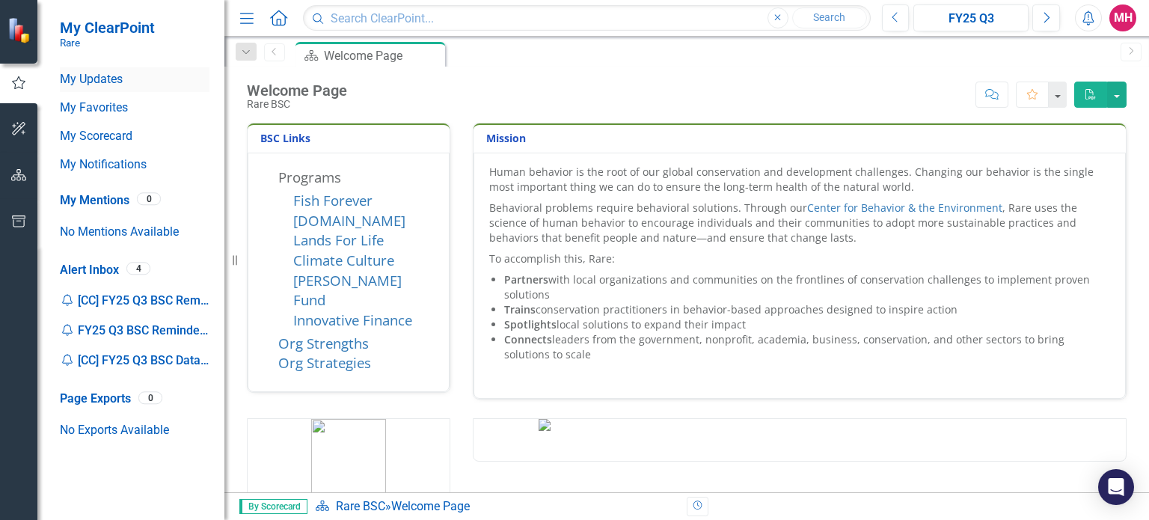
click at [88, 74] on link "My Updates" at bounding box center [135, 79] width 150 height 17
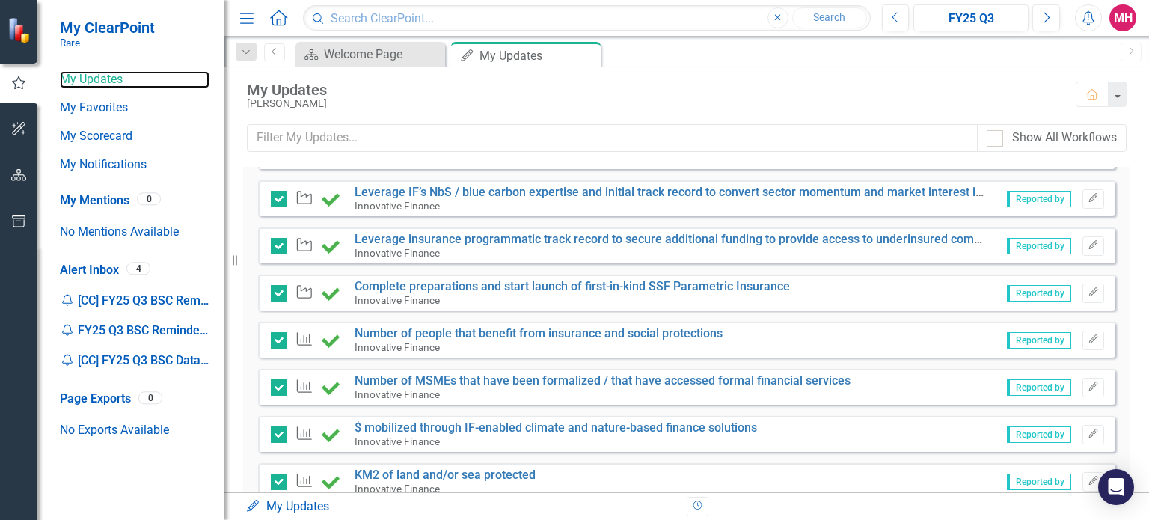
scroll to position [453, 0]
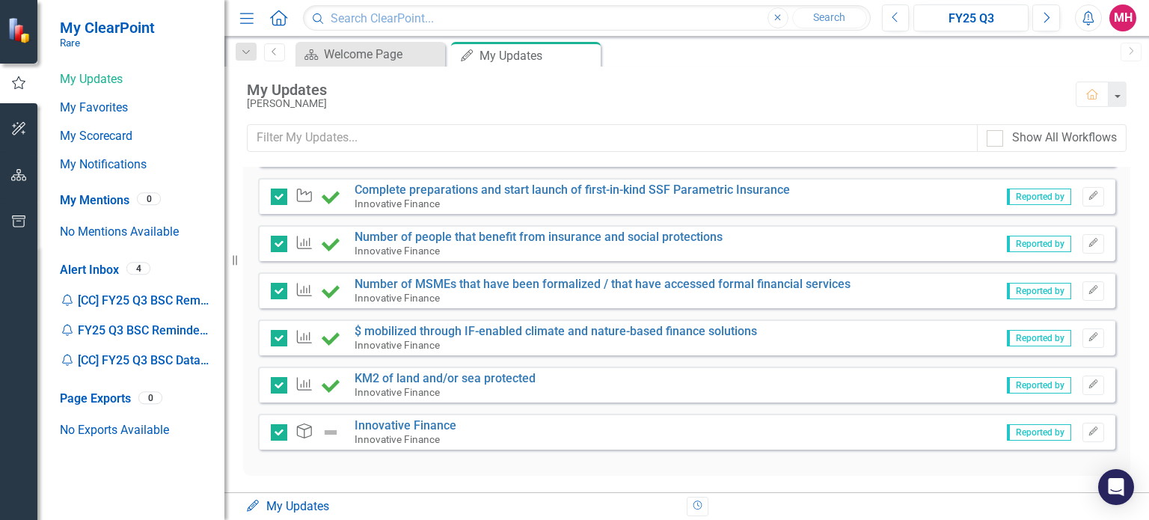
click at [305, 427] on icon "Objective" at bounding box center [304, 431] width 19 height 15
click at [329, 431] on img at bounding box center [331, 433] width 18 height 18
click at [413, 440] on small "Innovative Finance" at bounding box center [397, 439] width 85 height 12
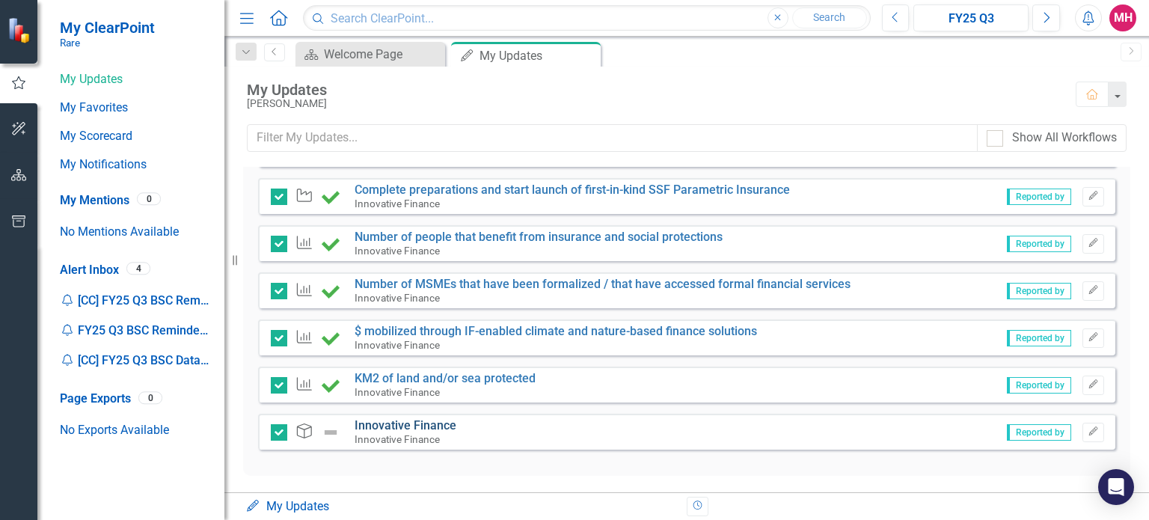
click at [443, 421] on link "Innovative Finance" at bounding box center [406, 425] width 102 height 14
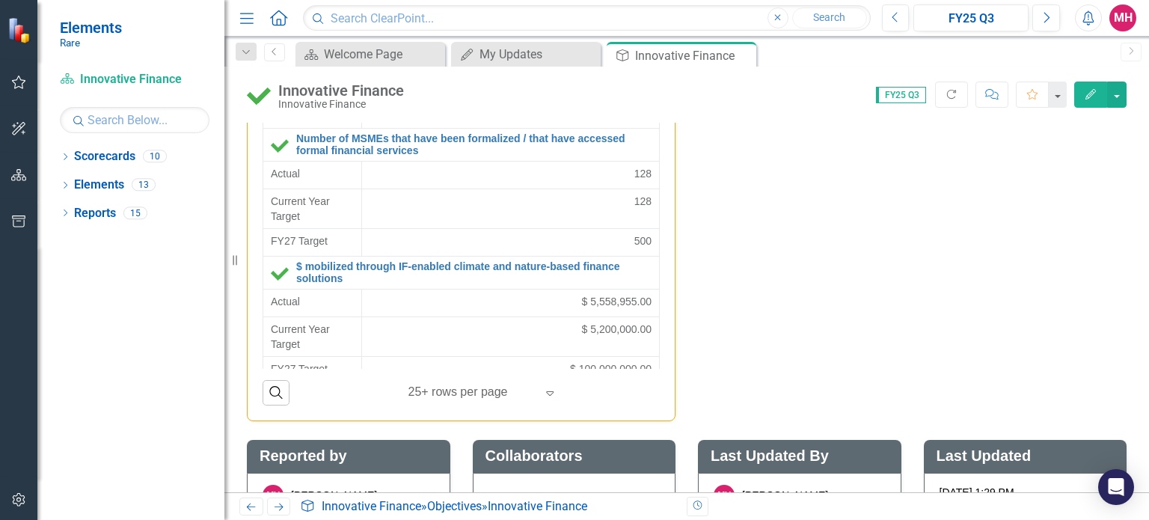
scroll to position [3197, 0]
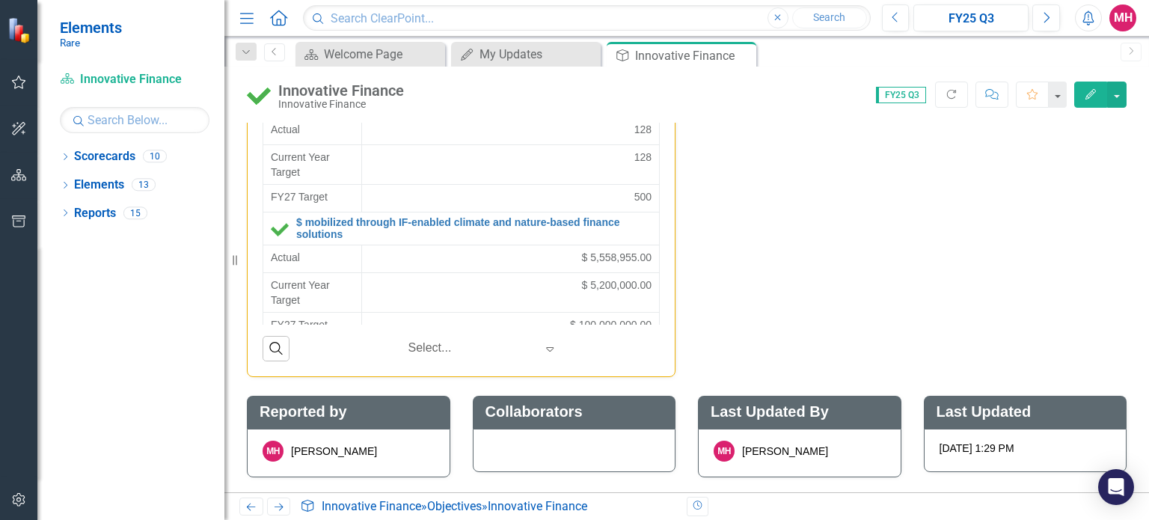
click at [548, 352] on icon at bounding box center [549, 349] width 7 height 4
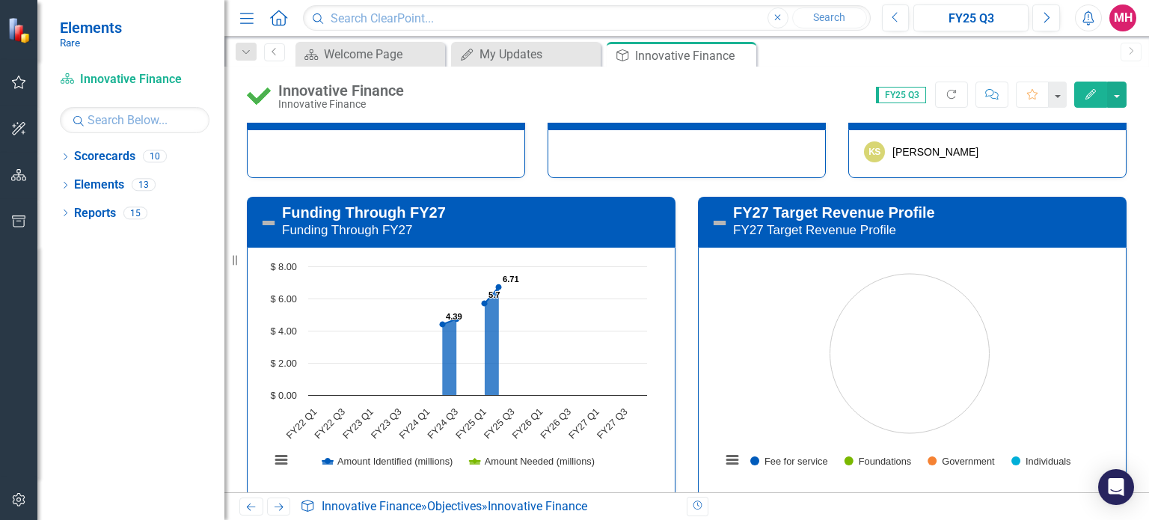
scroll to position [0, 0]
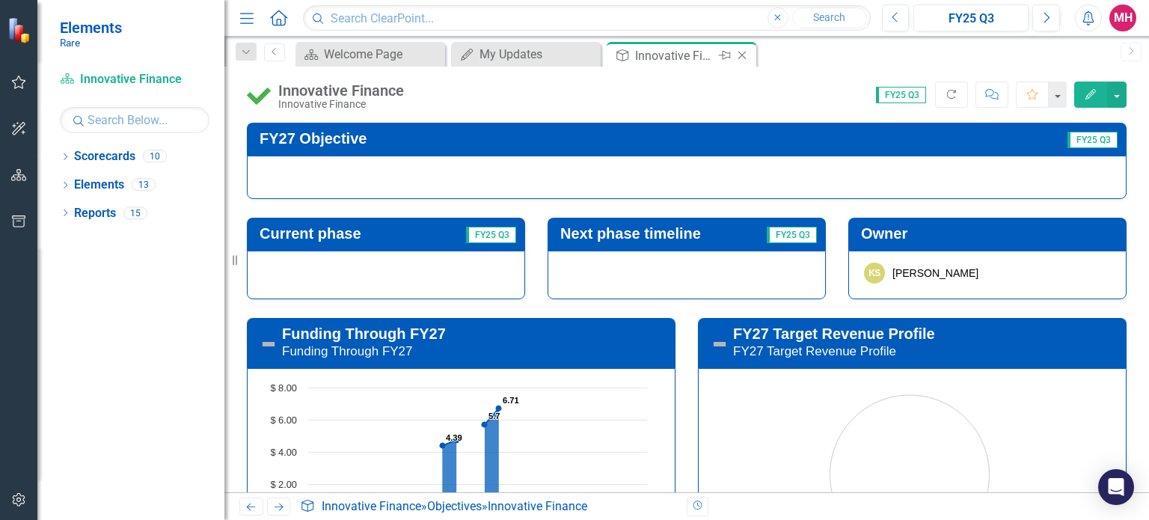
click at [742, 56] on icon "Close" at bounding box center [742, 55] width 15 height 12
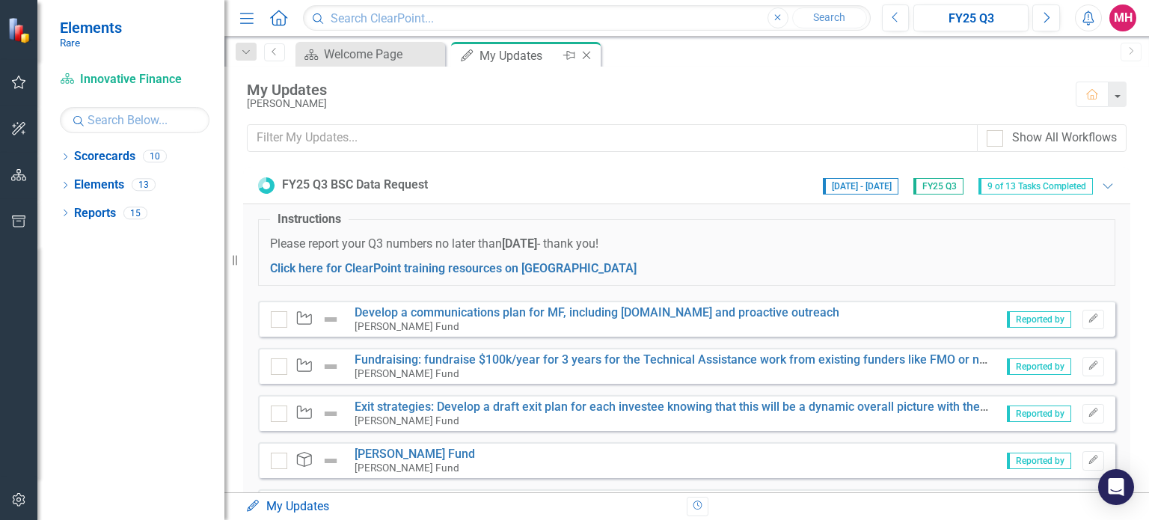
click at [584, 56] on icon "Close" at bounding box center [586, 55] width 15 height 12
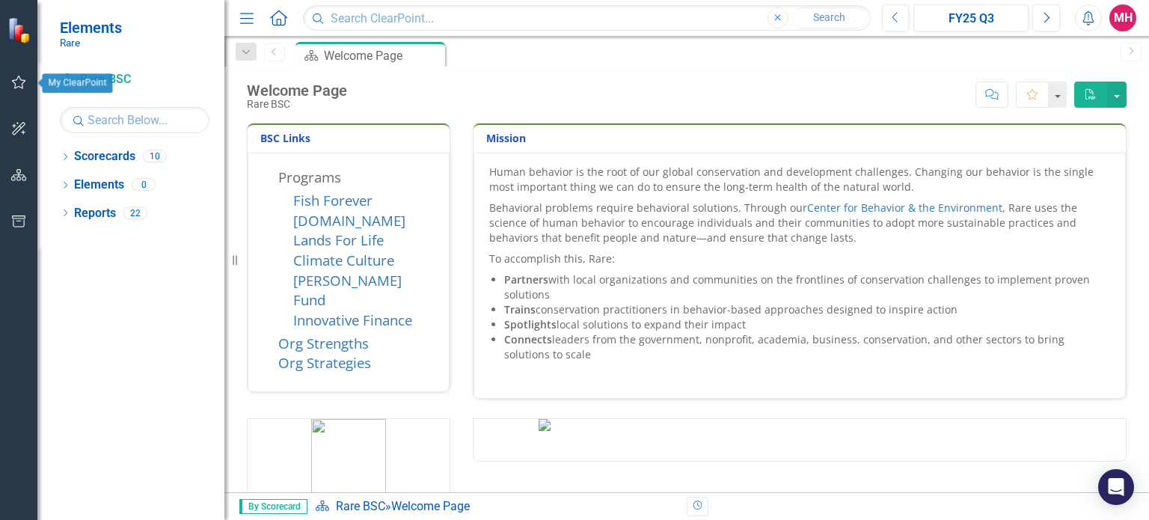
click at [21, 83] on icon "button" at bounding box center [19, 82] width 16 height 12
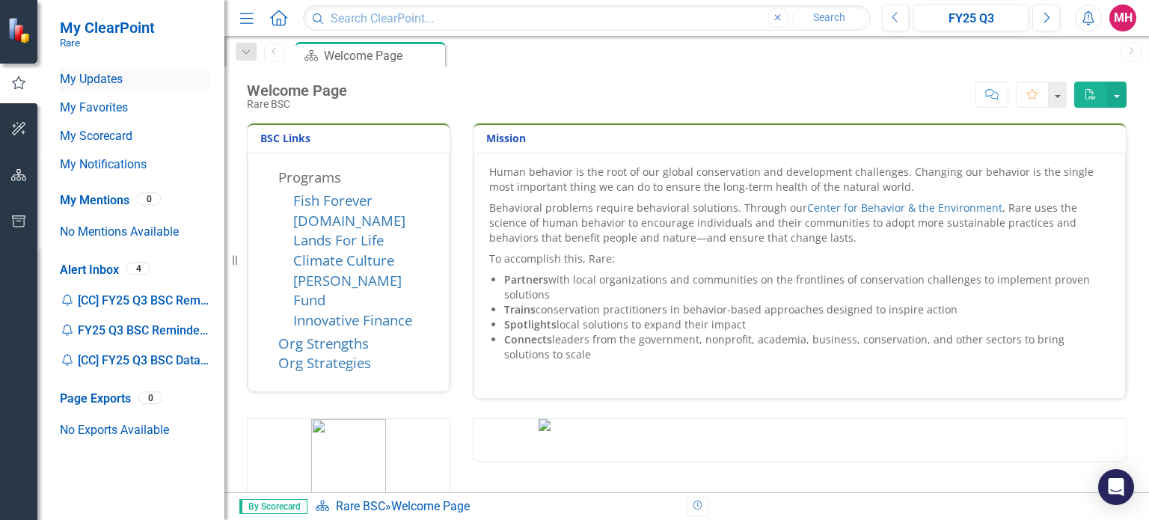
click at [106, 80] on link "My Updates" at bounding box center [135, 79] width 150 height 17
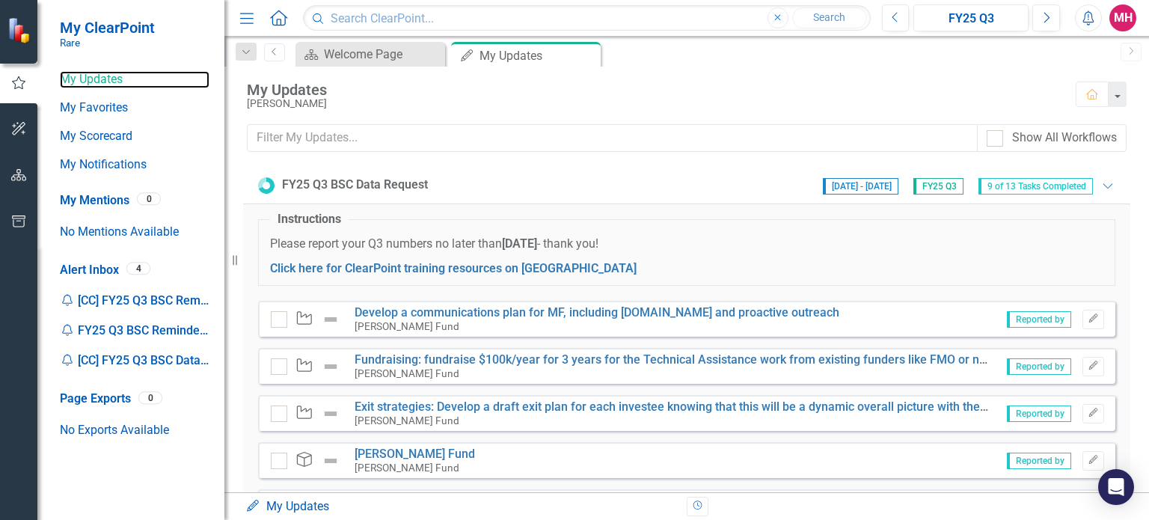
scroll to position [453, 0]
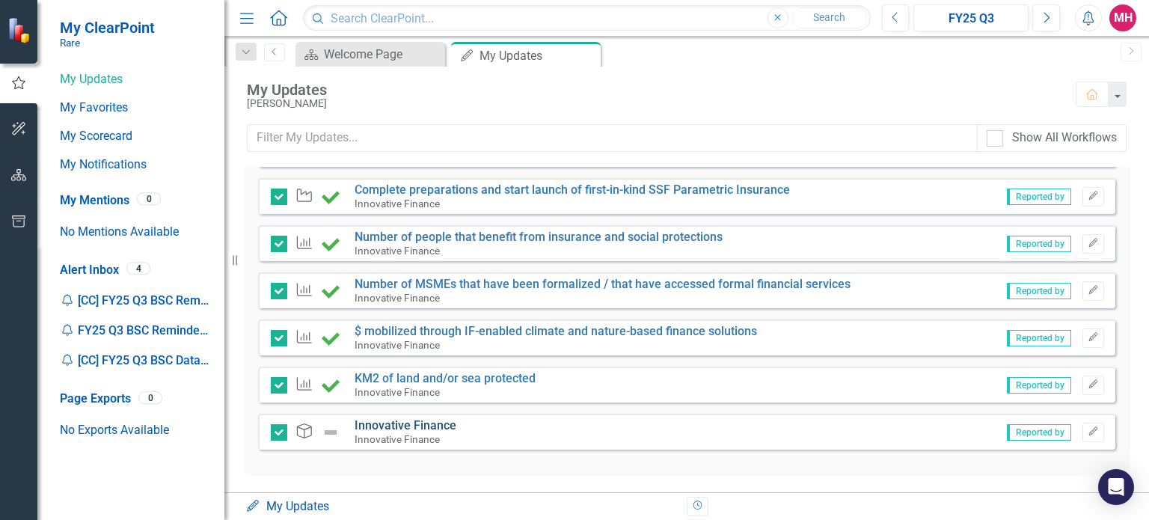
click at [443, 424] on link "Innovative Finance" at bounding box center [406, 425] width 102 height 14
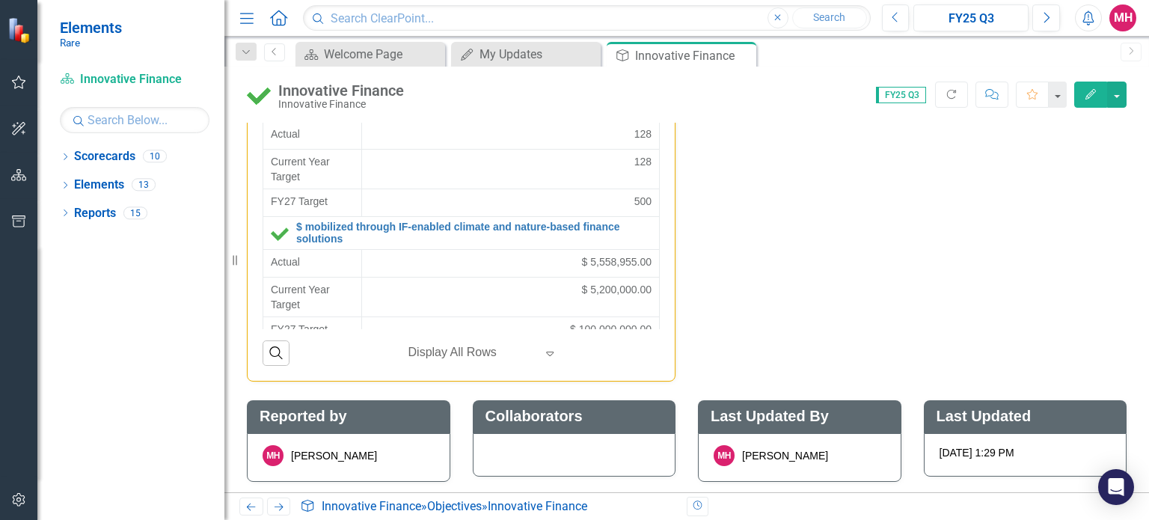
scroll to position [3197, 0]
